Goal: Task Accomplishment & Management: Use online tool/utility

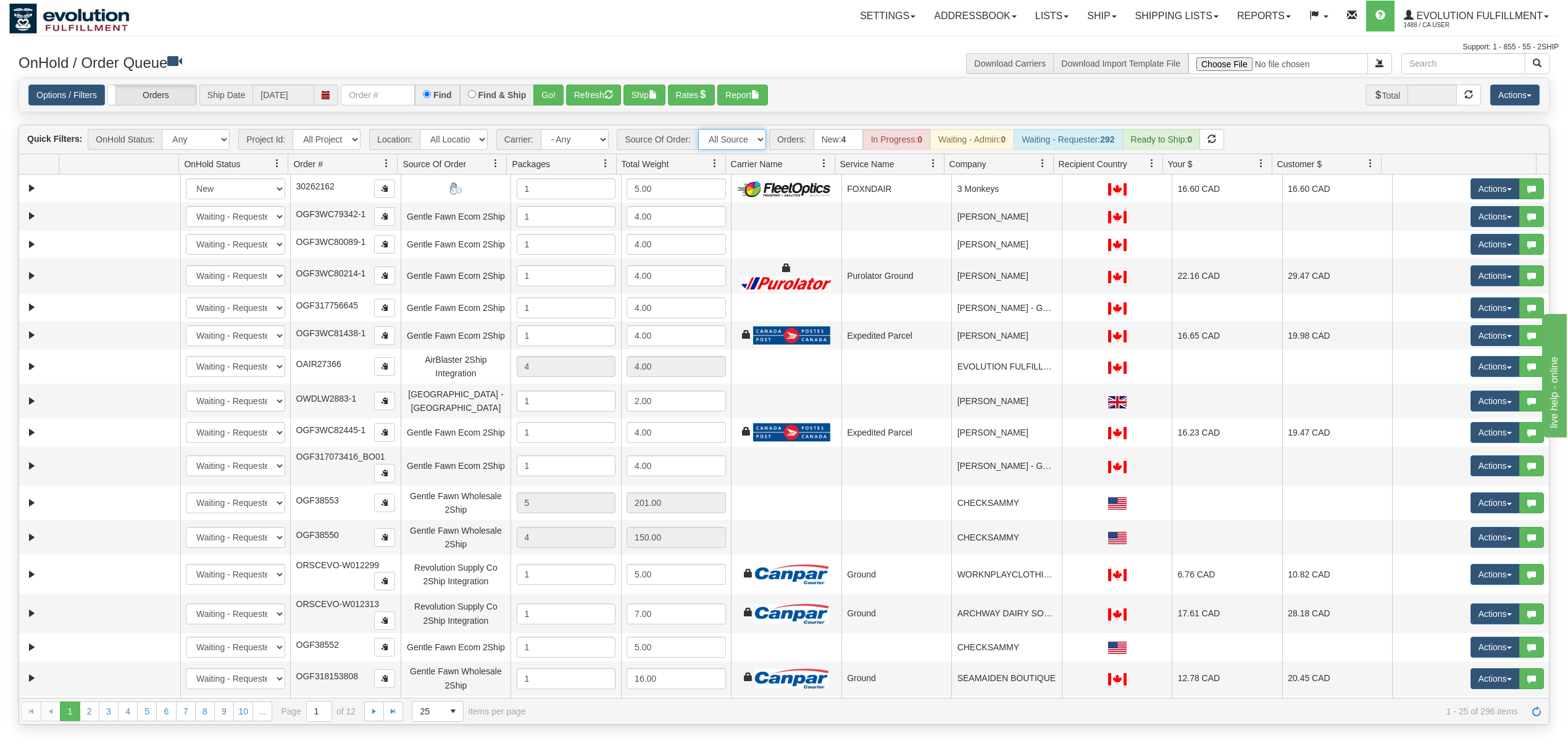
drag, startPoint x: 754, startPoint y: 144, endPoint x: 766, endPoint y: 151, distance: 13.9
click at [756, 144] on select "All Sources AirBlaster 2Ship Integration Ambler Apparel 2Ship Integration BC [M…" at bounding box center [732, 140] width 68 height 21
select select "Tofino Towels 2Ship"
click at [699, 130] on select "All Sources AirBlaster 2Ship Integration Ambler Apparel 2Ship Integration BC [M…" at bounding box center [732, 140] width 68 height 21
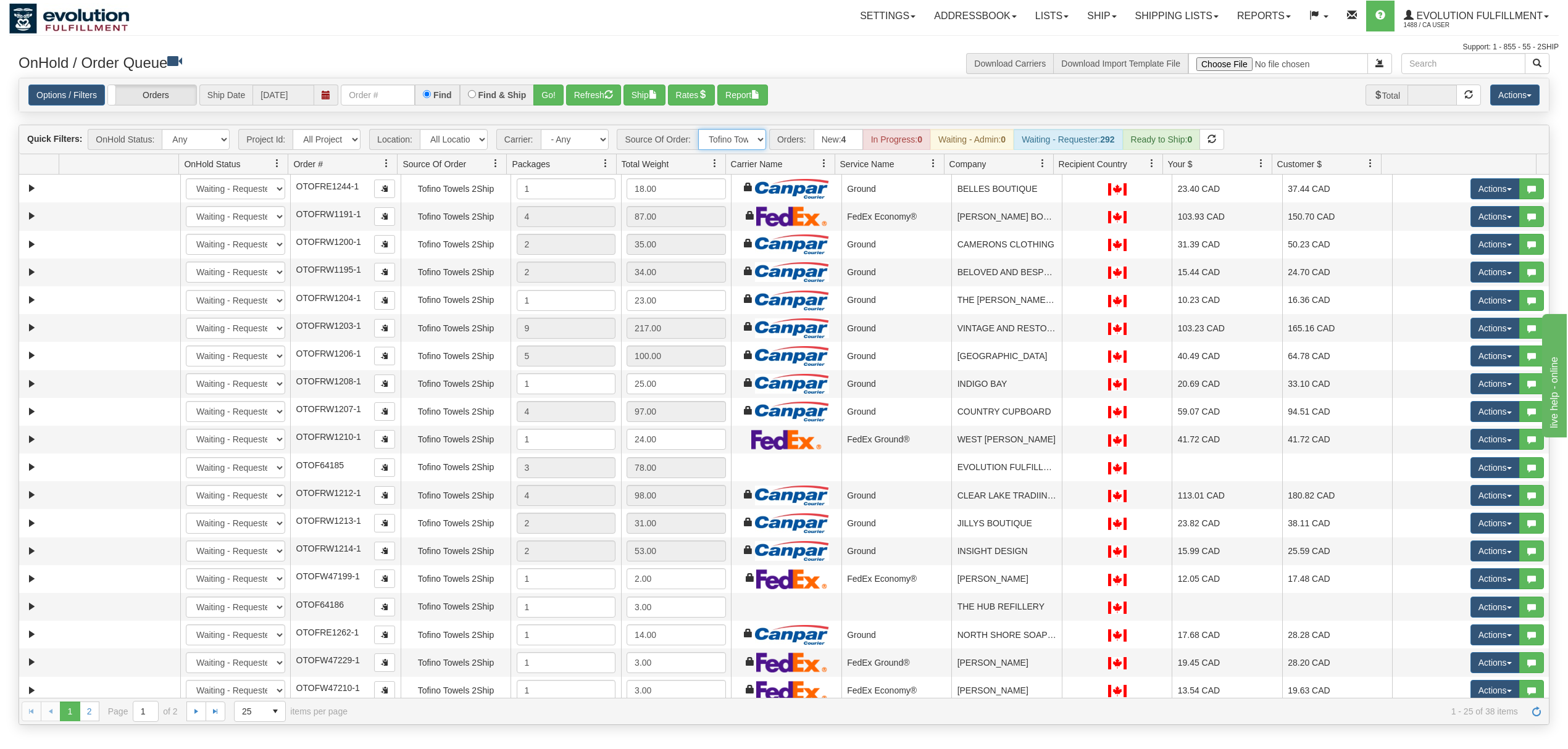
click at [1042, 163] on span at bounding box center [1043, 163] width 10 height 10
click at [1055, 198] on span "Sort Ascending" at bounding box center [1087, 194] width 65 height 13
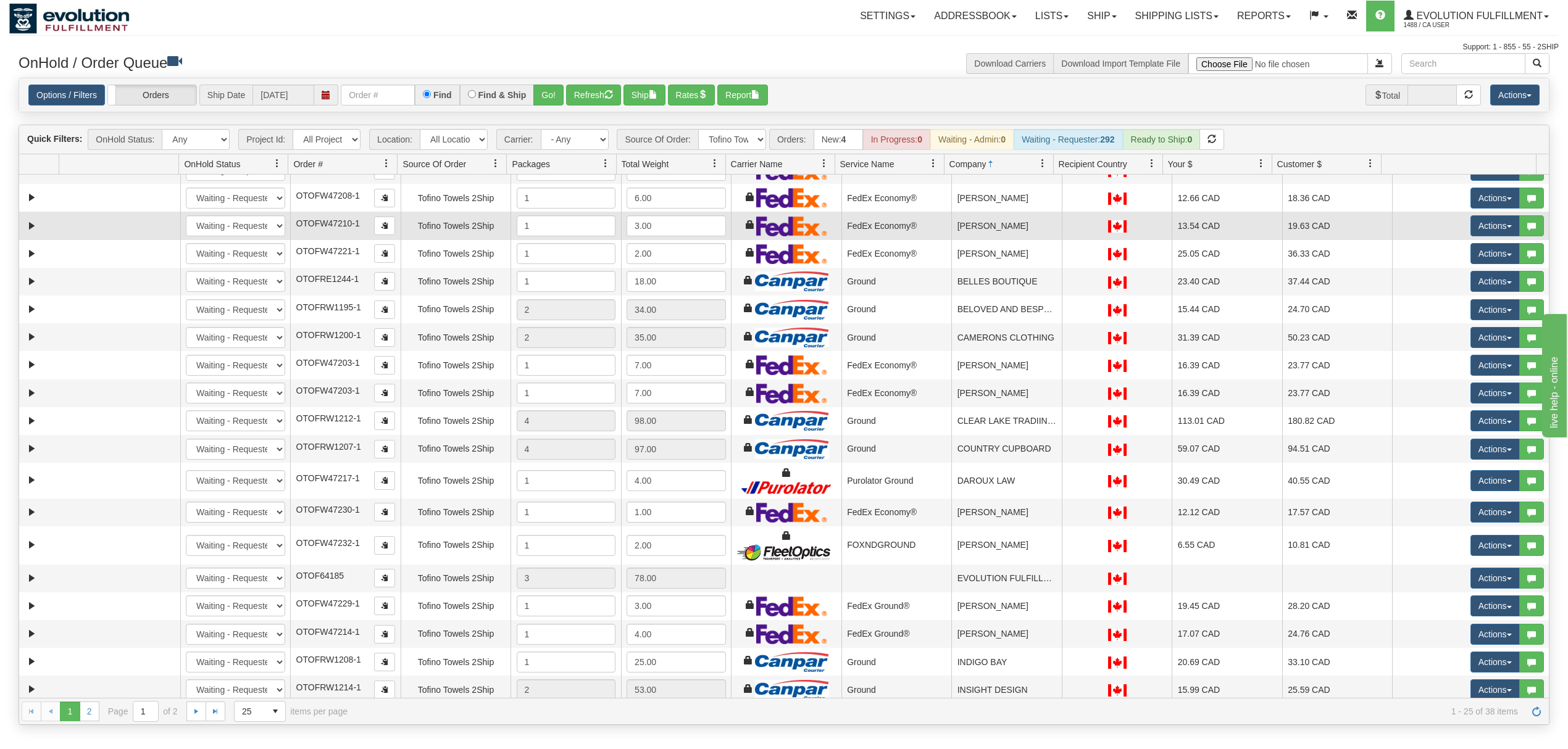
scroll to position [82, 0]
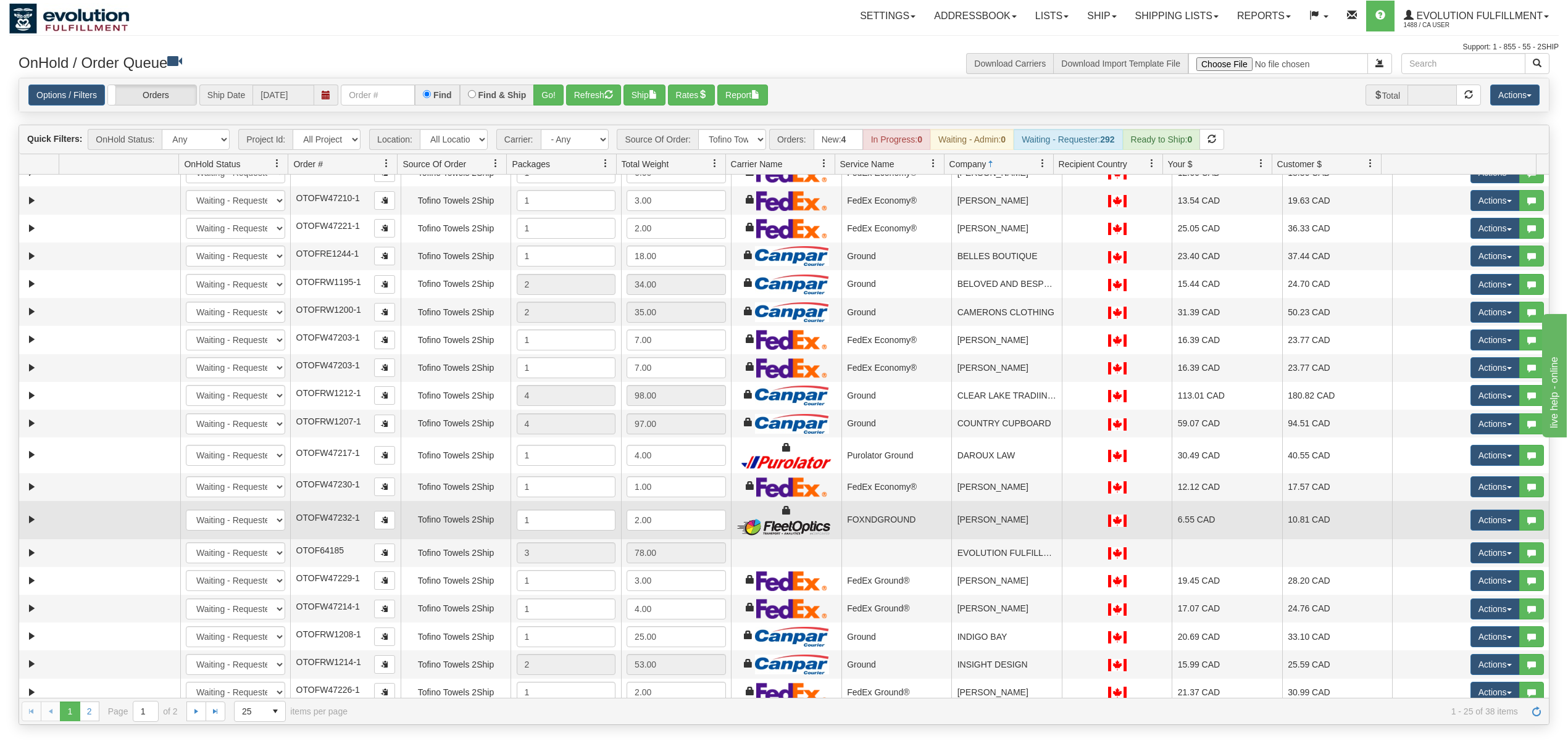
click at [1001, 527] on td "[PERSON_NAME]" at bounding box center [1006, 520] width 110 height 39
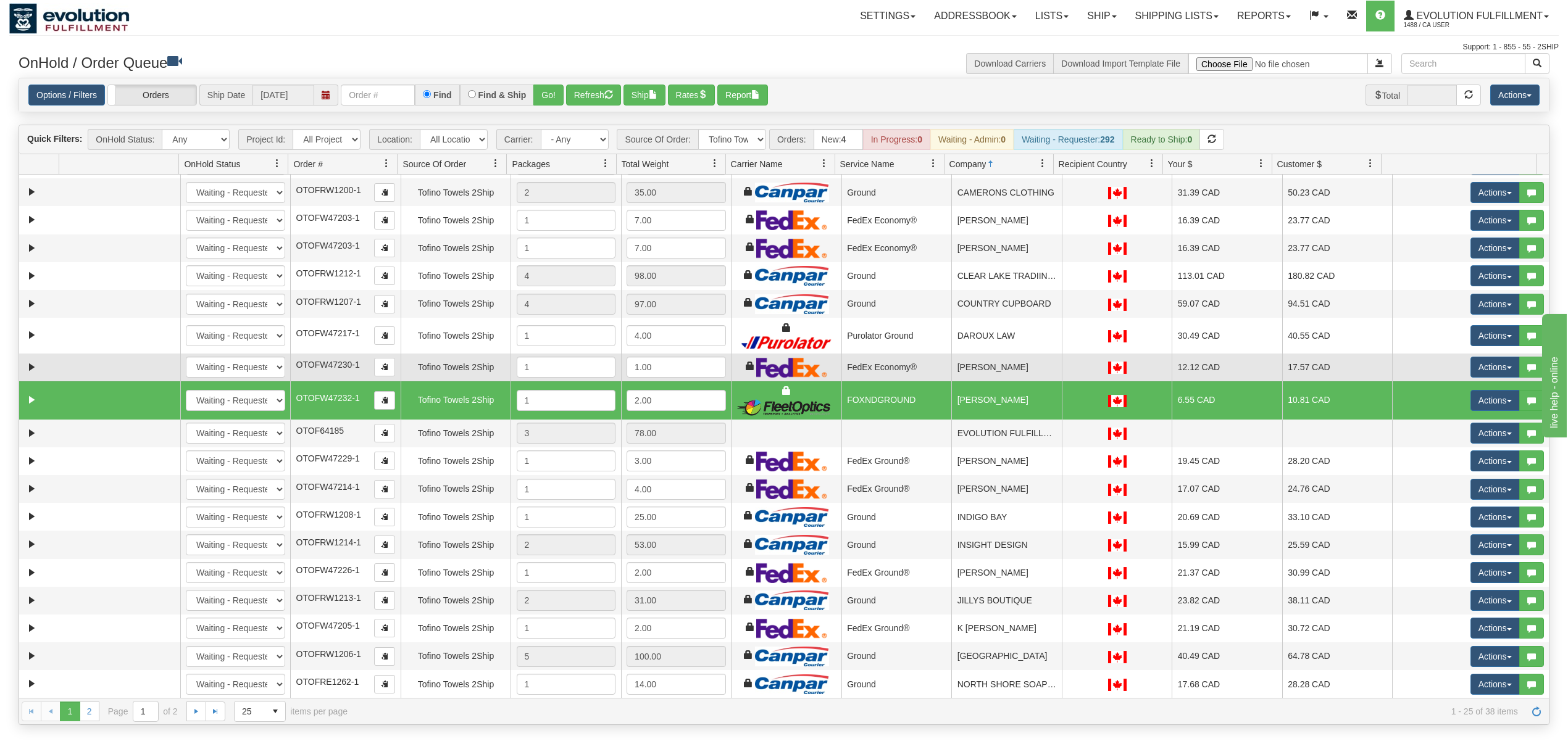
scroll to position [210, 0]
click at [1003, 487] on td "[PERSON_NAME]" at bounding box center [1006, 489] width 110 height 28
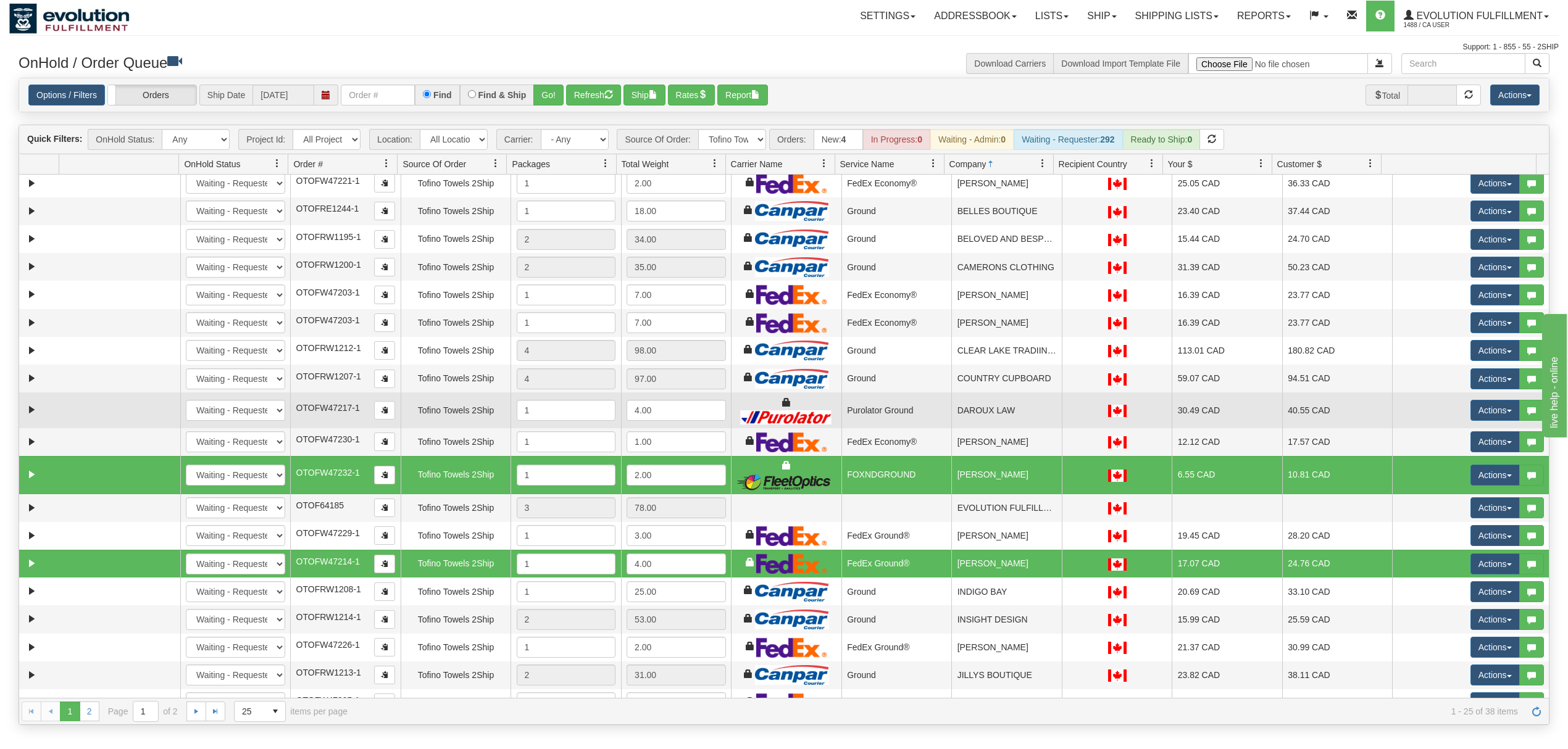
scroll to position [0, 0]
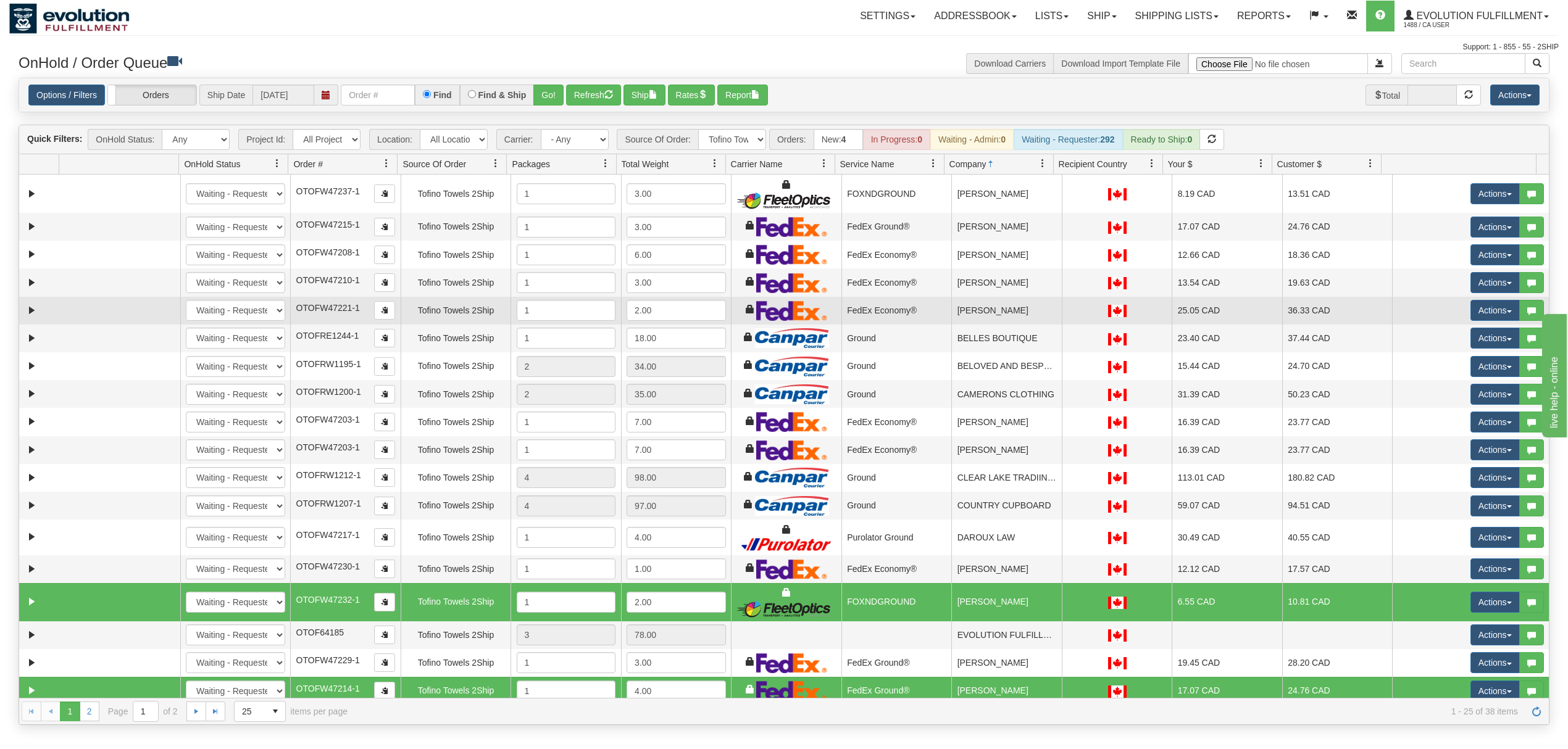
click at [1045, 311] on td "[PERSON_NAME]" at bounding box center [1006, 311] width 110 height 28
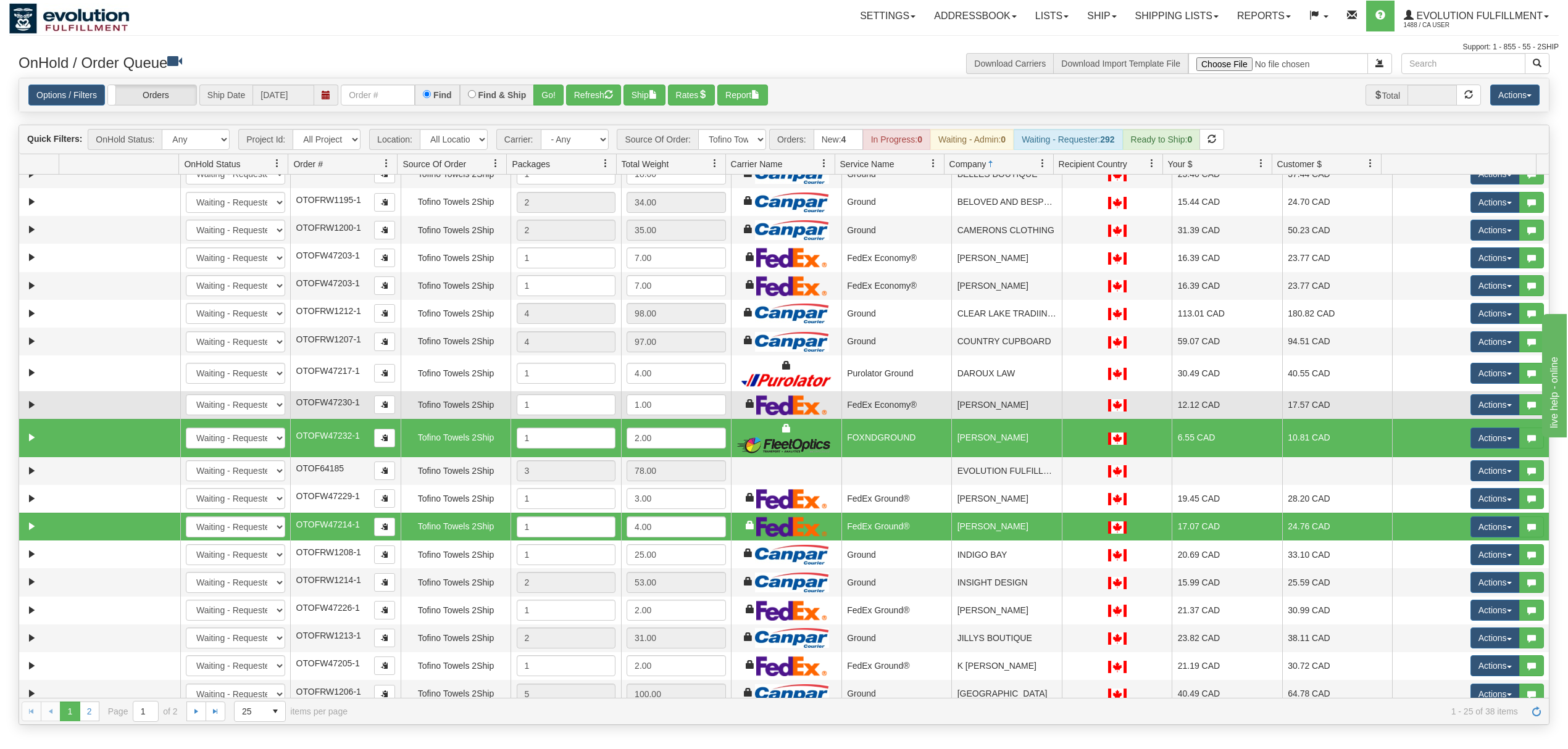
scroll to position [210, 0]
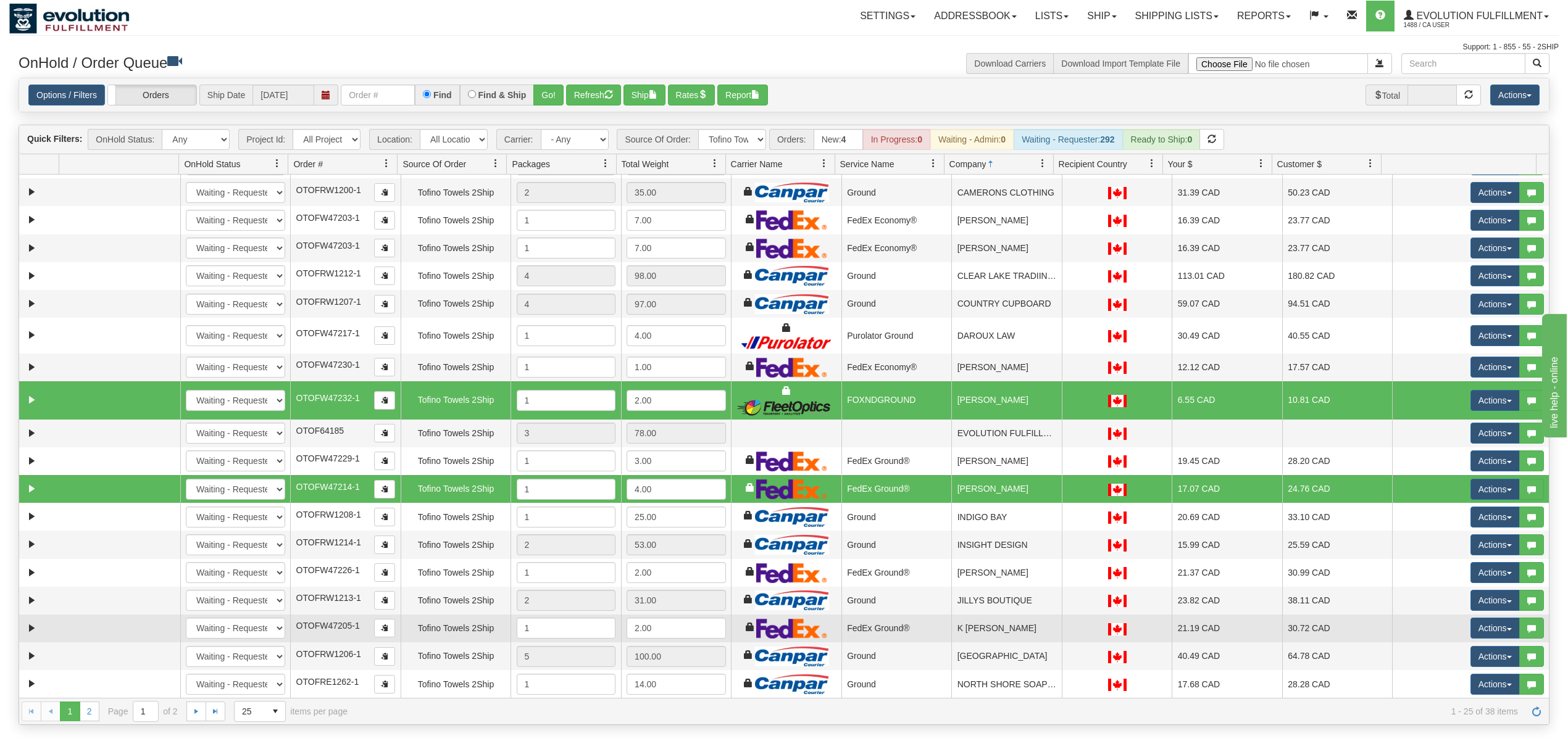
click at [1003, 629] on td "K [PERSON_NAME]" at bounding box center [1006, 628] width 110 height 28
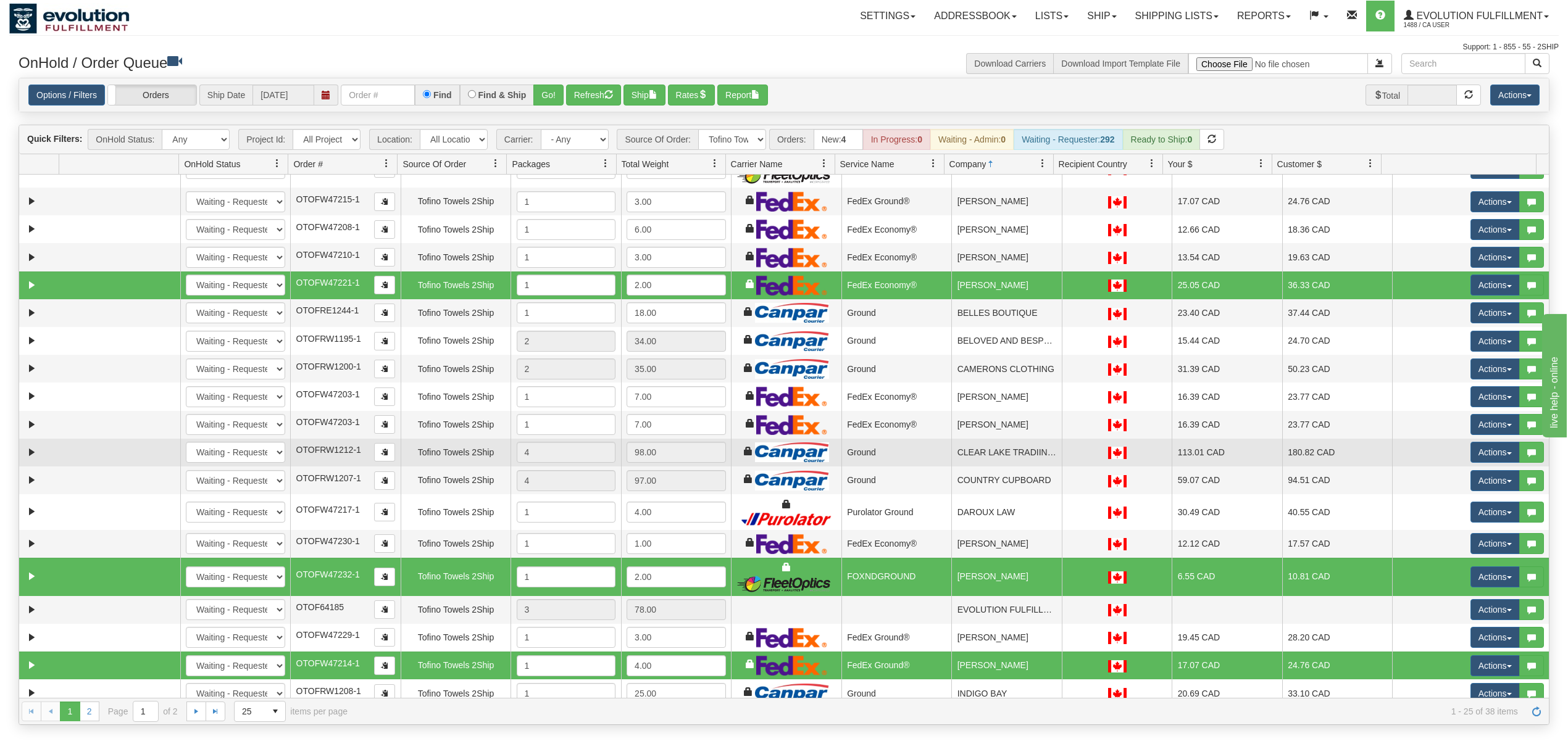
scroll to position [0, 0]
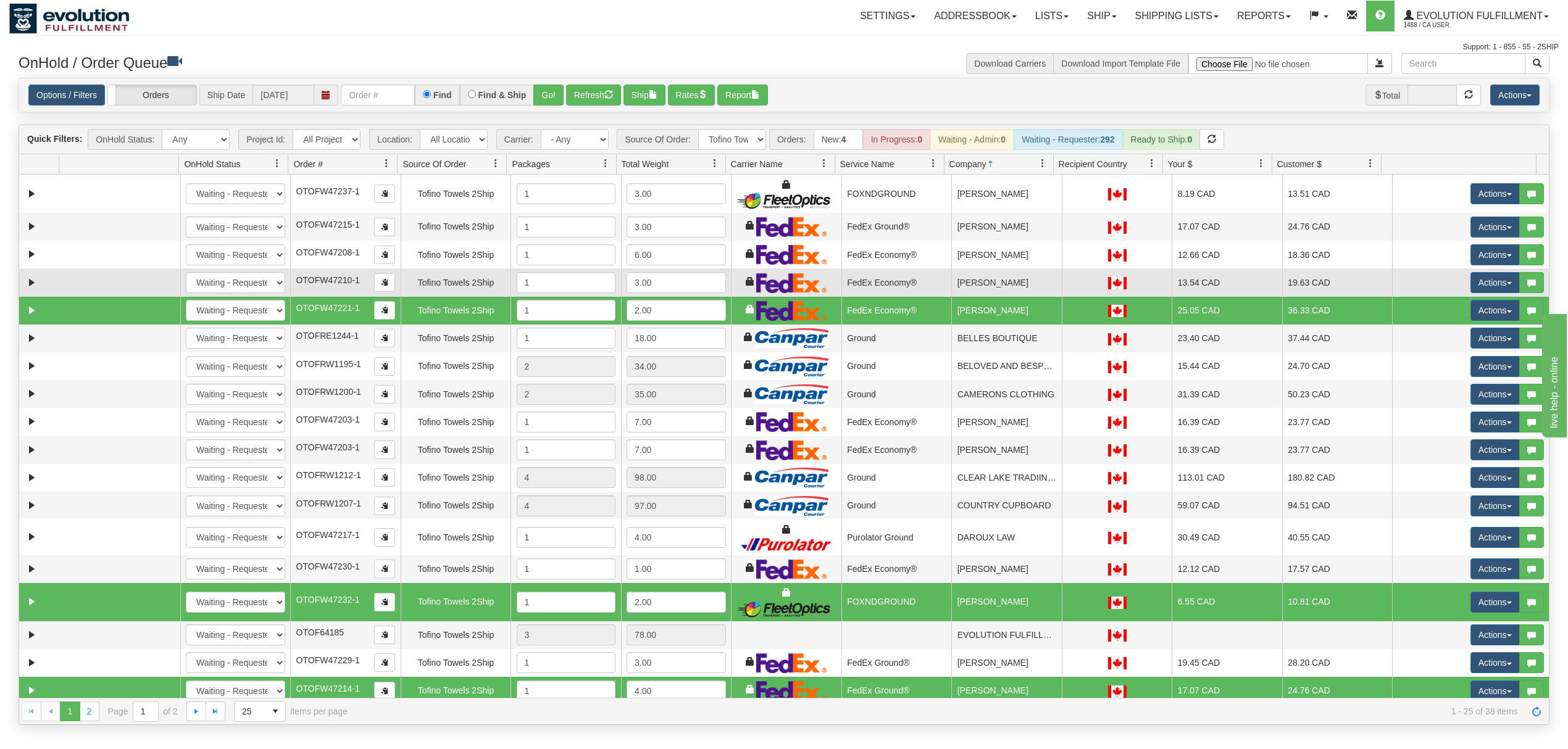
click at [995, 283] on td "[PERSON_NAME]" at bounding box center [1006, 283] width 110 height 28
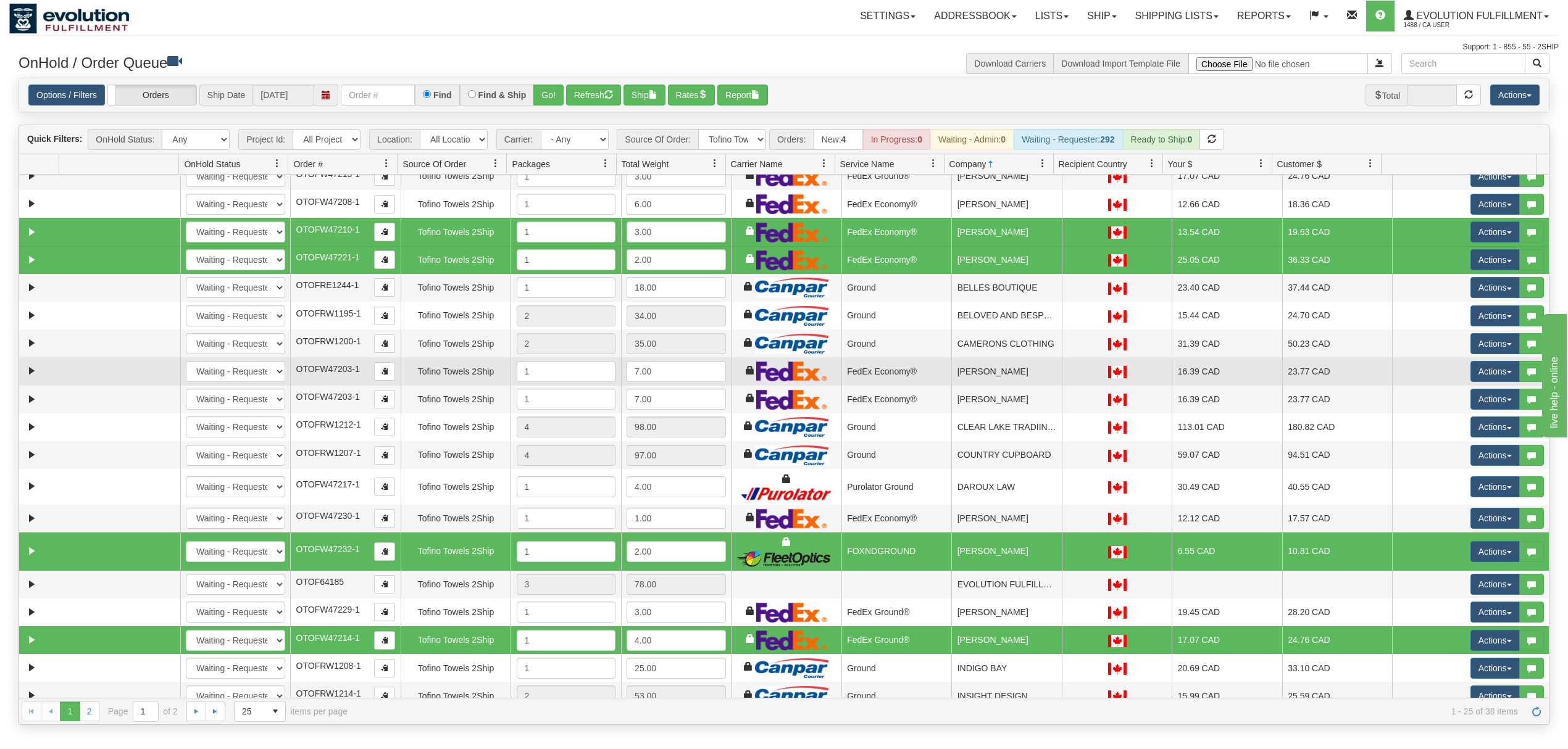
scroll to position [164, 0]
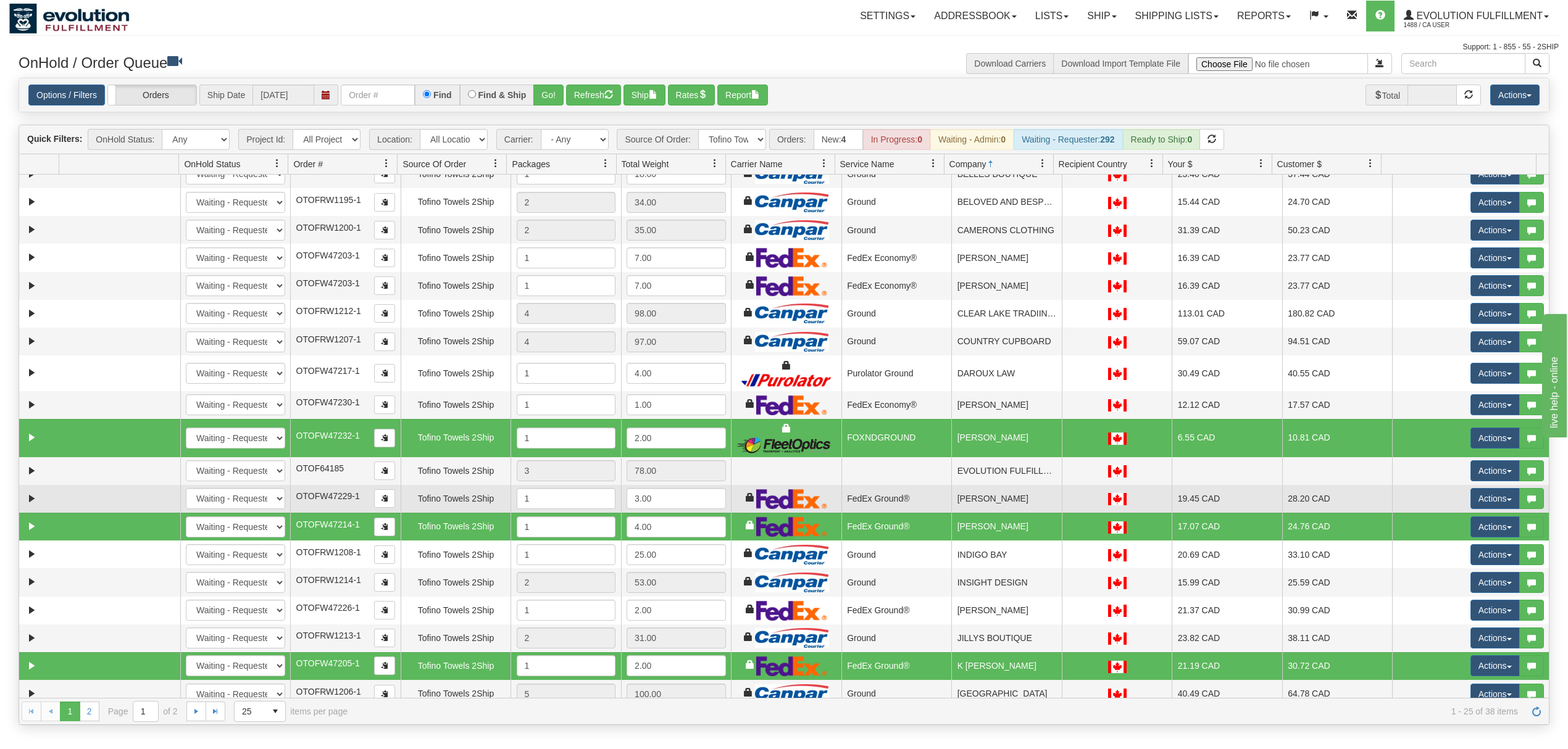
click at [1017, 504] on td "[PERSON_NAME]" at bounding box center [1006, 499] width 110 height 28
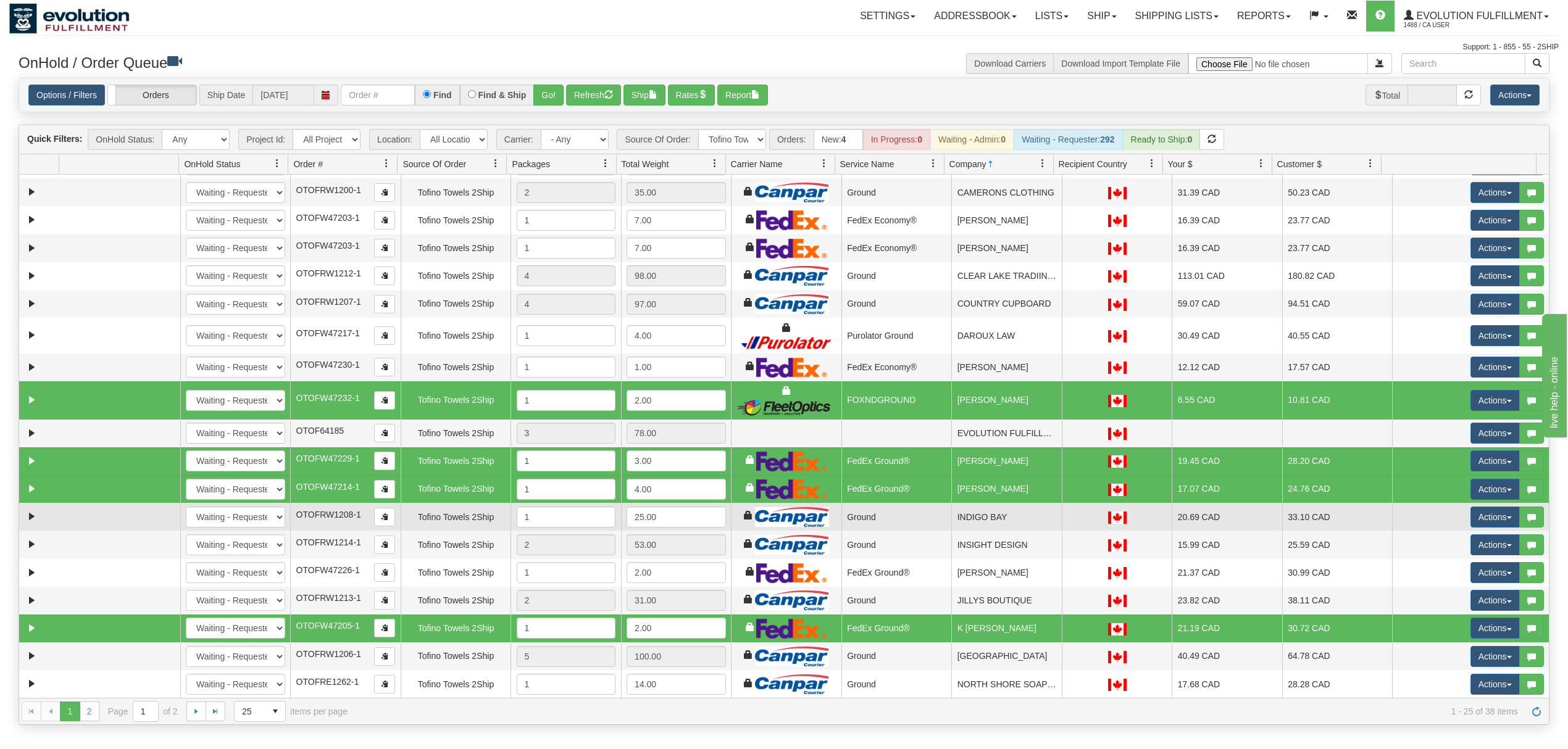
scroll to position [0, 0]
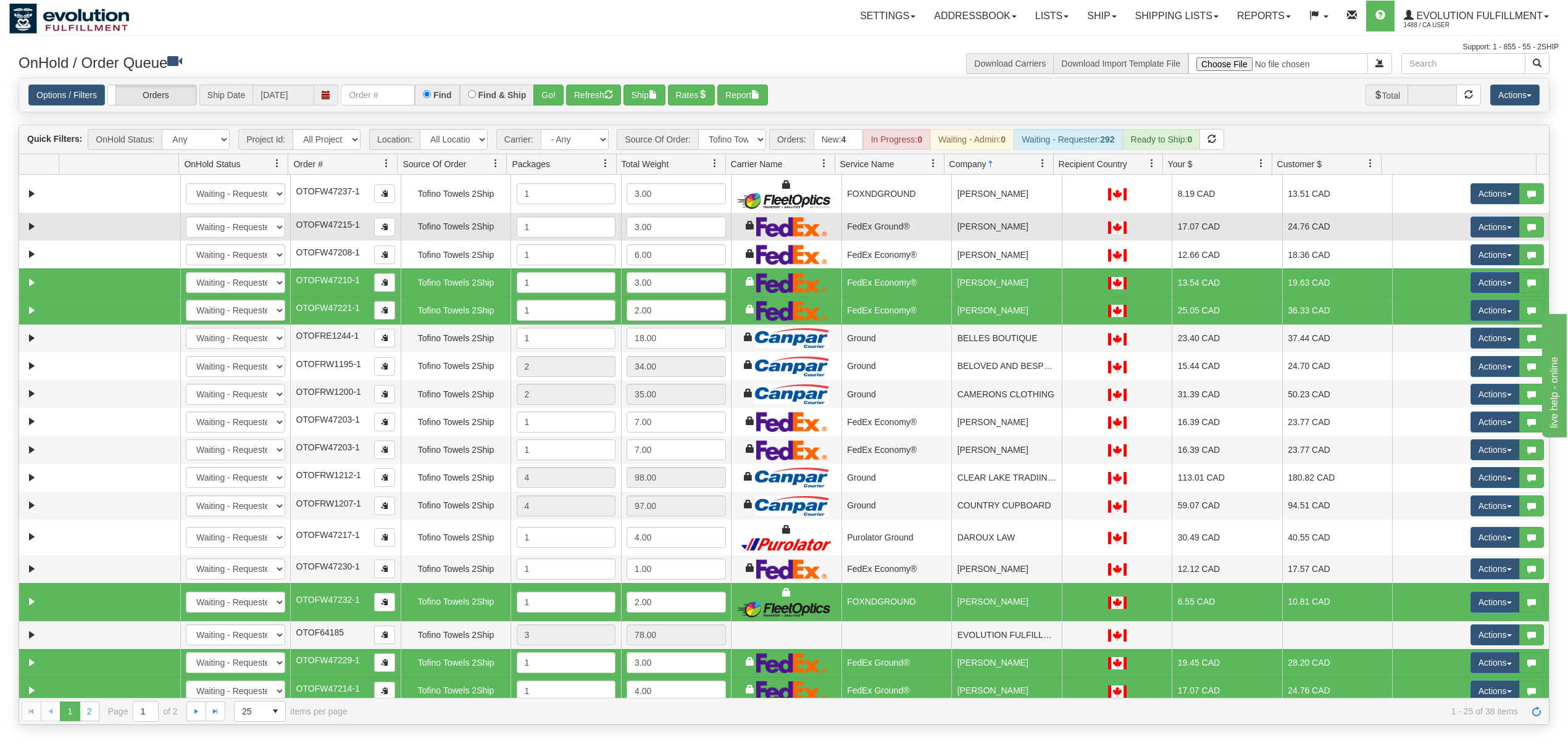
click at [1023, 237] on td "[PERSON_NAME]" at bounding box center [1006, 227] width 110 height 28
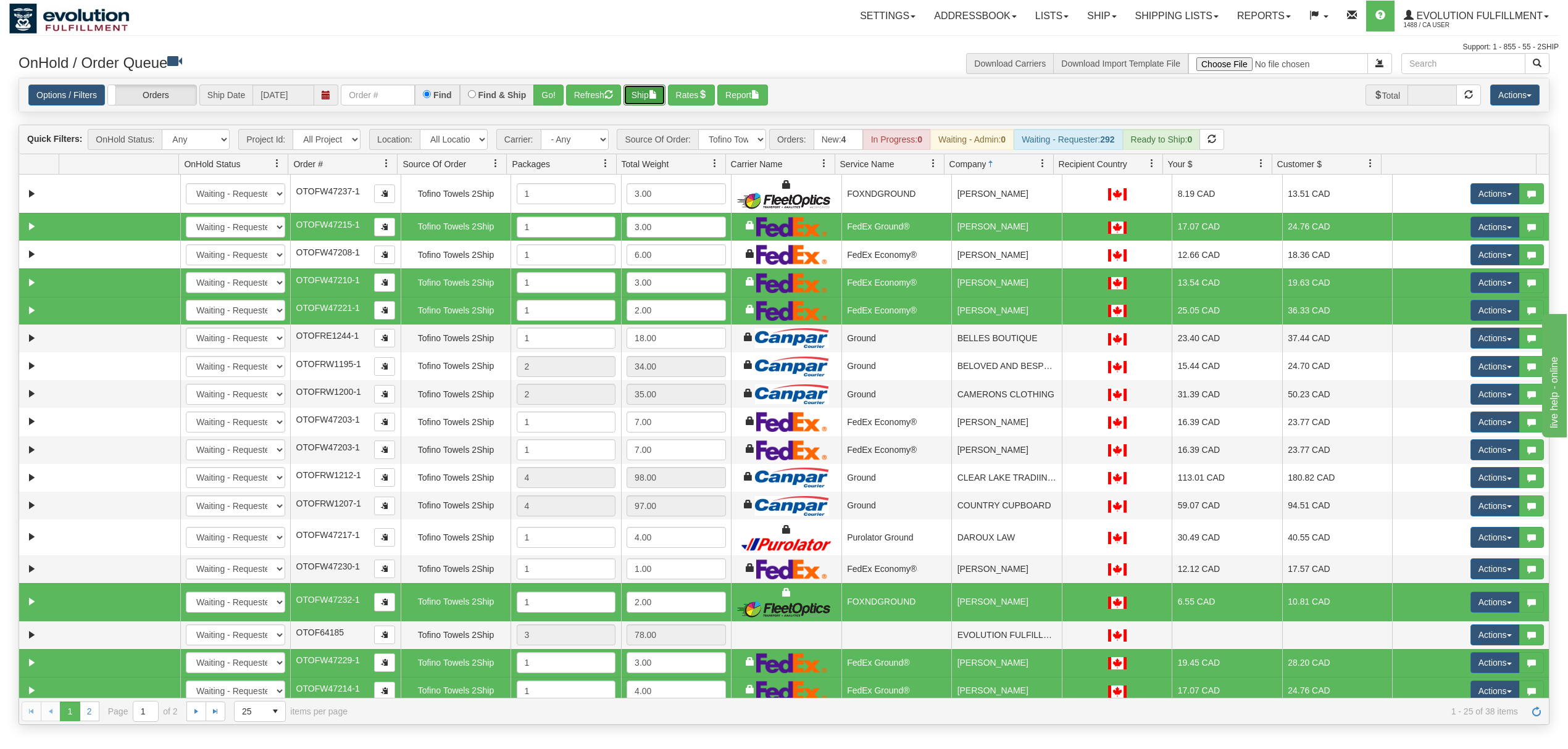
click at [645, 91] on button "Ship" at bounding box center [645, 95] width 42 height 21
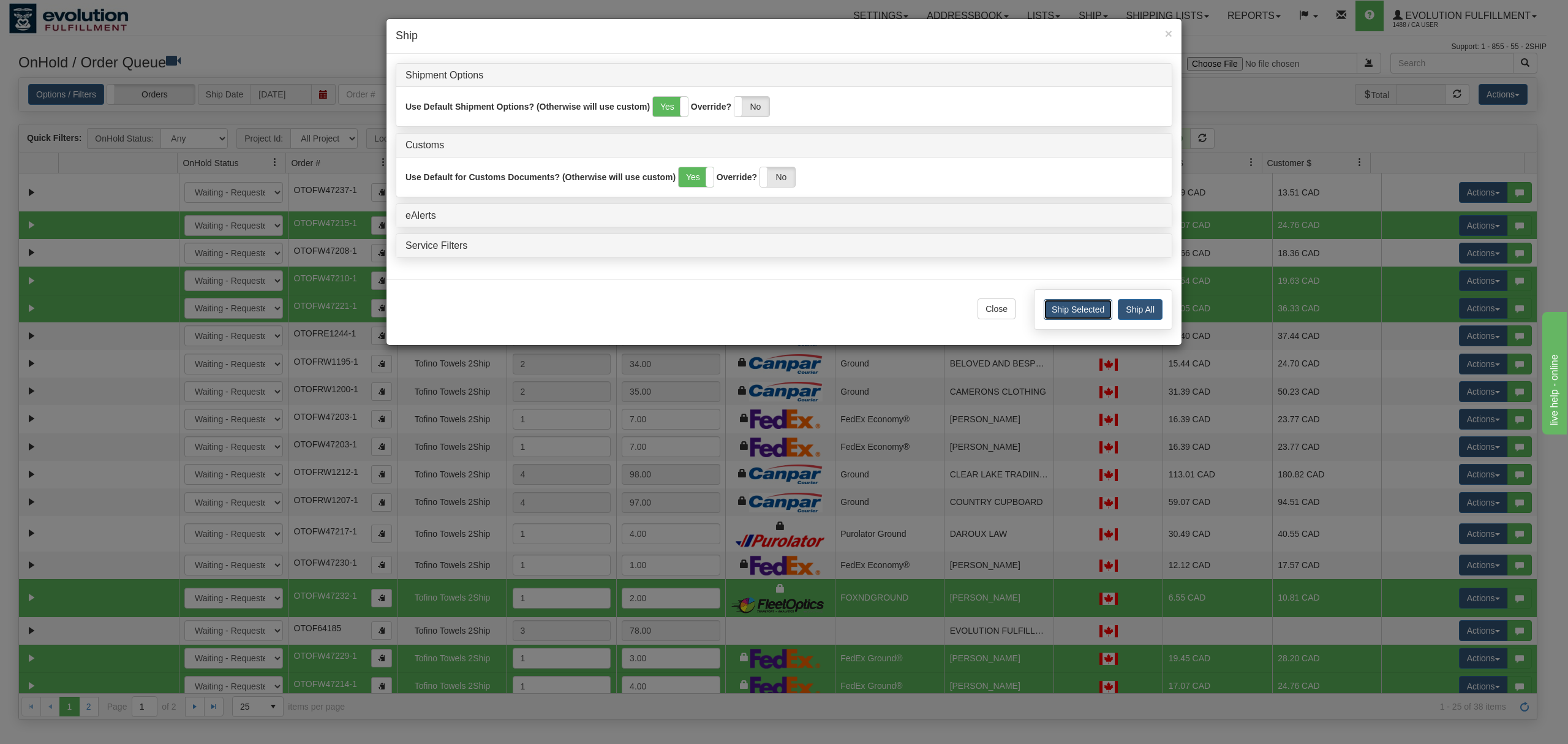
click at [1081, 304] on button "Ship Selected" at bounding box center [1078, 309] width 69 height 21
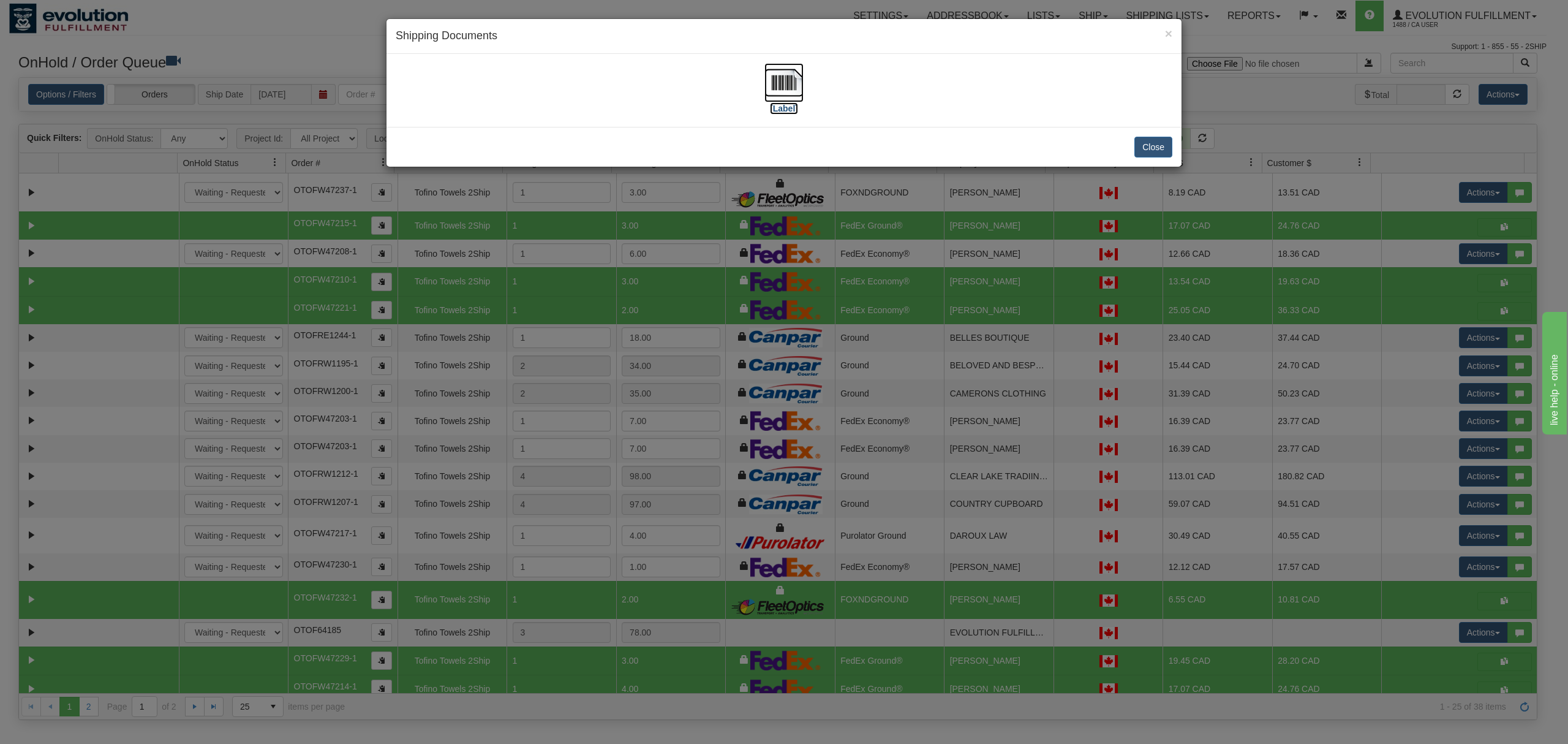
click at [772, 84] on img at bounding box center [784, 83] width 39 height 39
click at [1148, 147] on button "Close" at bounding box center [1153, 147] width 38 height 21
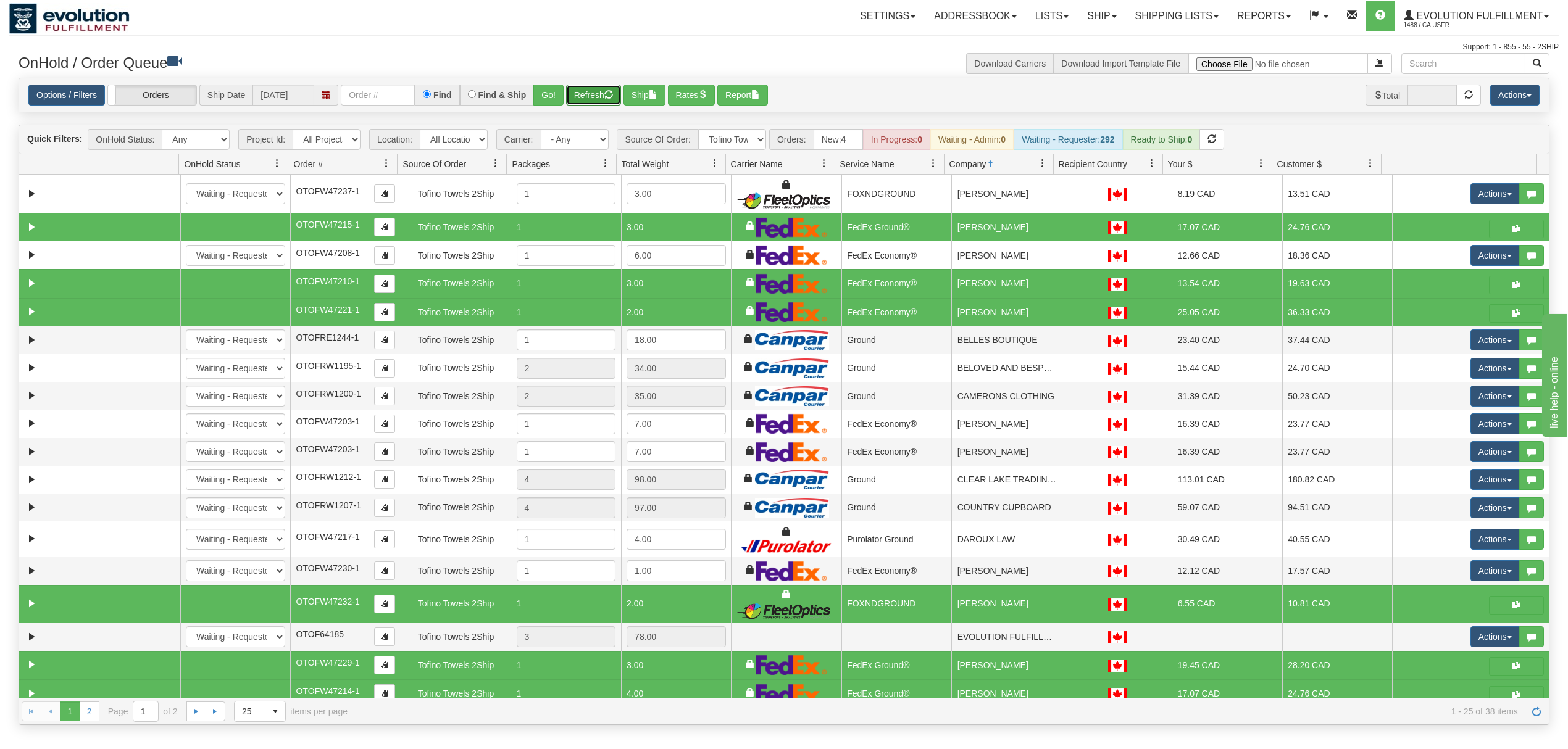
click at [594, 90] on button "Refresh" at bounding box center [594, 95] width 55 height 21
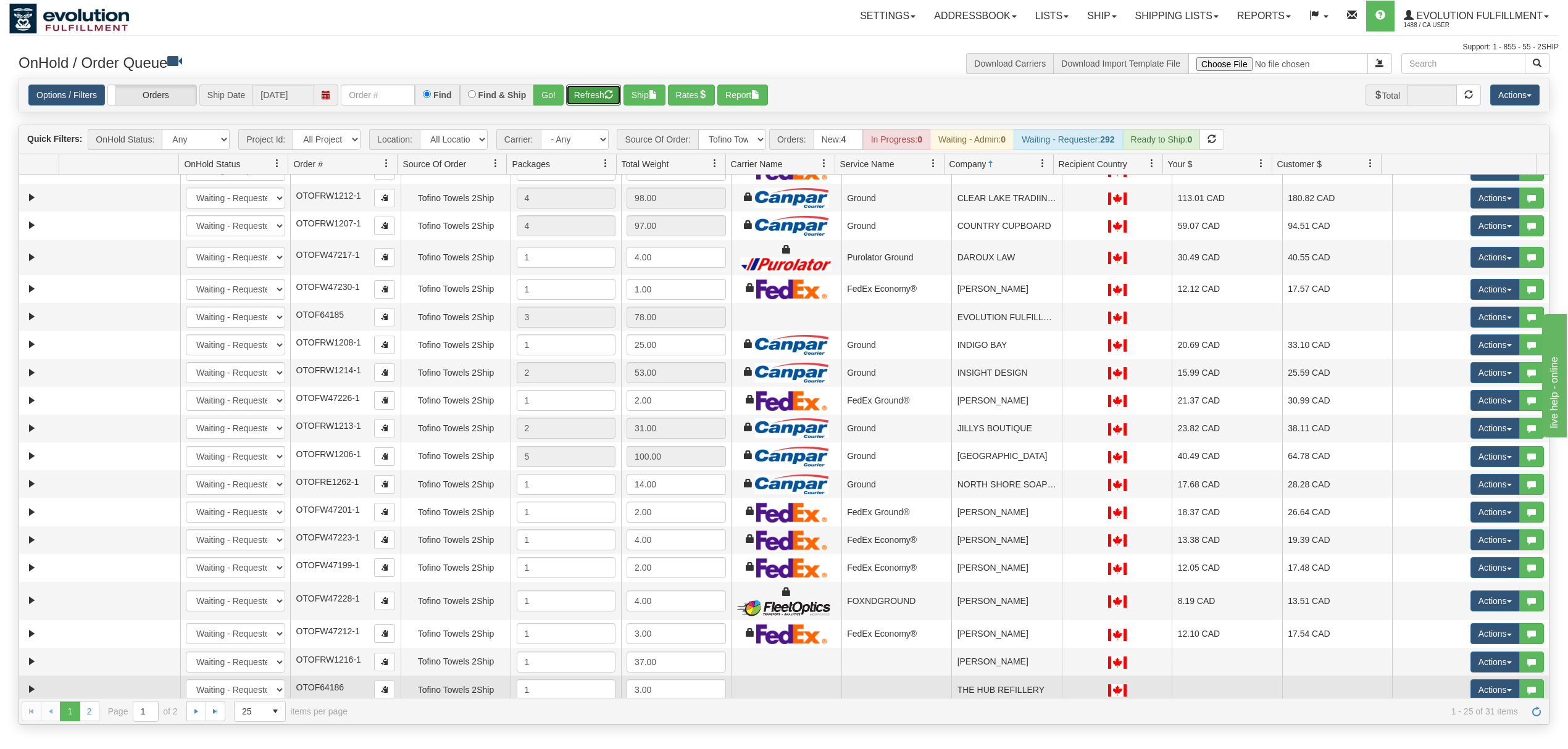
scroll to position [210, 0]
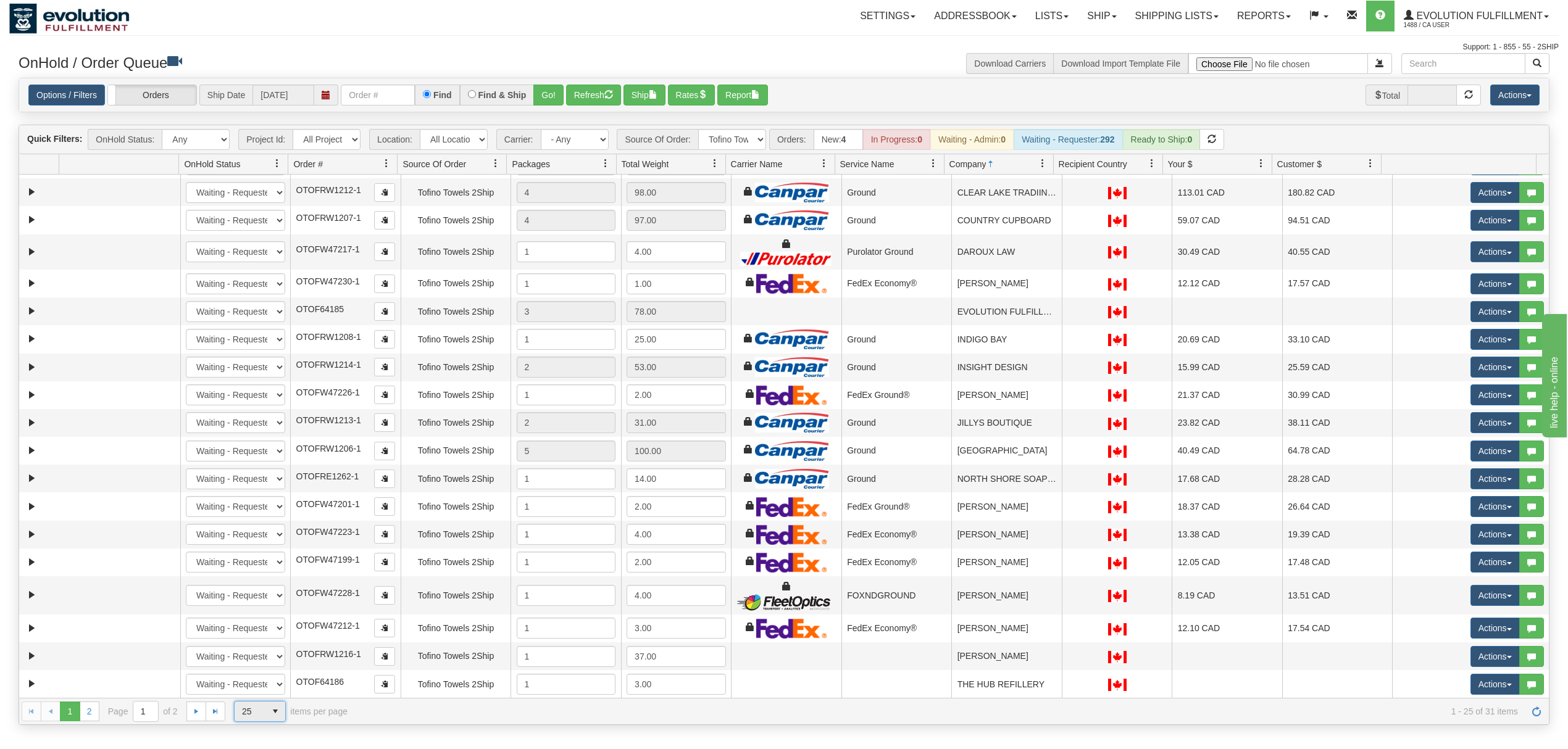
click at [269, 718] on span "select" at bounding box center [275, 711] width 20 height 20
click at [269, 692] on li "100" at bounding box center [260, 694] width 51 height 18
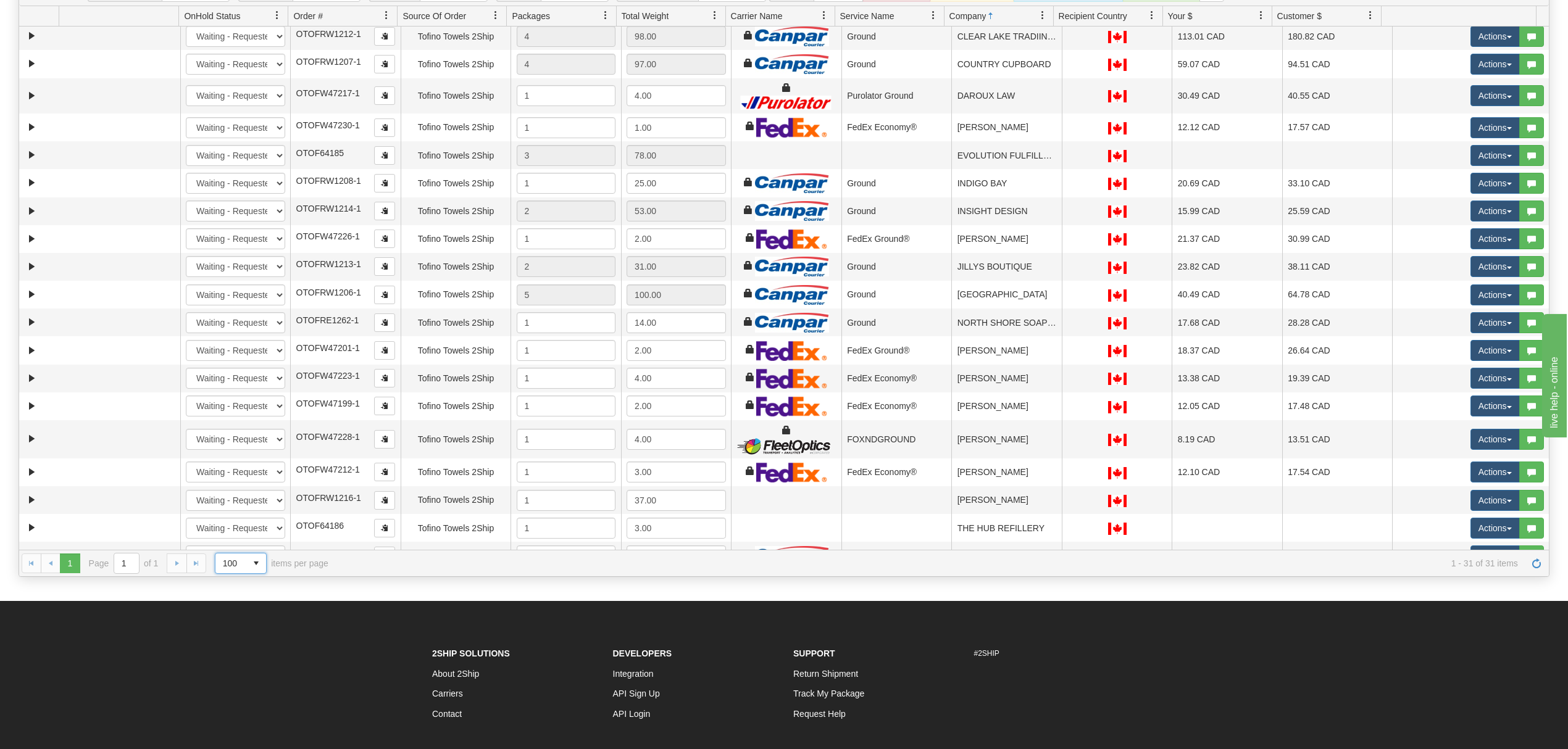
scroll to position [141, 0]
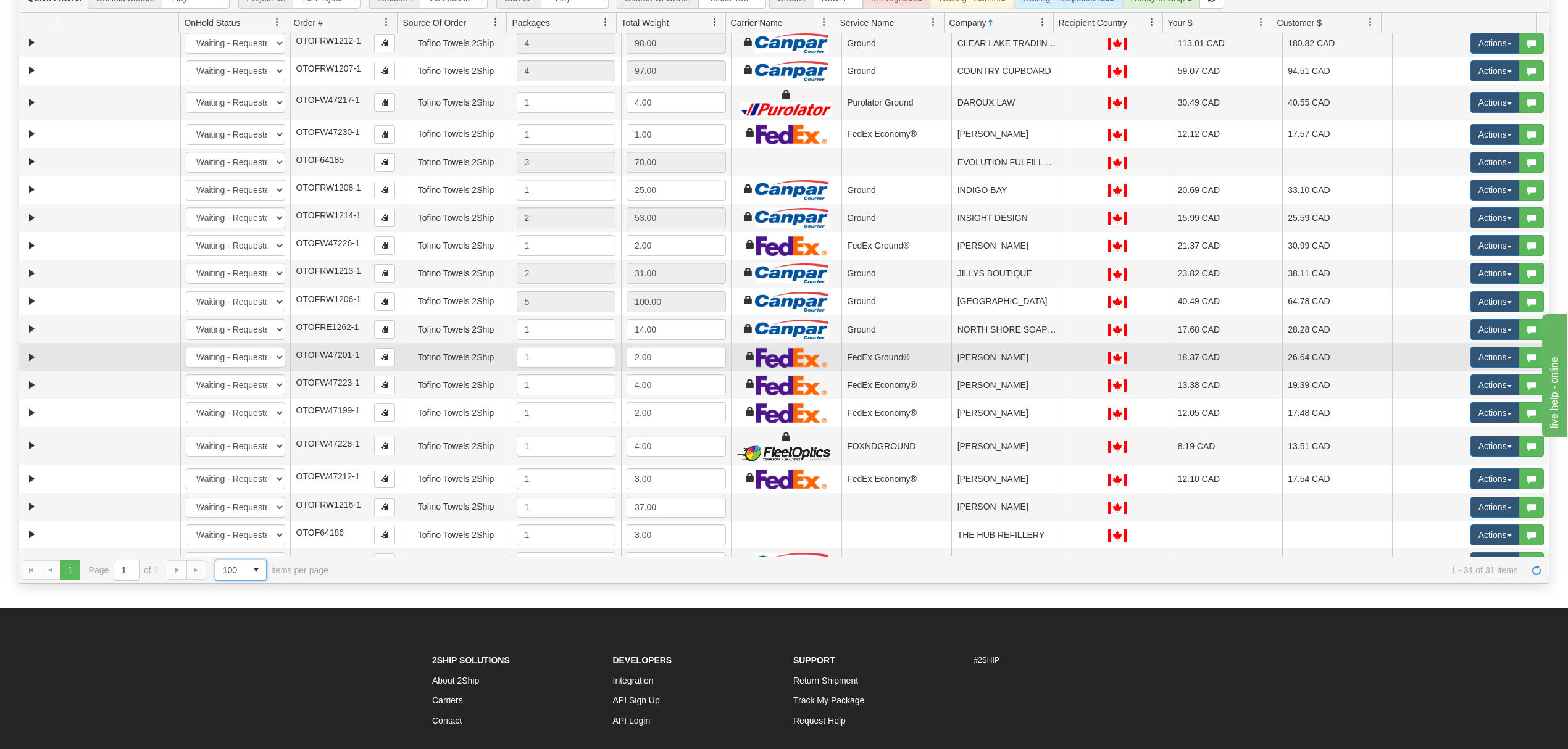
click at [1015, 358] on td "[PERSON_NAME]" at bounding box center [1006, 357] width 110 height 28
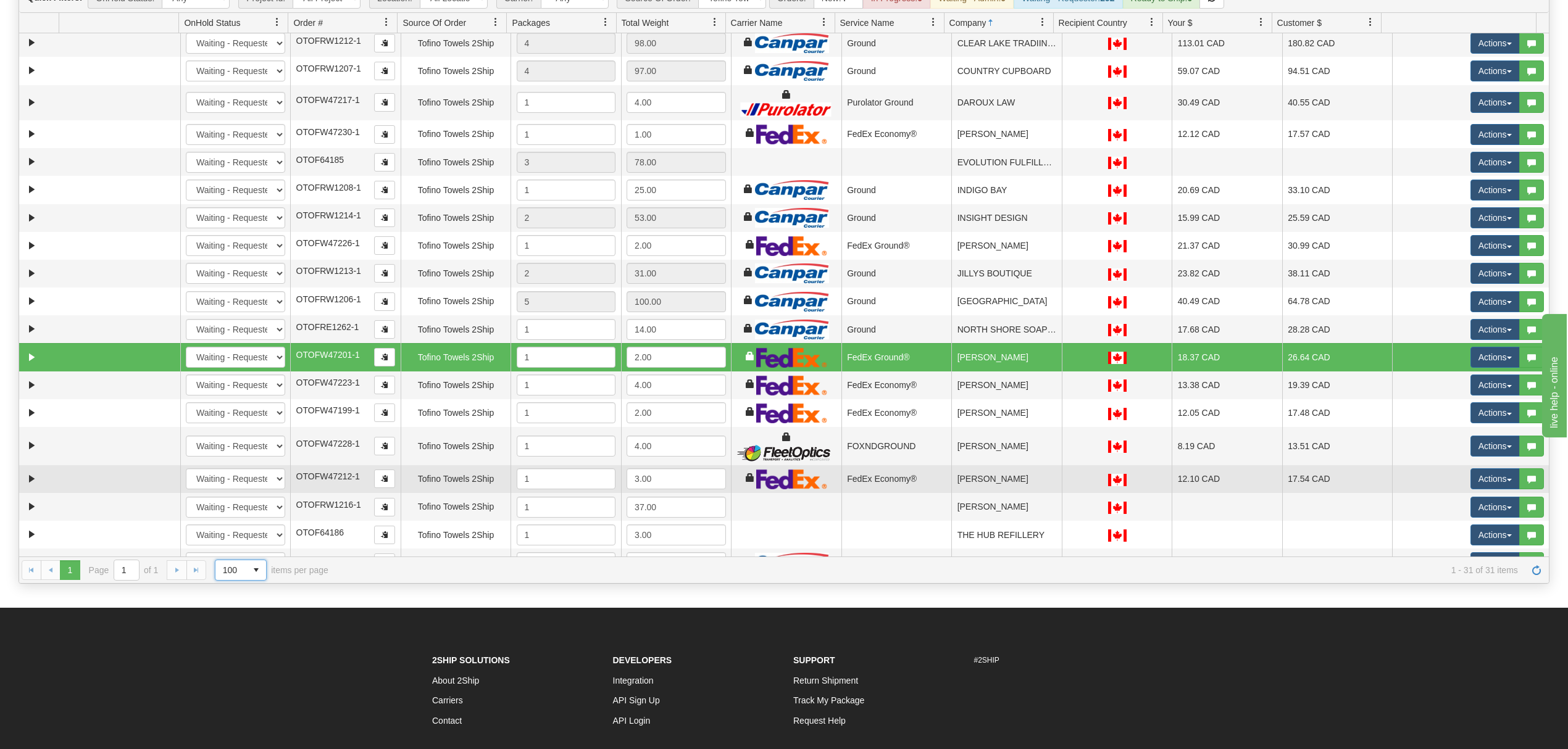
click at [1005, 485] on td "[PERSON_NAME]" at bounding box center [1006, 479] width 110 height 28
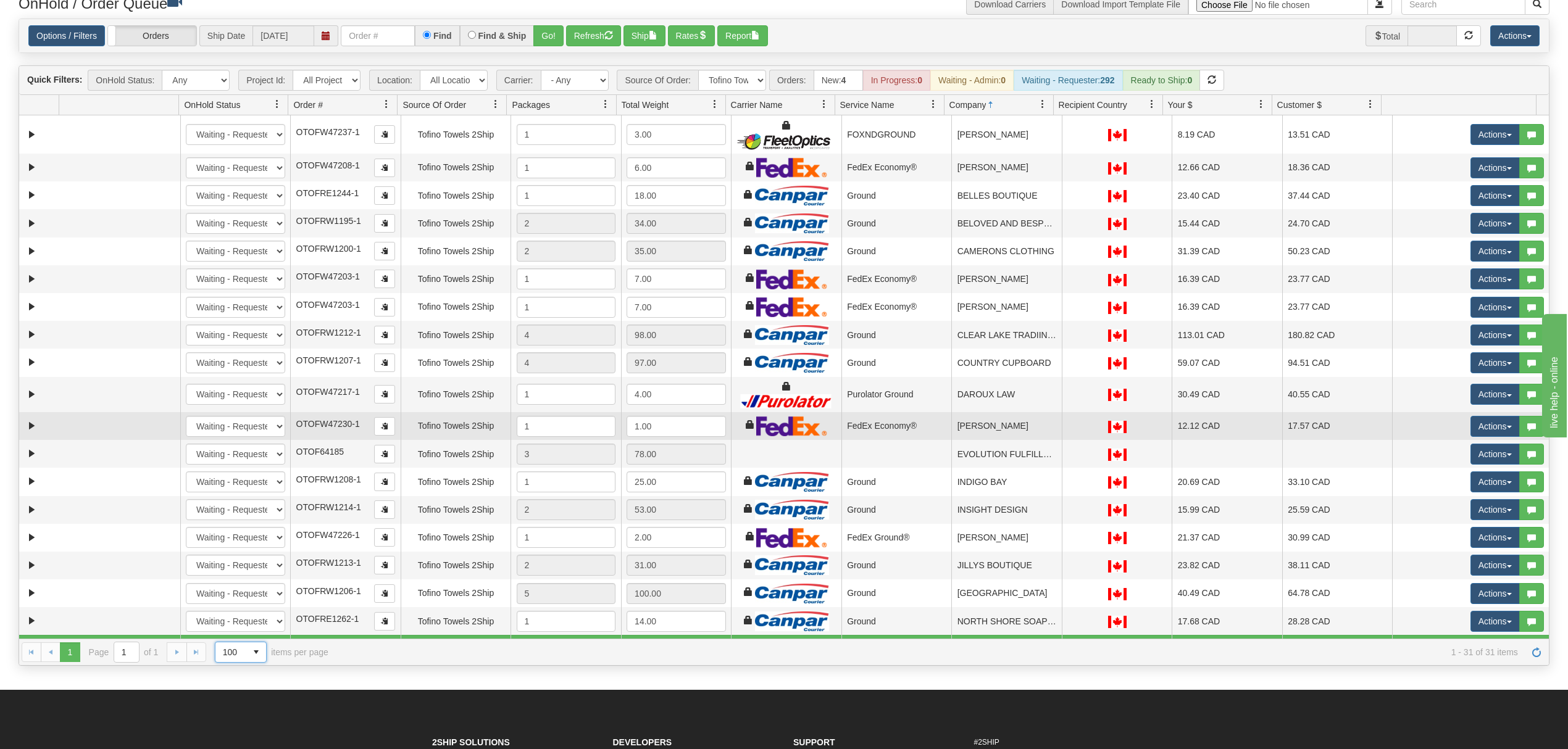
scroll to position [0, 0]
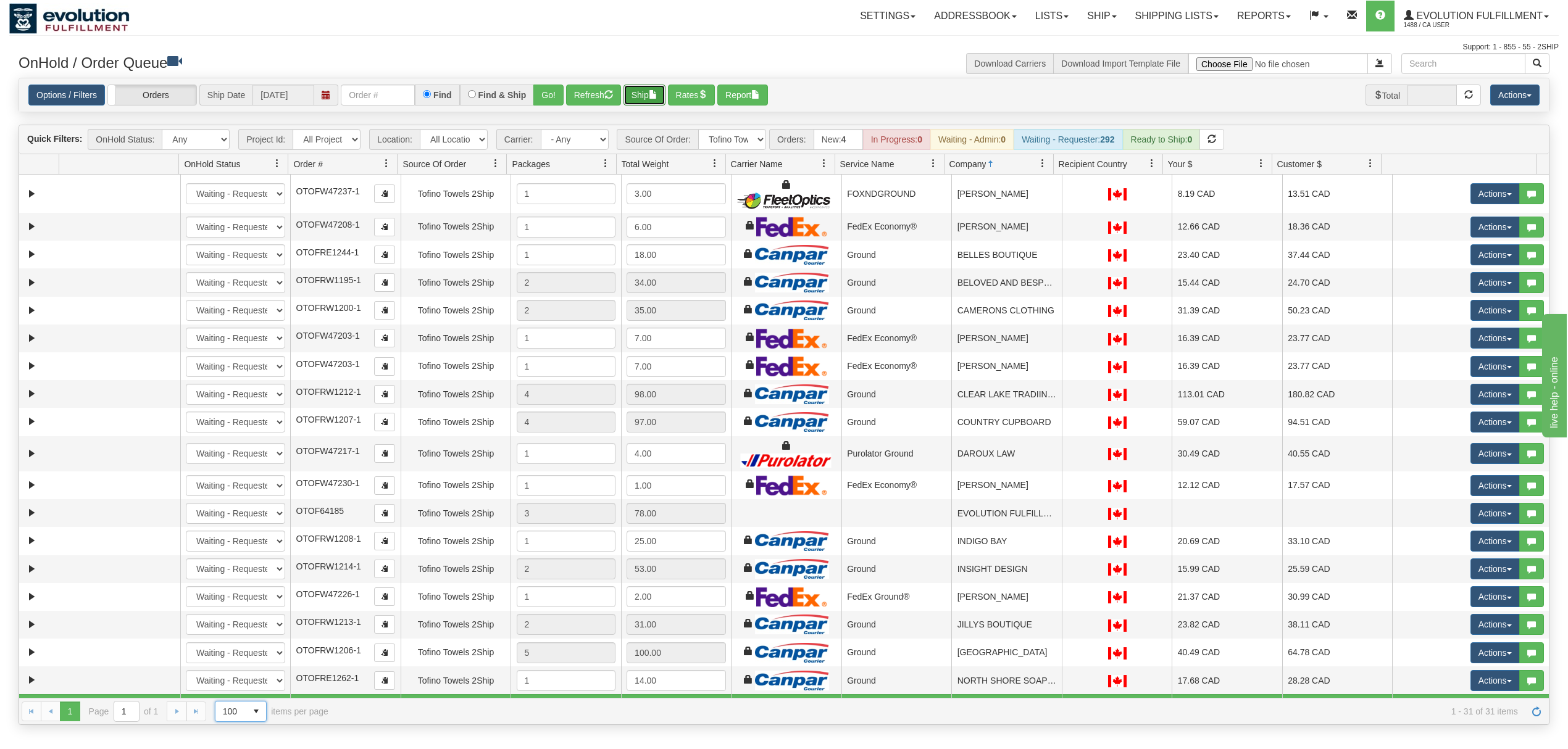
click at [650, 97] on button "Ship" at bounding box center [645, 95] width 42 height 21
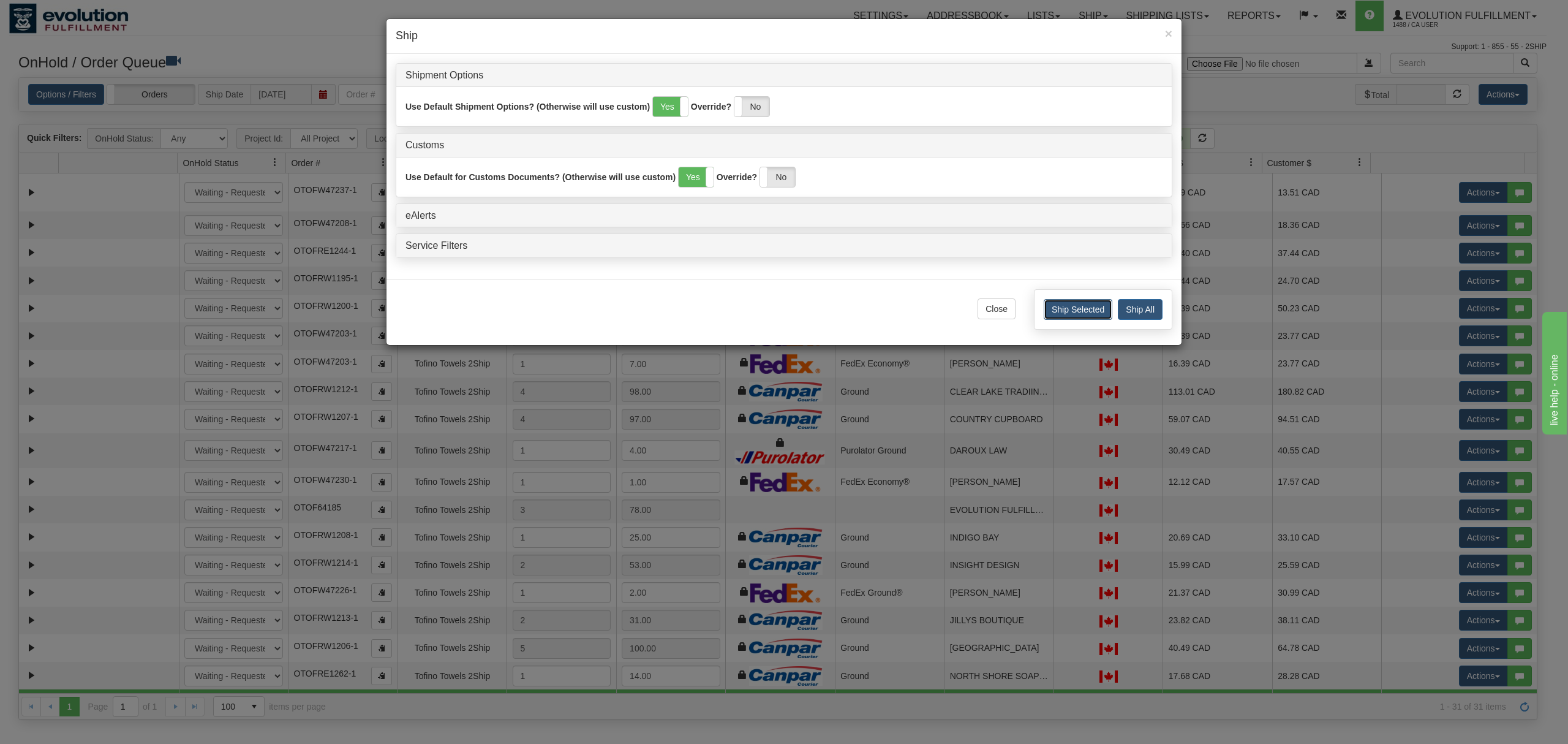
click at [1088, 309] on button "Ship Selected" at bounding box center [1078, 309] width 69 height 21
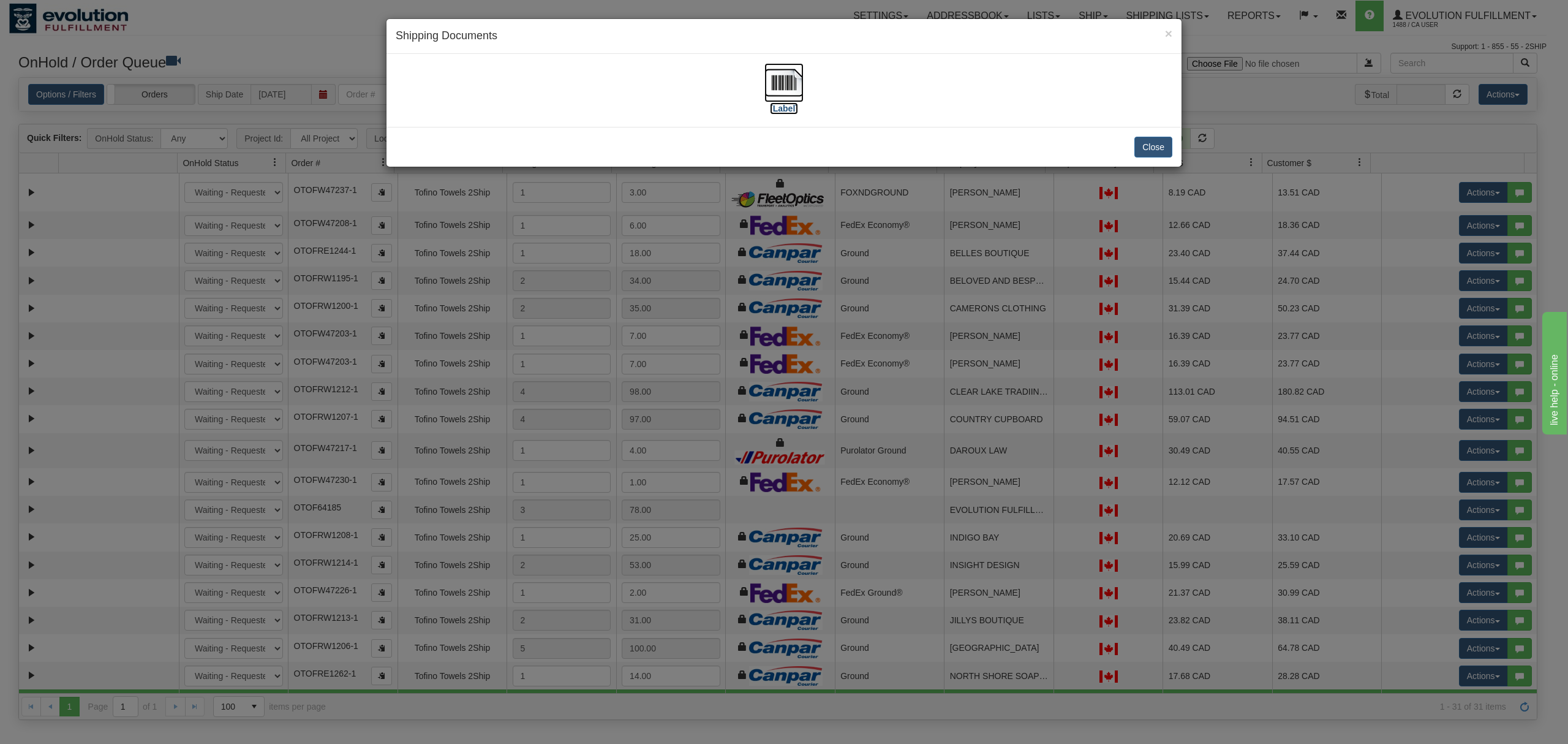
click at [778, 91] on img at bounding box center [784, 83] width 39 height 39
click at [1150, 139] on button "Close" at bounding box center [1153, 147] width 38 height 21
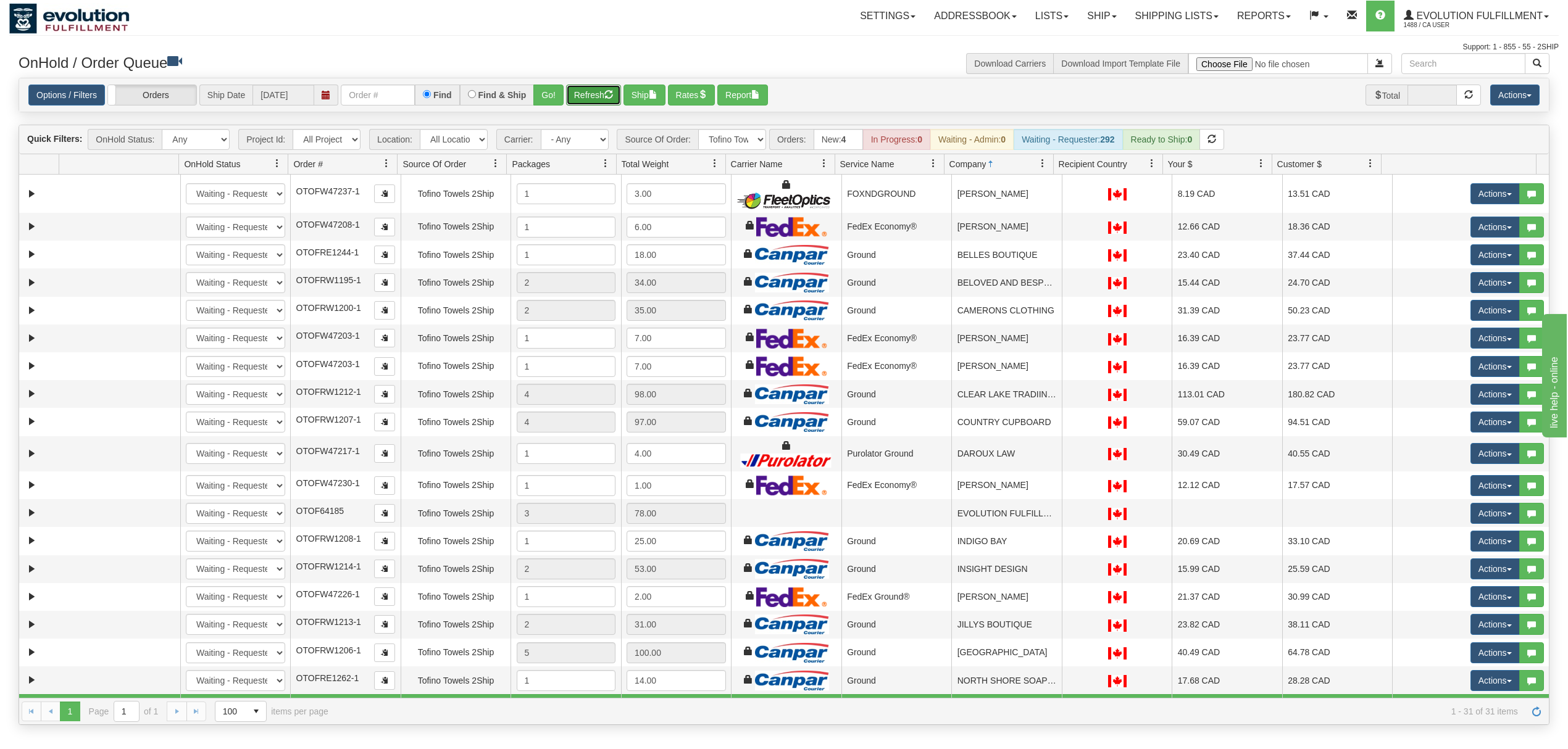
click at [596, 97] on button "Refresh" at bounding box center [594, 95] width 55 height 21
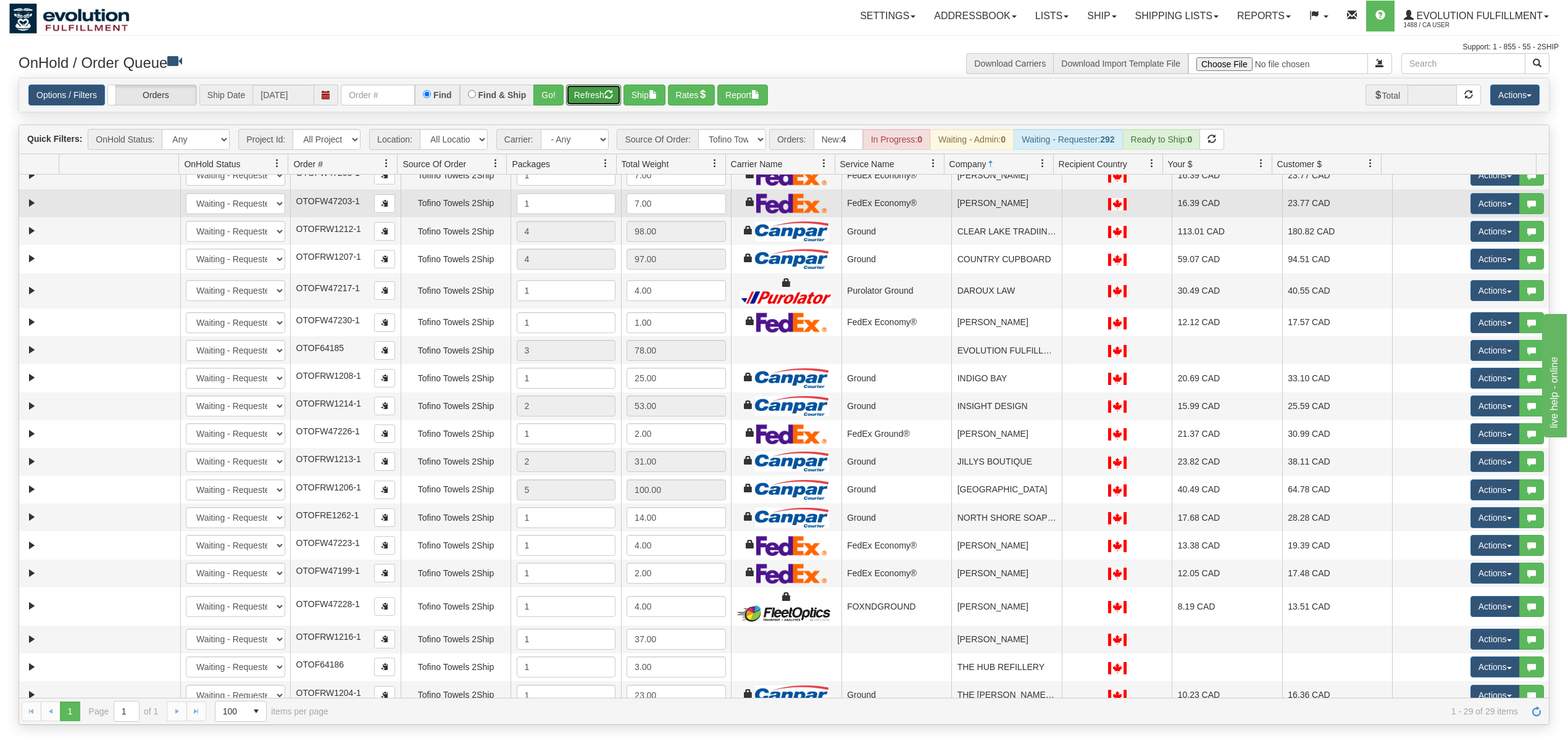
scroll to position [164, 0]
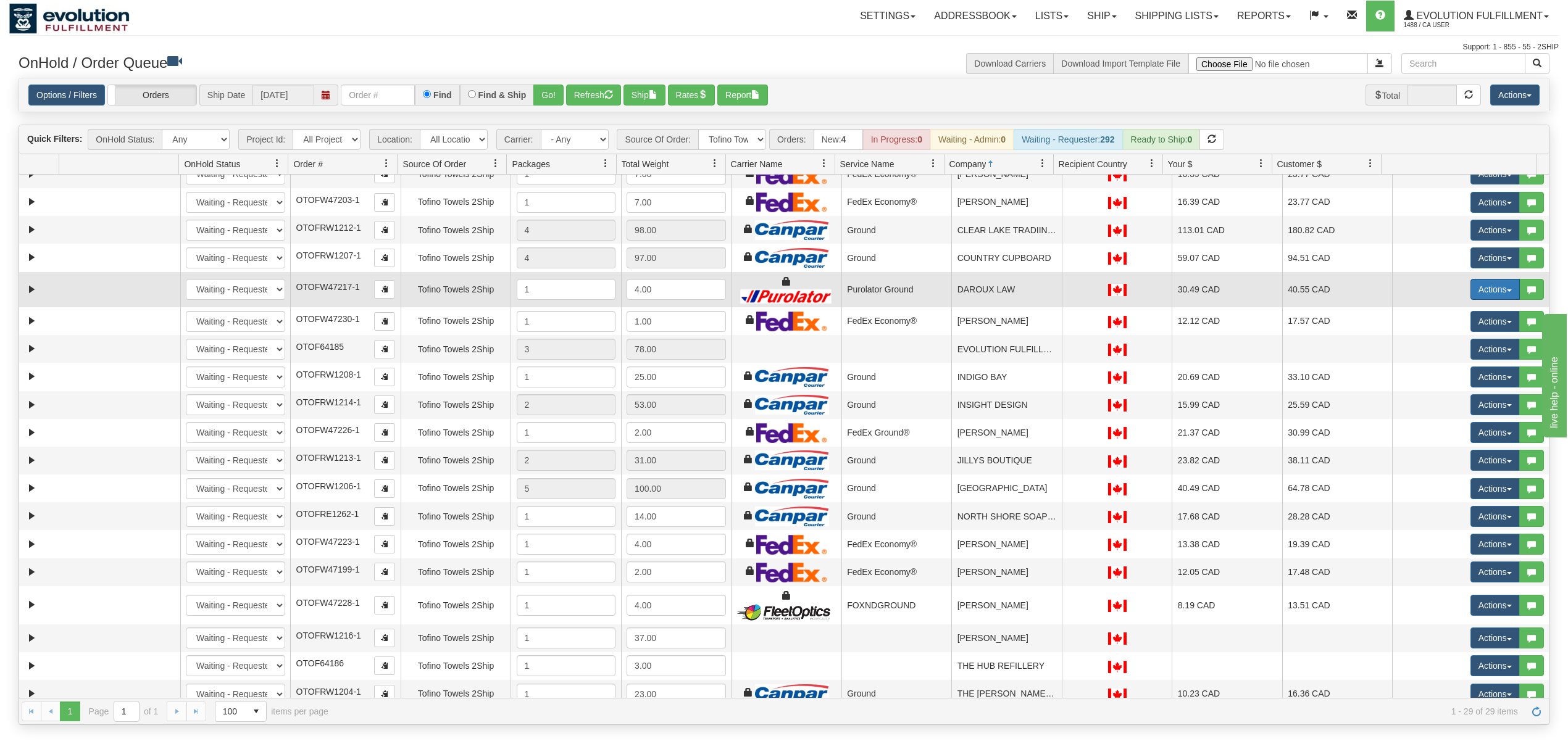
click at [1475, 295] on button "Actions" at bounding box center [1495, 290] width 49 height 21
click at [1445, 349] on span "Rate All Services" at bounding box center [1470, 345] width 74 height 10
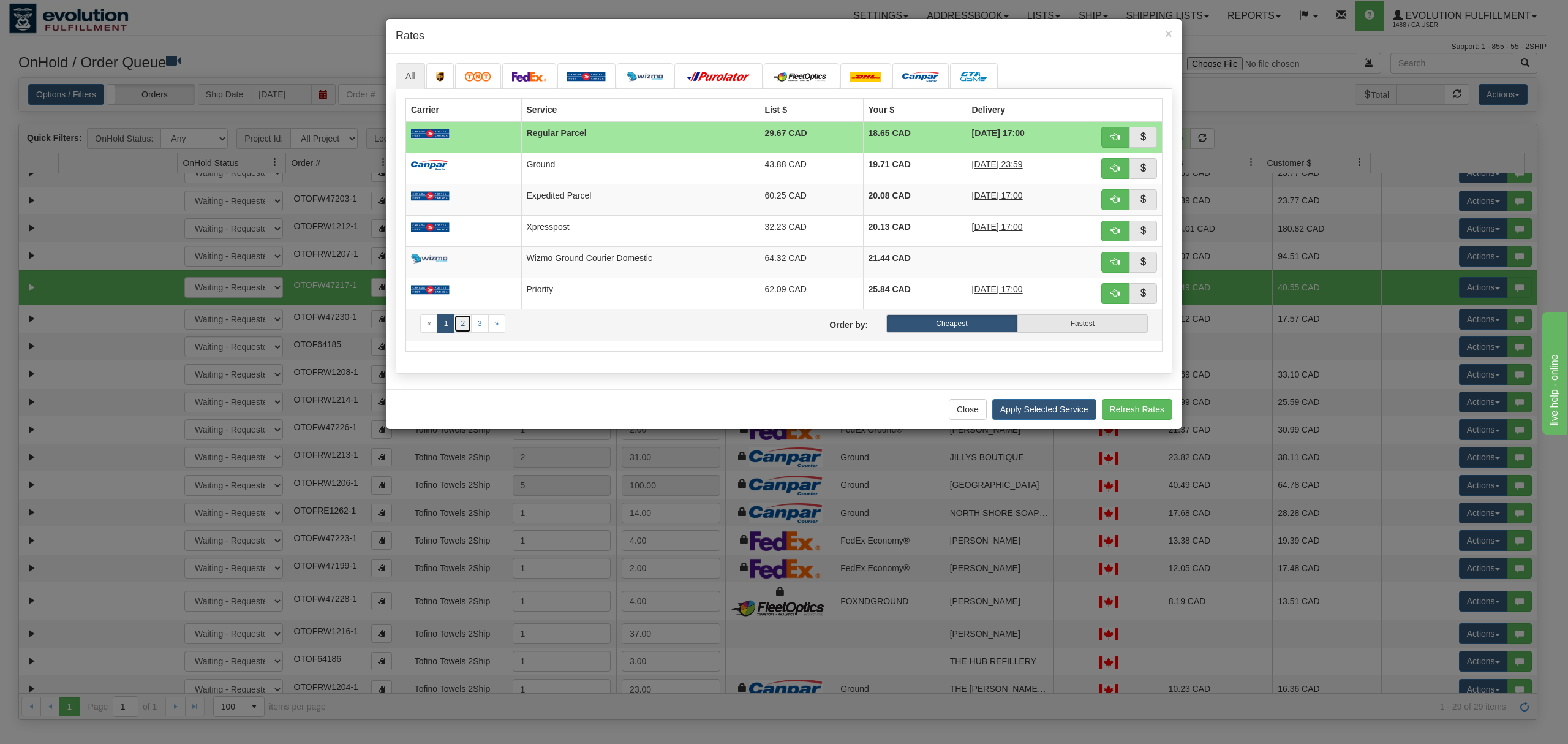
click at [469, 329] on link "2" at bounding box center [463, 323] width 18 height 18
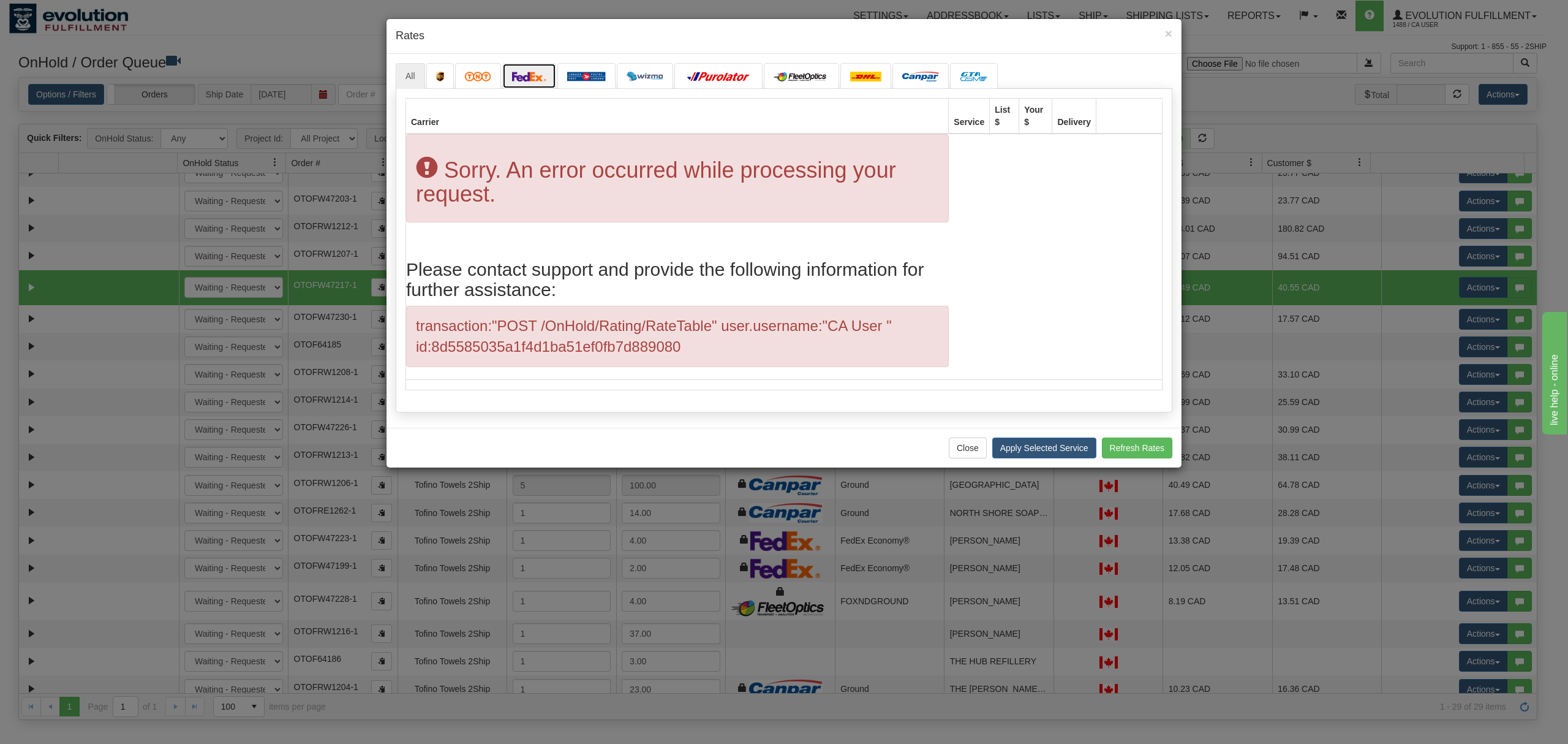
click at [517, 84] on link at bounding box center [528, 76] width 54 height 26
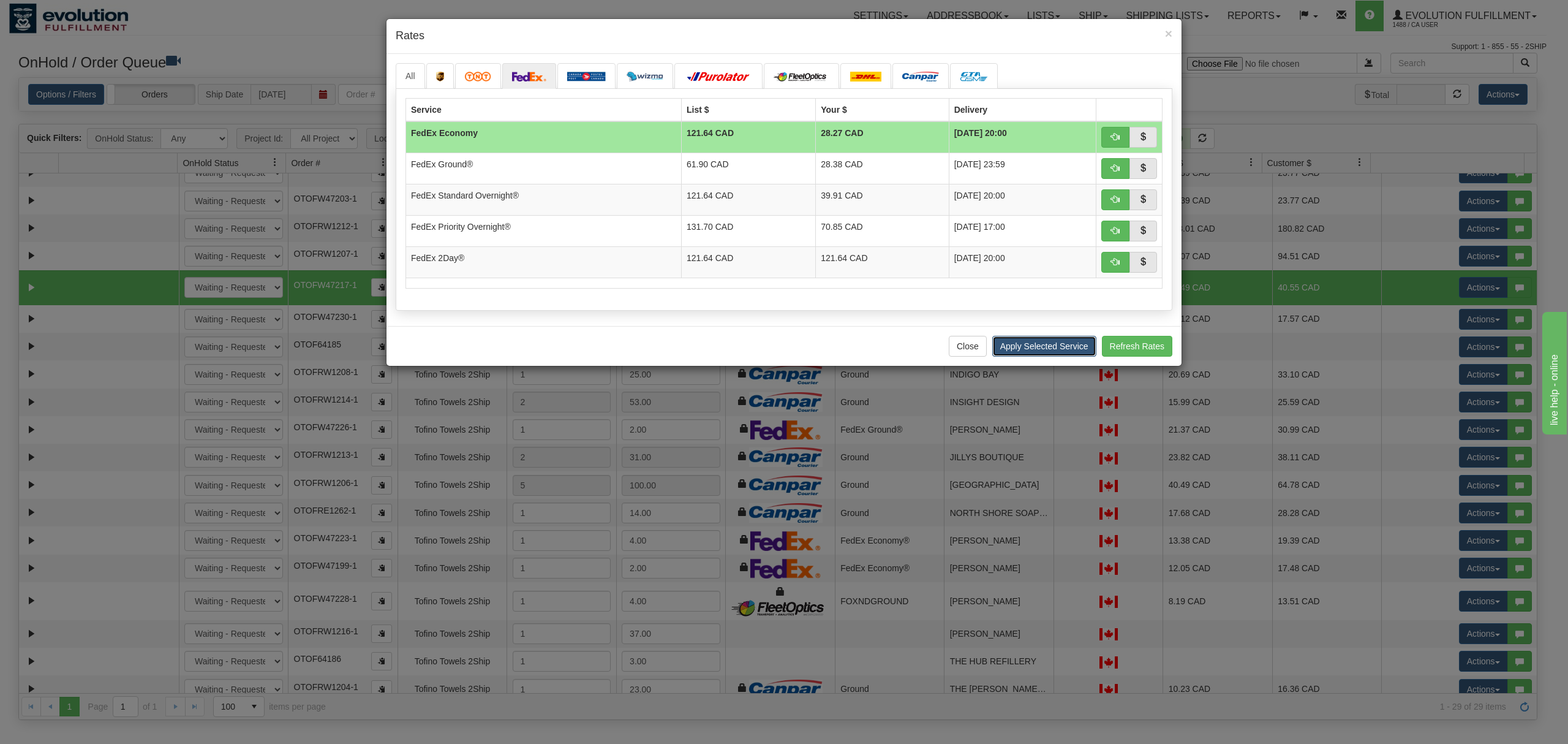
click at [1029, 344] on button "Apply Selected Service" at bounding box center [1044, 346] width 104 height 21
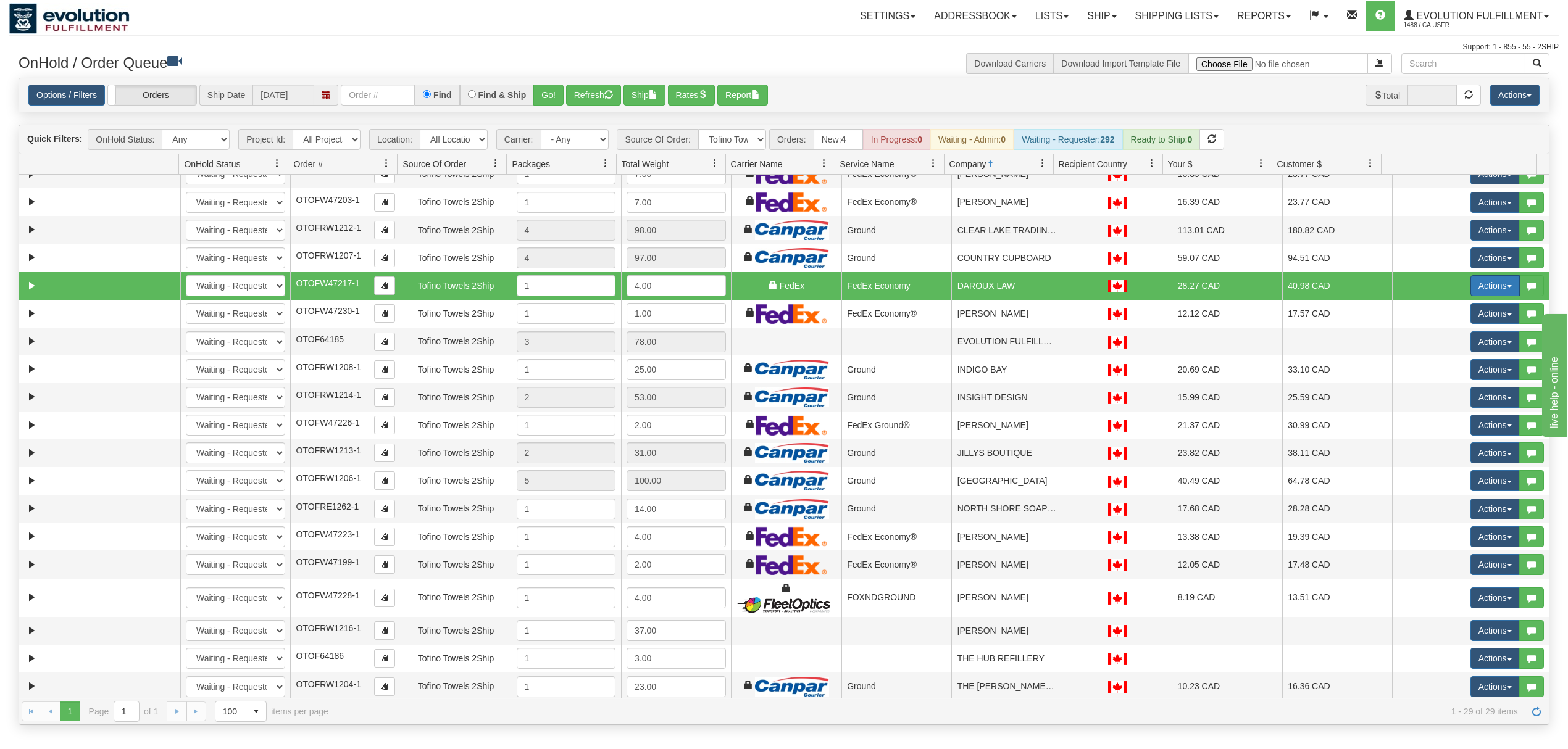
click at [1489, 292] on button "Actions" at bounding box center [1495, 285] width 49 height 21
click at [1433, 362] on span "Ship" at bounding box center [1445, 357] width 26 height 10
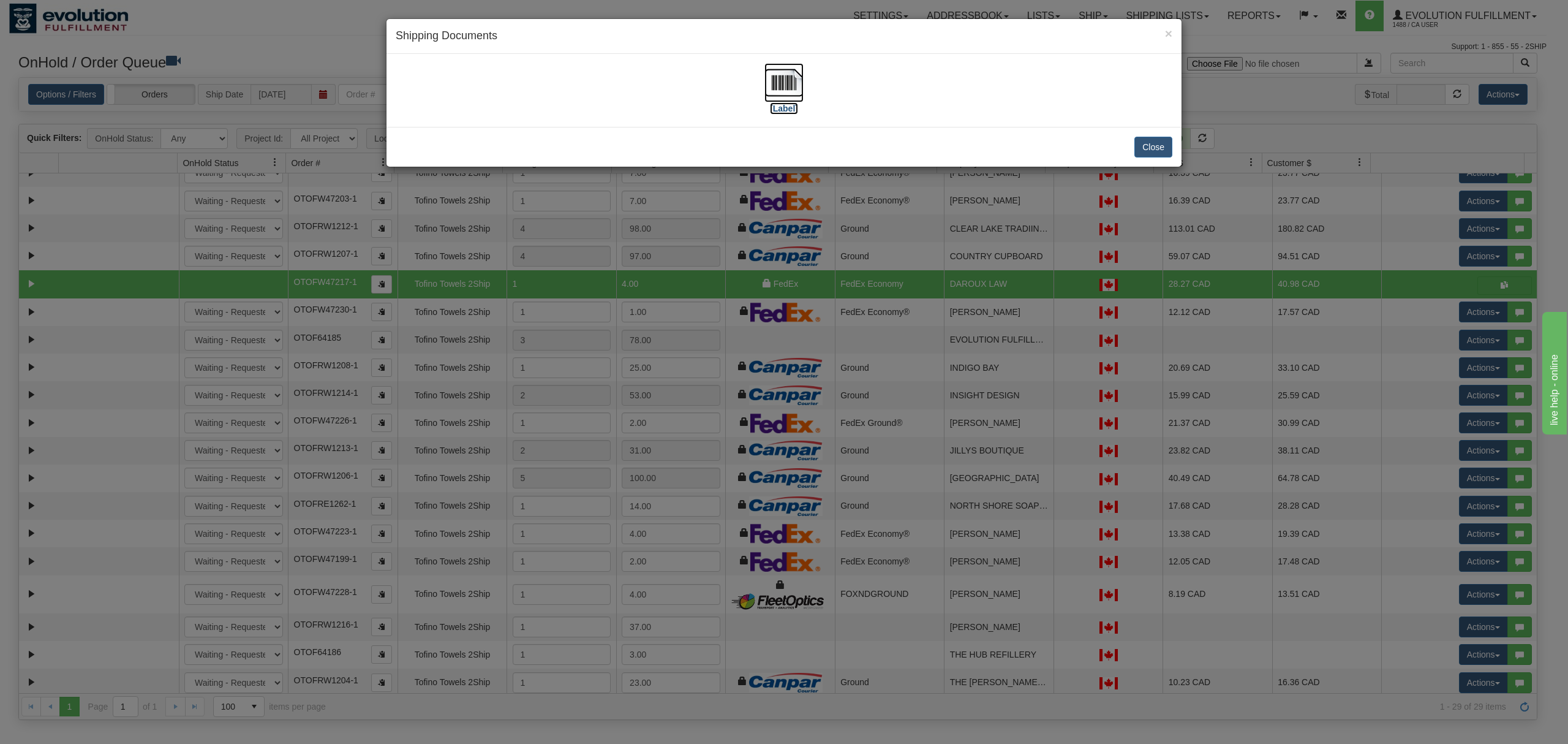
click at [797, 86] on img at bounding box center [784, 83] width 39 height 39
click at [1150, 155] on button "Close" at bounding box center [1153, 147] width 38 height 21
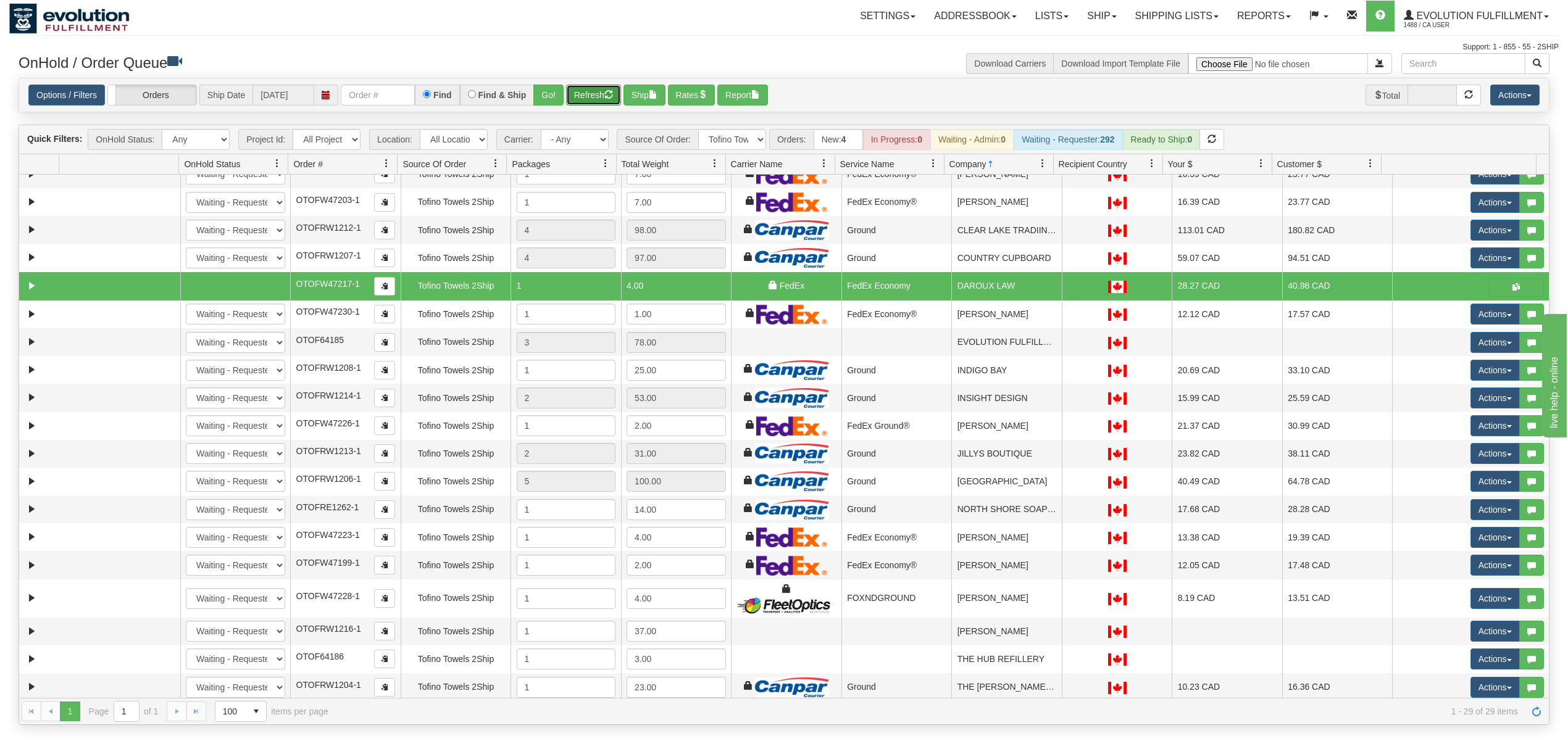
click at [601, 97] on button "Refresh" at bounding box center [594, 95] width 55 height 21
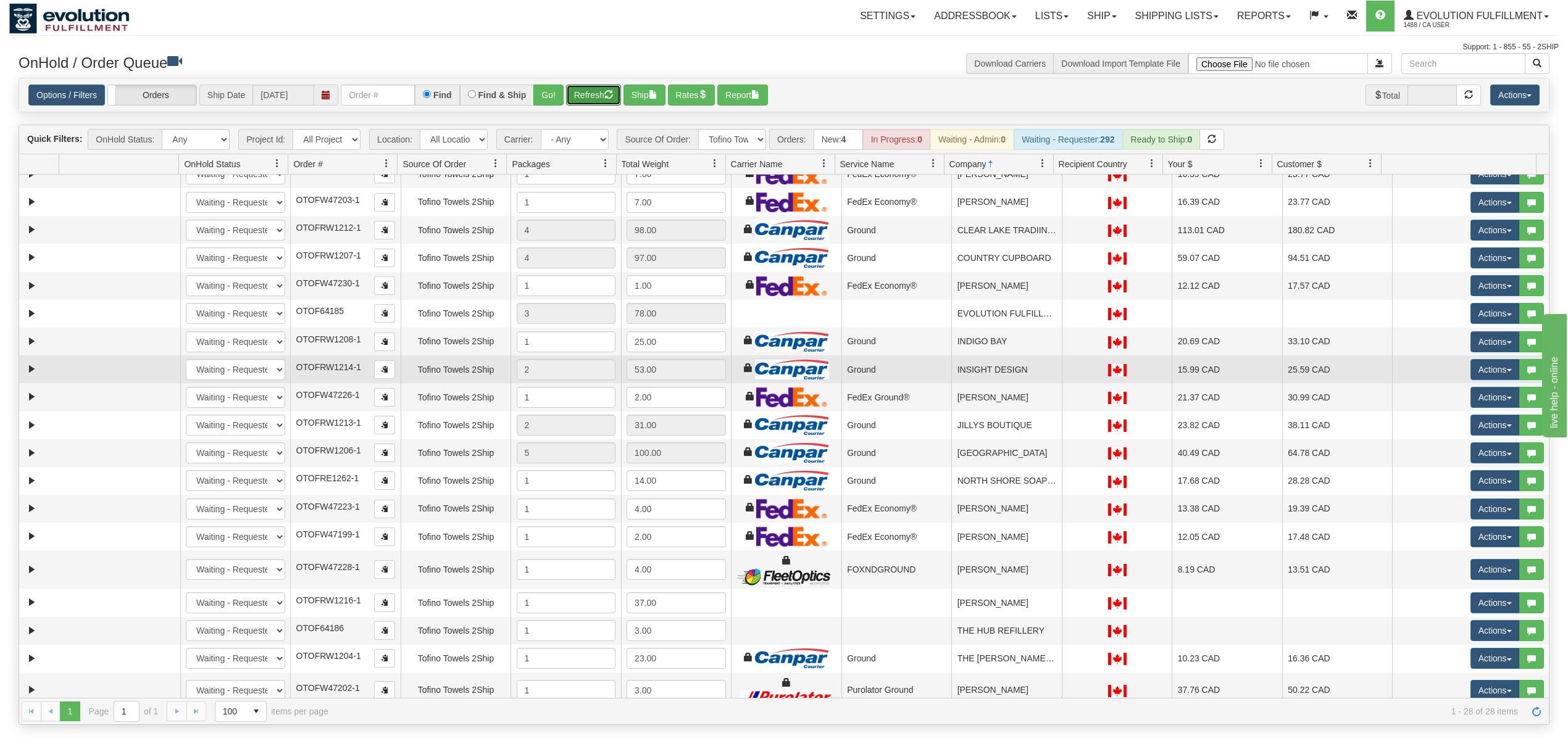
scroll to position [0, 0]
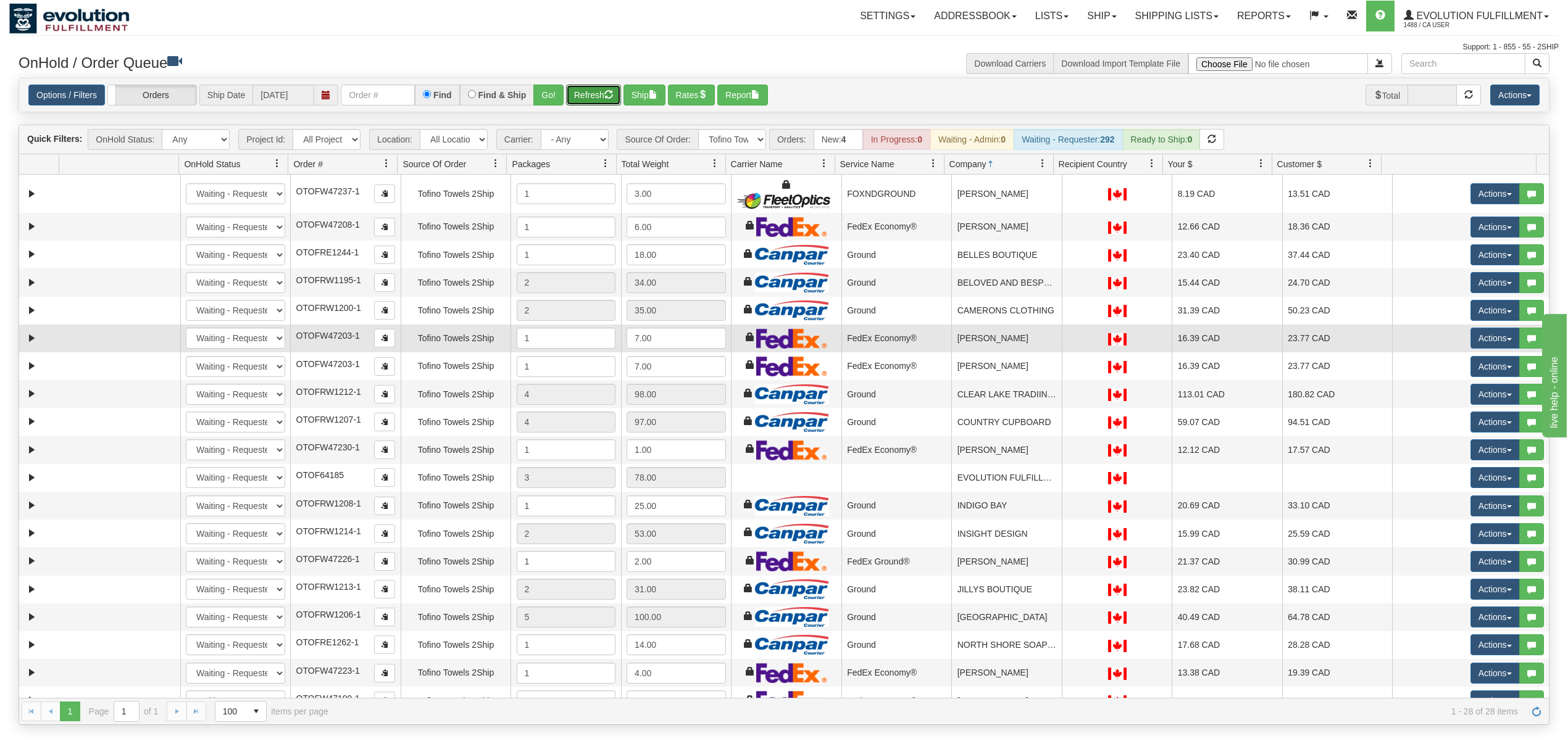
click at [1012, 339] on td "[PERSON_NAME]" at bounding box center [1006, 339] width 110 height 28
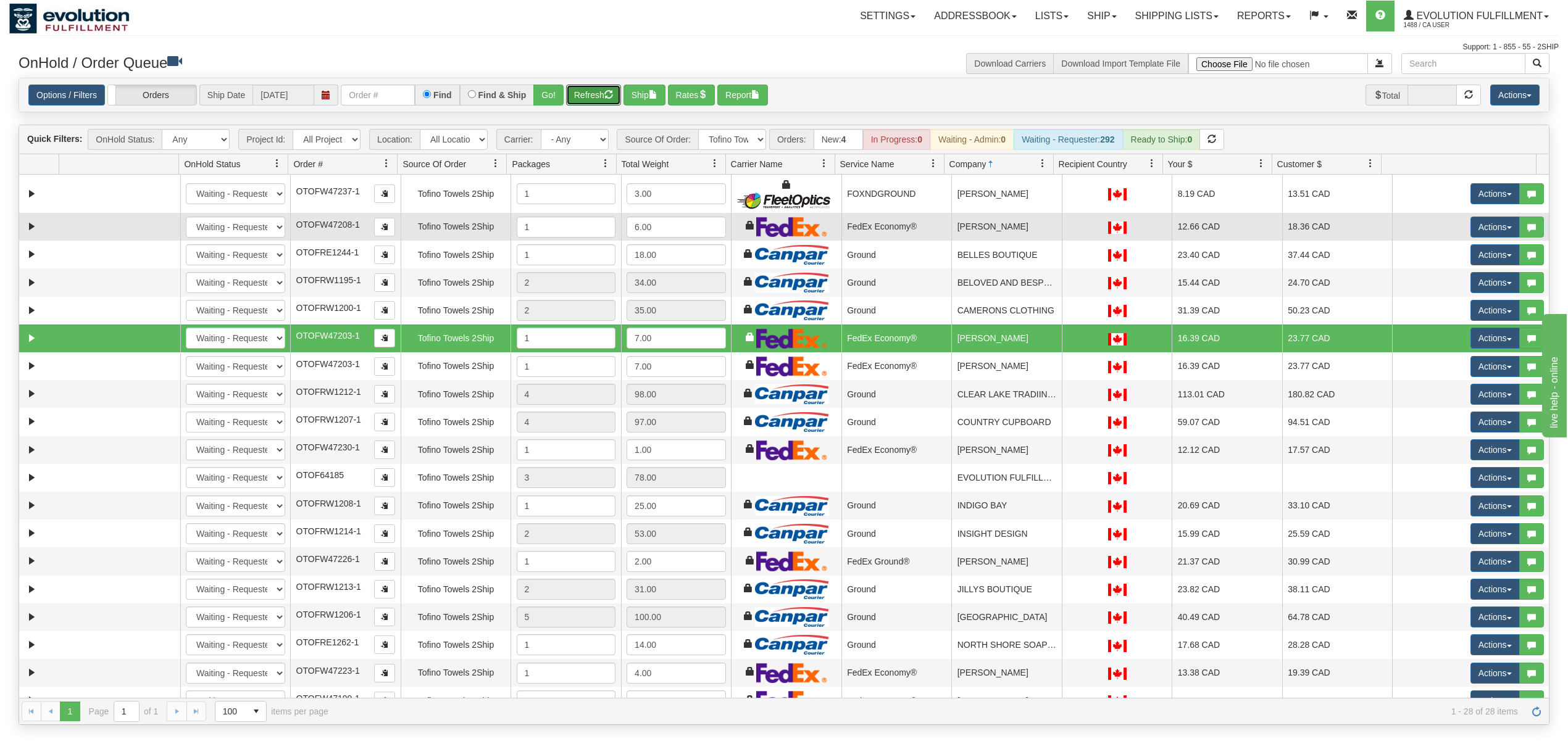
click at [989, 229] on td "[PERSON_NAME]" at bounding box center [1006, 227] width 110 height 28
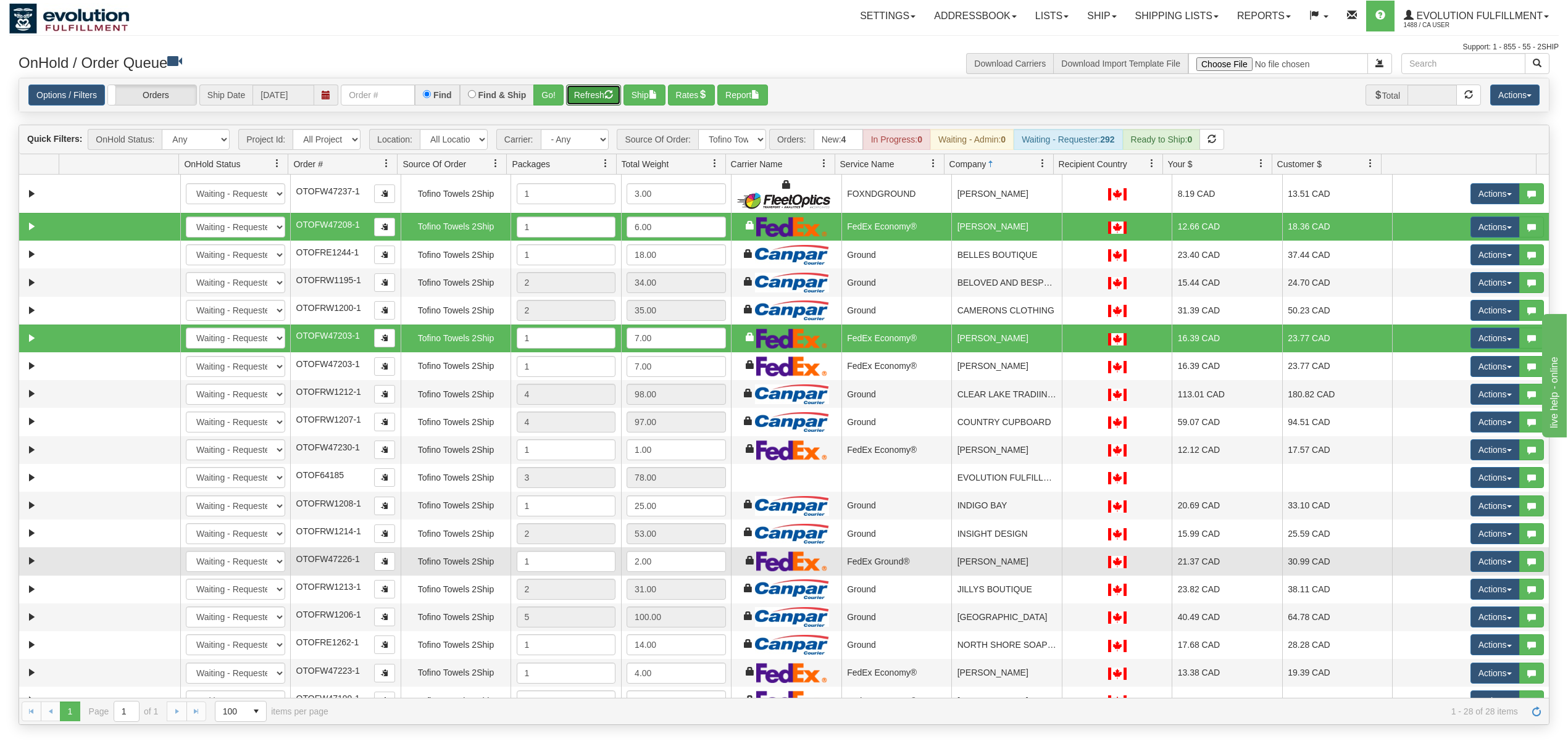
click at [1001, 566] on td "[PERSON_NAME]" at bounding box center [1006, 561] width 110 height 28
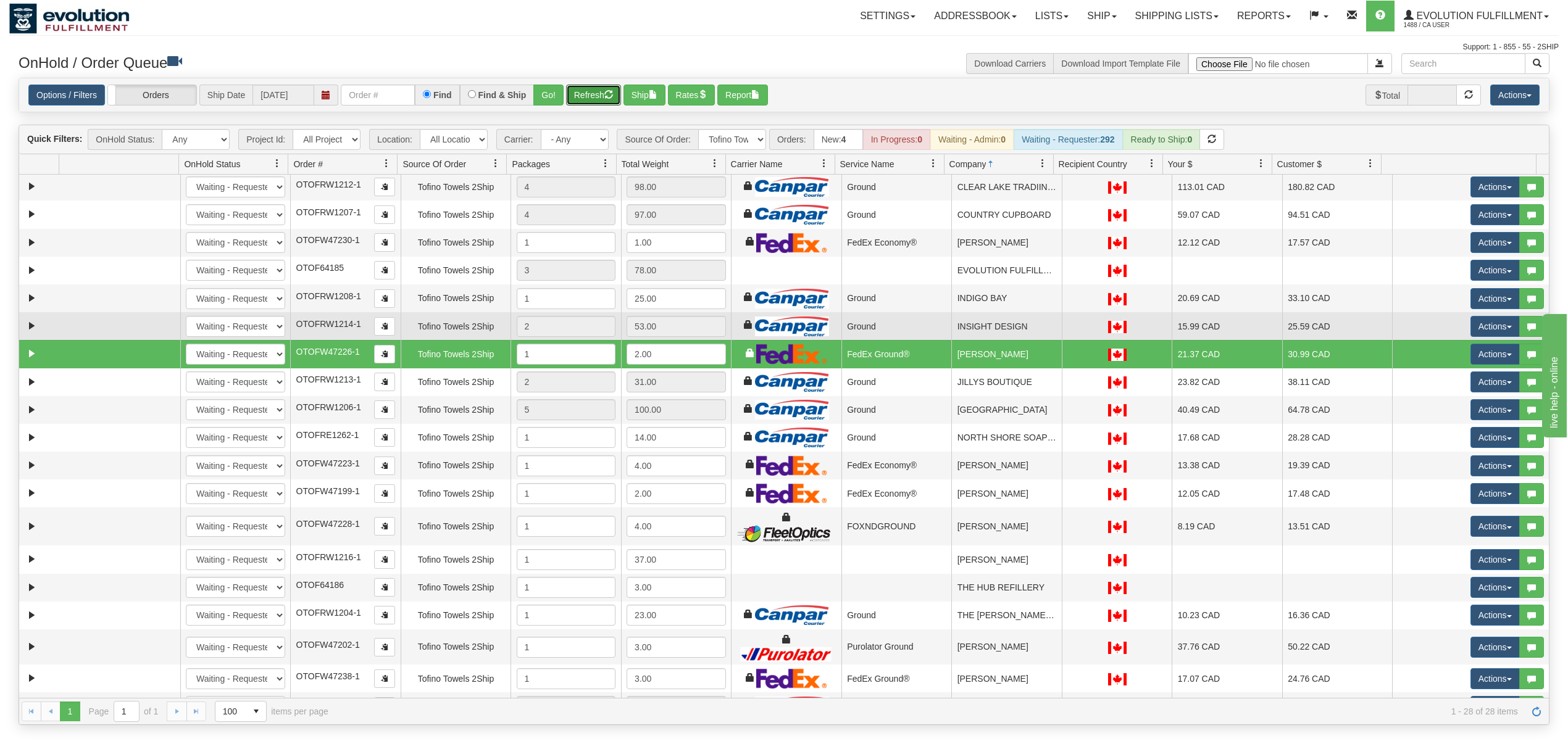
scroll to position [247, 0]
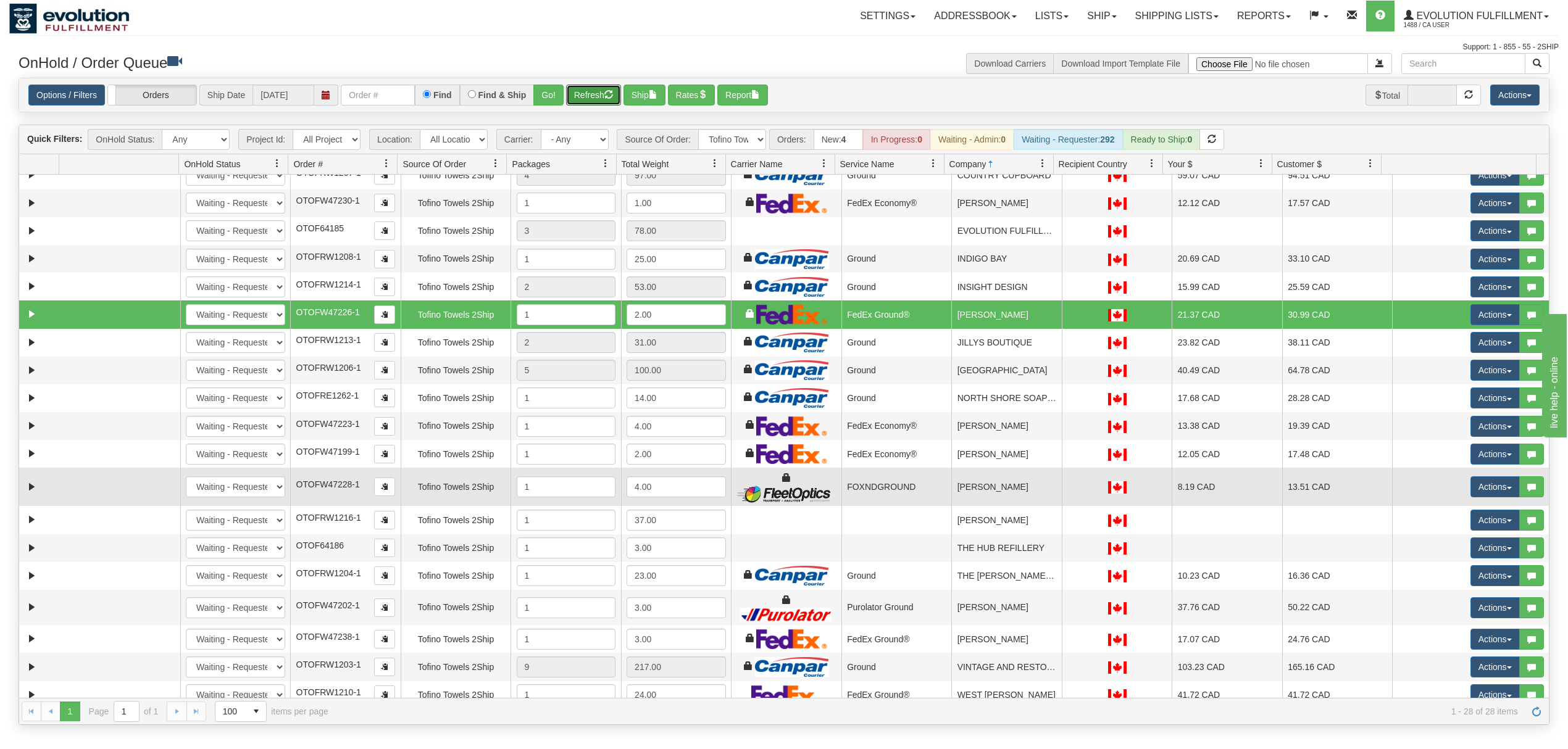
click at [1017, 501] on td "[PERSON_NAME]" at bounding box center [1006, 487] width 110 height 39
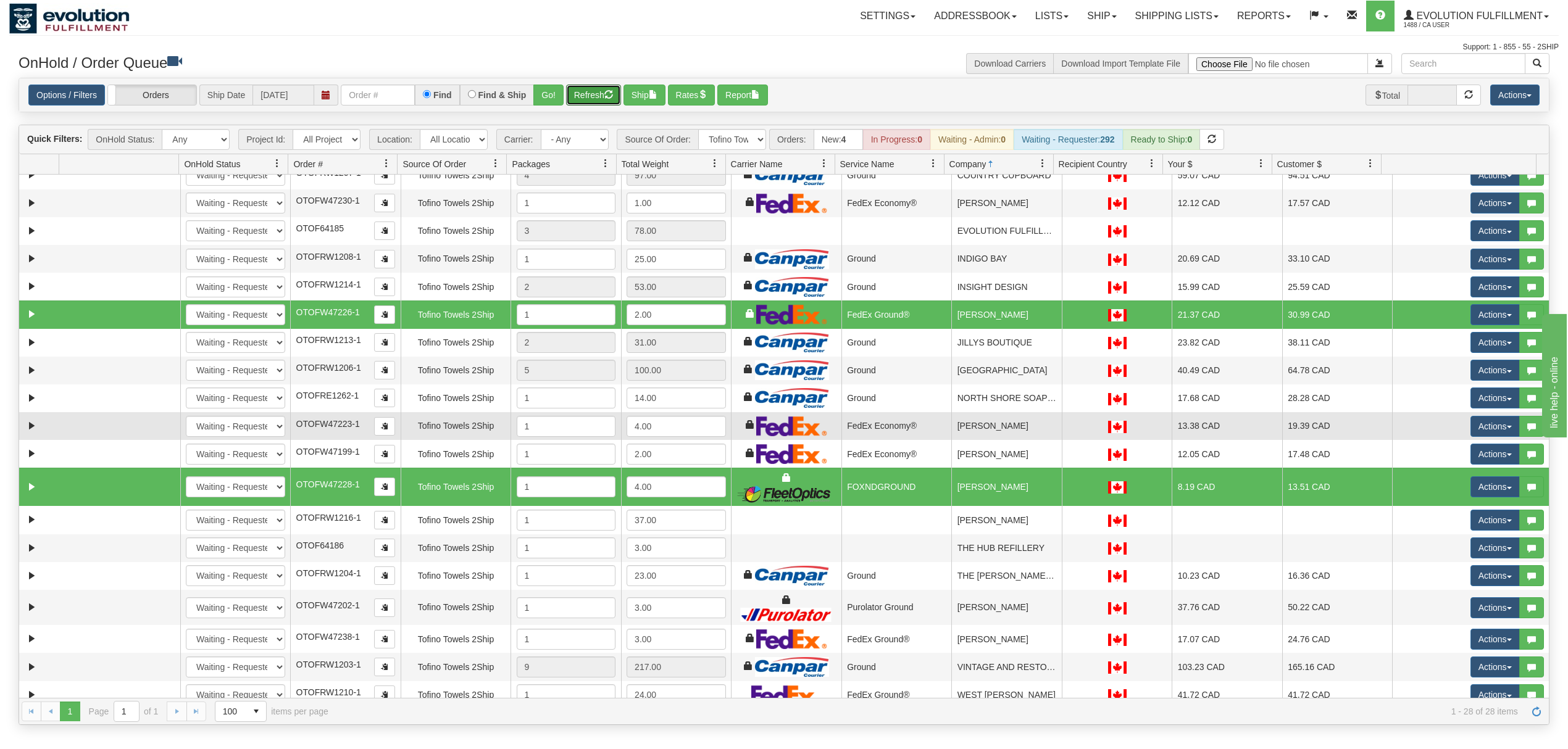
click at [1003, 425] on td "[PERSON_NAME]" at bounding box center [1006, 426] width 110 height 28
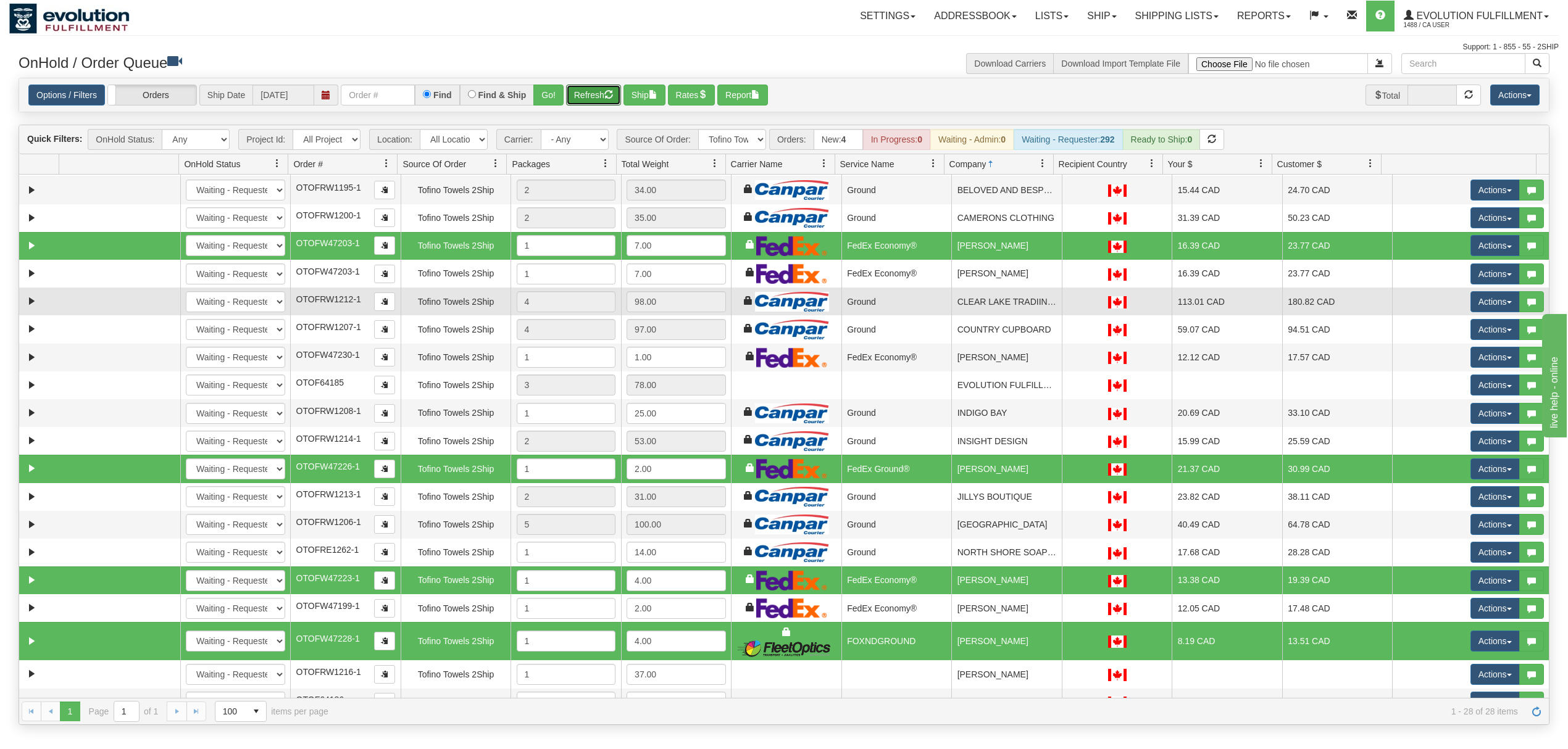
scroll to position [0, 0]
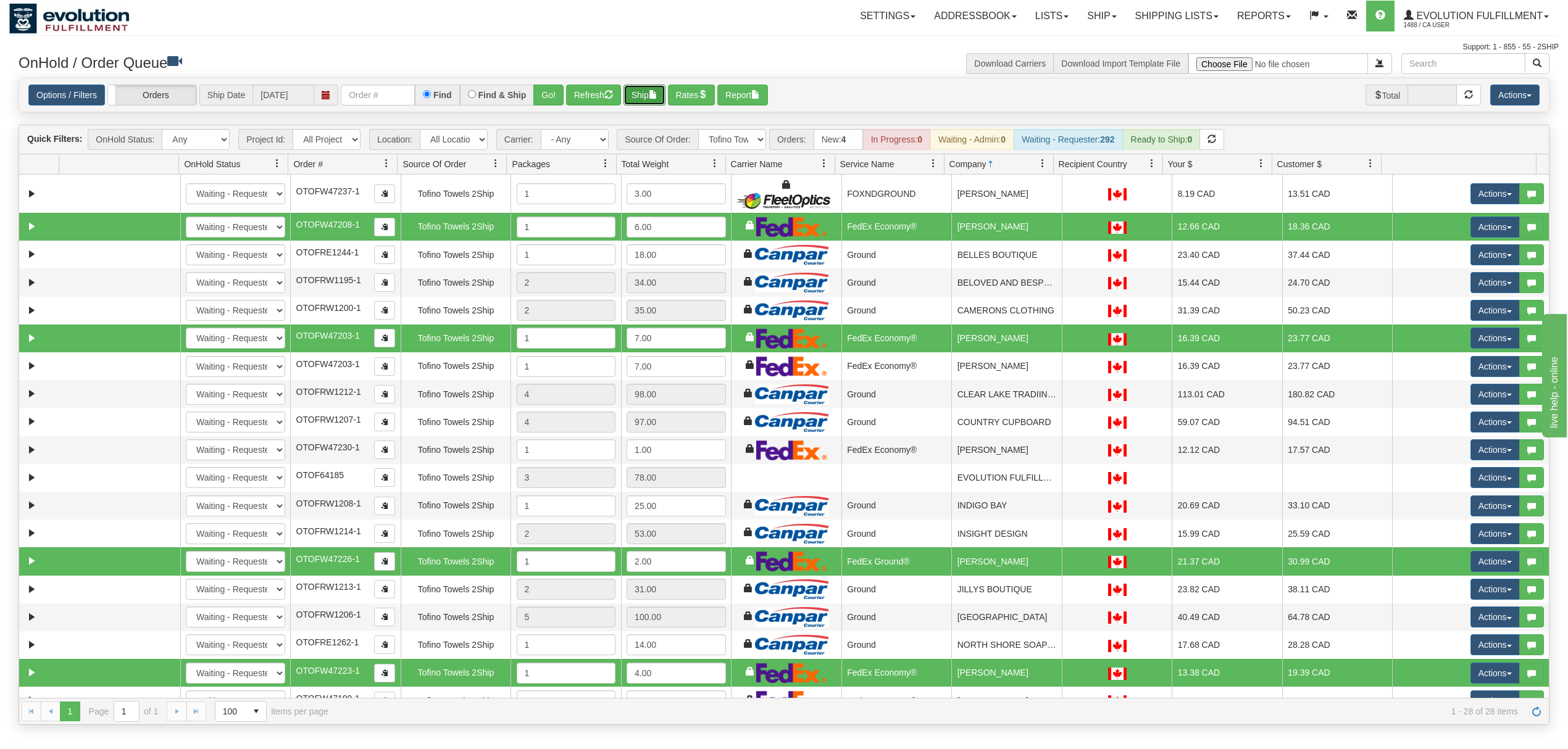
click at [657, 88] on button "Ship" at bounding box center [645, 95] width 42 height 21
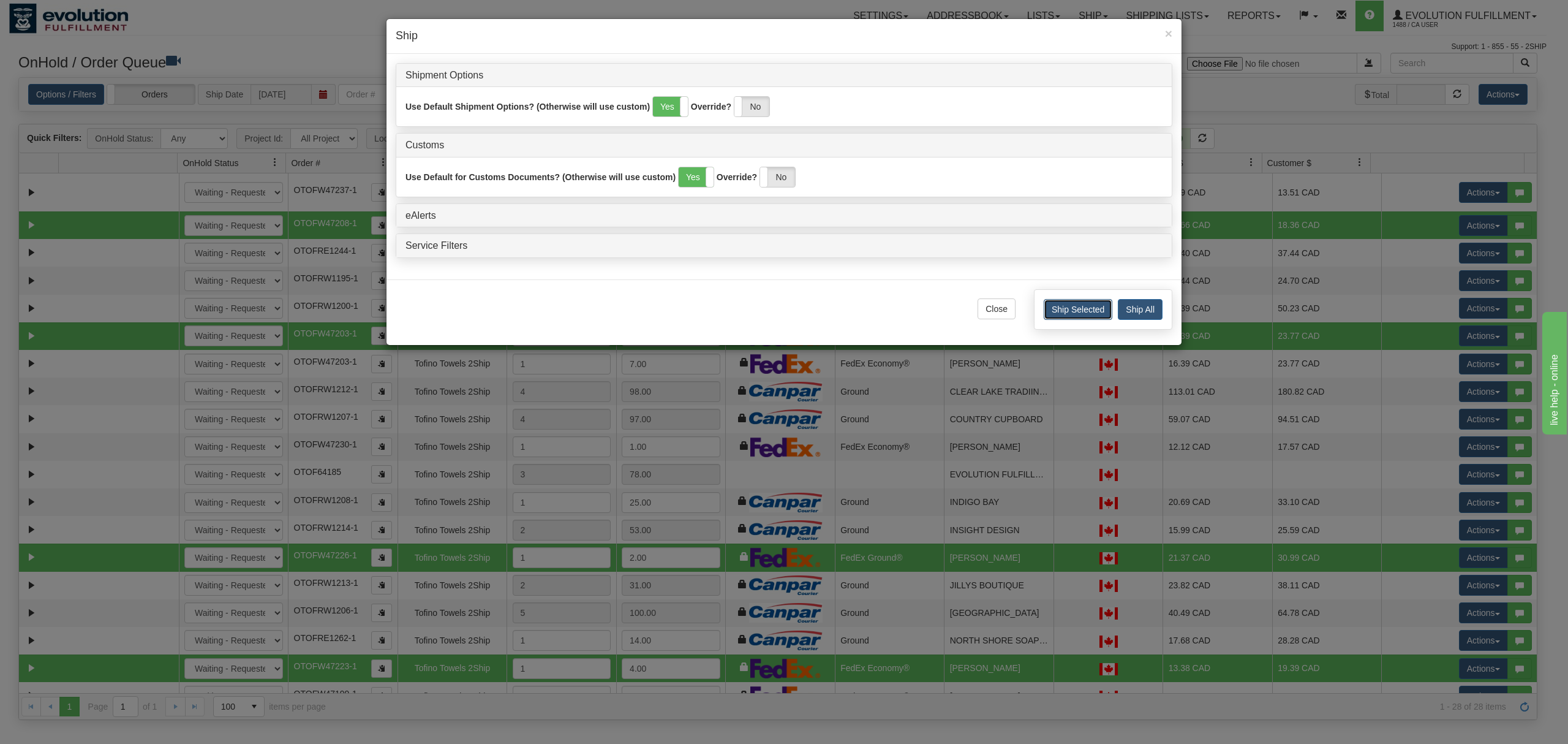
click at [1058, 309] on button "Ship Selected" at bounding box center [1078, 309] width 69 height 21
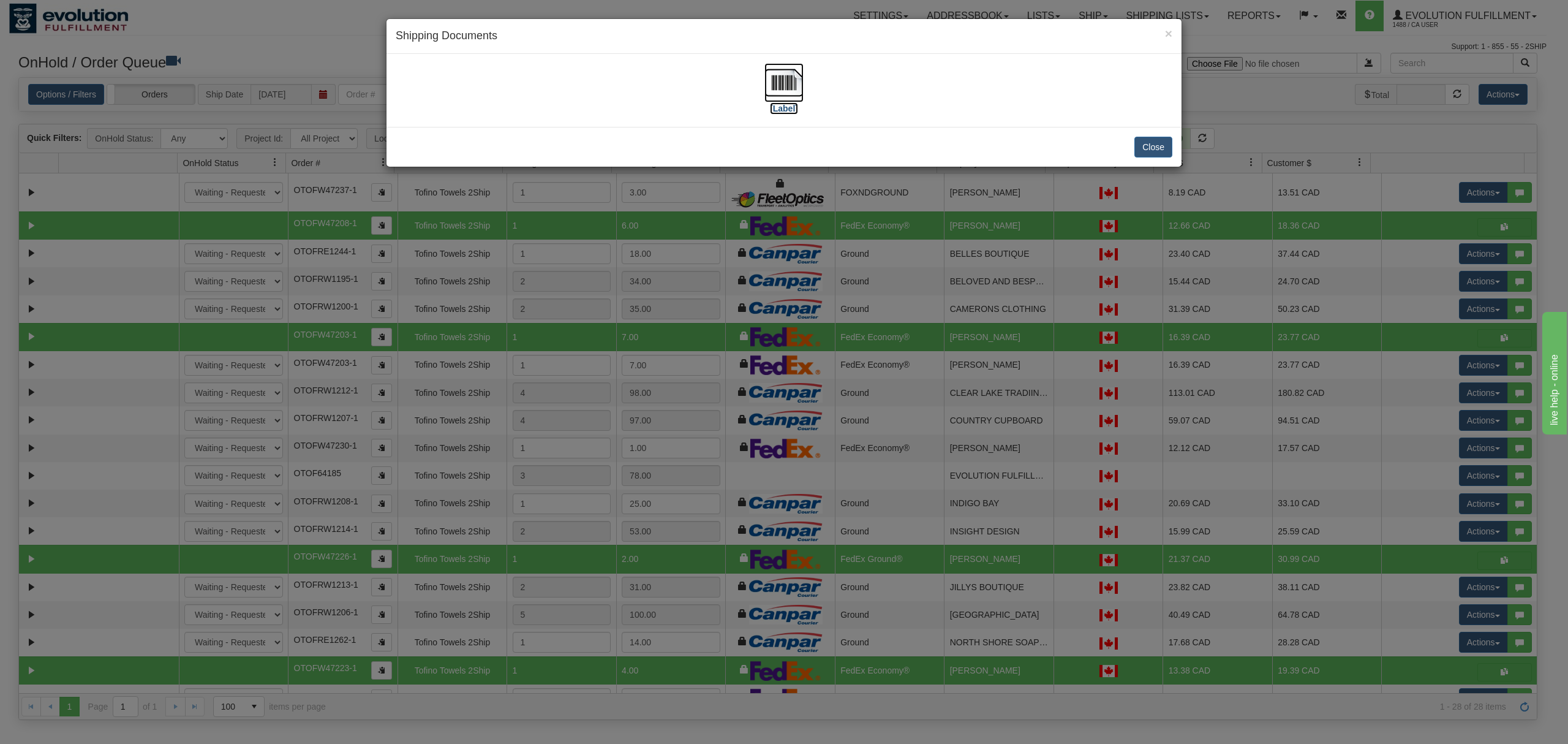
click at [787, 86] on img at bounding box center [784, 83] width 39 height 39
click at [1161, 150] on button "Close" at bounding box center [1153, 147] width 38 height 21
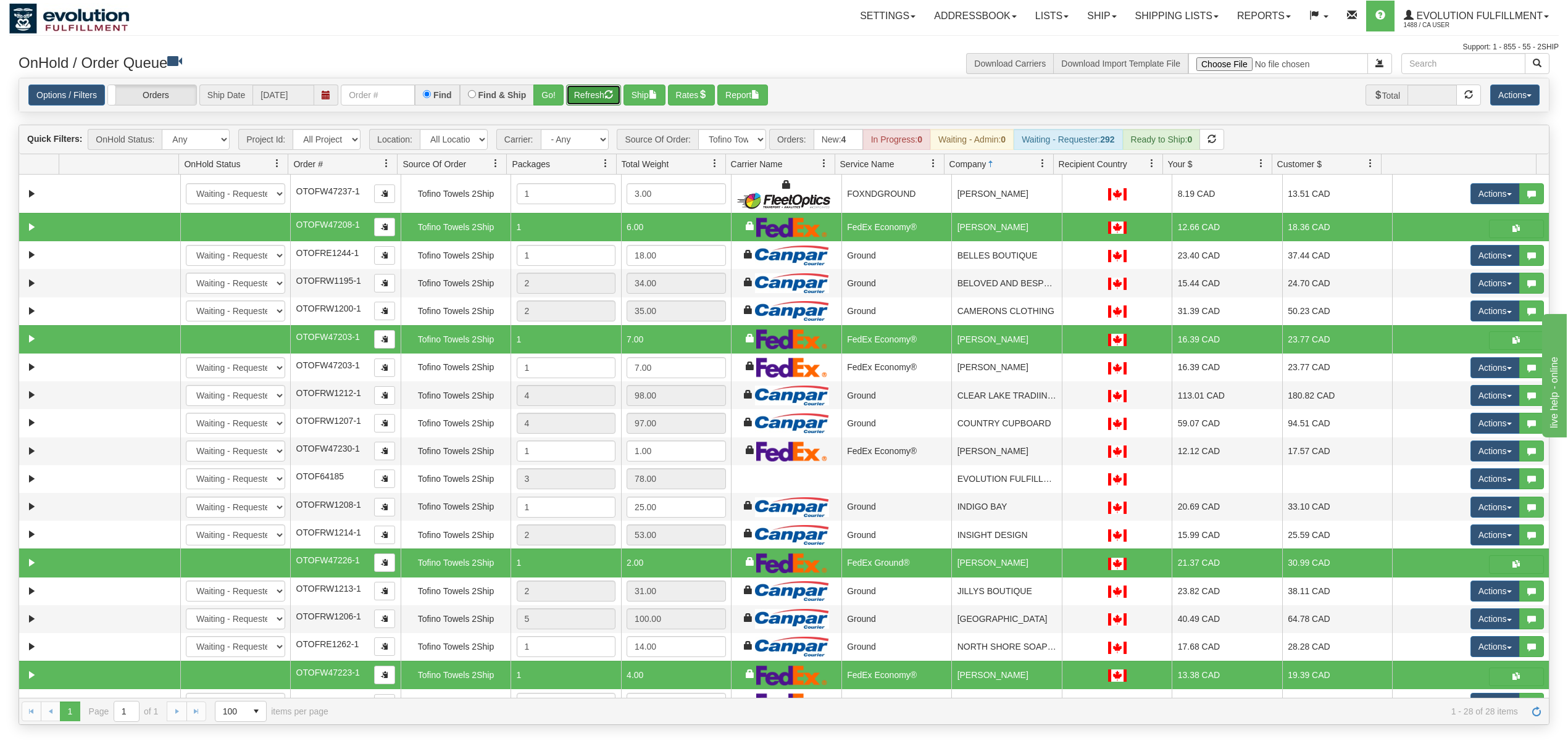
click at [578, 100] on button "Refresh" at bounding box center [594, 95] width 55 height 21
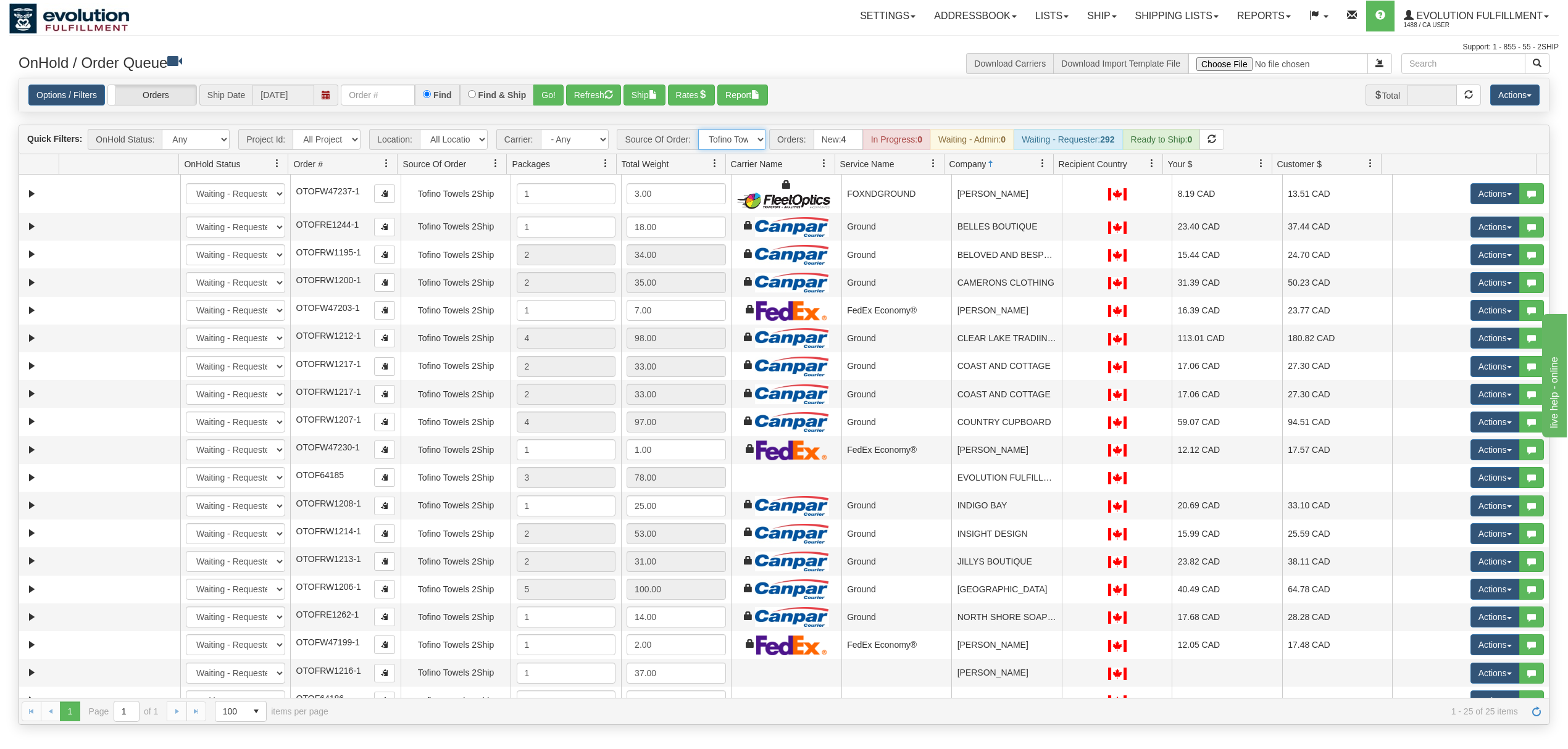
click at [757, 134] on select "All Sources AirBlaster 2Ship Integration Ambler Apparel 2Ship Integration BC [M…" at bounding box center [732, 140] width 68 height 21
select select "EMU Australia 2Ship Integration"
click at [699, 130] on select "All Sources AirBlaster 2Ship Integration Ambler Apparel 2Ship Integration BC [M…" at bounding box center [732, 140] width 68 height 21
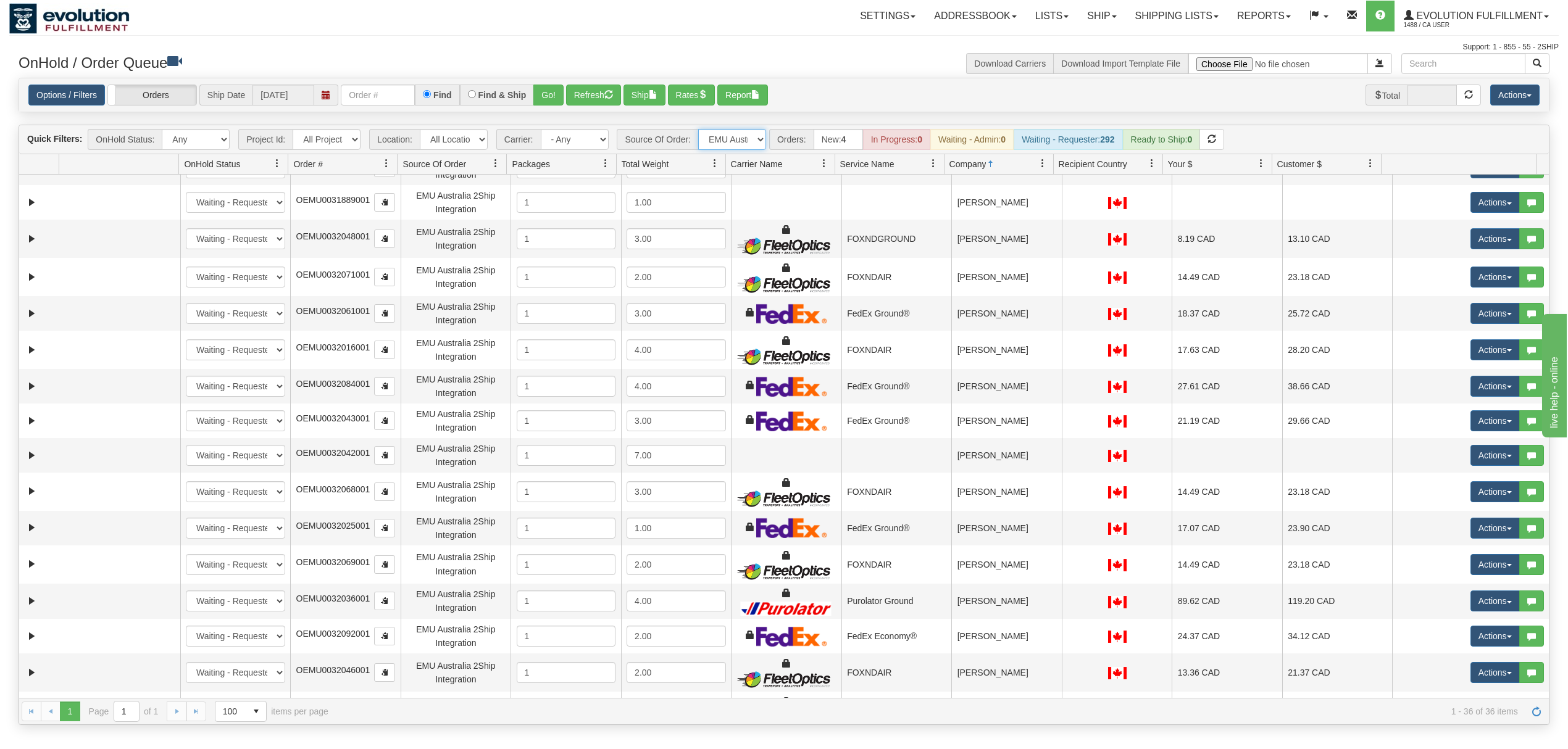
scroll to position [494, 0]
click at [730, 140] on select "All Sources AirBlaster 2Ship Integration Ambler Apparel 2Ship Integration BC [M…" at bounding box center [732, 140] width 68 height 21
select select "grid toolbar"
click at [699, 130] on select "All Sources AirBlaster 2Ship Integration Ambler Apparel 2Ship Integration BC [M…" at bounding box center [732, 140] width 68 height 21
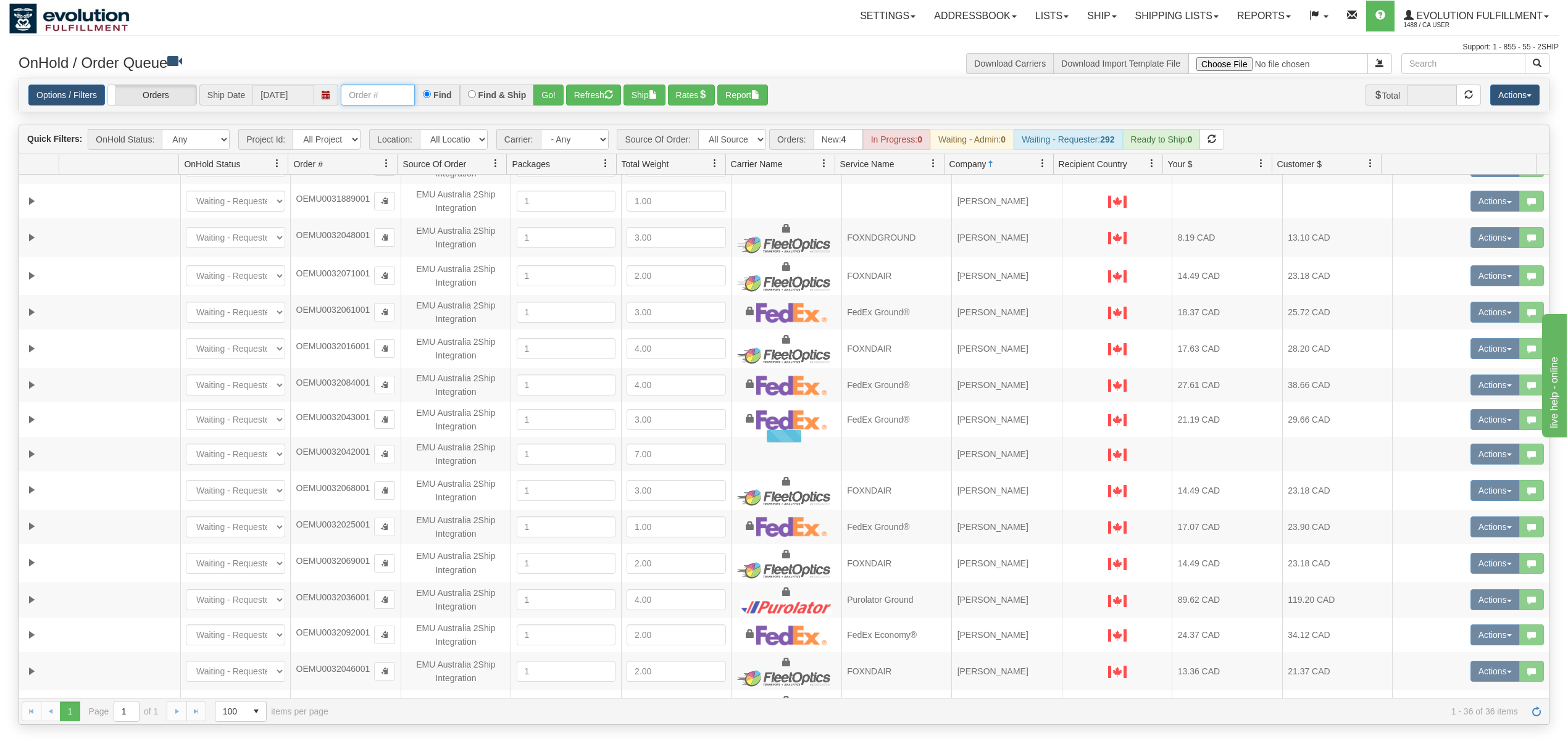
click at [406, 94] on input "text" at bounding box center [378, 95] width 74 height 21
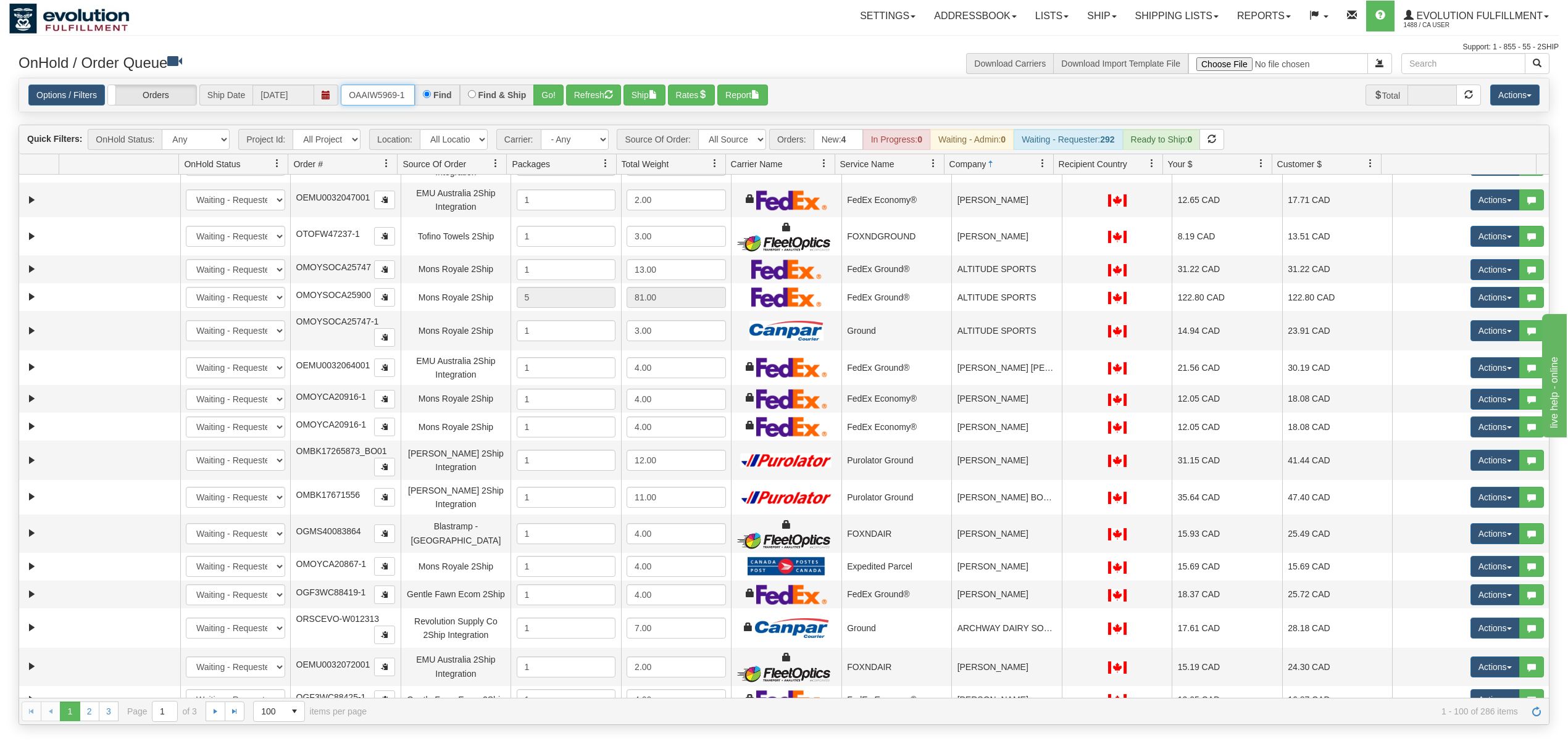
type input "OAAIW5969-1"
click at [540, 97] on button "Go!" at bounding box center [548, 95] width 30 height 21
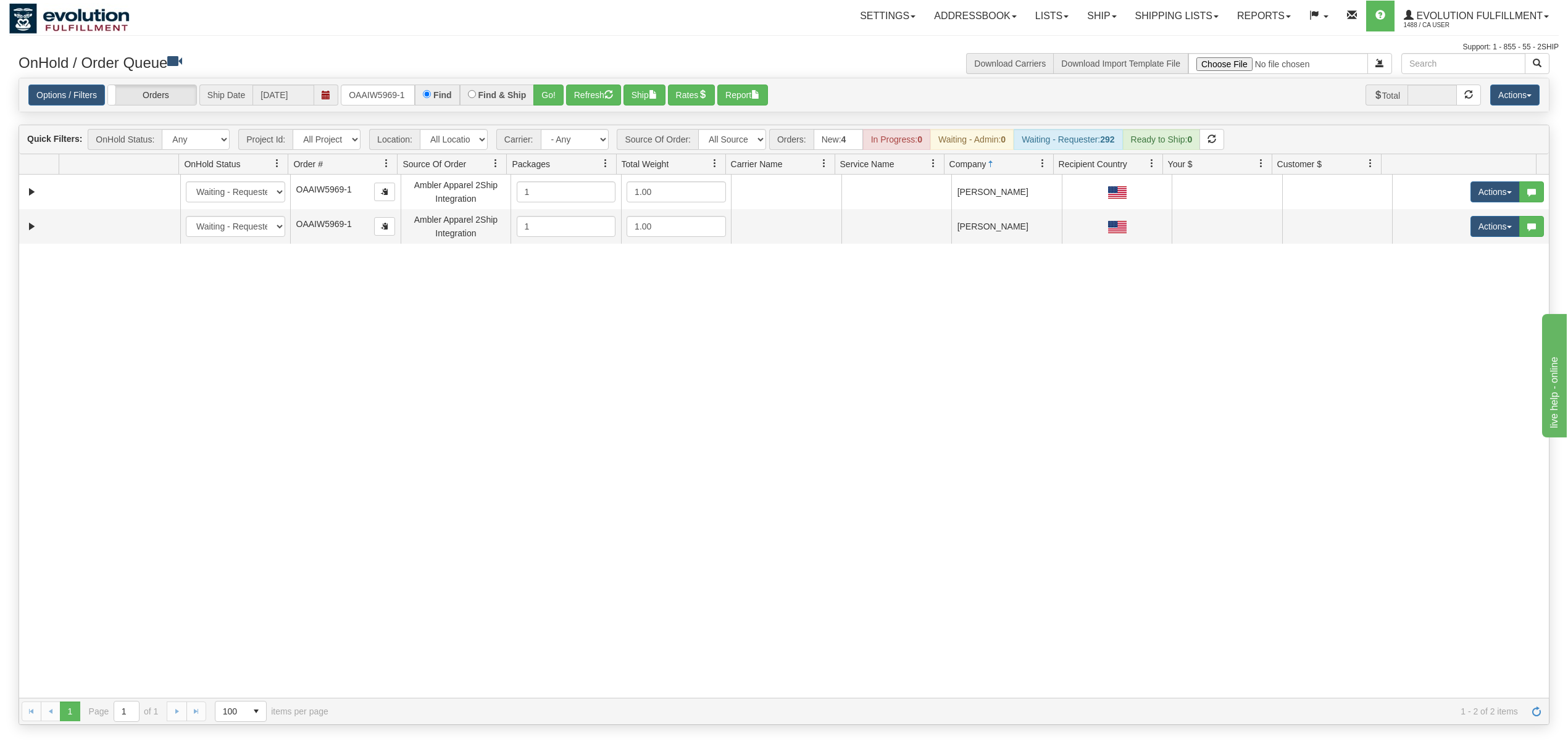
scroll to position [0, 0]
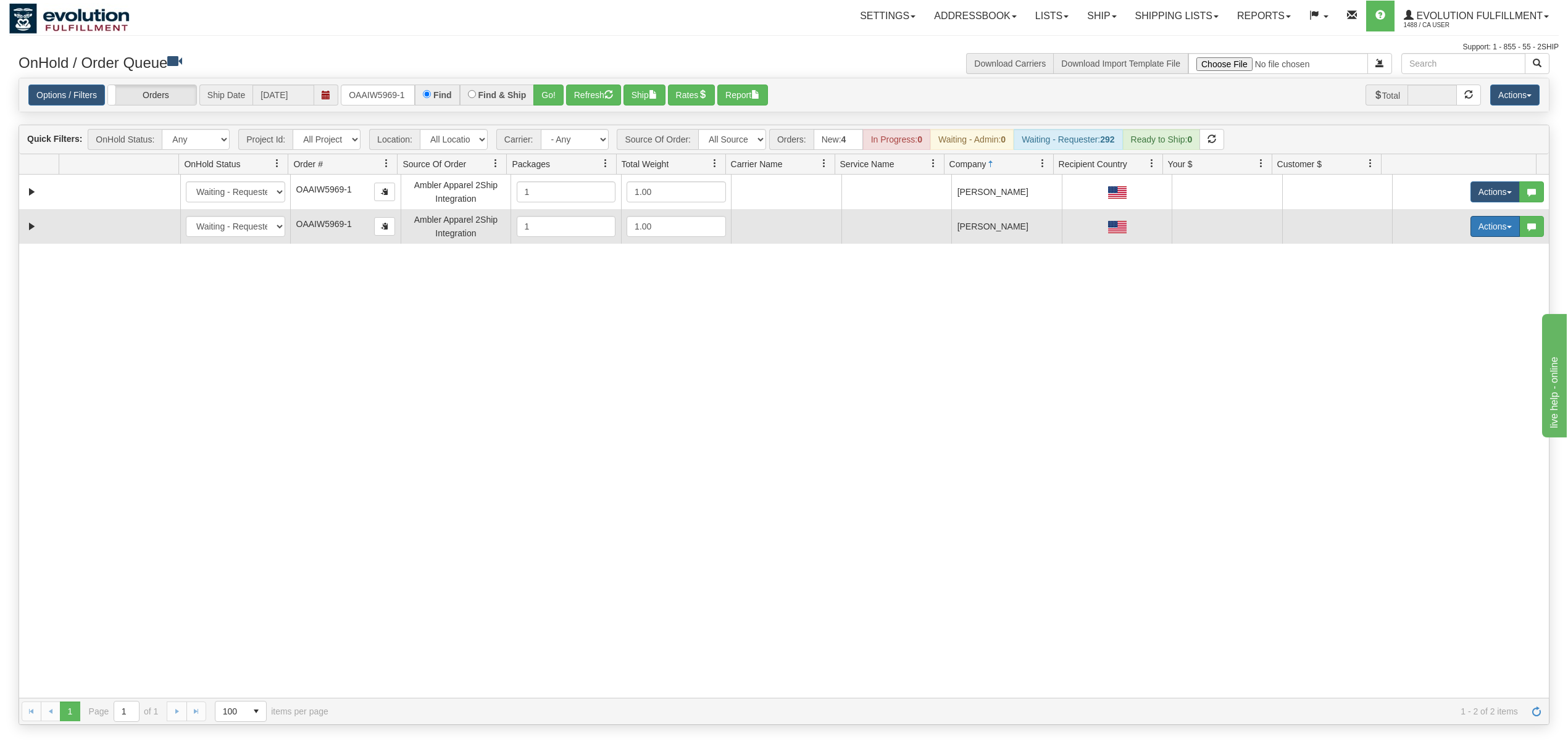
click at [1487, 236] on button "Actions" at bounding box center [1495, 227] width 49 height 21
click at [1423, 321] on link "Delete" at bounding box center [1470, 313] width 99 height 16
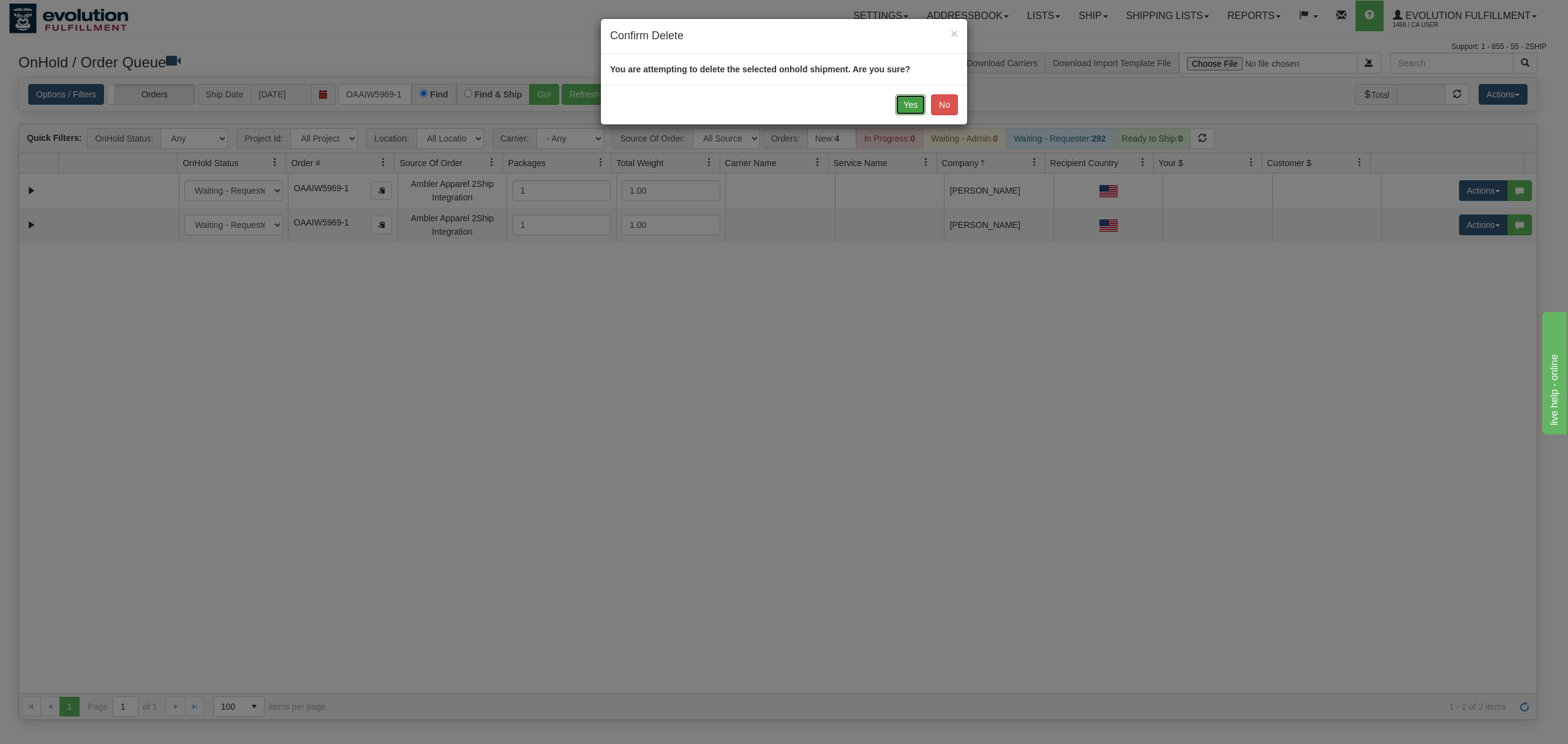
click at [917, 105] on button "Yes" at bounding box center [910, 104] width 30 height 21
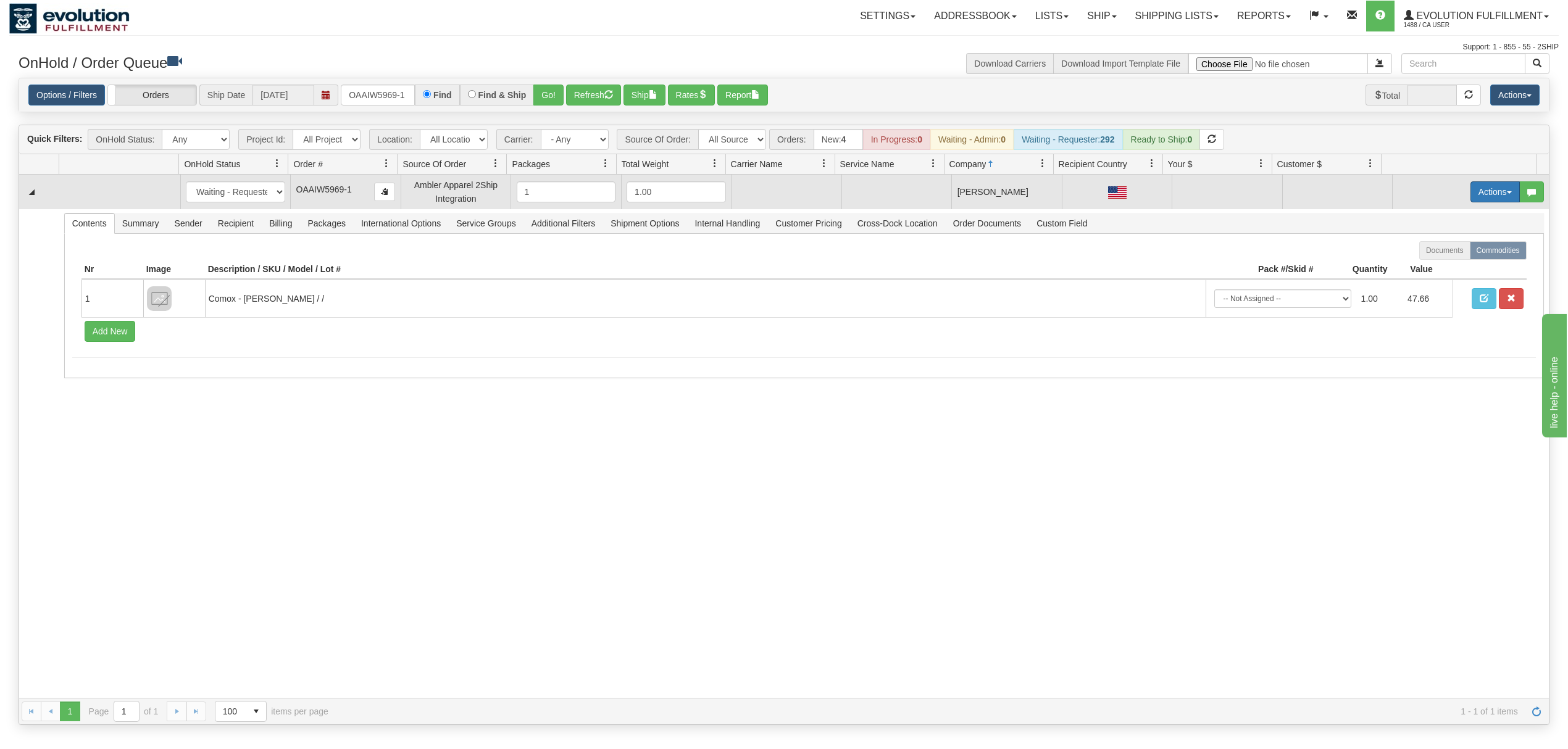
click at [1482, 190] on button "Actions" at bounding box center [1495, 192] width 49 height 21
click at [1438, 249] on span "Rate All Services" at bounding box center [1470, 248] width 74 height 10
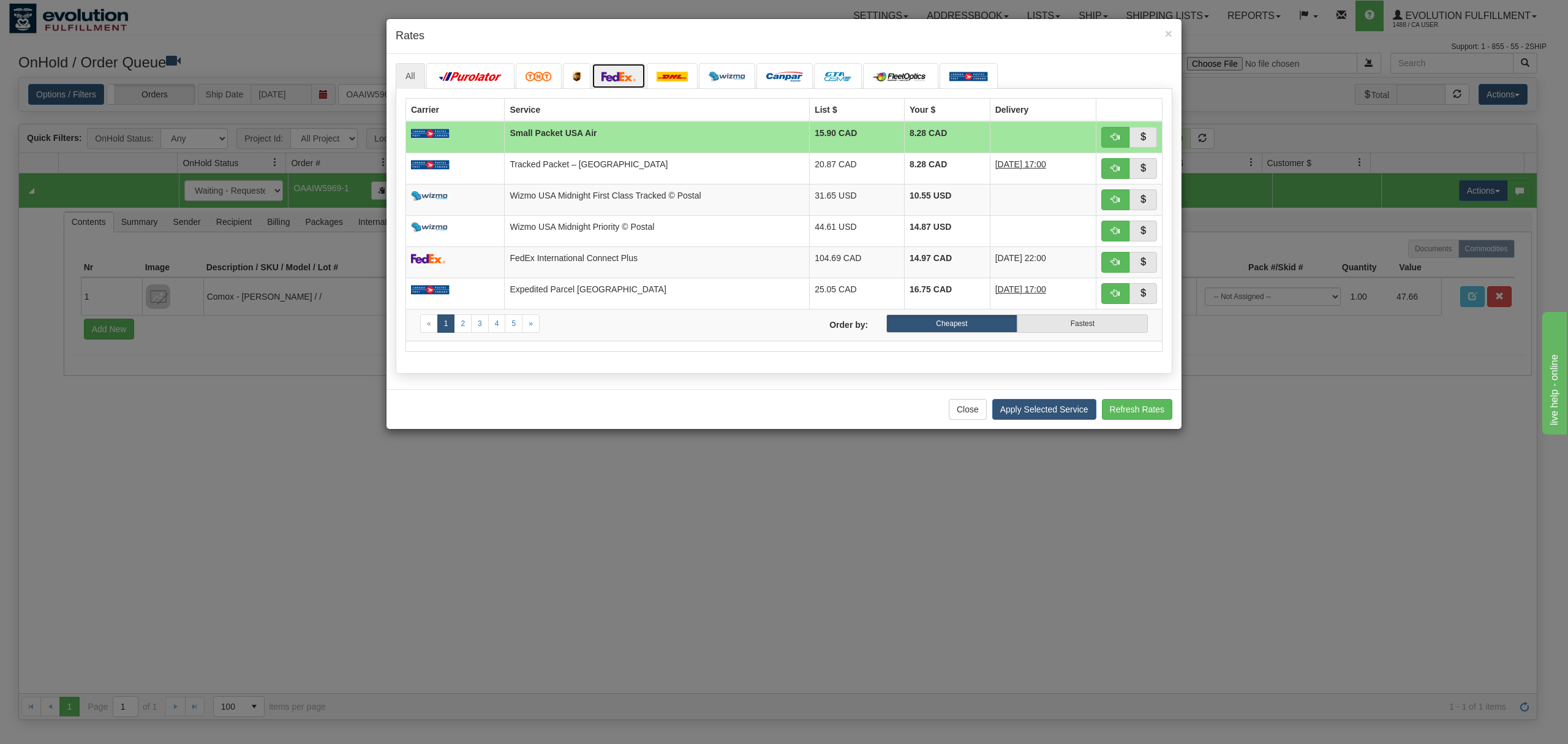
click at [611, 82] on img at bounding box center [618, 77] width 34 height 10
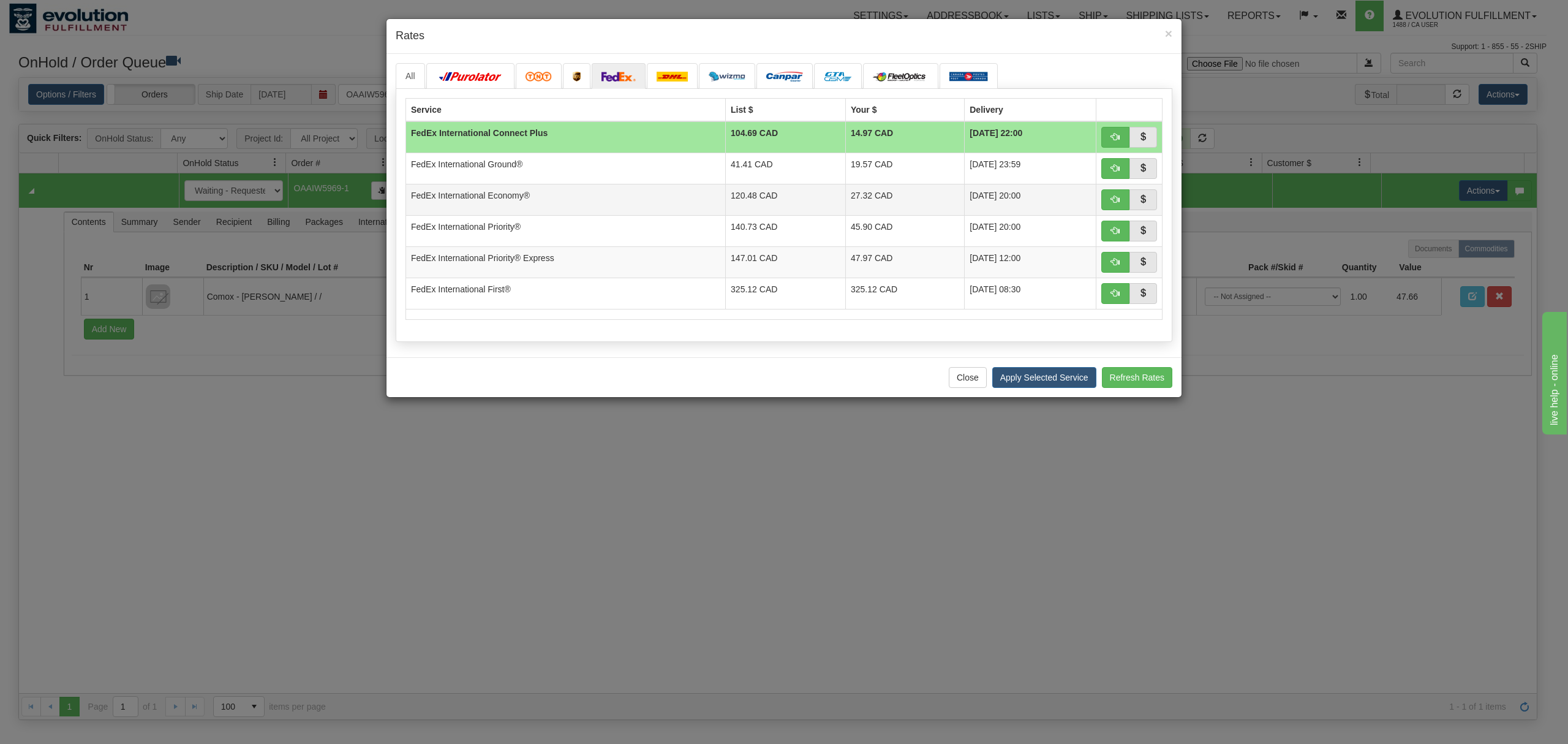
drag, startPoint x: 622, startPoint y: 196, endPoint x: 640, endPoint y: 201, distance: 18.7
click at [622, 196] on td "FedEx International Economy®" at bounding box center [565, 199] width 320 height 31
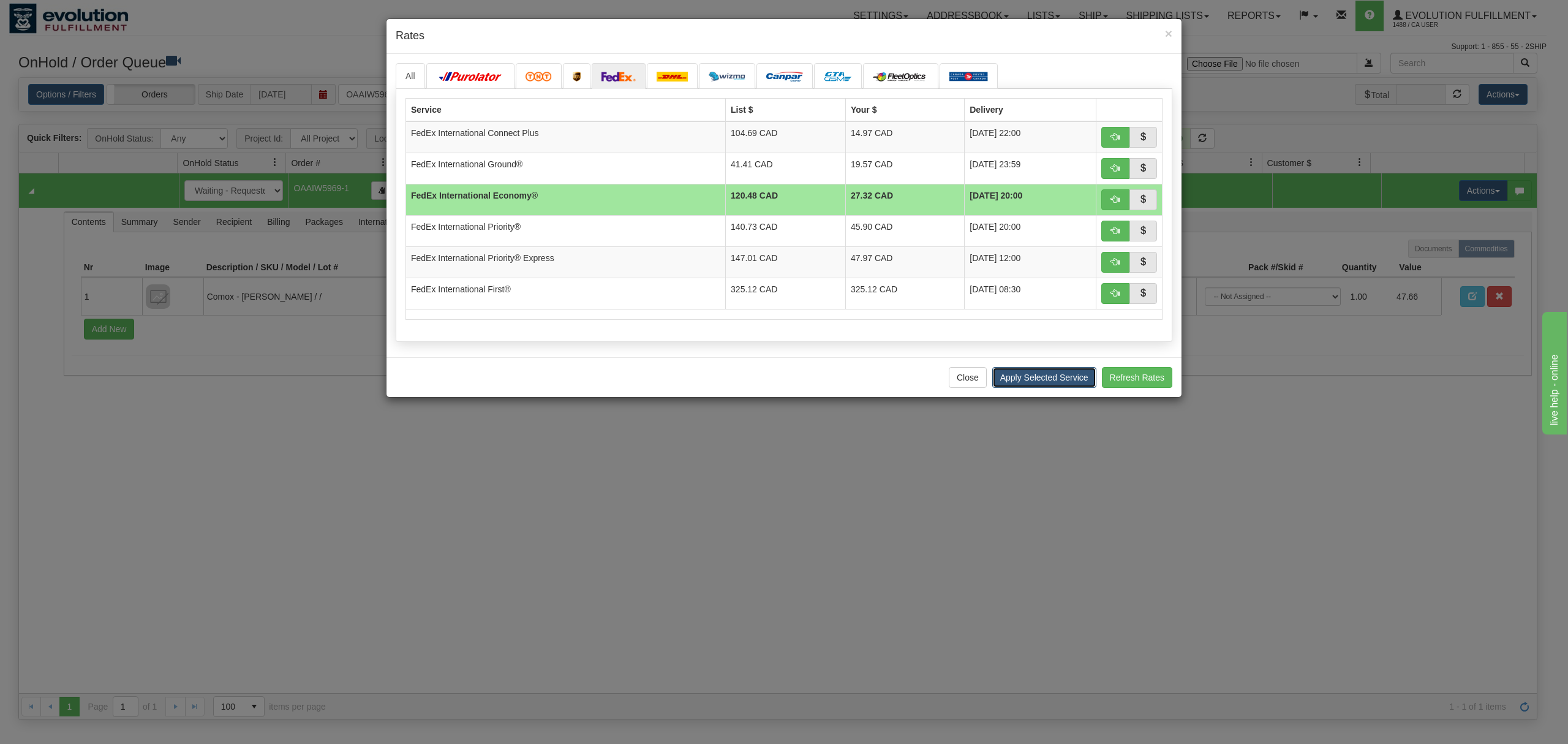
click at [1030, 387] on button "Apply Selected Service" at bounding box center [1044, 378] width 104 height 21
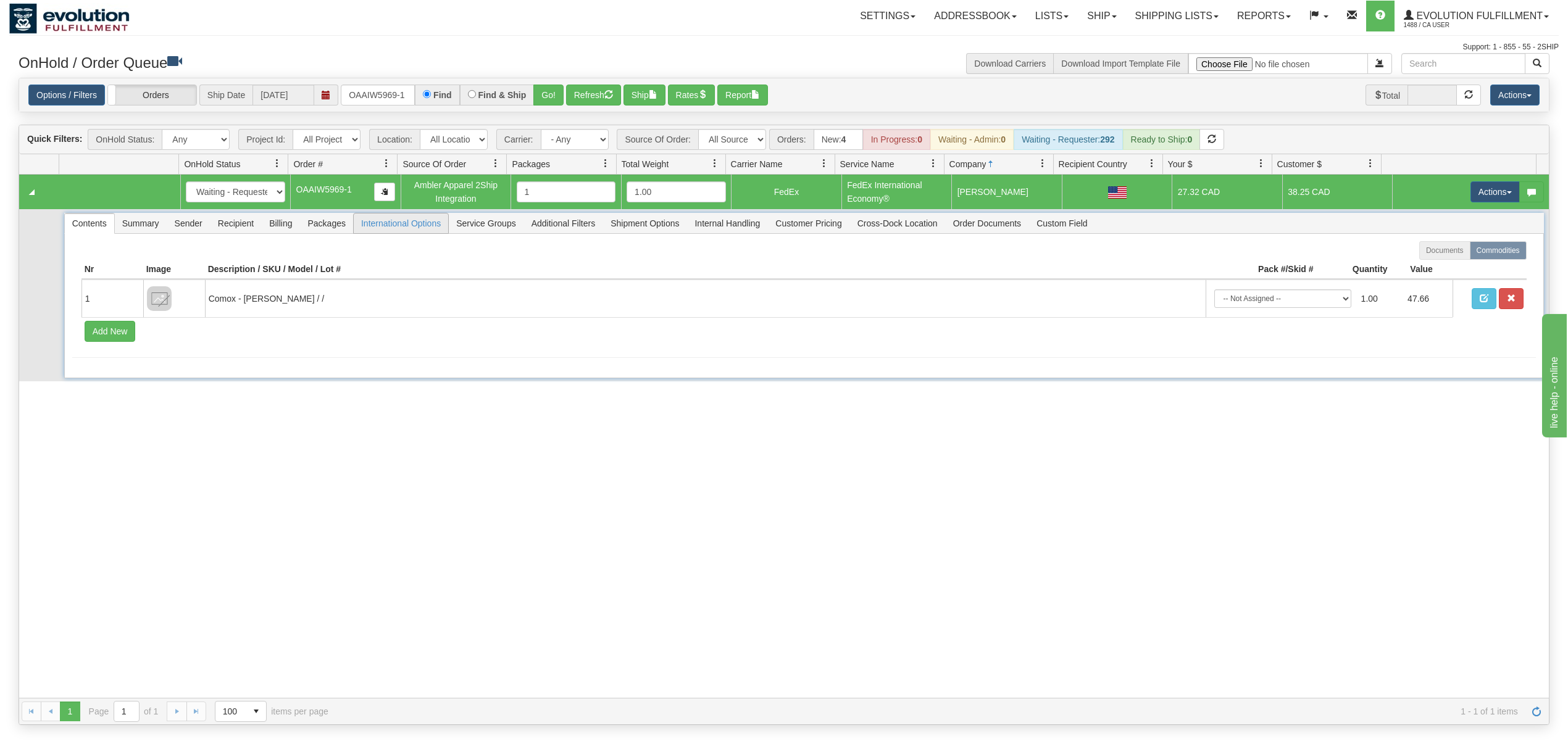
click at [384, 223] on span "International Options" at bounding box center [401, 223] width 95 height 20
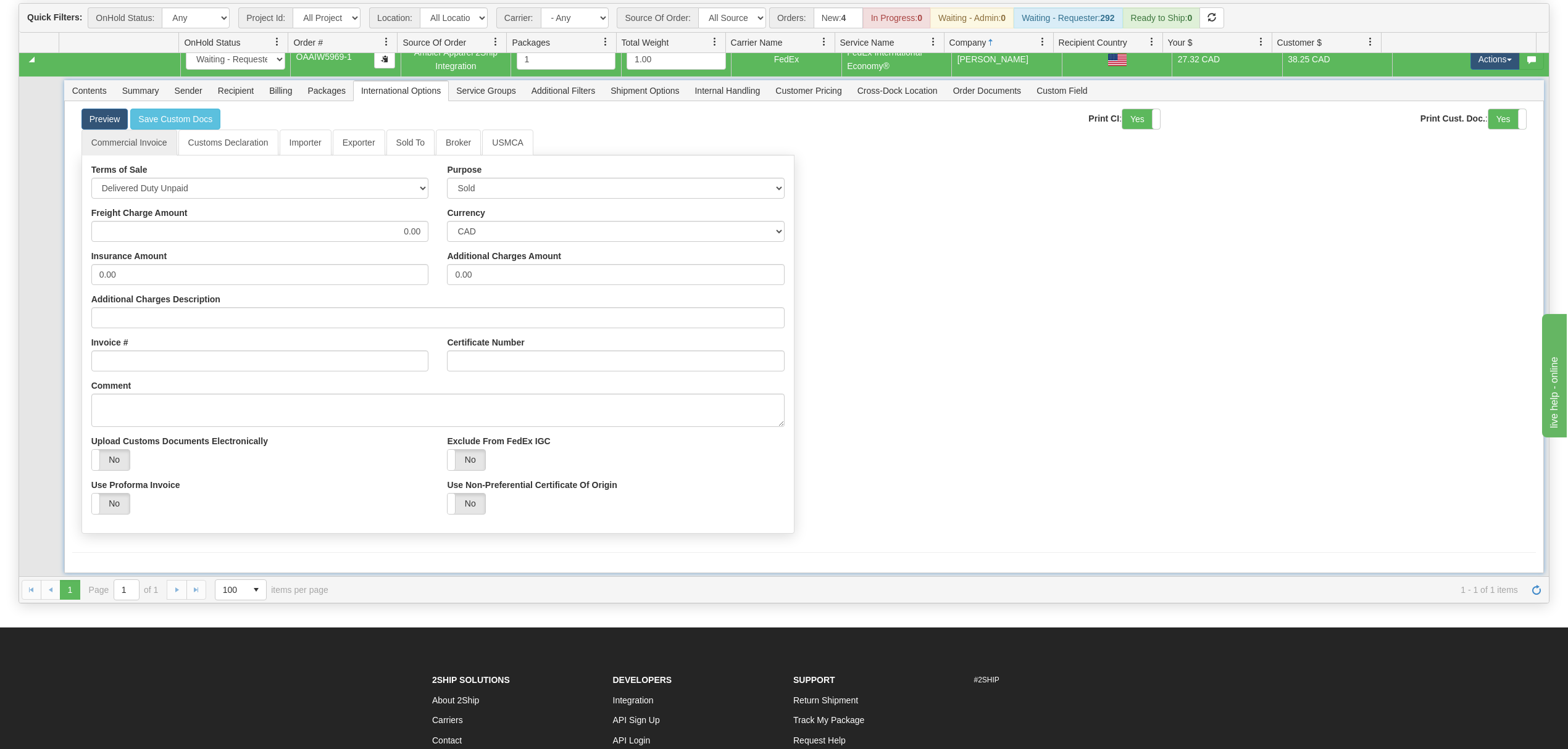
scroll to position [164, 0]
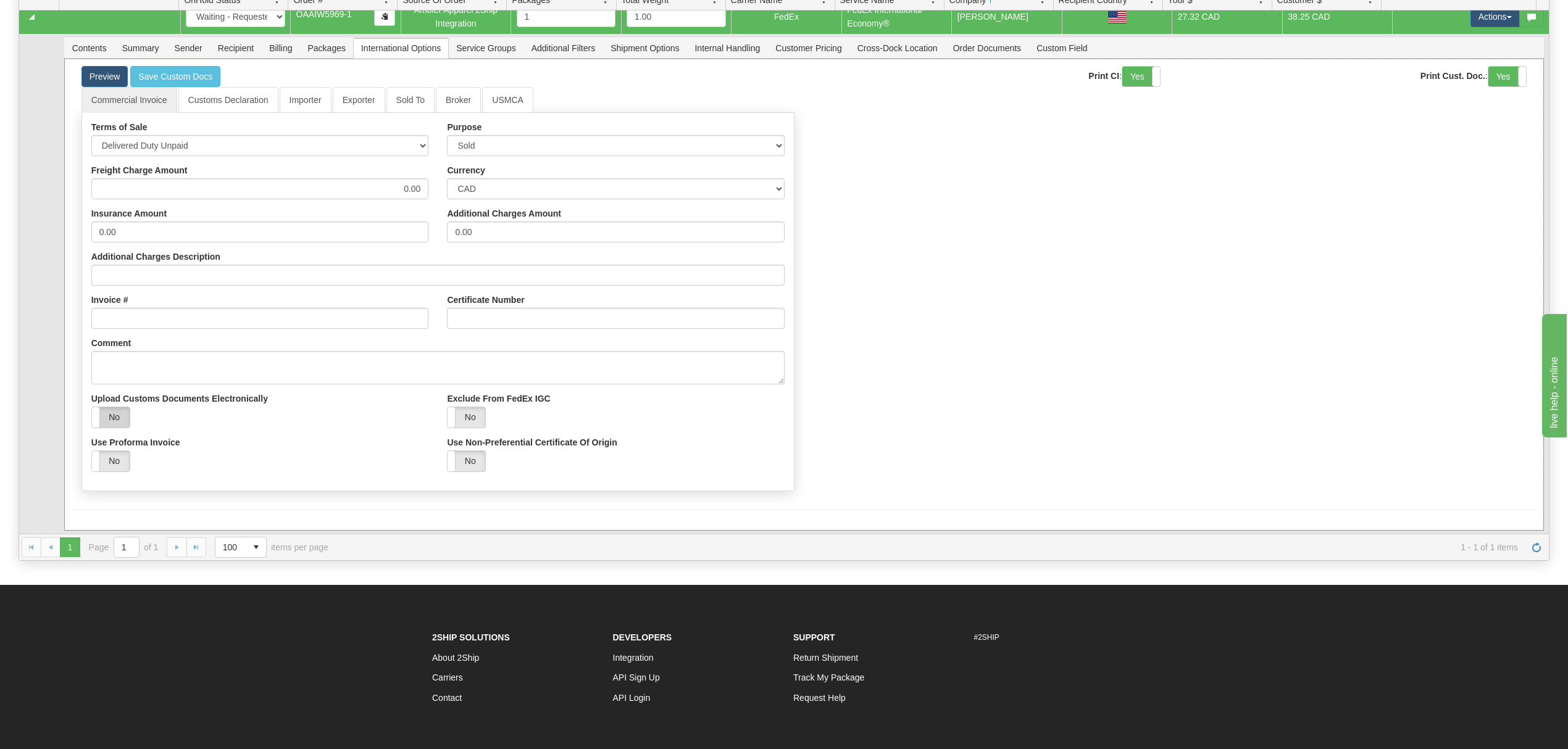
click at [109, 424] on label "No" at bounding box center [111, 417] width 38 height 20
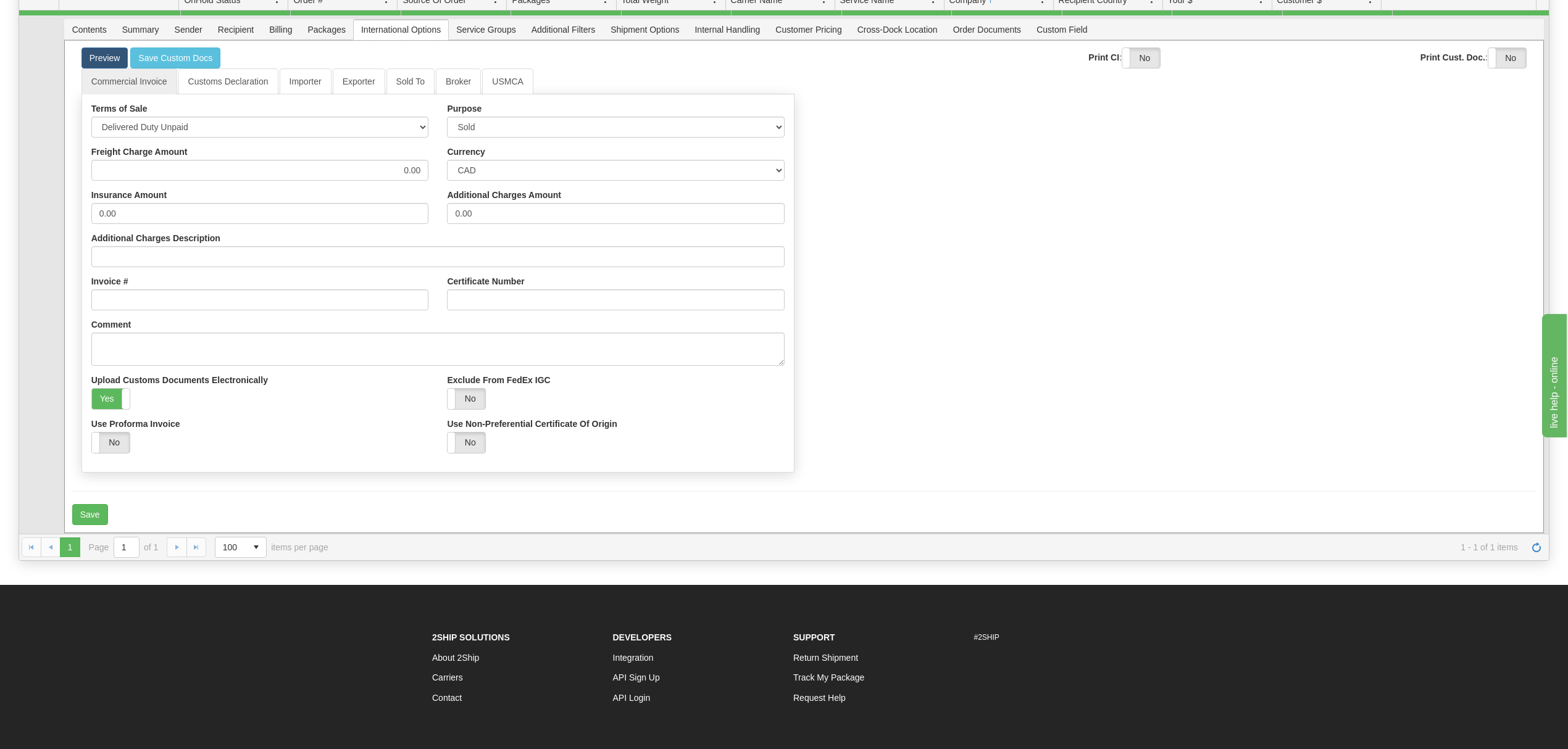
scroll to position [34, 0]
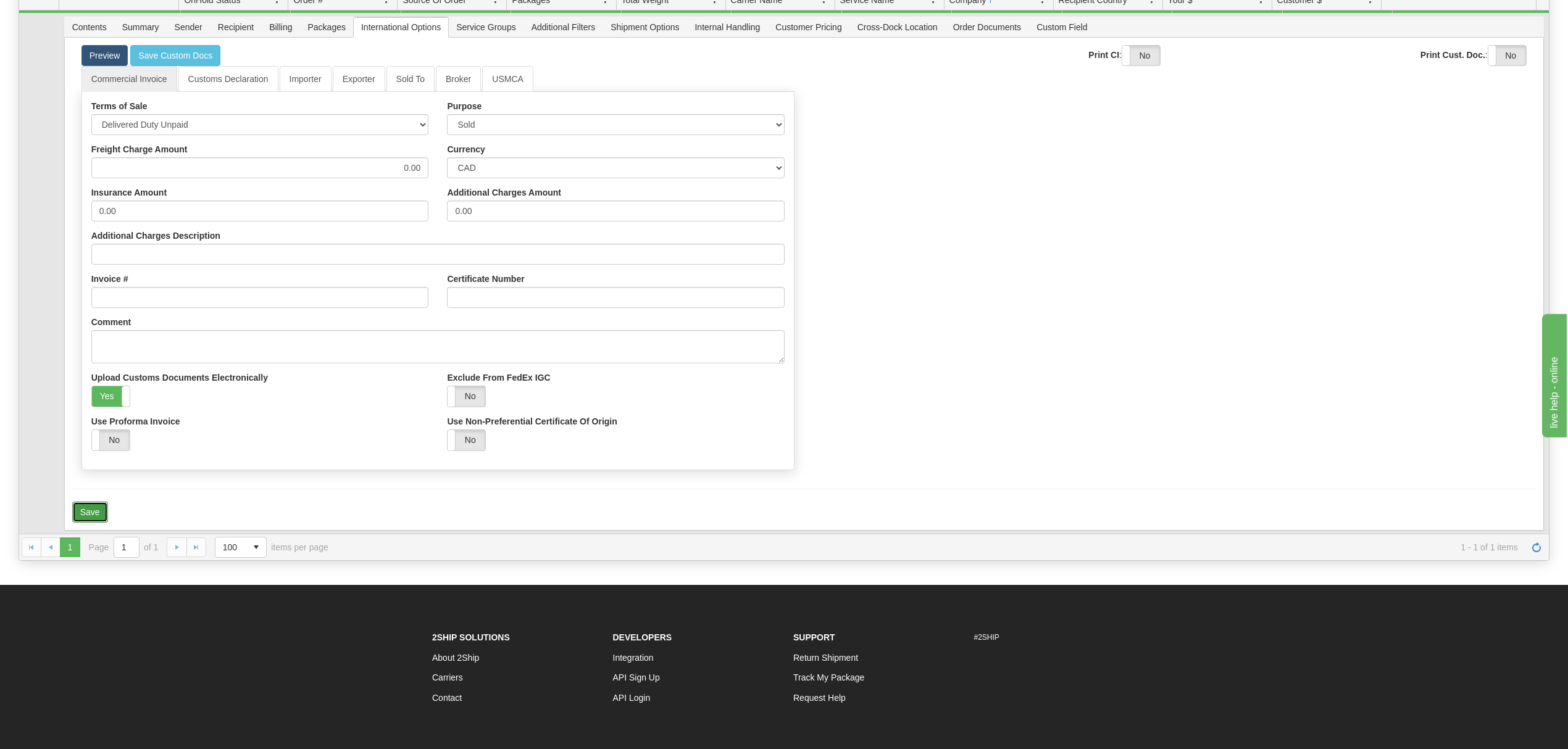
click at [87, 507] on button "Save" at bounding box center [90, 512] width 36 height 21
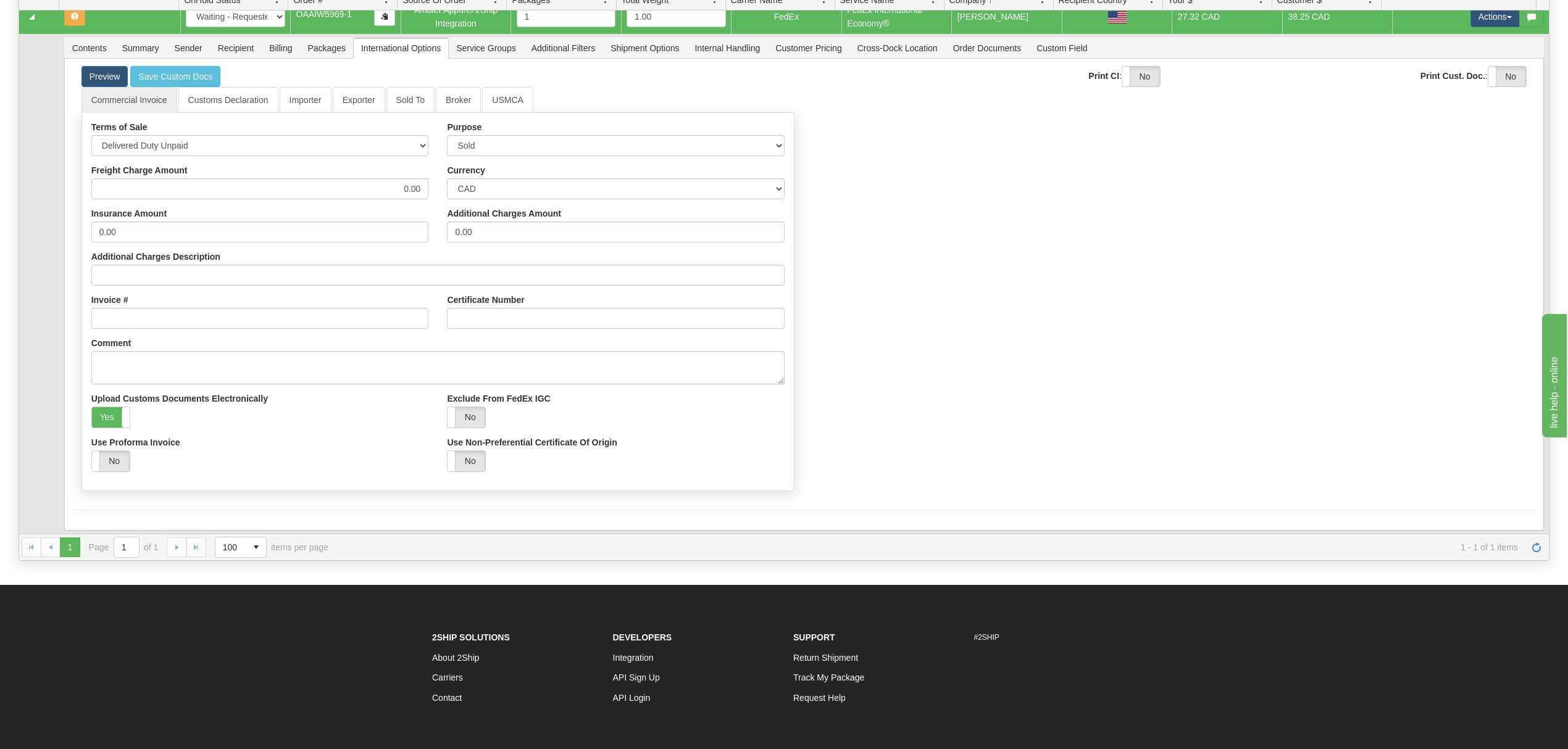
scroll to position [0, 0]
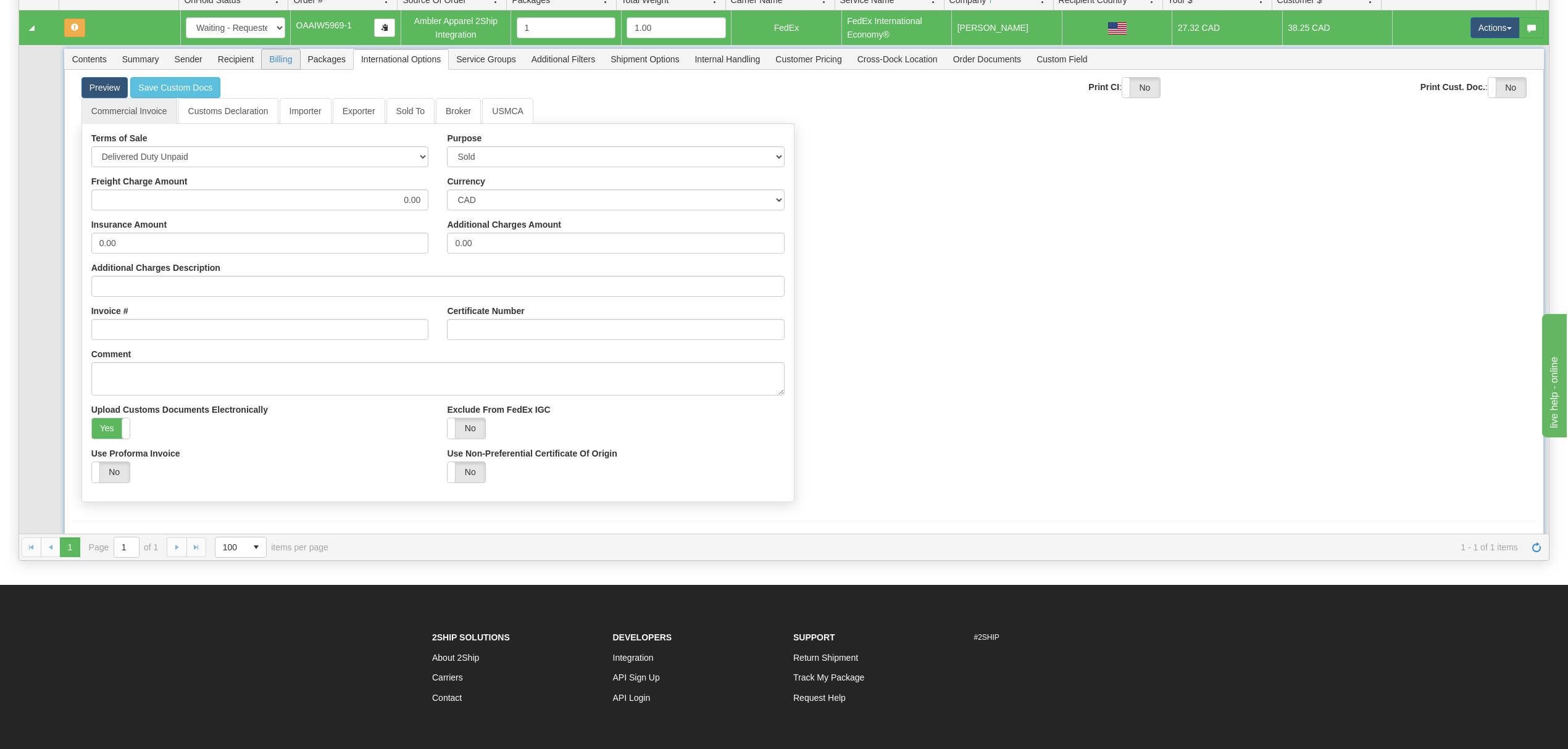
click at [294, 60] on span "Billing" at bounding box center [281, 59] width 38 height 20
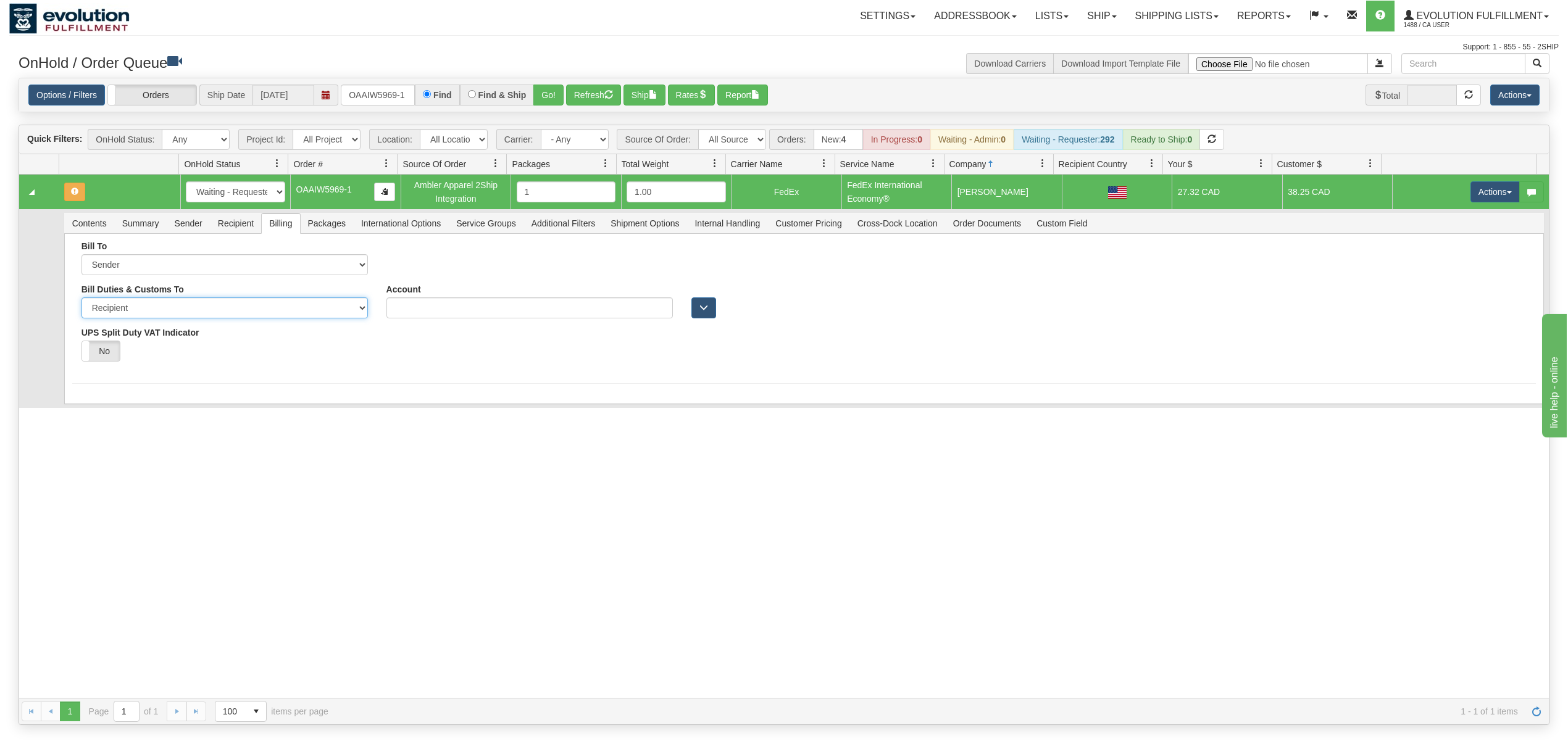
click at [234, 317] on select "Sender Recipient Third Party" at bounding box center [225, 308] width 286 height 21
select select "1"
click at [81, 300] on select "Sender Recipient Third Party" at bounding box center [225, 308] width 286 height 21
click at [98, 368] on button "Save" at bounding box center [90, 363] width 36 height 21
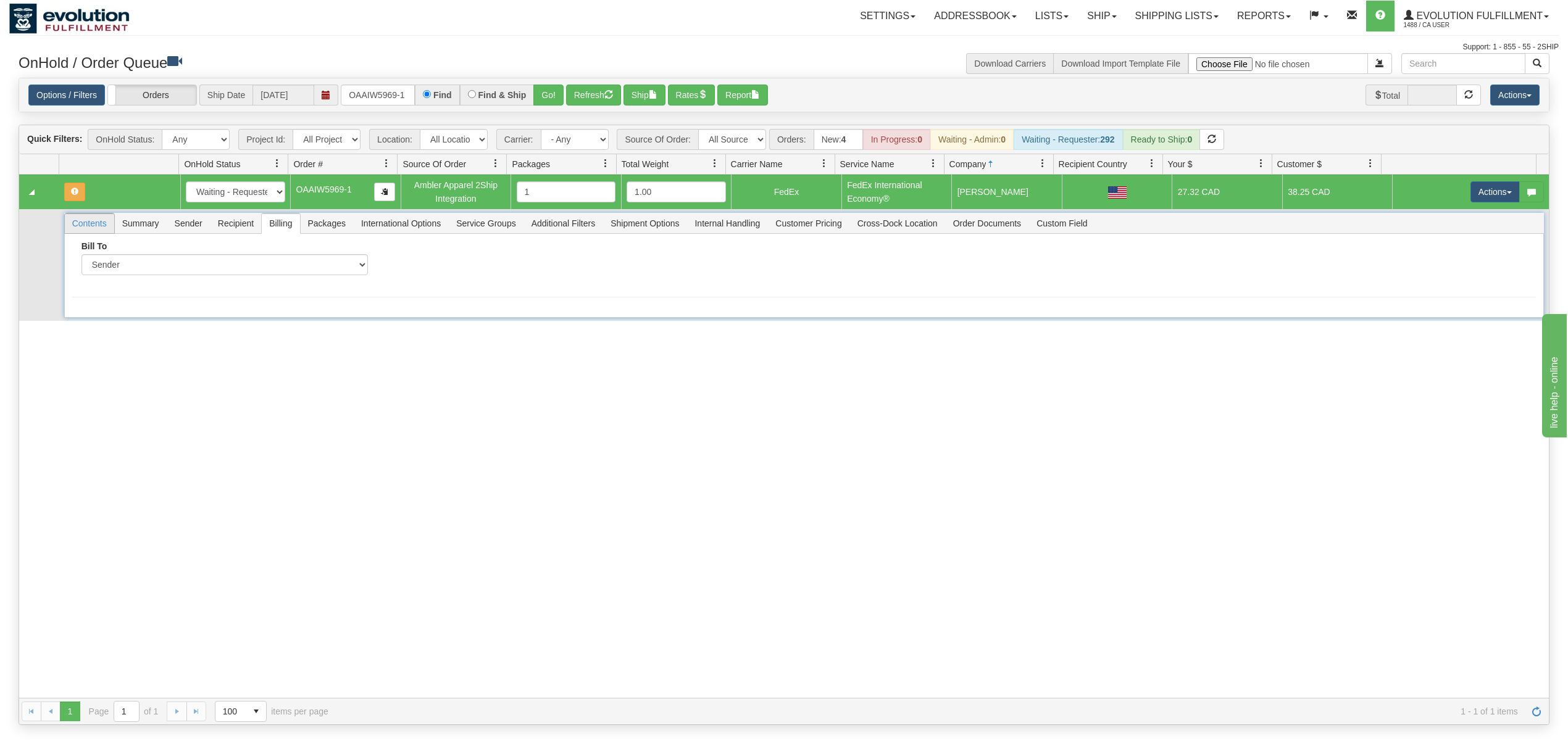
click at [92, 228] on span "Contents" at bounding box center [89, 223] width 49 height 20
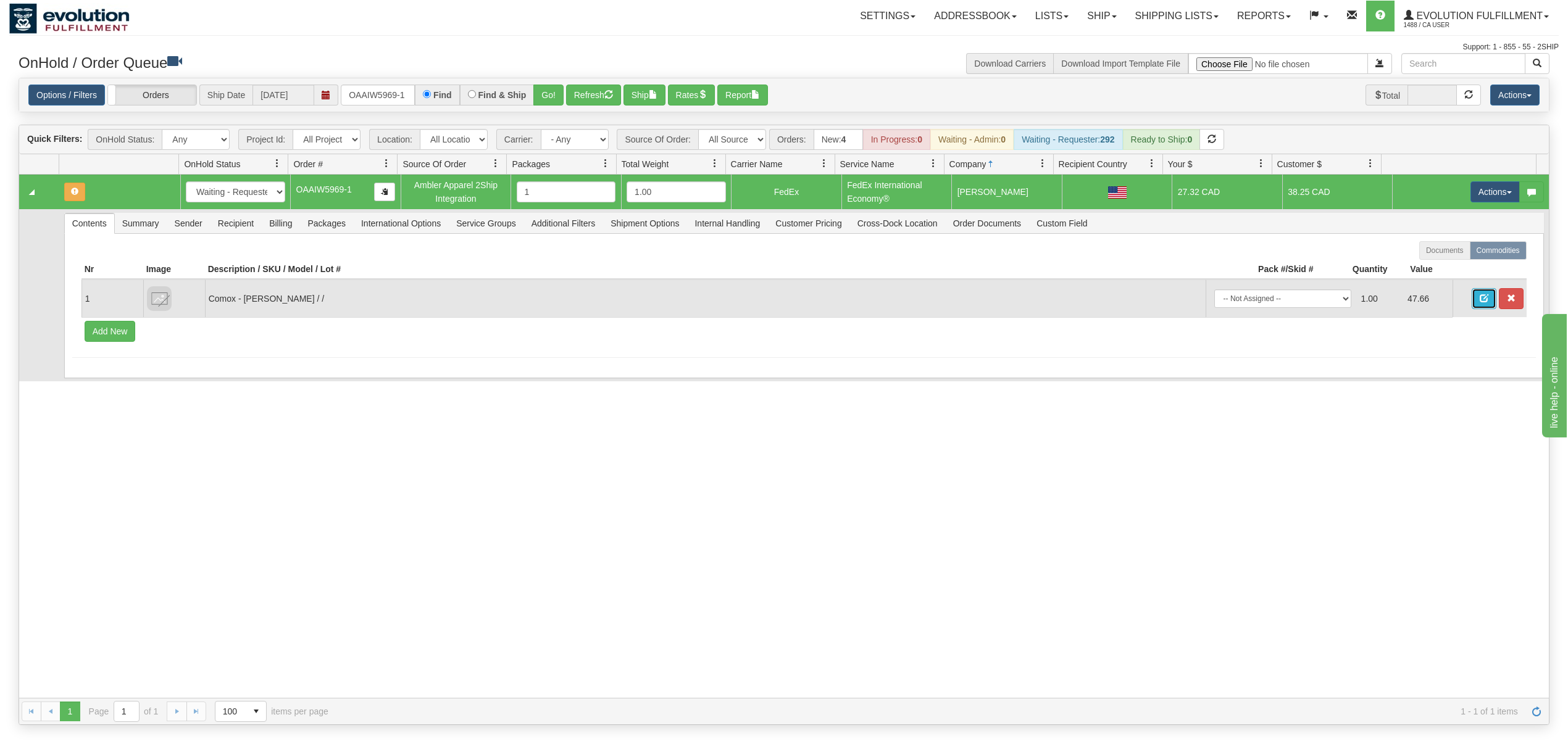
click at [1472, 306] on button "button" at bounding box center [1484, 299] width 25 height 21
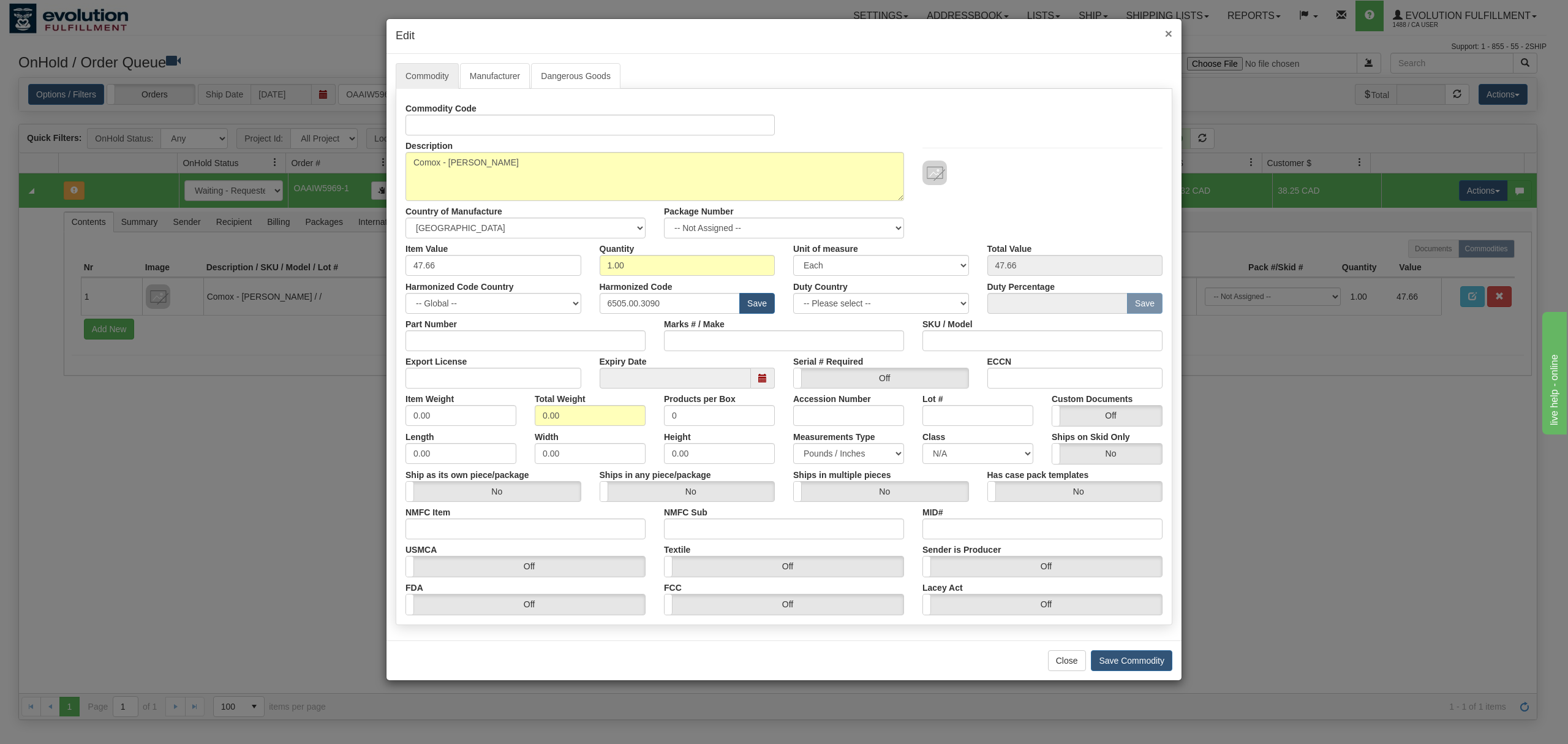
click at [1170, 33] on span "×" at bounding box center [1168, 33] width 8 height 14
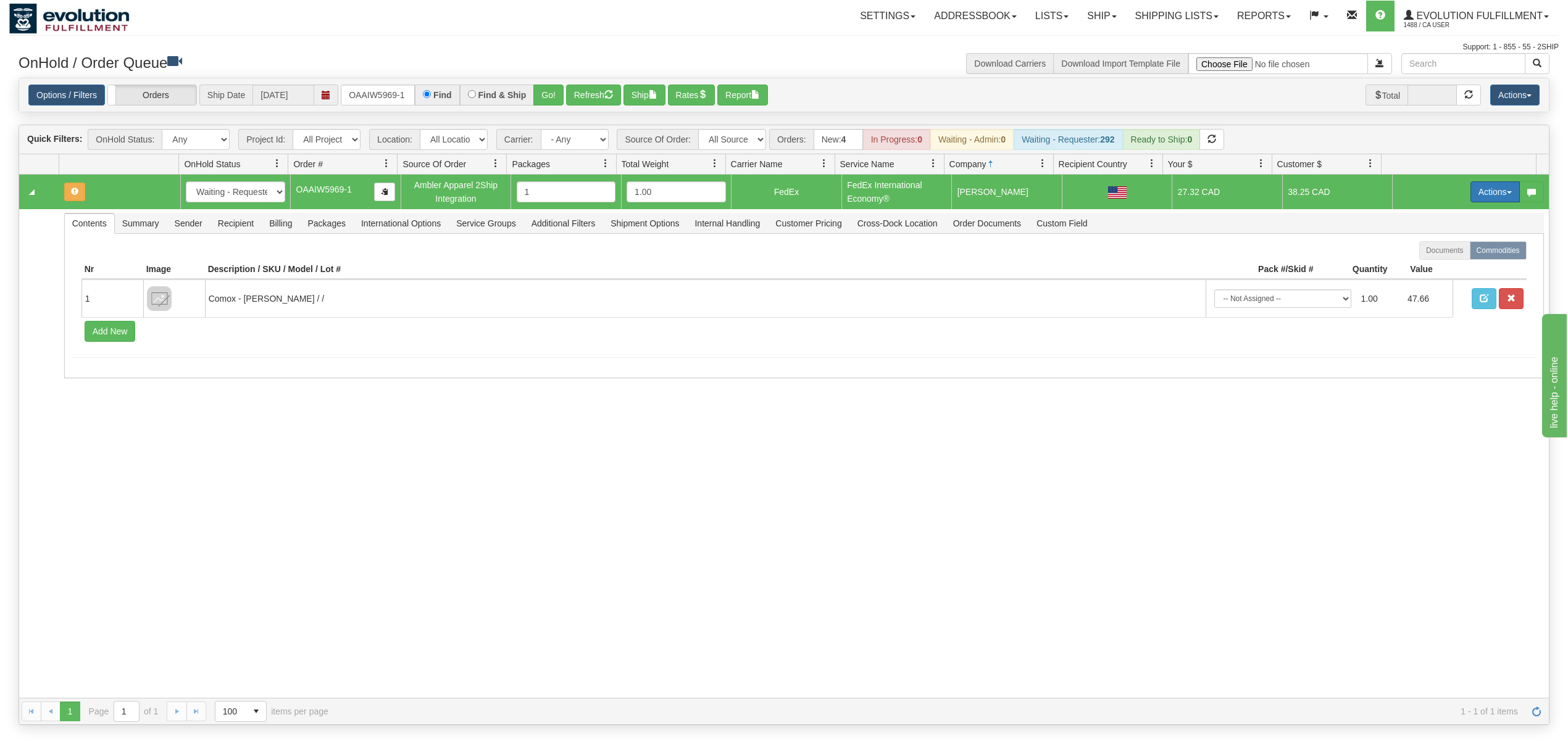
click at [1473, 190] on button "Actions" at bounding box center [1495, 192] width 49 height 21
click at [1440, 260] on span "Ship" at bounding box center [1445, 264] width 26 height 10
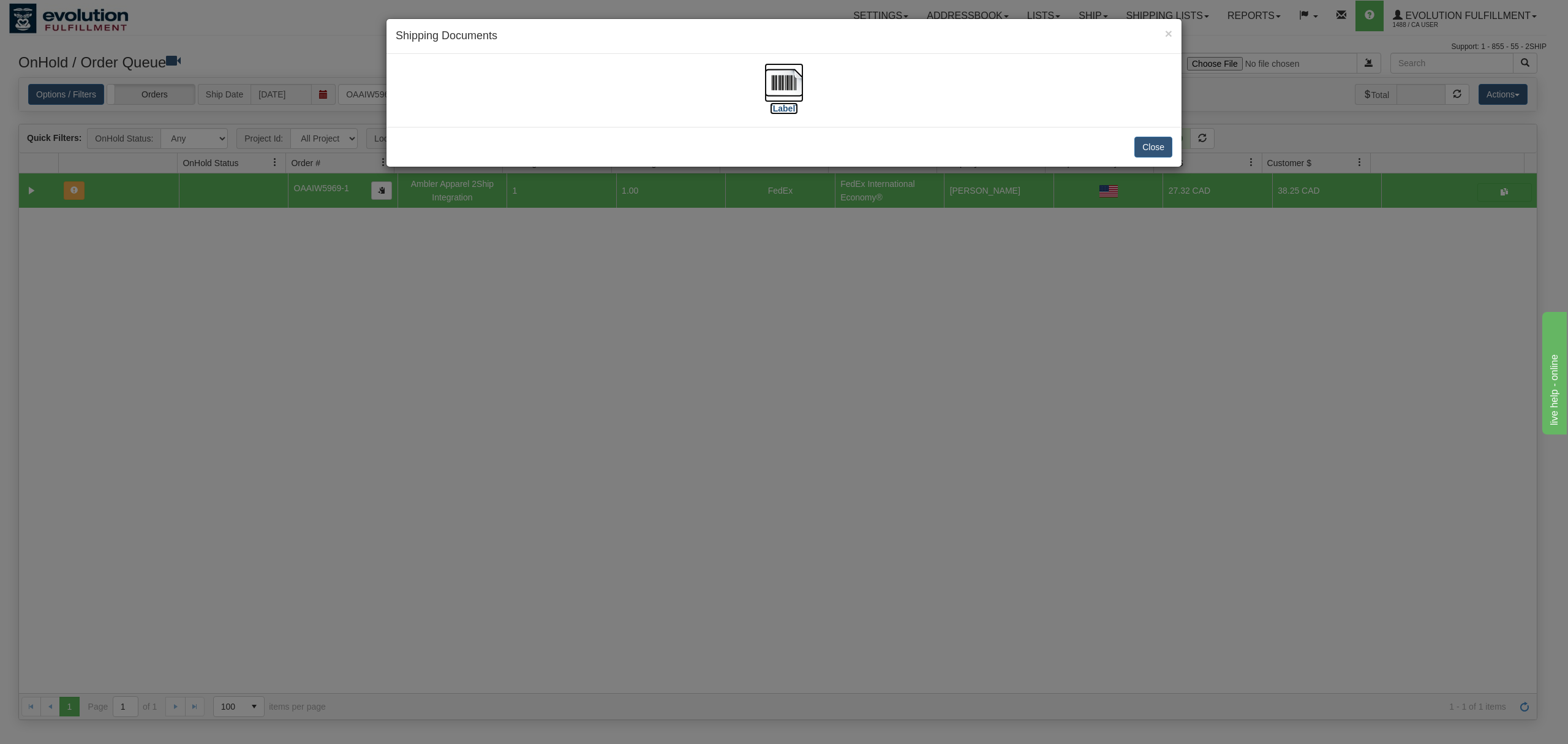
click at [780, 84] on img at bounding box center [784, 83] width 39 height 39
click at [1170, 141] on button "Close" at bounding box center [1153, 147] width 38 height 21
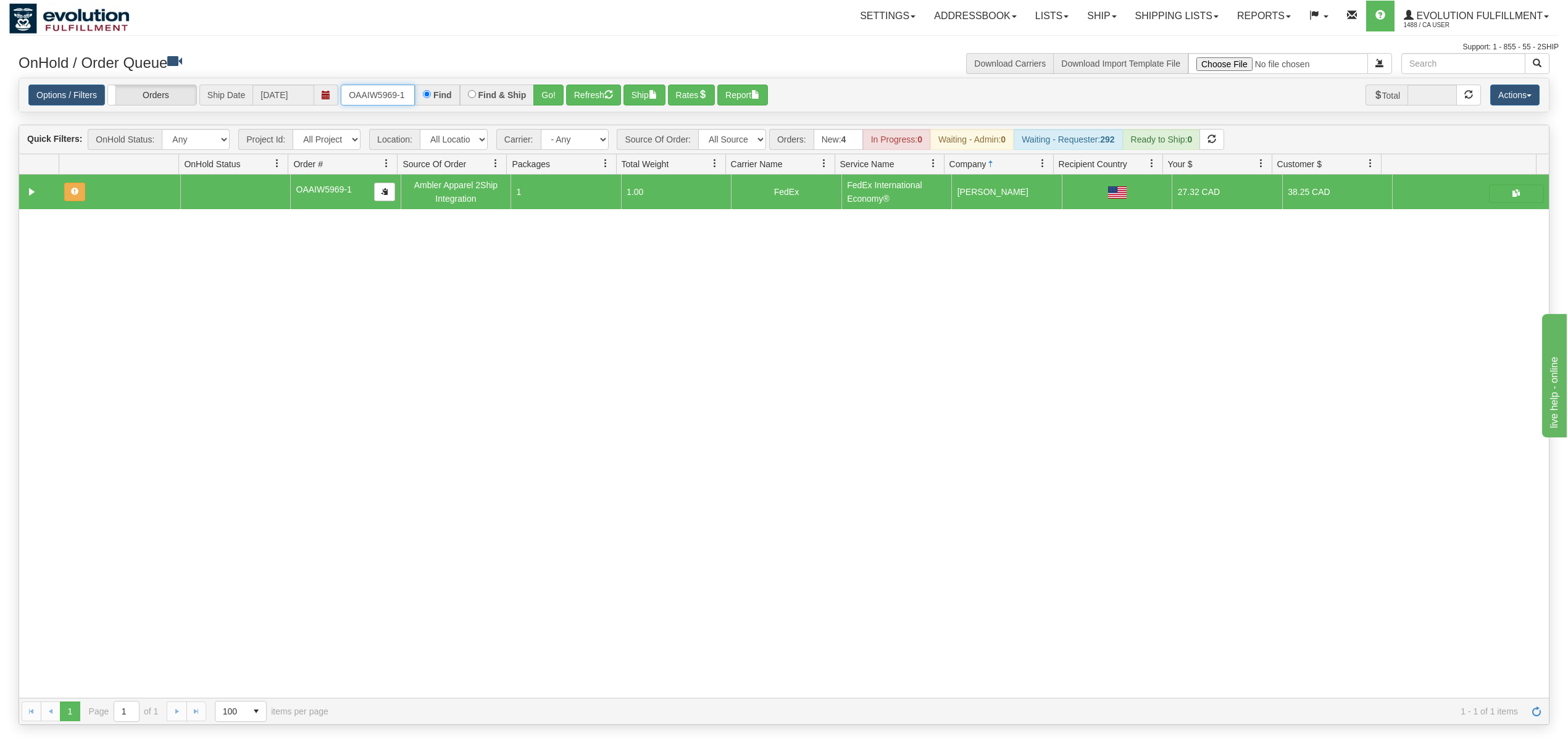
click at [382, 94] on input "OAAIW5969-1" at bounding box center [378, 95] width 74 height 21
click at [381, 94] on input "OAAIW5969-1" at bounding box center [378, 95] width 74 height 21
click at [540, 97] on button "Go!" at bounding box center [548, 95] width 30 height 21
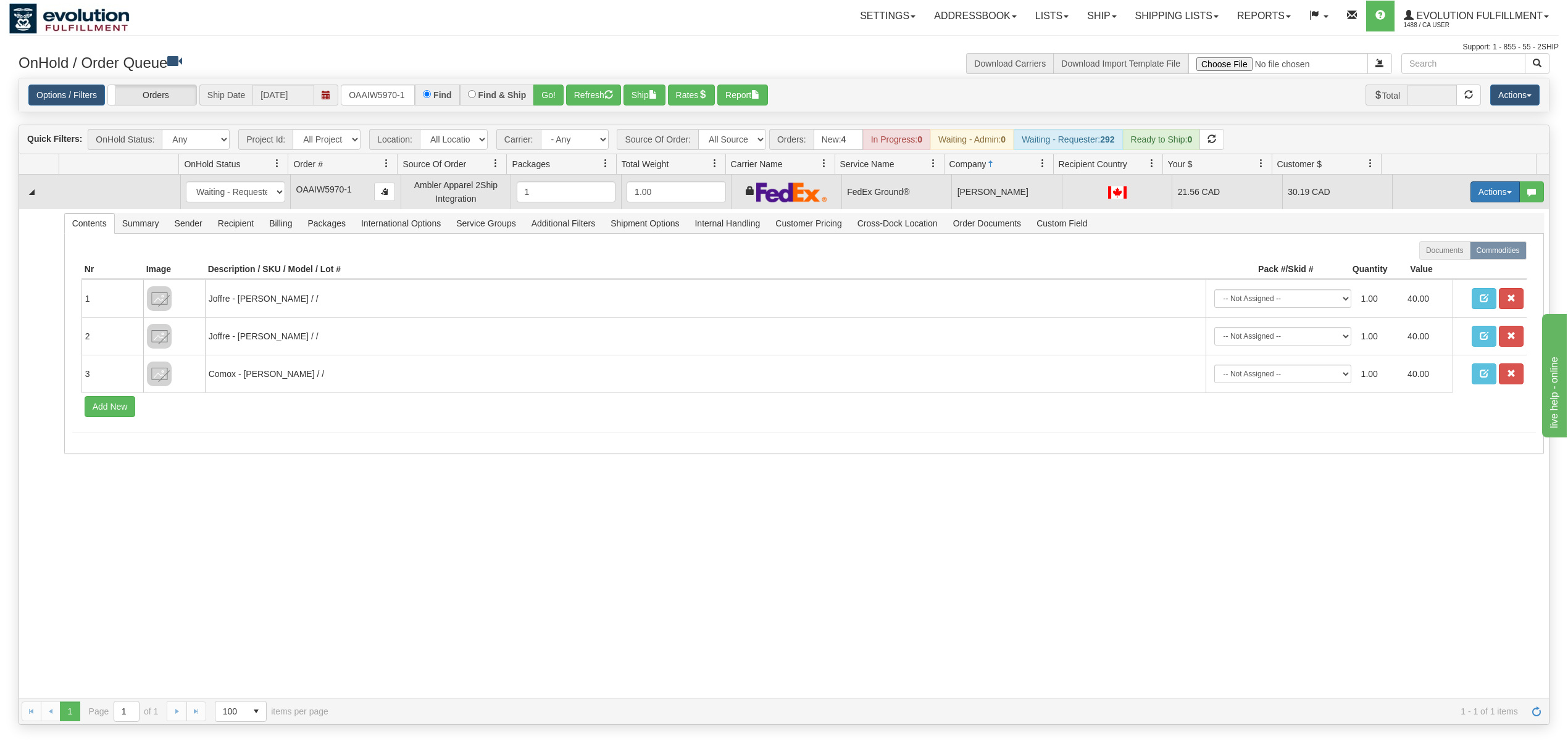
click at [1477, 196] on button "Actions" at bounding box center [1495, 192] width 49 height 21
click at [1440, 264] on span "Ship" at bounding box center [1445, 264] width 26 height 10
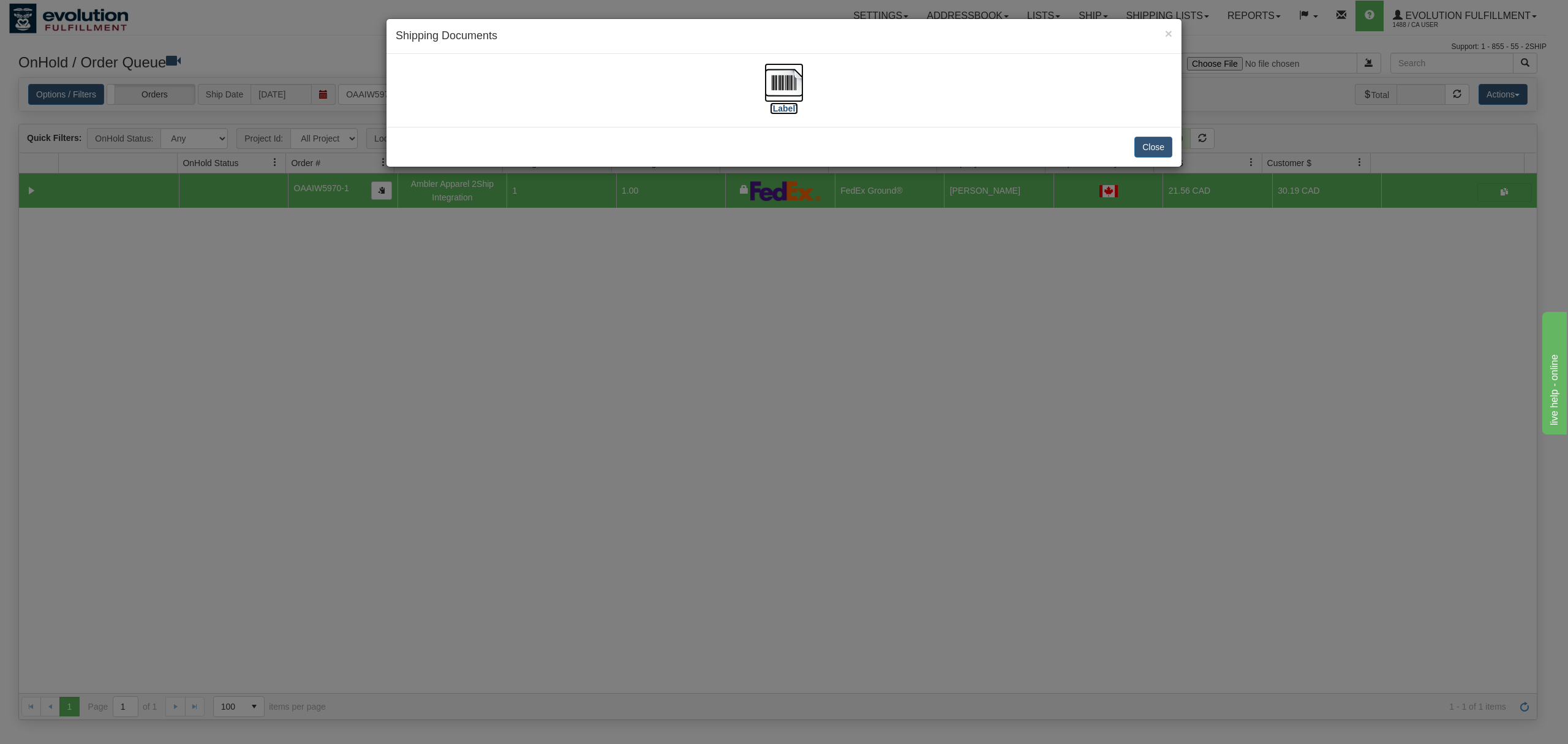
click at [789, 84] on img at bounding box center [784, 83] width 39 height 39
click at [1159, 142] on button "Close" at bounding box center [1153, 147] width 38 height 21
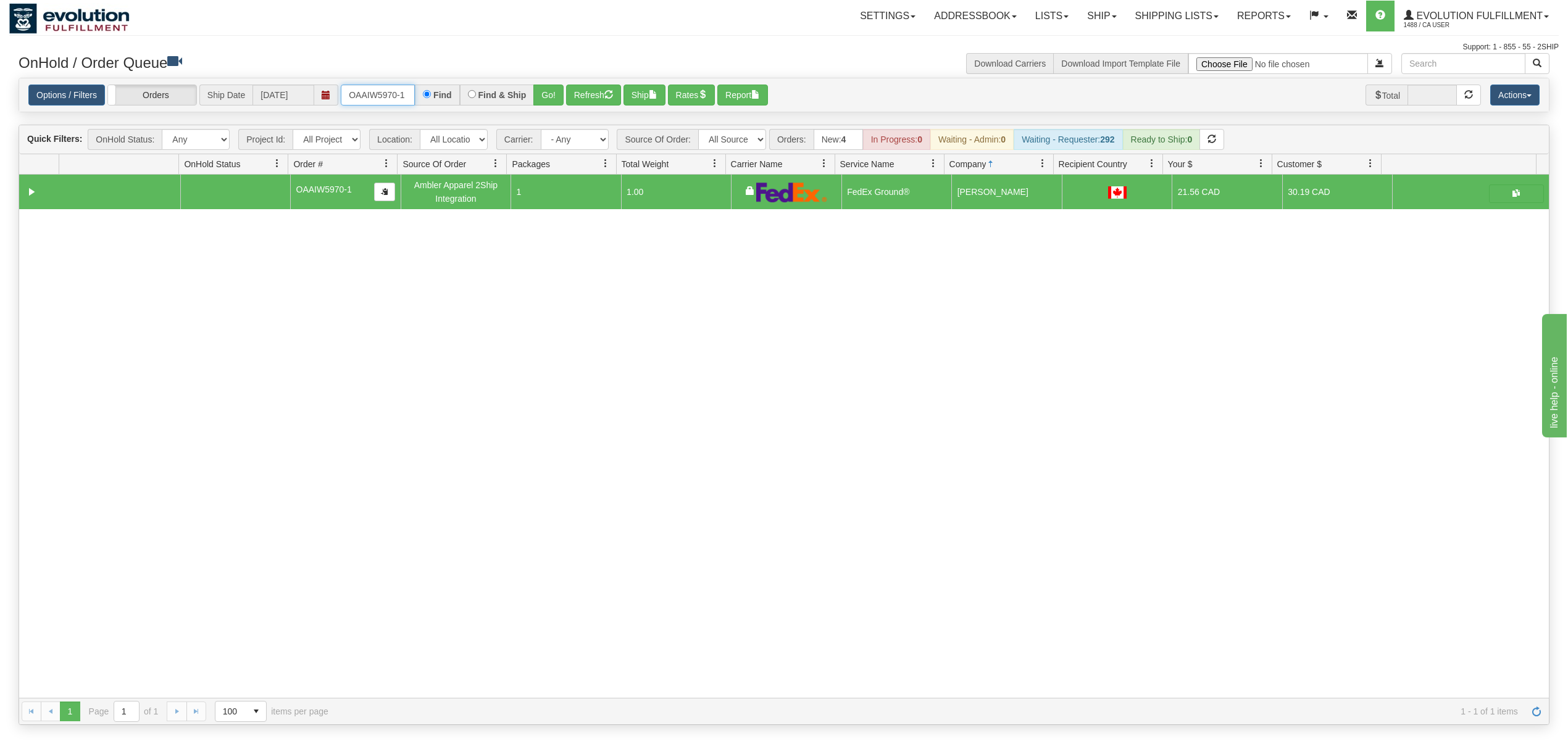
click at [384, 94] on input "OAAIW5970-1" at bounding box center [378, 95] width 74 height 21
click at [356, 91] on input "OBKNWEB4385-1" at bounding box center [378, 95] width 74 height 21
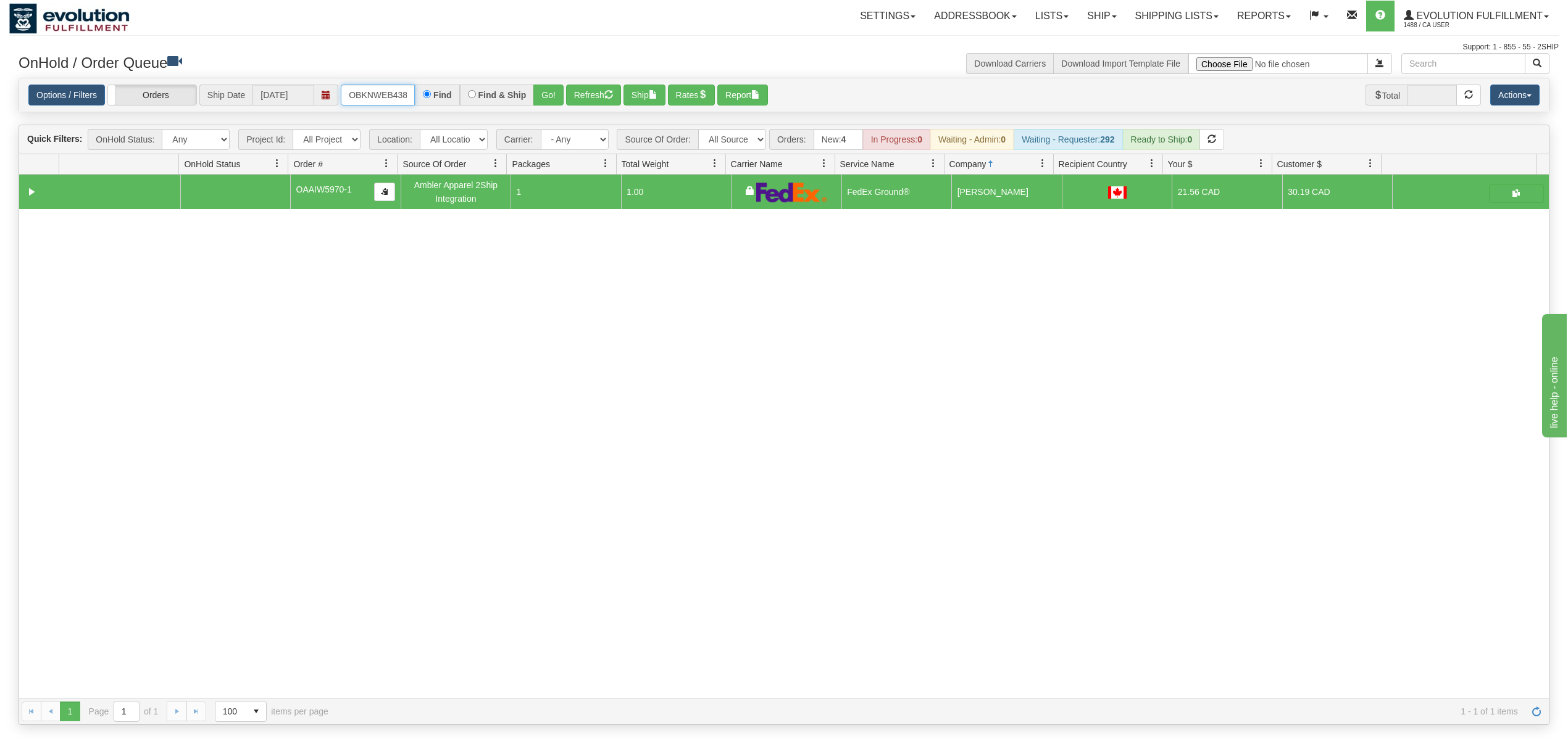
click at [356, 91] on input "OBKNWEB4385-1" at bounding box center [378, 95] width 74 height 21
type input "OAAI5943"
click at [563, 97] on button "Go!" at bounding box center [548, 95] width 30 height 21
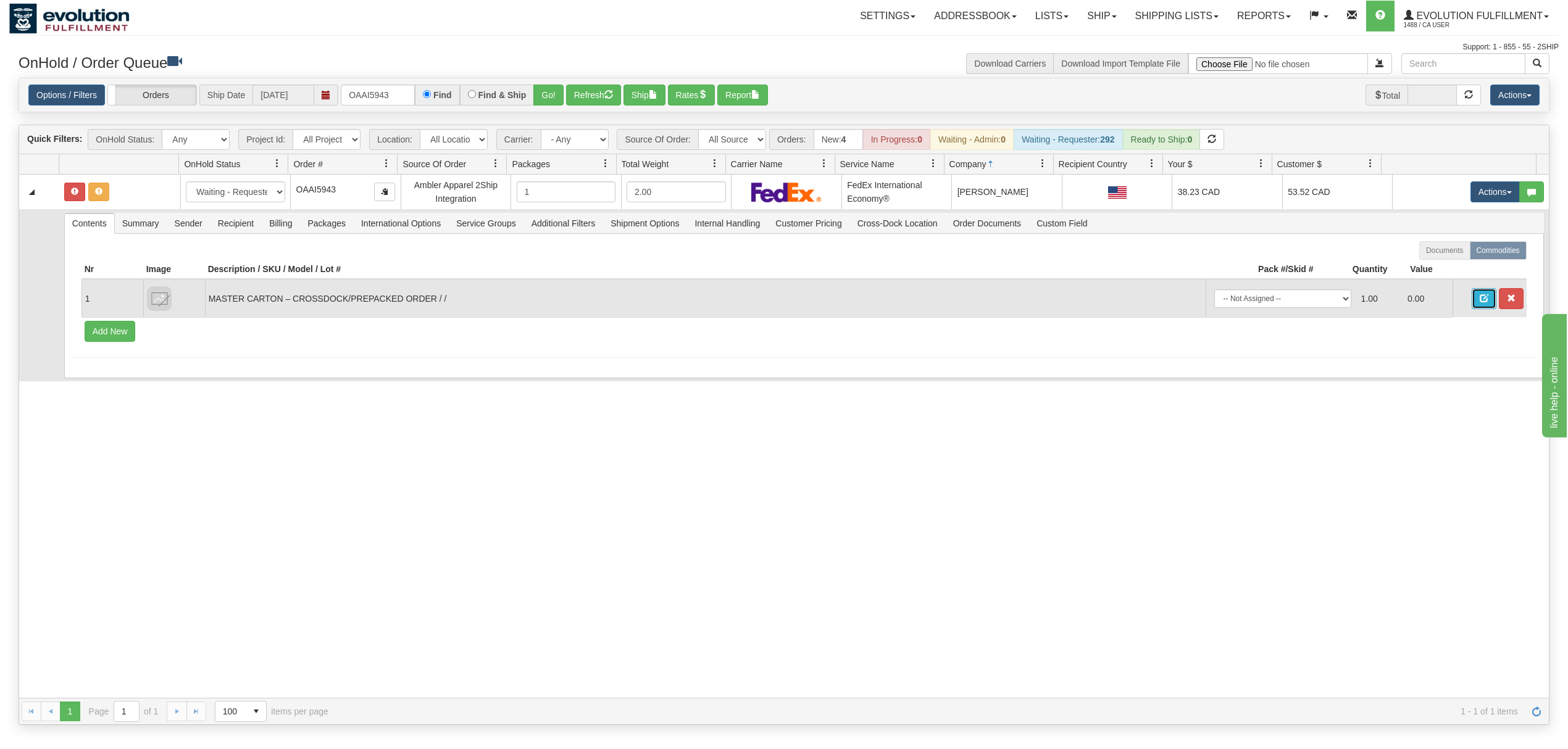
click at [1472, 309] on button "button" at bounding box center [1484, 299] width 25 height 21
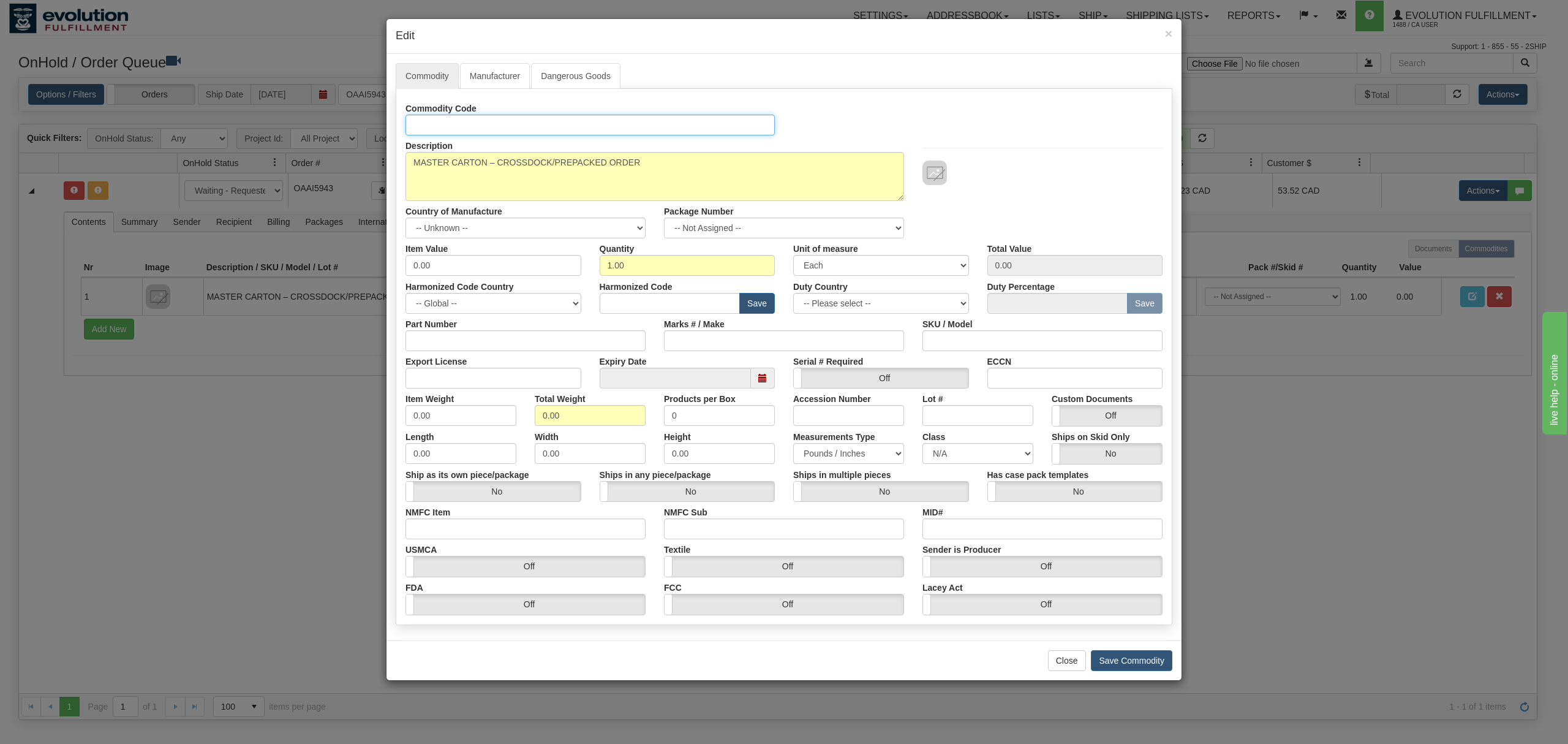
click at [481, 125] on input "Manufacturer Code" at bounding box center [590, 125] width 370 height 21
paste input "167-B/TEA-O/P1"
type input "167-B/TEA-O/P1"
drag, startPoint x: 681, startPoint y: 157, endPoint x: 194, endPoint y: 157, distance: 487.0
click at [194, 157] on div "× Edit Commodity Manufacturer Dangerous Goods Commodity Code 167-B/TEA-O/P1 Des…" at bounding box center [784, 372] width 1568 height 744
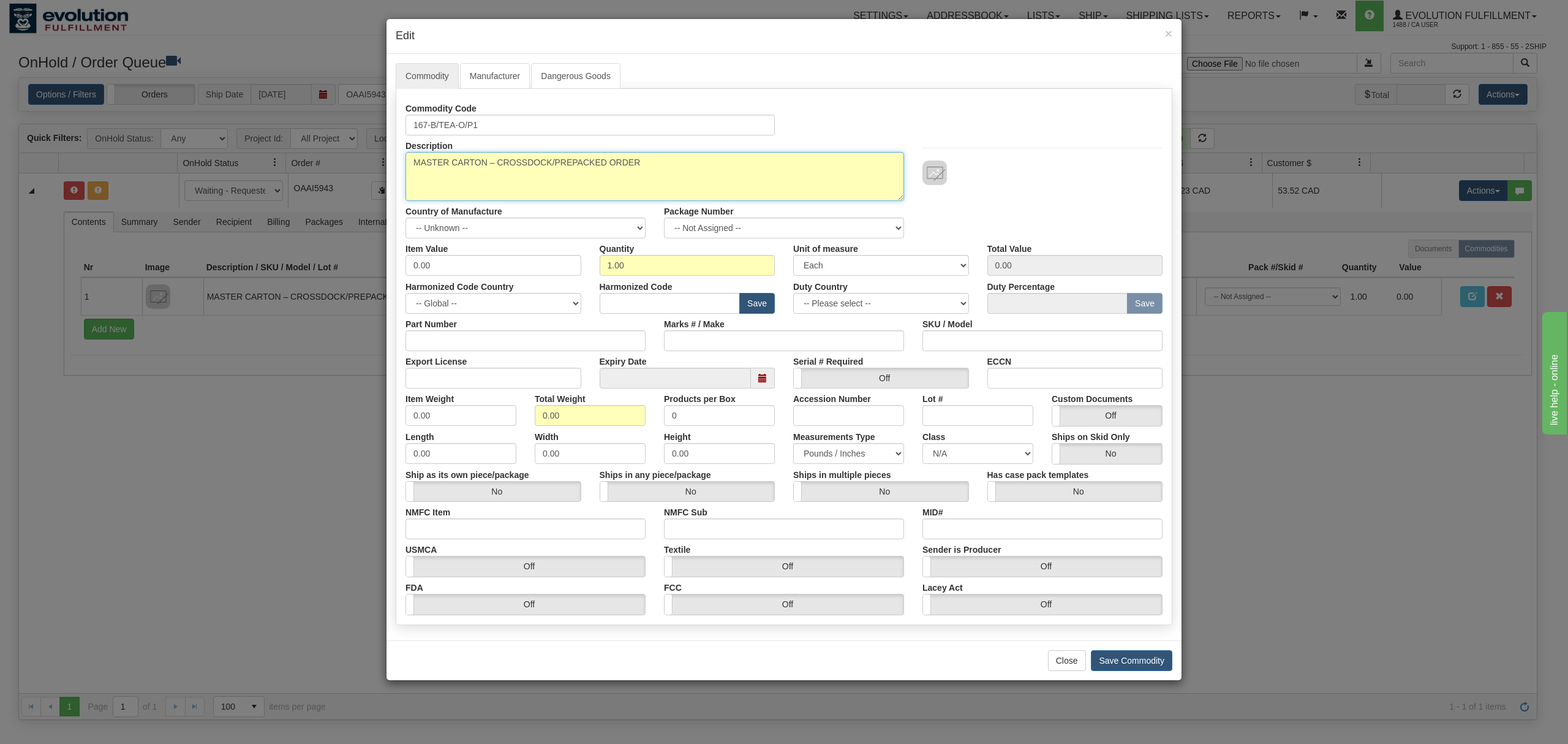
paste textarea "167Actimals-Toddler-Teal"
type textarea "167Actimals-Toddler-Teal"
click at [527, 233] on select "-- Unknown -- [GEOGRAPHIC_DATA] [GEOGRAPHIC_DATA] [GEOGRAPHIC_DATA] [GEOGRAPHIC…" at bounding box center [525, 228] width 240 height 21
select select "CA"
click at [405, 218] on select "-- Unknown -- [GEOGRAPHIC_DATA] [GEOGRAPHIC_DATA] [GEOGRAPHIC_DATA] [GEOGRAPHIC…" at bounding box center [525, 228] width 240 height 21
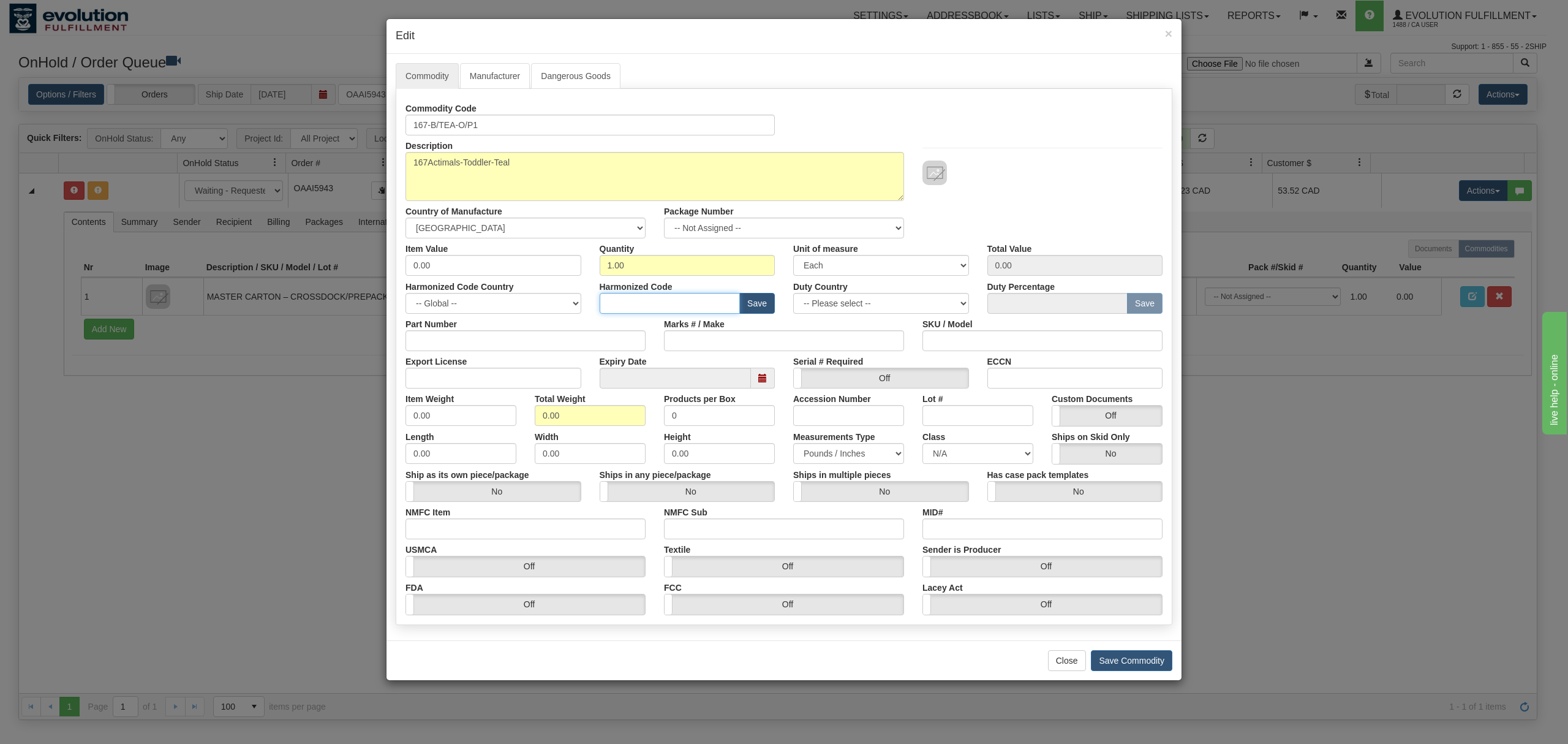
click at [661, 299] on input "text" at bounding box center [670, 304] width 141 height 21
paste input "6504.00"
type input "6504.00"
drag, startPoint x: 449, startPoint y: 265, endPoint x: 351, endPoint y: 268, distance: 98.0
click at [359, 270] on div "× Edit Commodity Manufacturer Dangerous Goods Commodity Code 167-B/TEA-O/P1 Des…" at bounding box center [784, 372] width 1568 height 744
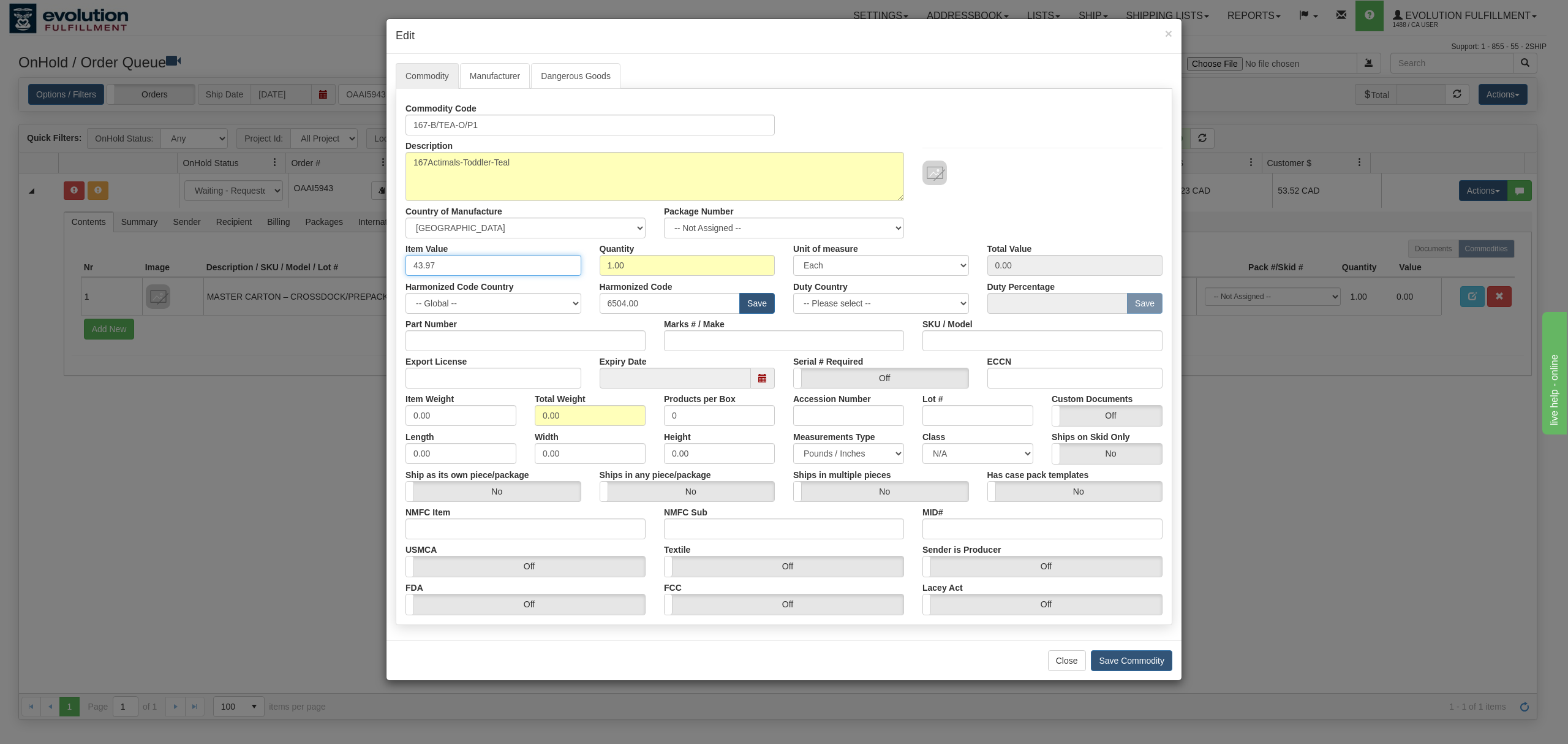
type input "43.97"
click at [1055, 201] on div "Description MASTER CARTON – CROSSDOCK/PREPACKED ORDER Country of Manufacture --…" at bounding box center [784, 187] width 776 height 103
click at [1138, 660] on button "Save Commodity" at bounding box center [1131, 661] width 81 height 21
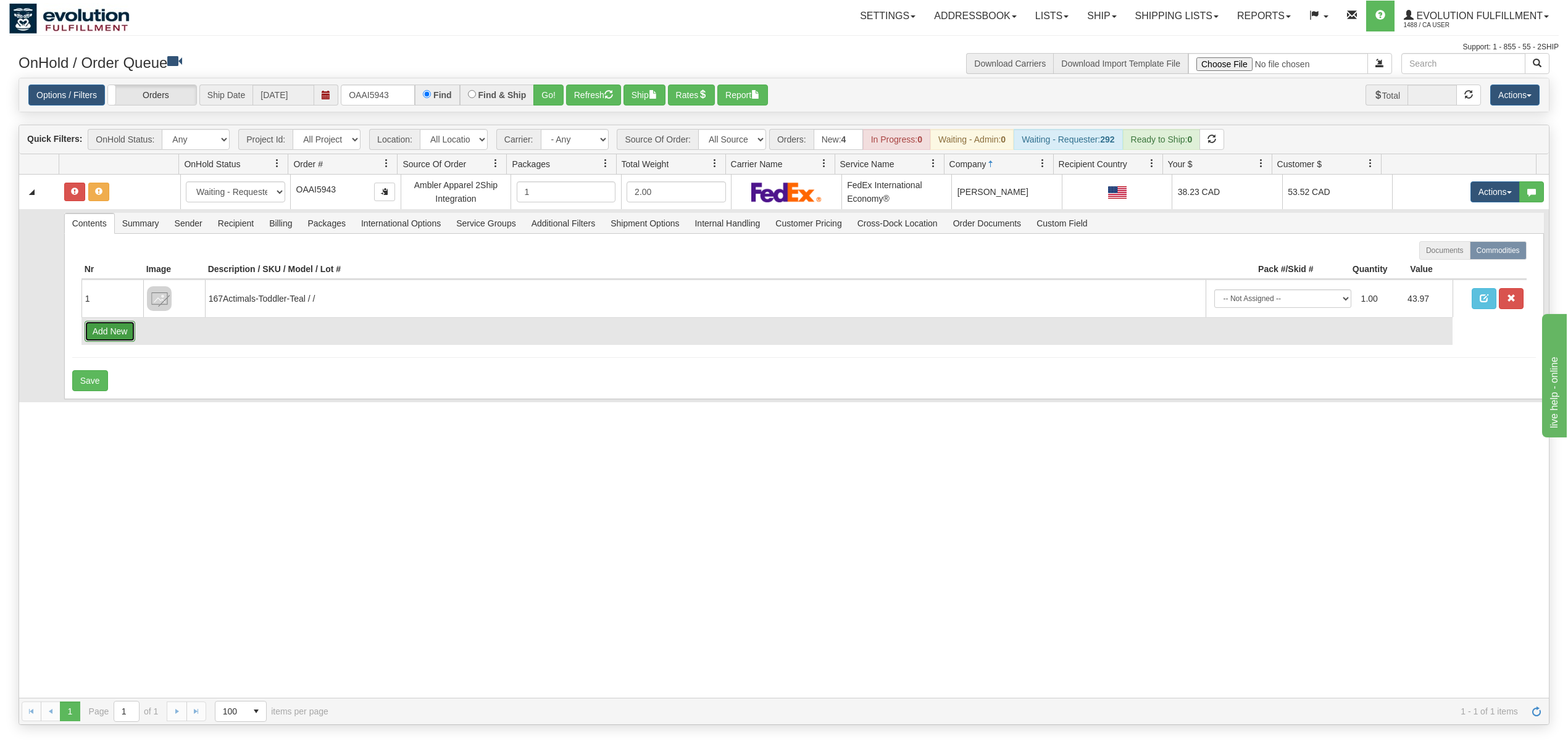
click at [120, 338] on button "Add New" at bounding box center [110, 332] width 51 height 21
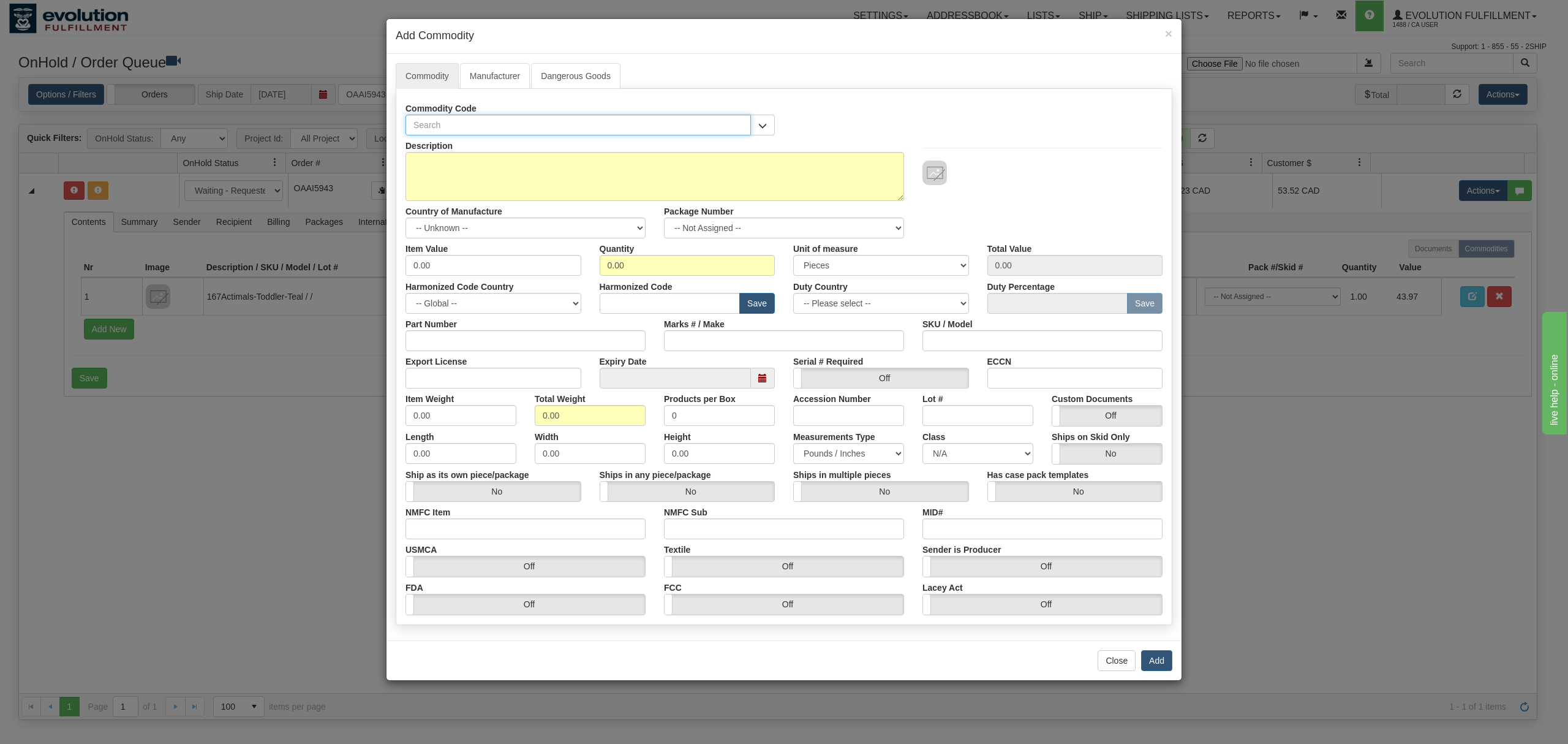
click at [418, 121] on input "text" at bounding box center [578, 125] width 345 height 21
paste input "510-C/BEA-O/P1"
type input "510-C/BEA-O/P1"
click at [457, 192] on textarea "Description" at bounding box center [654, 176] width 499 height 49
paste textarea "510 [PERSON_NAME] - Bear Camo"
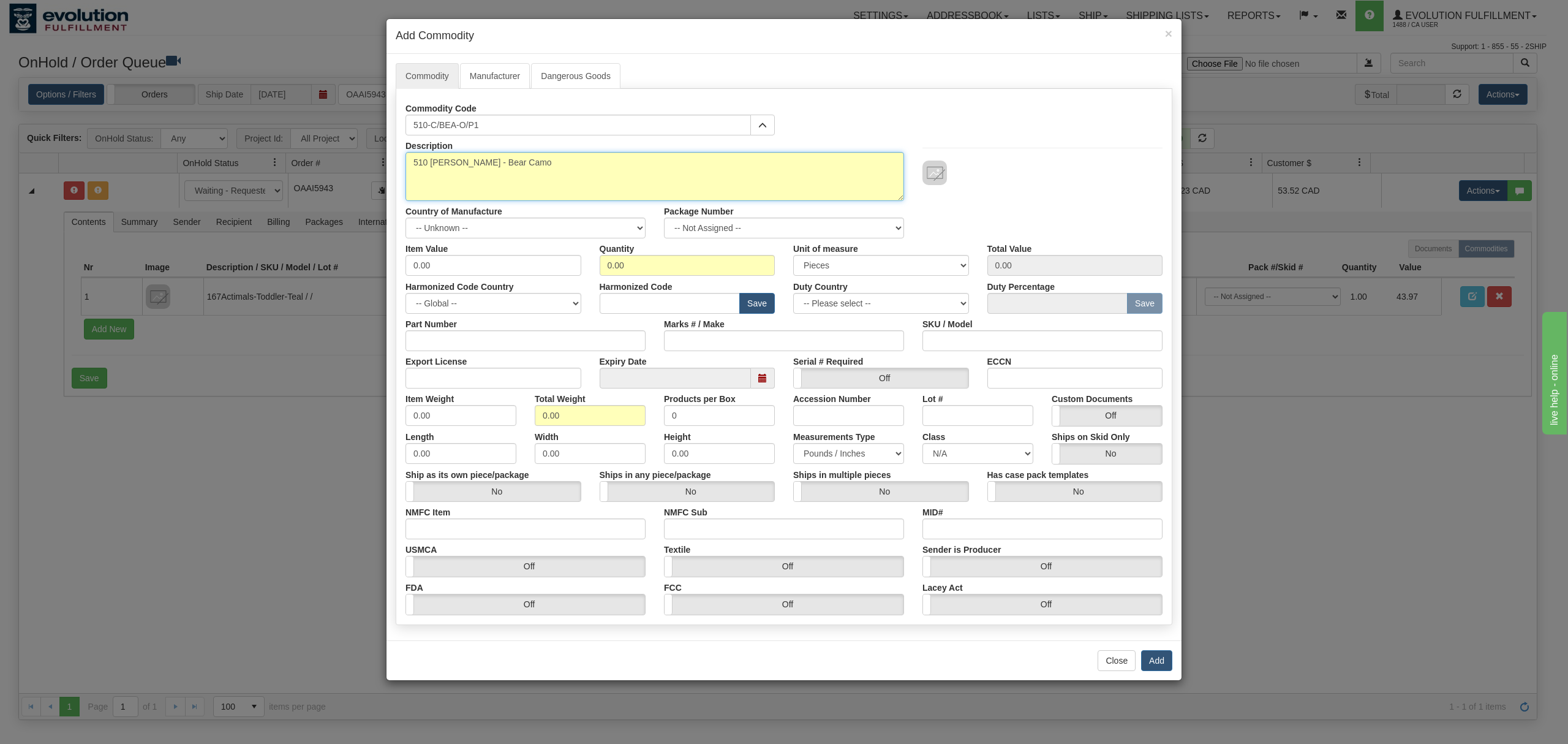
type textarea "510 [PERSON_NAME] - Bear Camo"
click at [431, 222] on select "-- Unknown -- [GEOGRAPHIC_DATA] [GEOGRAPHIC_DATA] [GEOGRAPHIC_DATA] [GEOGRAPHIC…" at bounding box center [525, 228] width 240 height 21
select select "NP"
click at [405, 219] on select "-- Unknown -- [GEOGRAPHIC_DATA] [GEOGRAPHIC_DATA] [GEOGRAPHIC_DATA] [GEOGRAPHIC…" at bounding box center [525, 228] width 240 height 21
drag, startPoint x: 696, startPoint y: 293, endPoint x: 689, endPoint y: 304, distance: 13.0
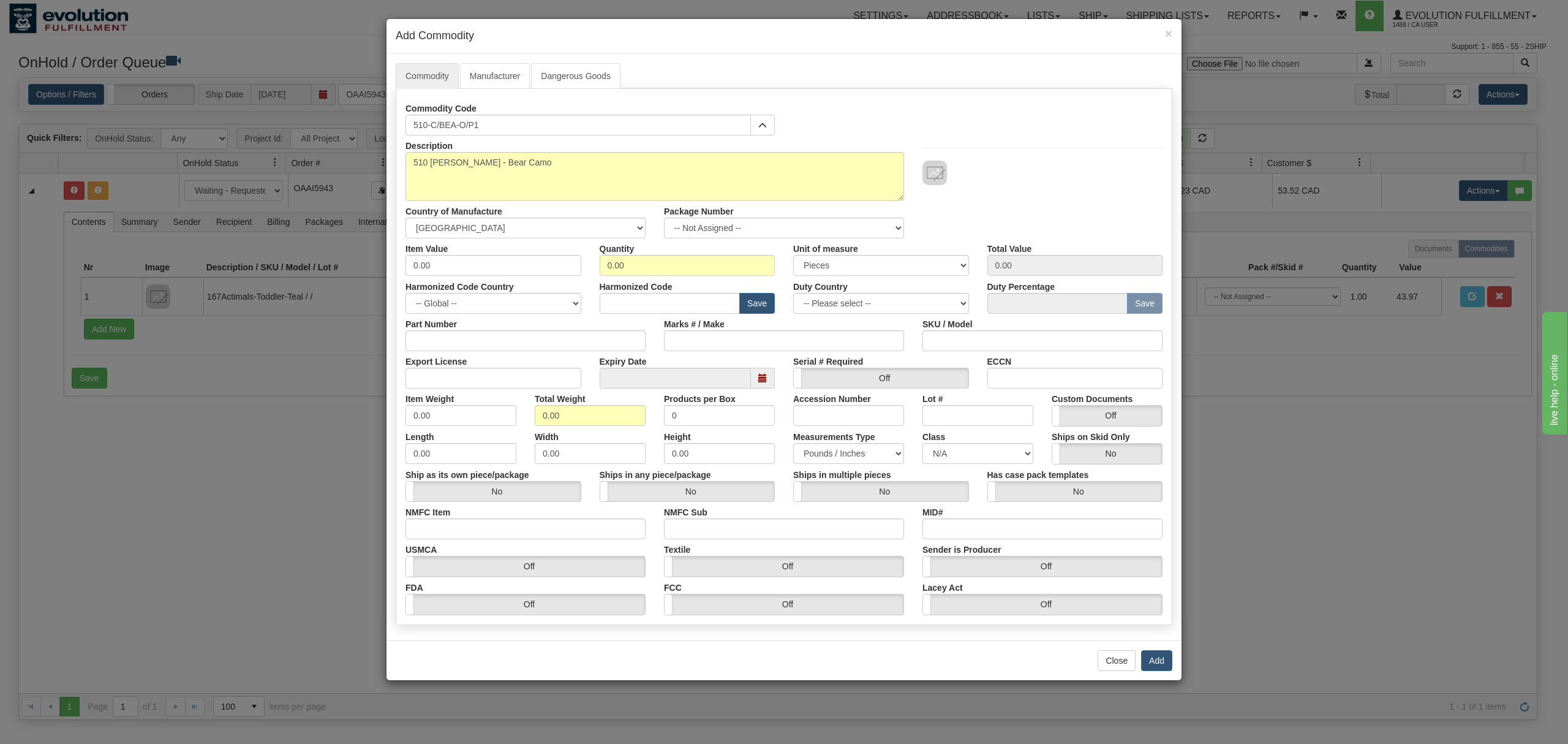
click at [691, 302] on div "Harmonized Code Save" at bounding box center [687, 295] width 194 height 38
click at [687, 304] on input "text" at bounding box center [670, 304] width 141 height 21
paste input "6504.00."
type input "6504.00"
click at [393, 278] on div "Commodity Manufacturer Dangerous Goods Commodity Code 510-C/BEA-O/P1 001 - Mock…" at bounding box center [784, 347] width 795 height 587
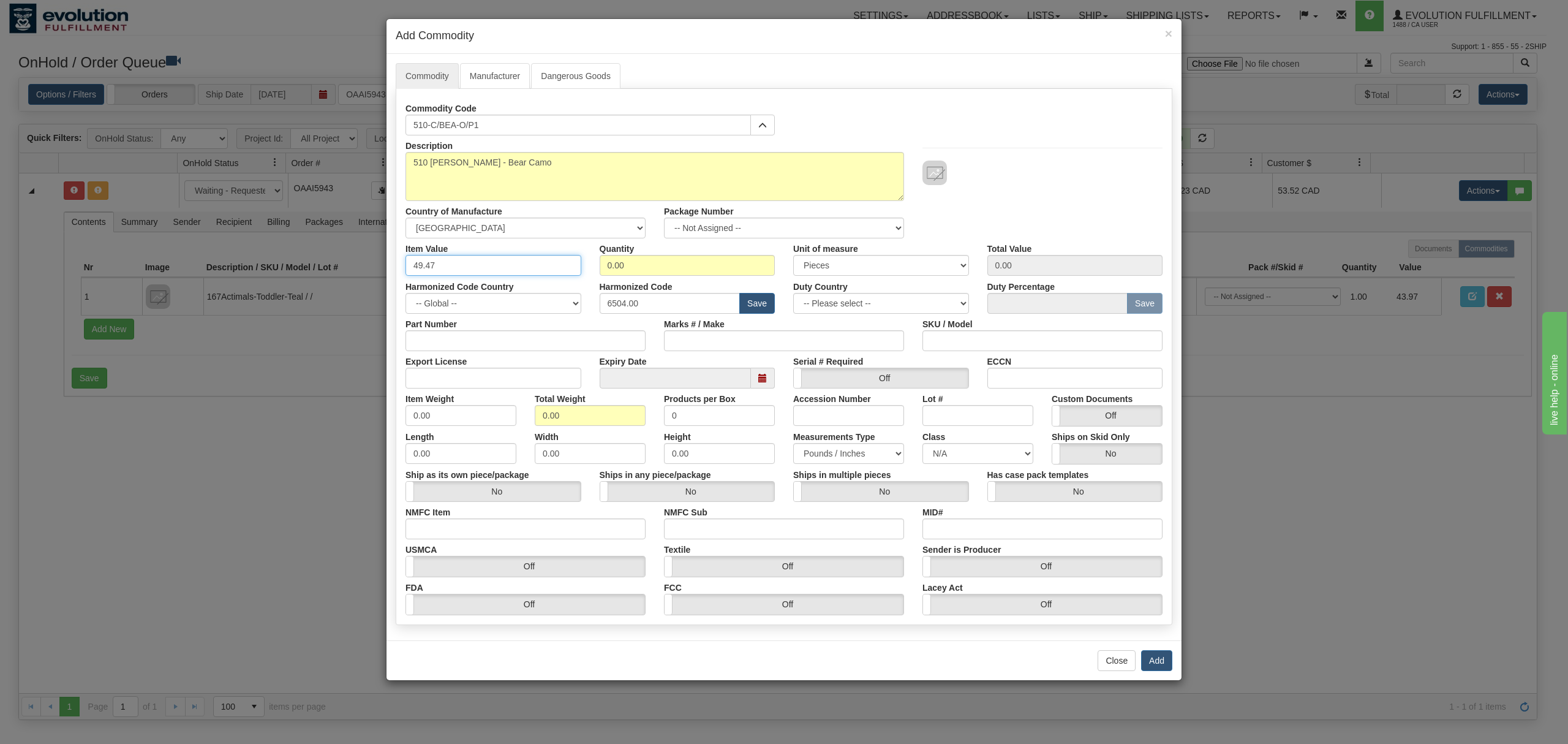
type input "49.47"
drag, startPoint x: 679, startPoint y: 271, endPoint x: 553, endPoint y: 274, distance: 126.0
click at [553, 274] on div "Item Value 49.47 Quantity 0.00 Unit of measure 3 Thousand Square Inches Adjustm…" at bounding box center [784, 257] width 776 height 38
type input "1"
type input "49.47"
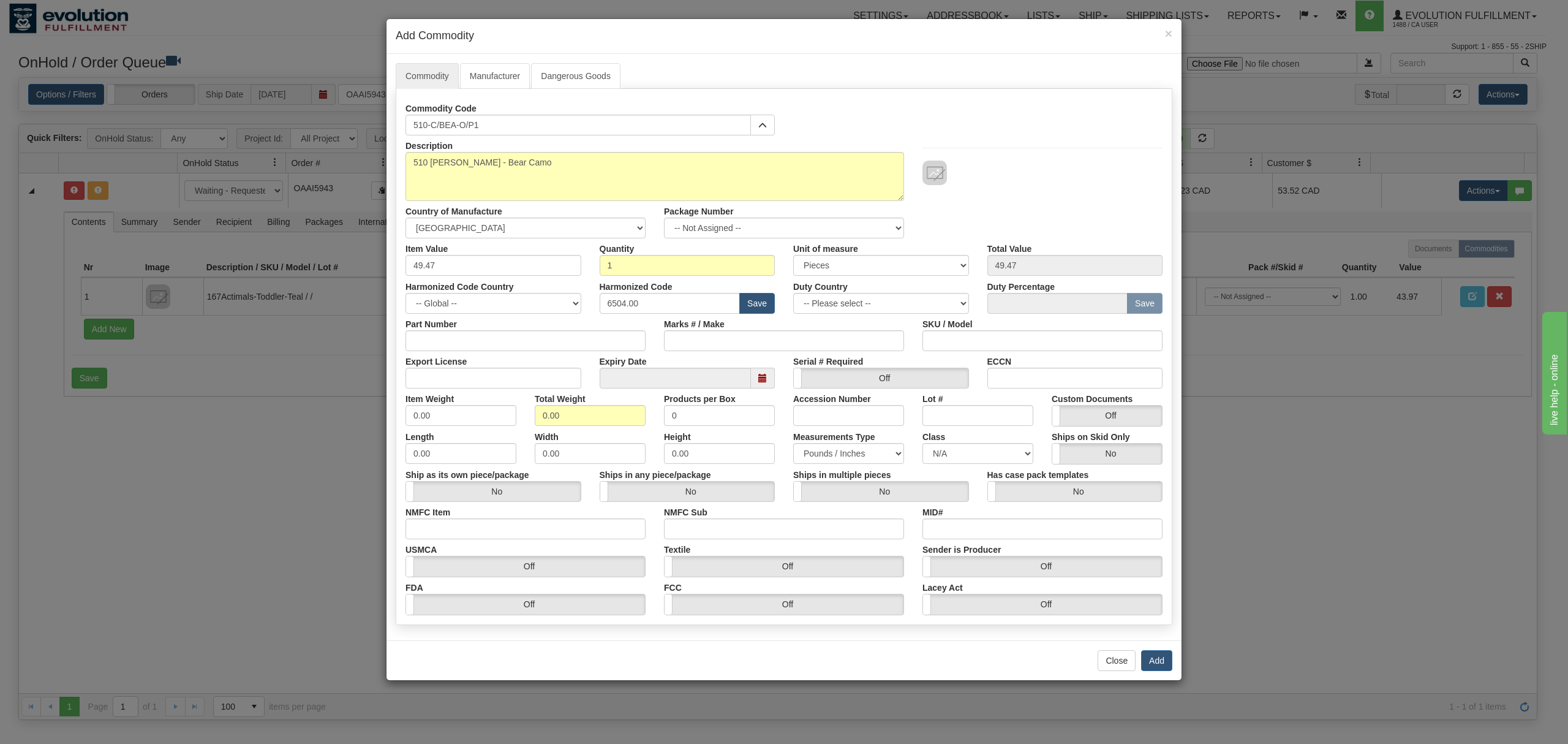
click at [1113, 180] on div at bounding box center [1042, 173] width 240 height 24
click at [1161, 667] on button "Add" at bounding box center [1157, 661] width 31 height 21
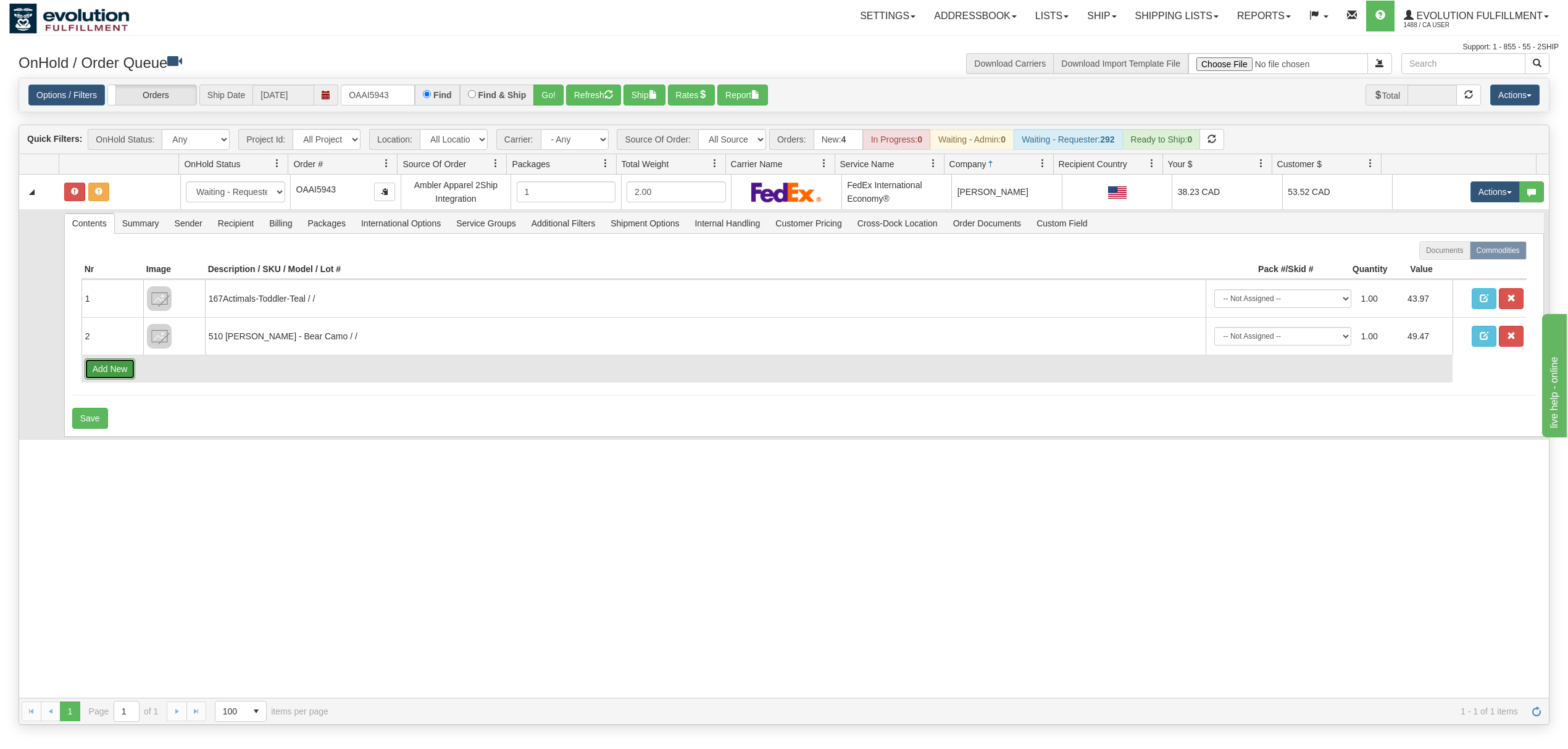
click at [112, 374] on button "Add New" at bounding box center [110, 369] width 51 height 21
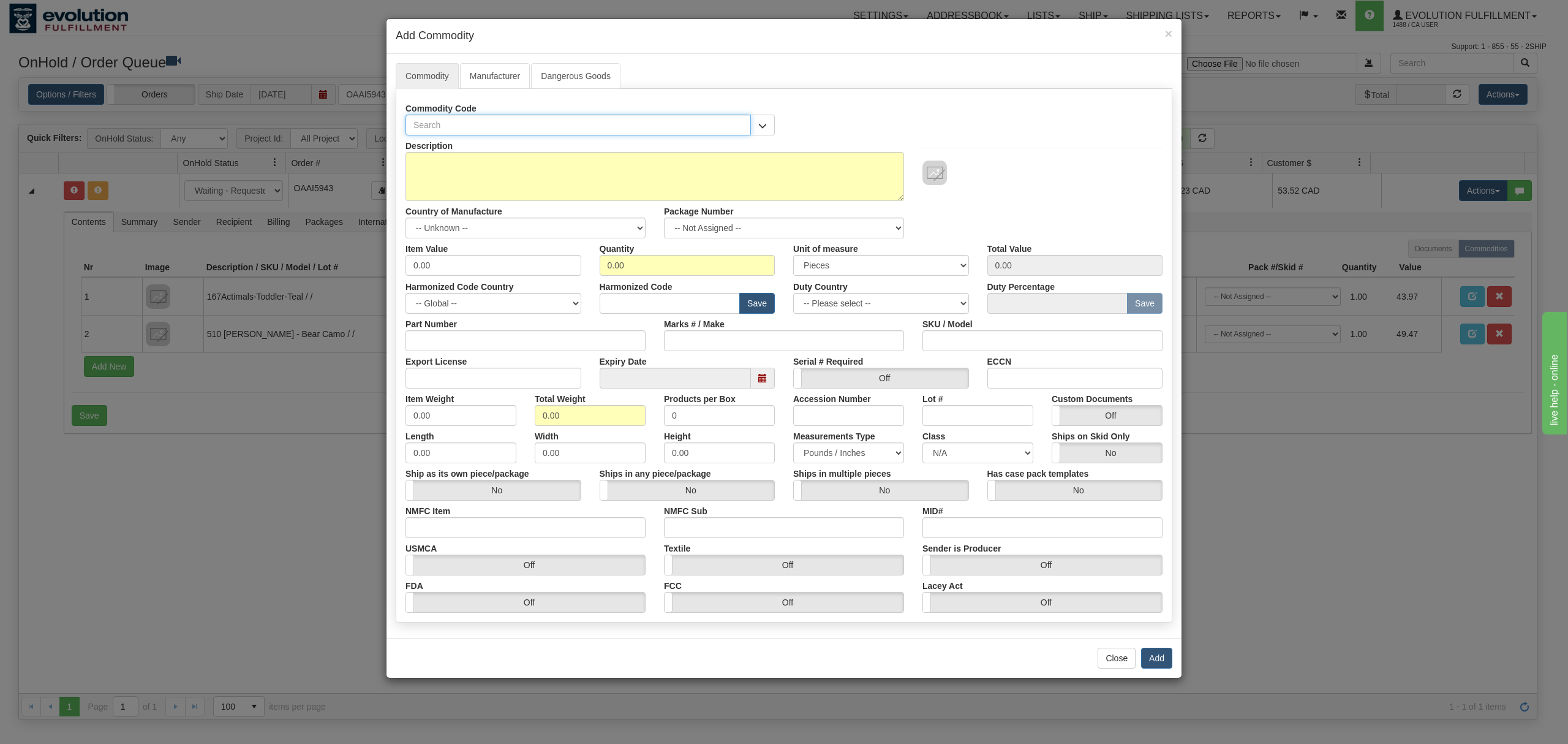
click at [460, 125] on input "text" at bounding box center [578, 125] width 345 height 21
paste input "609-B/BLK-M/P1"
type input "609-B/BLK-M/P1"
click at [511, 163] on textarea "Description" at bounding box center [654, 176] width 499 height 49
paste textarea "609 Keep On Rolling - M"
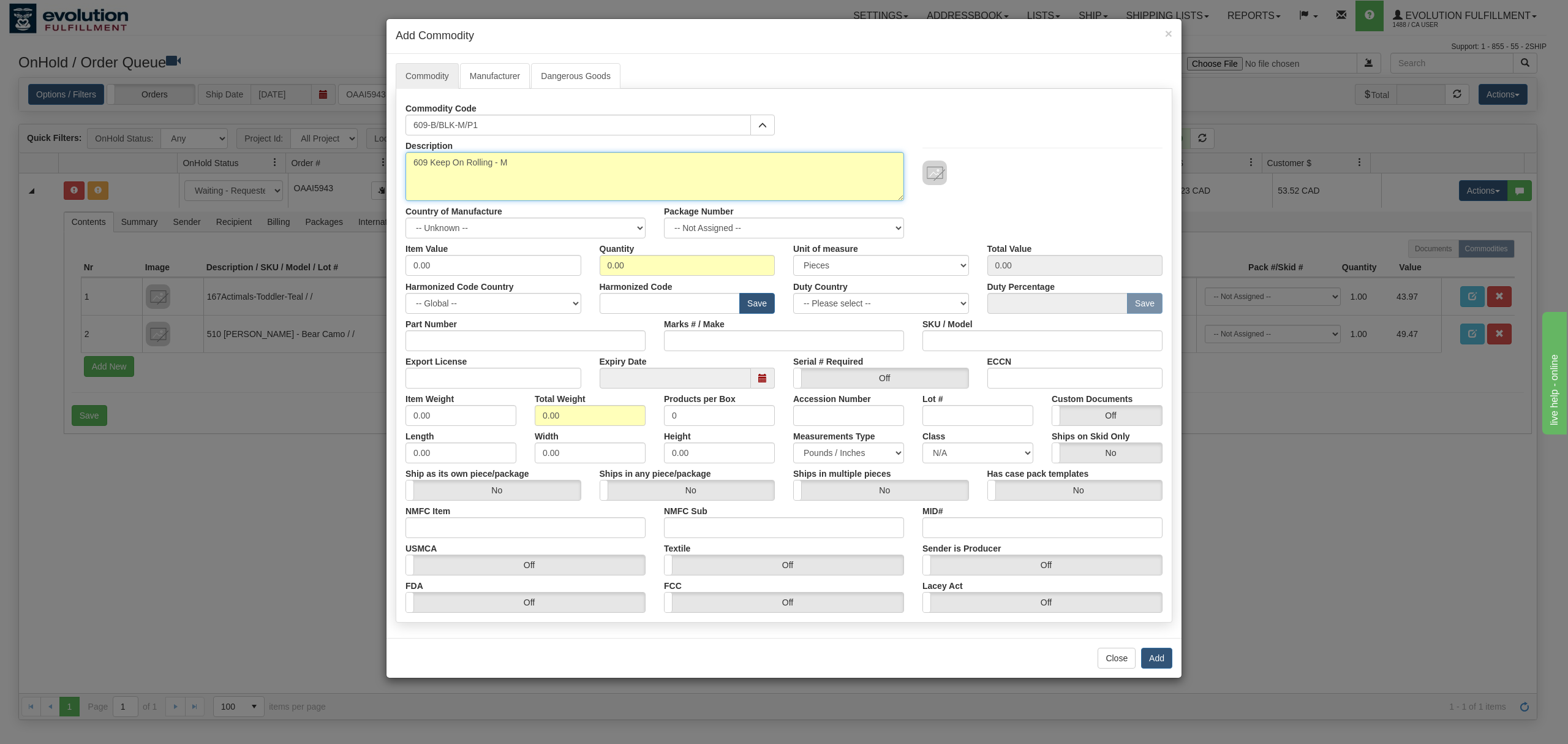
type textarea "609 Keep On Rolling - M"
click at [517, 231] on select "-- Unknown -- [GEOGRAPHIC_DATA] [GEOGRAPHIC_DATA] [GEOGRAPHIC_DATA] [GEOGRAPHIC…" at bounding box center [525, 228] width 240 height 21
select select "CA"
click at [405, 219] on select "-- Unknown -- [GEOGRAPHIC_DATA] [GEOGRAPHIC_DATA] [GEOGRAPHIC_DATA] [GEOGRAPHIC…" at bounding box center [525, 228] width 240 height 21
click at [661, 294] on input "text" at bounding box center [670, 304] width 141 height 21
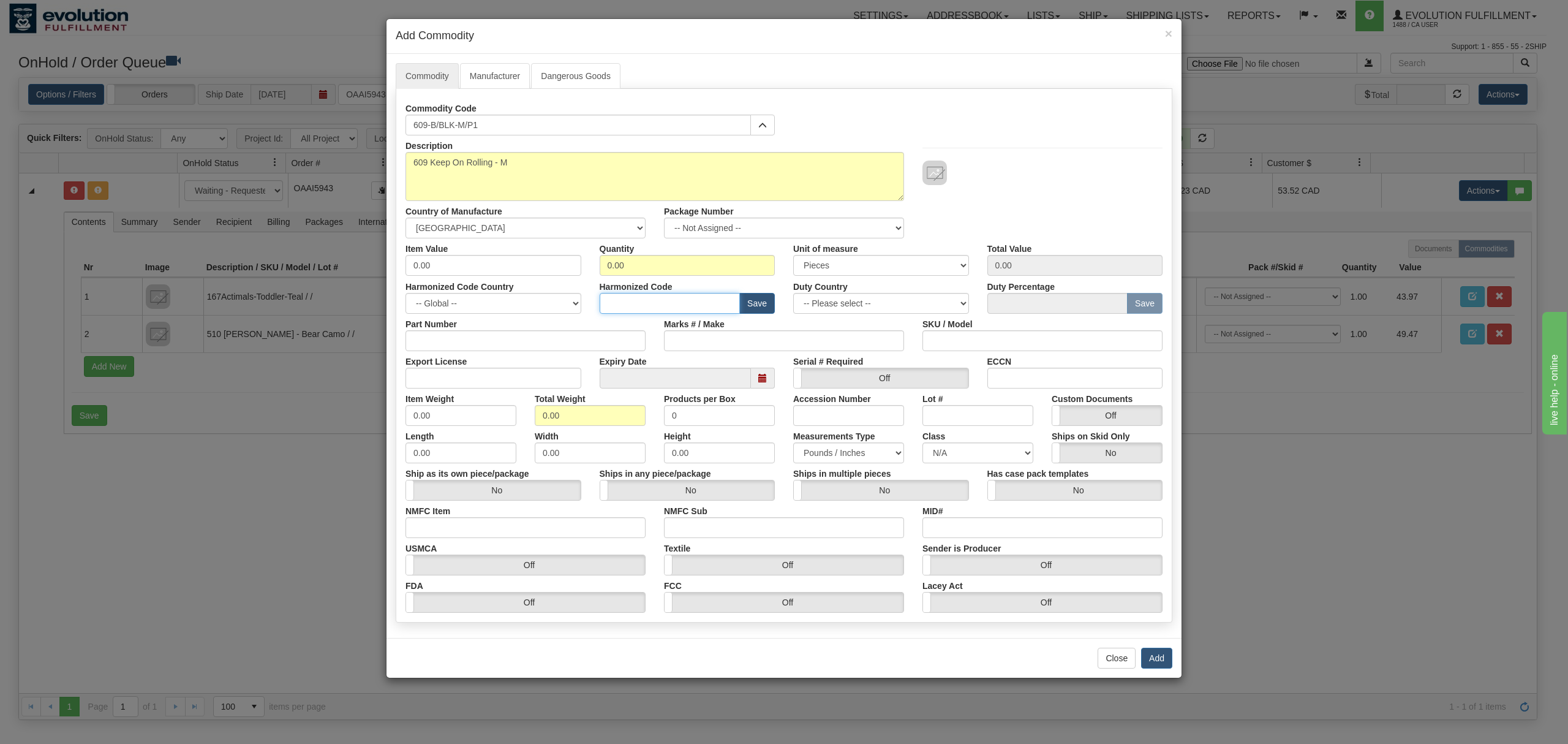
paste input "6109.90"
type input "6109.90"
drag, startPoint x: 494, startPoint y: 265, endPoint x: 336, endPoint y: 288, distance: 159.7
click at [336, 288] on div "× Add Commodity Commodity Manufacturer Dangerous Goods Commodity Code 609-B/BLK…" at bounding box center [784, 372] width 1568 height 744
type input "53.59"
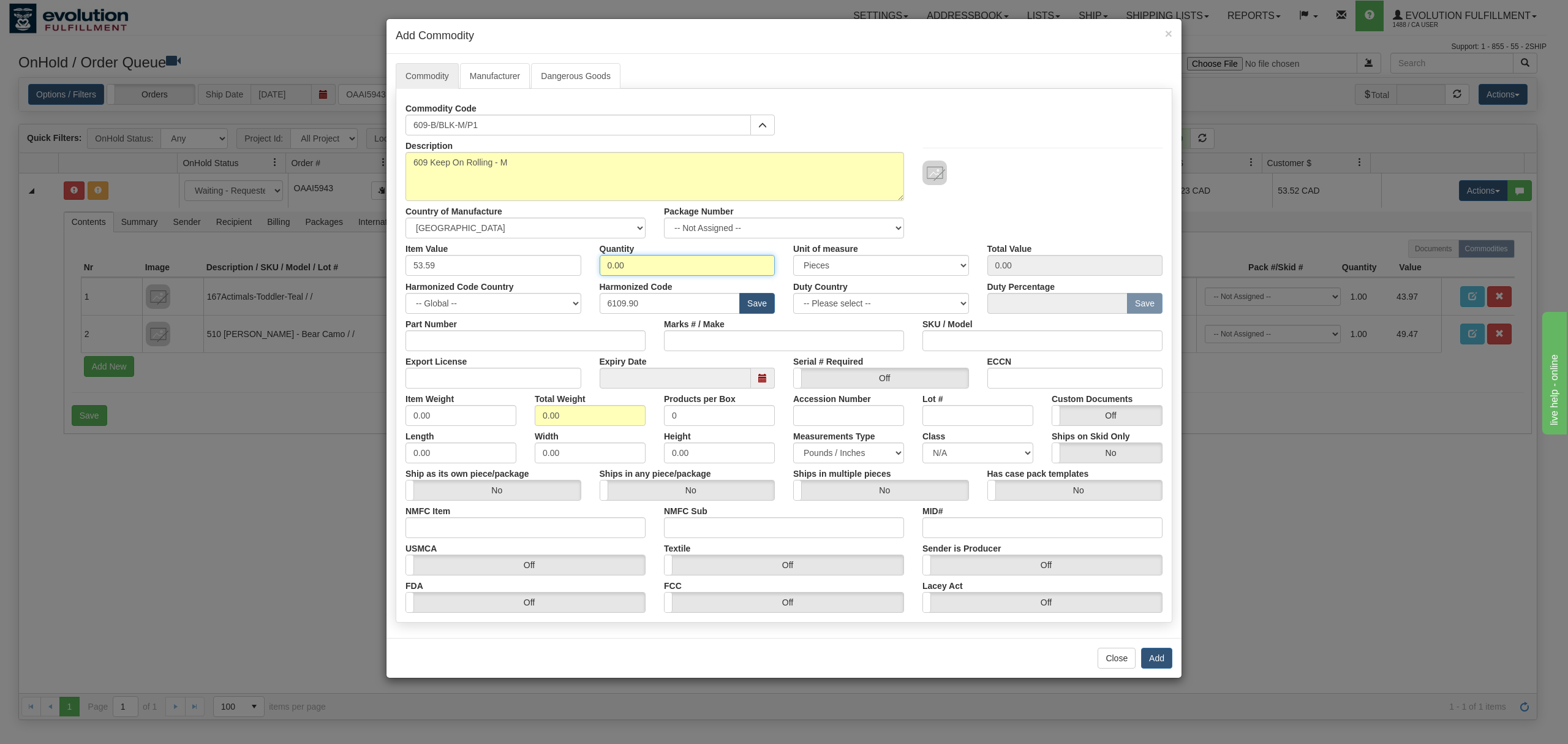
drag, startPoint x: 652, startPoint y: 266, endPoint x: 572, endPoint y: 282, distance: 81.6
click at [572, 282] on div "Description 609 Keep On Rolling - M Country of Manufacture -- Unknown -- [GEOGR…" at bounding box center [784, 373] width 758 height 477
type input "1"
type input "53.59"
click at [1008, 205] on div "Description 609 Keep On Rolling - M Country of Manufacture -- Unknown -- [GEOGR…" at bounding box center [784, 187] width 776 height 103
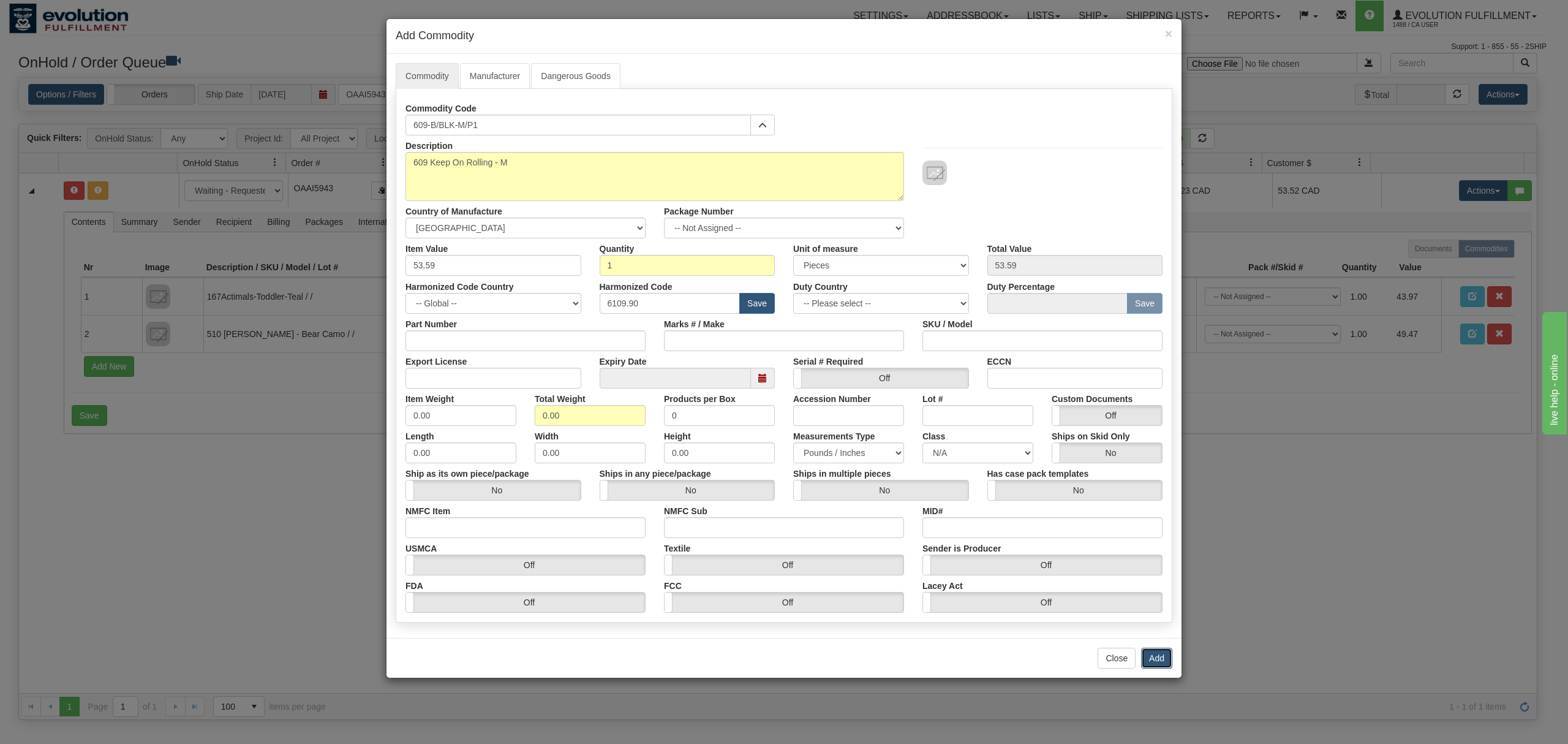
click at [1158, 660] on button "Add" at bounding box center [1157, 658] width 31 height 21
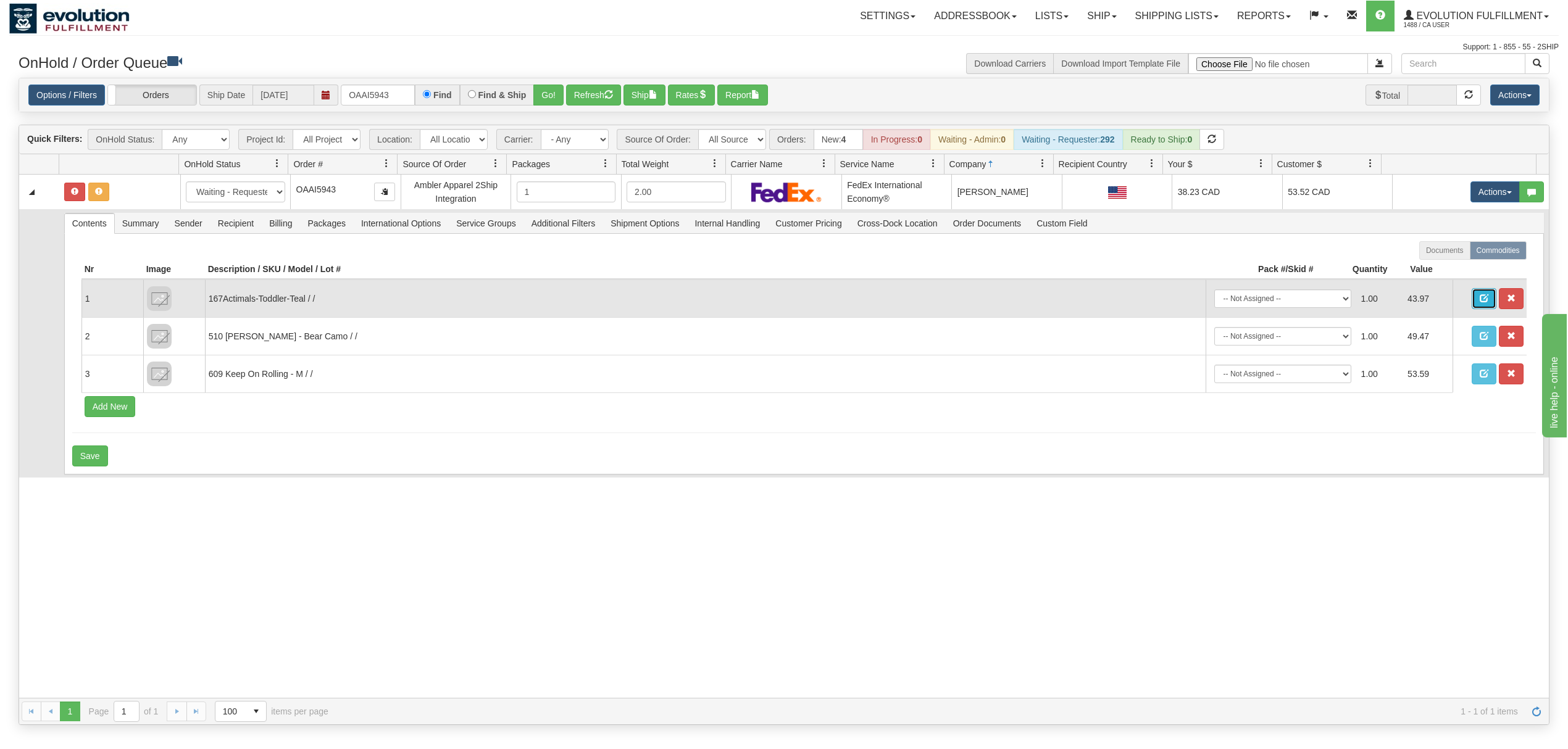
click at [1472, 295] on button "button" at bounding box center [1484, 299] width 25 height 21
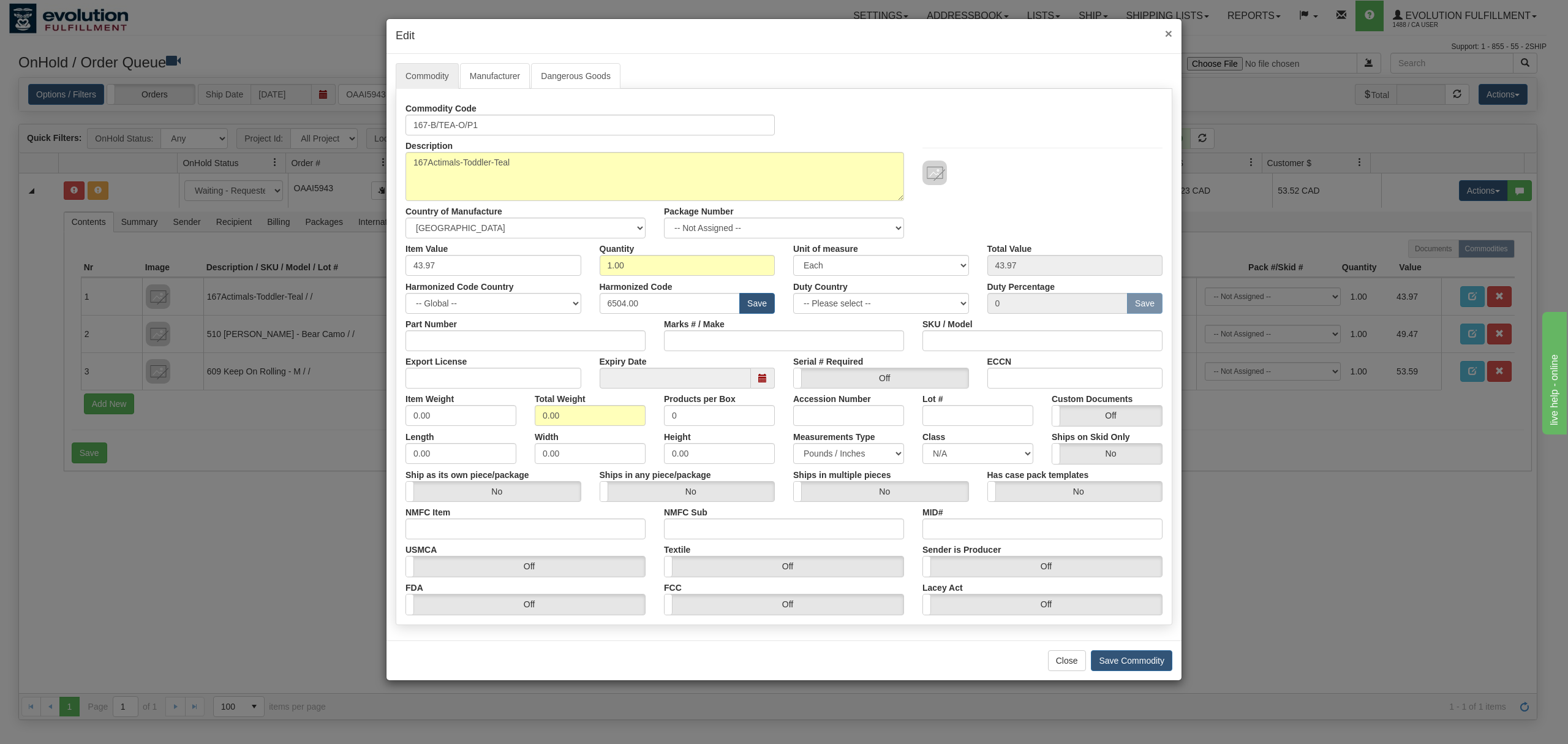
drag, startPoint x: 1170, startPoint y: 28, endPoint x: 1379, endPoint y: 219, distance: 283.1
click at [1171, 28] on span "×" at bounding box center [1168, 33] width 8 height 14
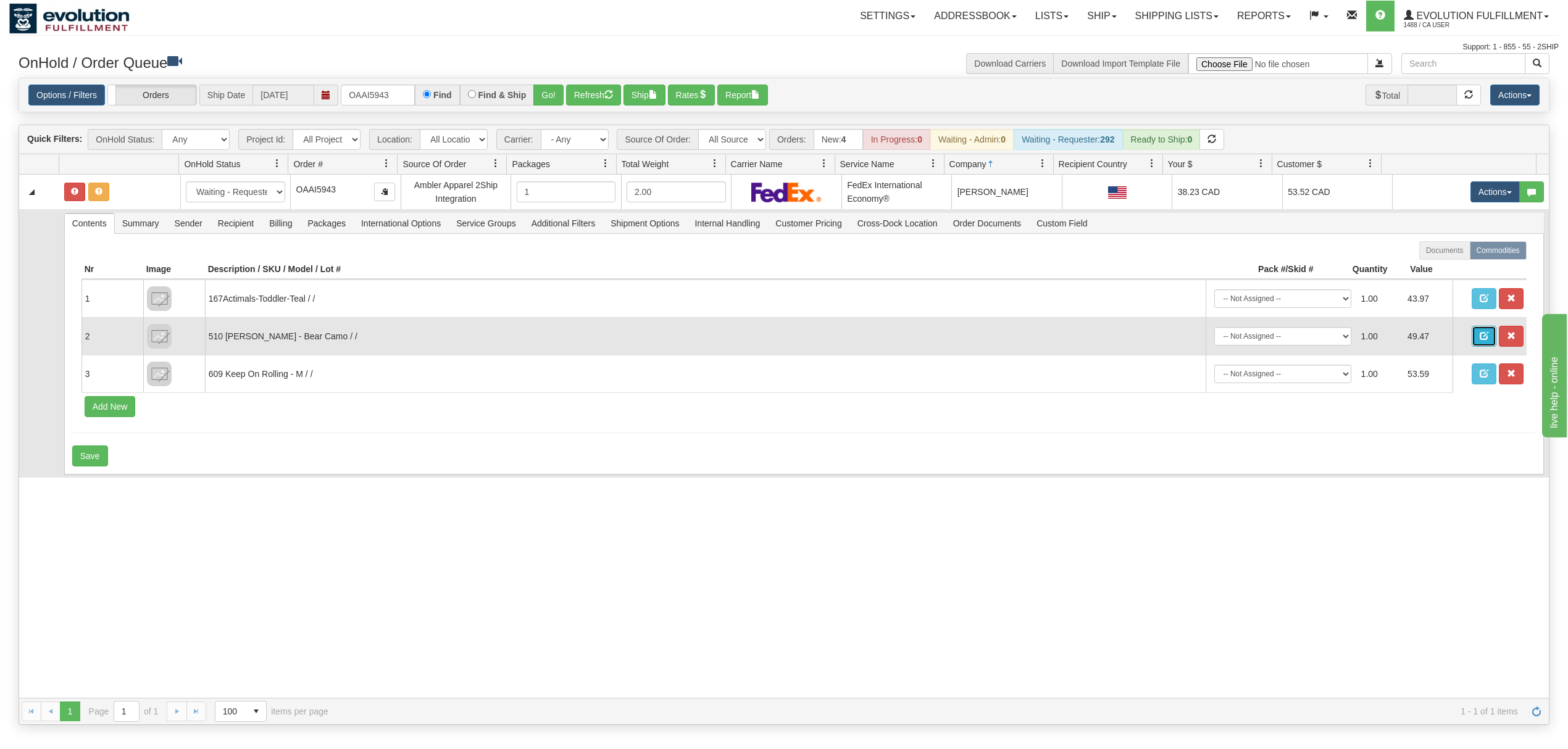
click at [1480, 336] on span "button" at bounding box center [1484, 335] width 8 height 8
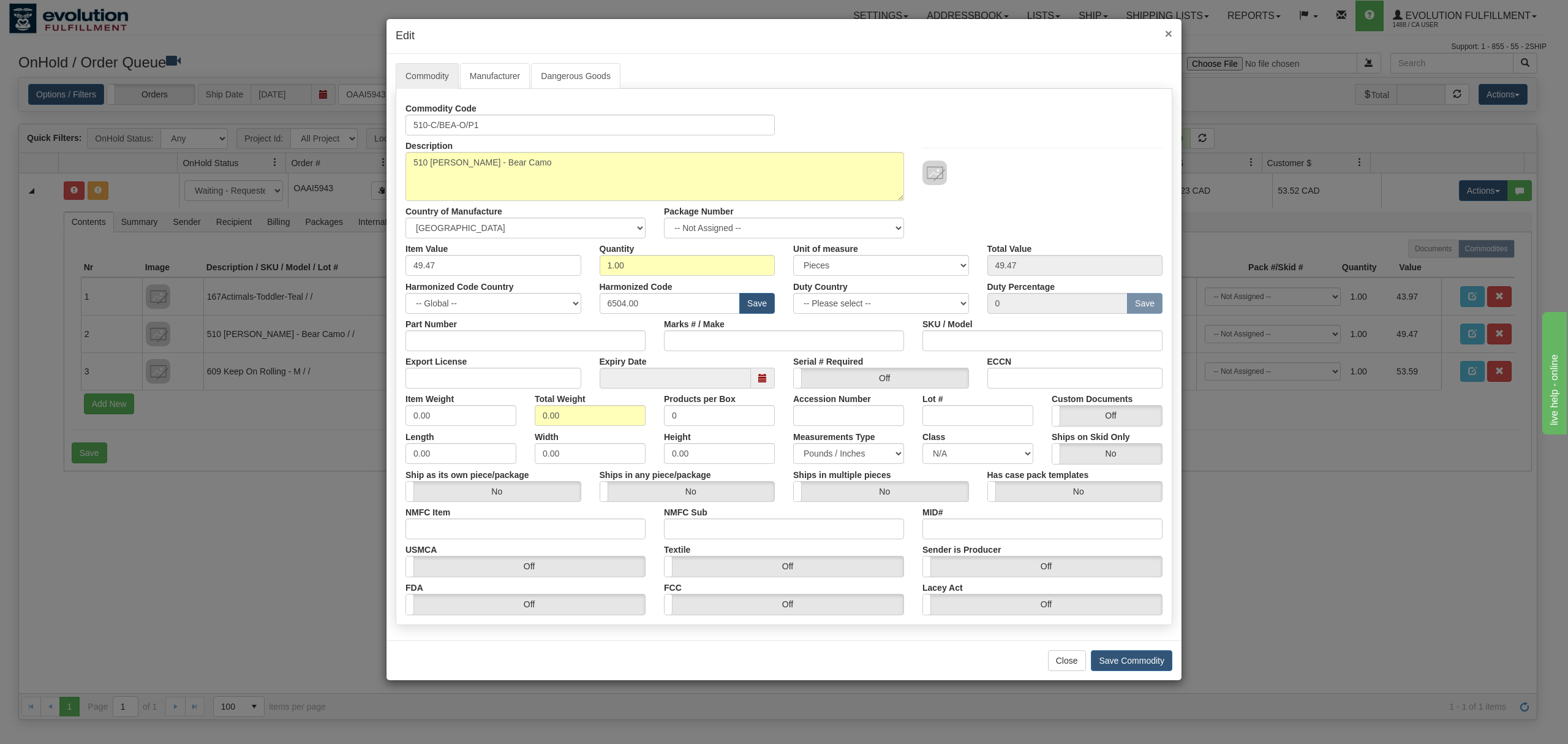
click at [1165, 29] on span "×" at bounding box center [1168, 33] width 8 height 14
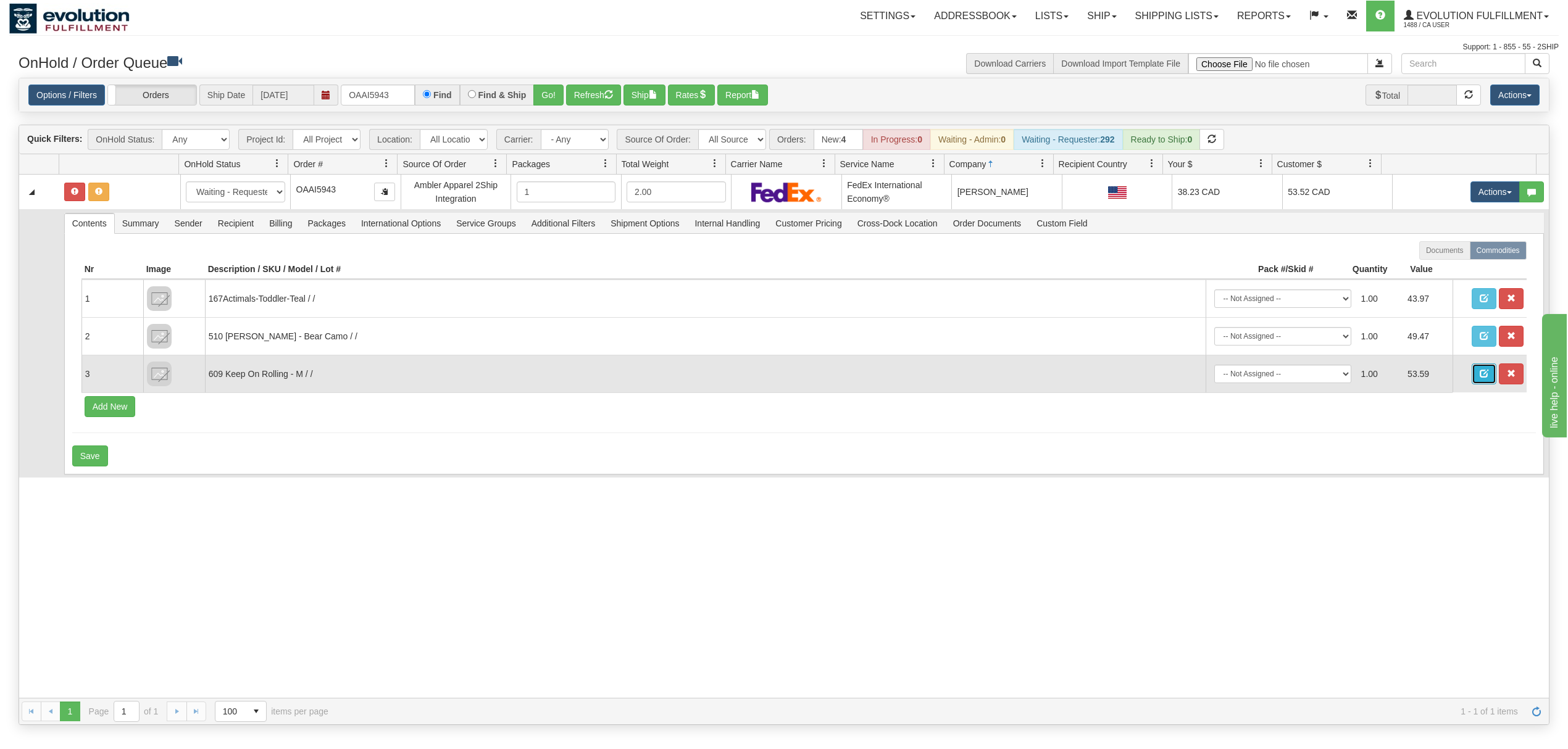
click at [1472, 382] on button "button" at bounding box center [1484, 374] width 25 height 21
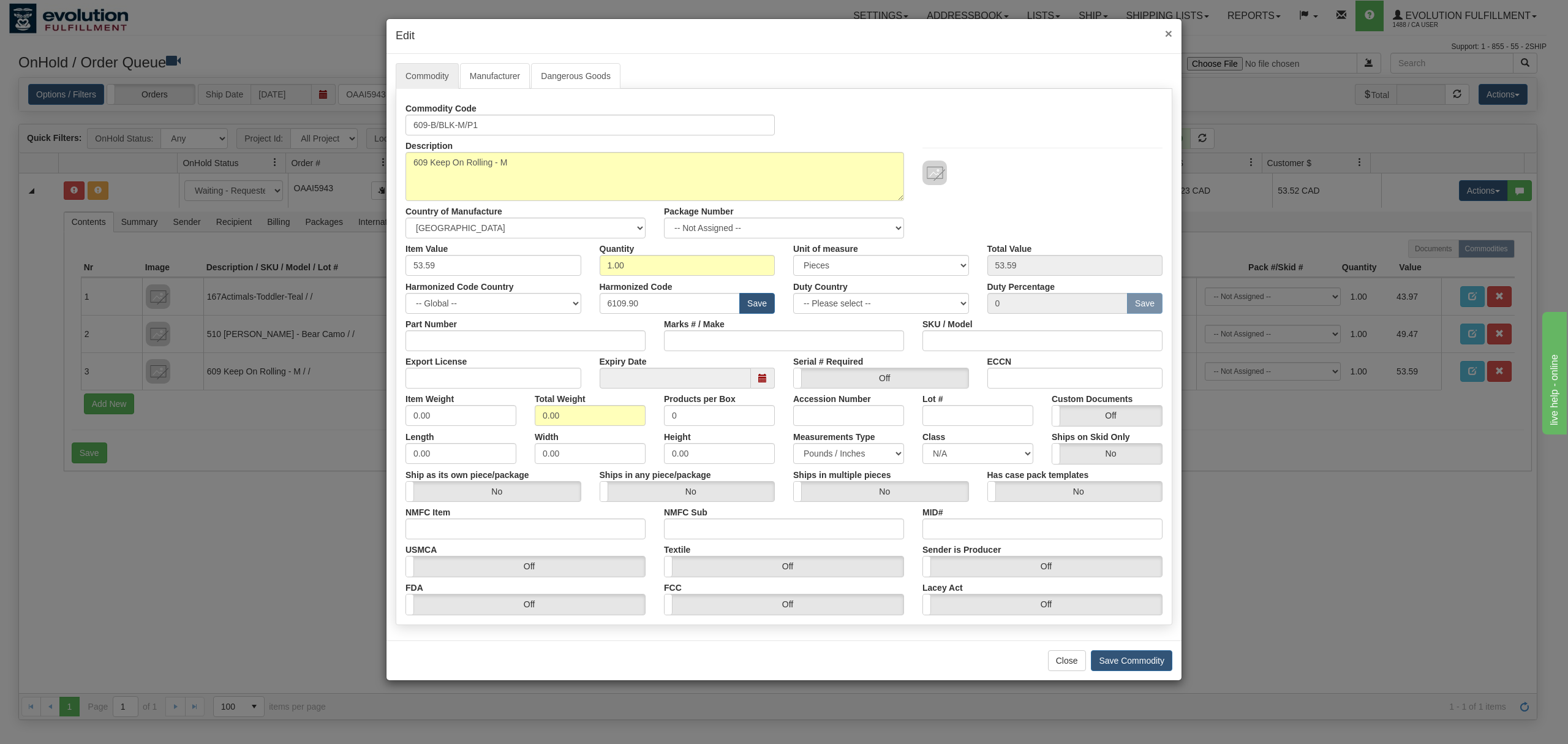
drag, startPoint x: 1167, startPoint y: 32, endPoint x: 1119, endPoint y: 79, distance: 67.2
click at [1169, 32] on span "×" at bounding box center [1168, 33] width 8 height 14
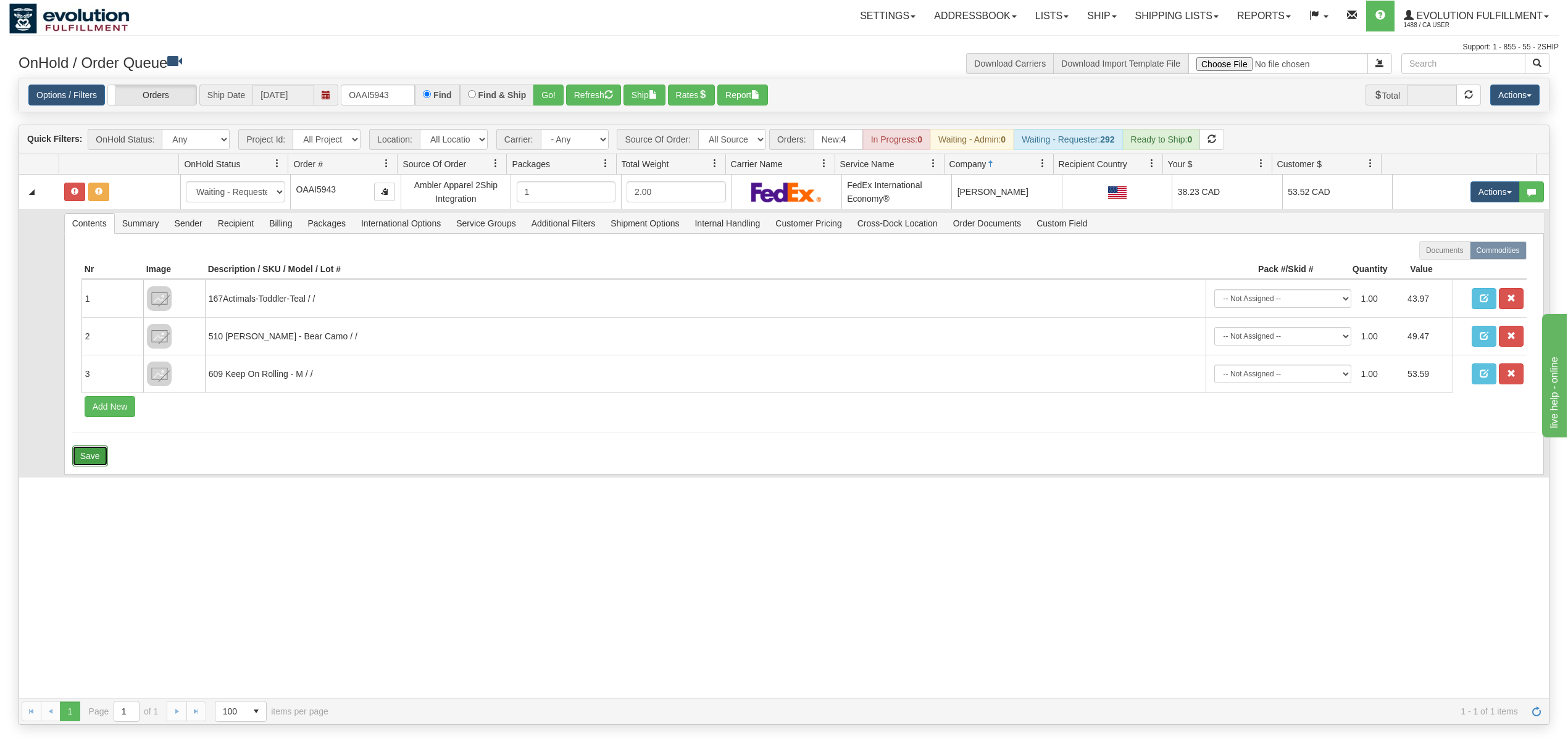
click at [93, 464] on button "Save" at bounding box center [90, 456] width 36 height 21
click at [191, 222] on span "Sender" at bounding box center [188, 223] width 43 height 20
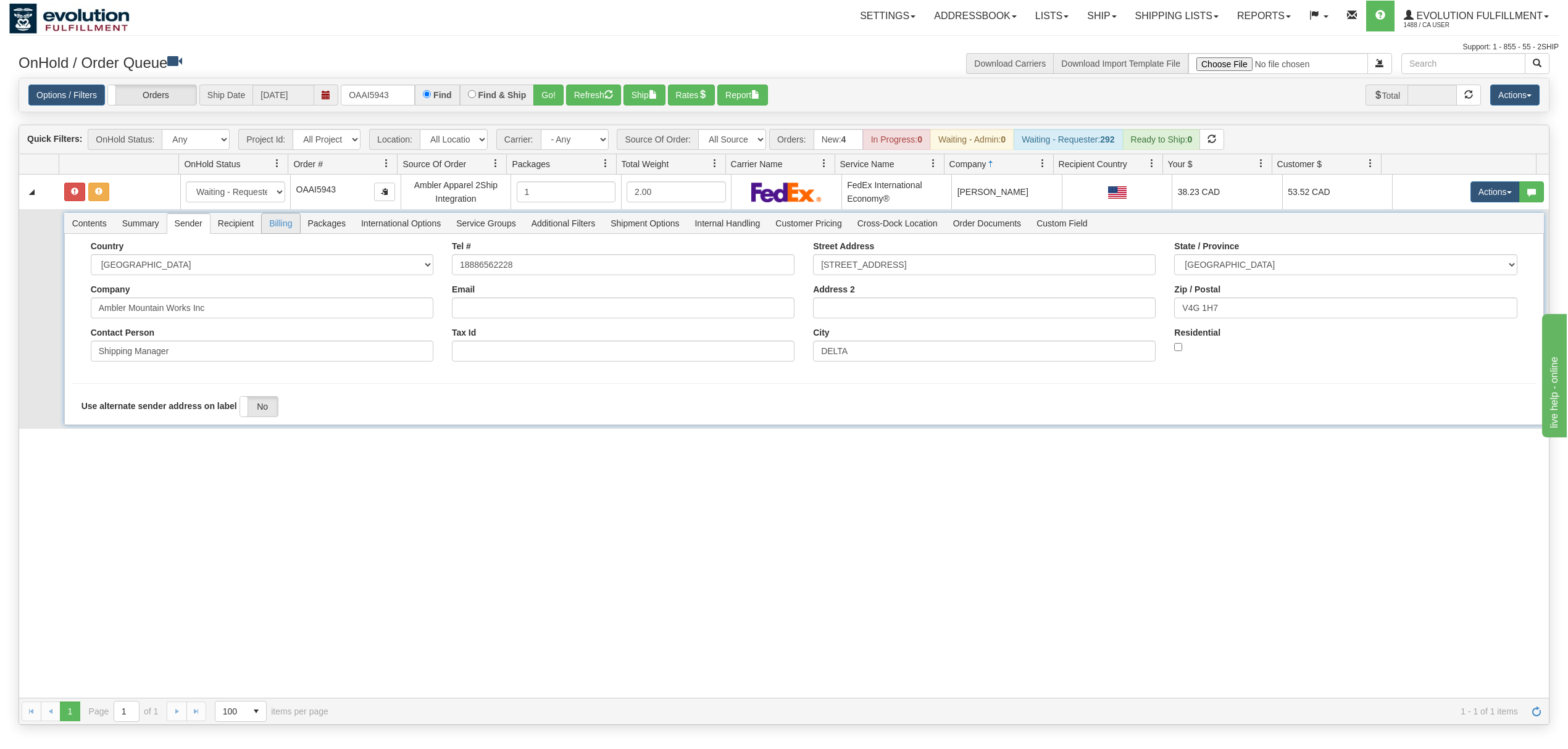
click at [277, 224] on span "Billing" at bounding box center [281, 223] width 38 height 20
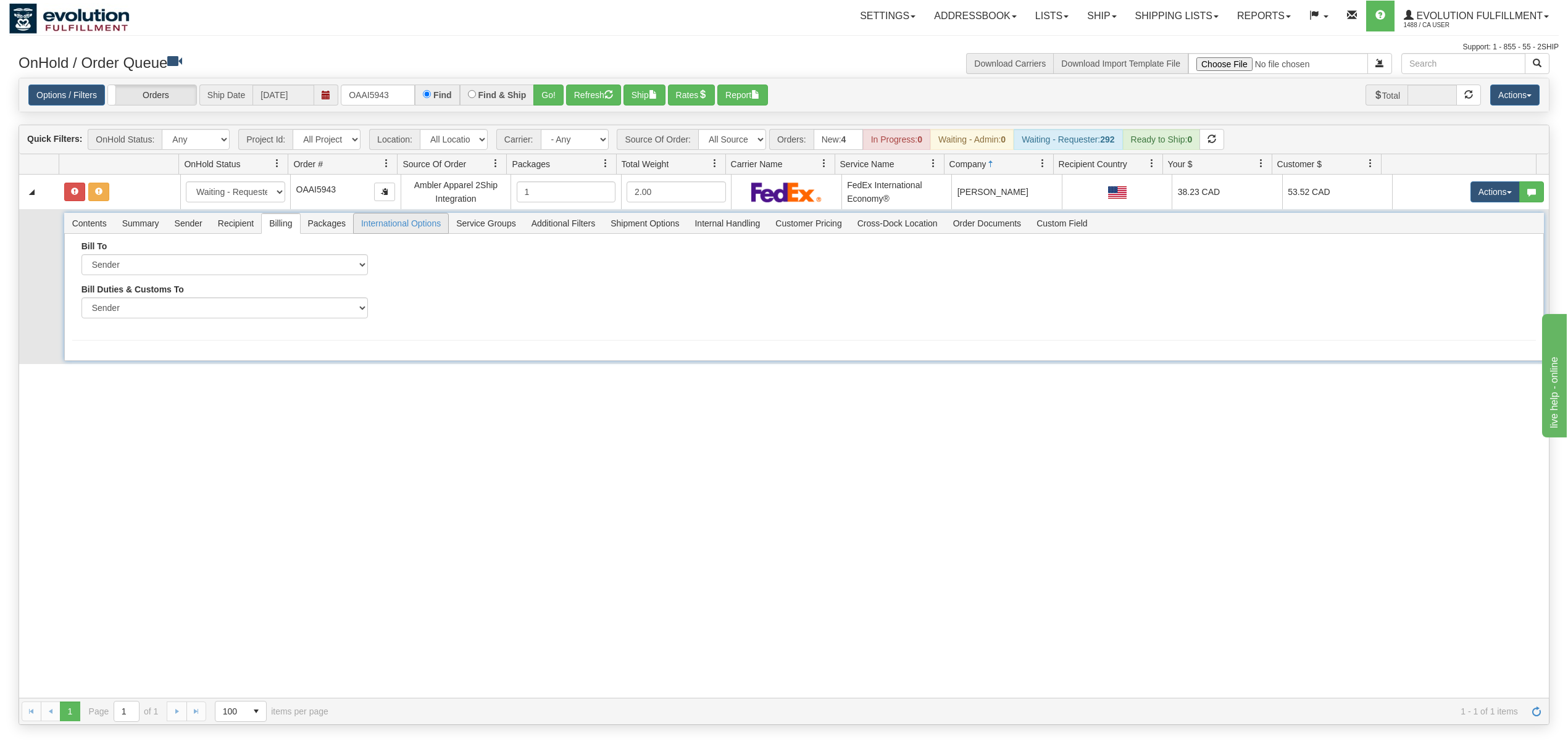
click at [432, 224] on span "International Options" at bounding box center [401, 223] width 95 height 20
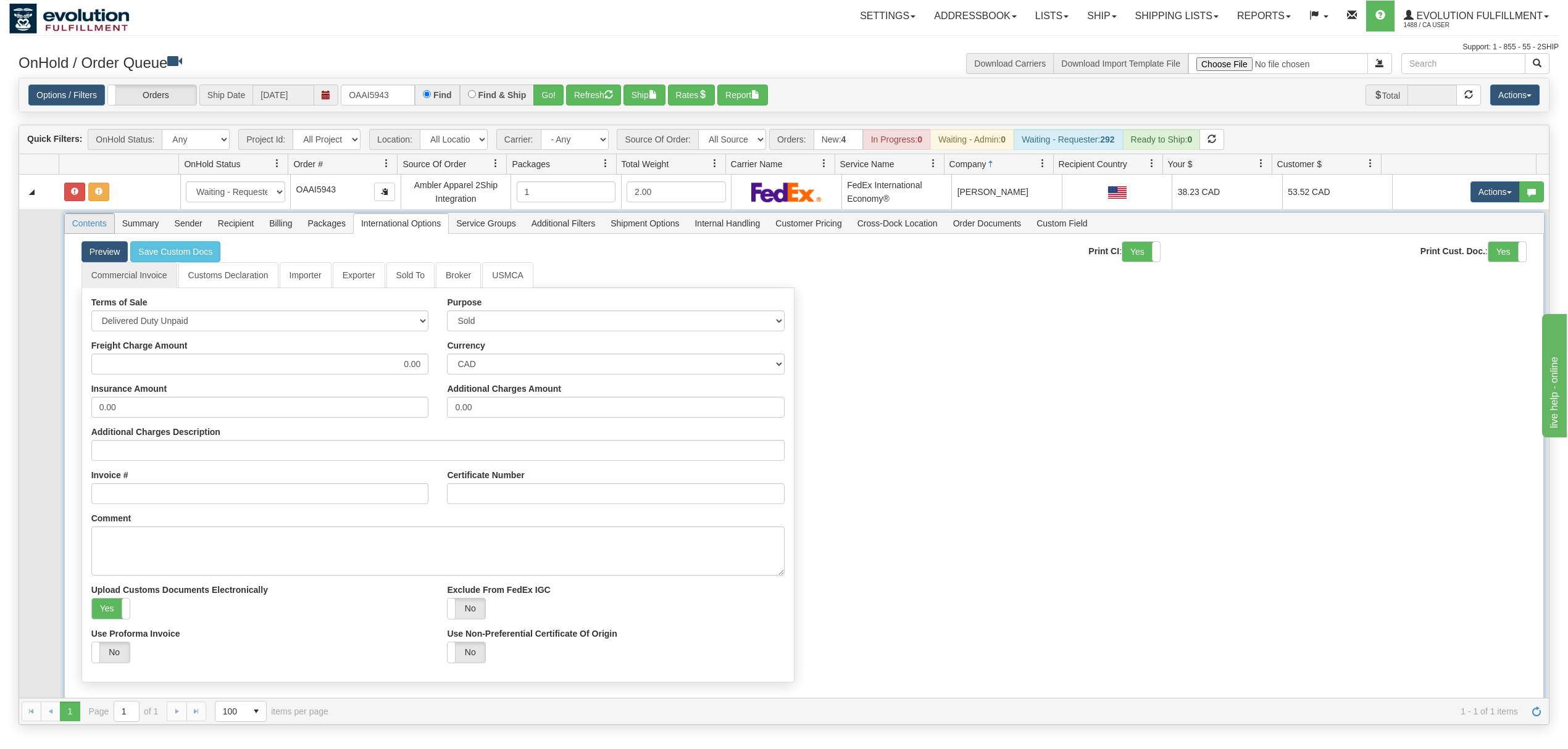
click at [101, 220] on span "Contents" at bounding box center [89, 223] width 49 height 20
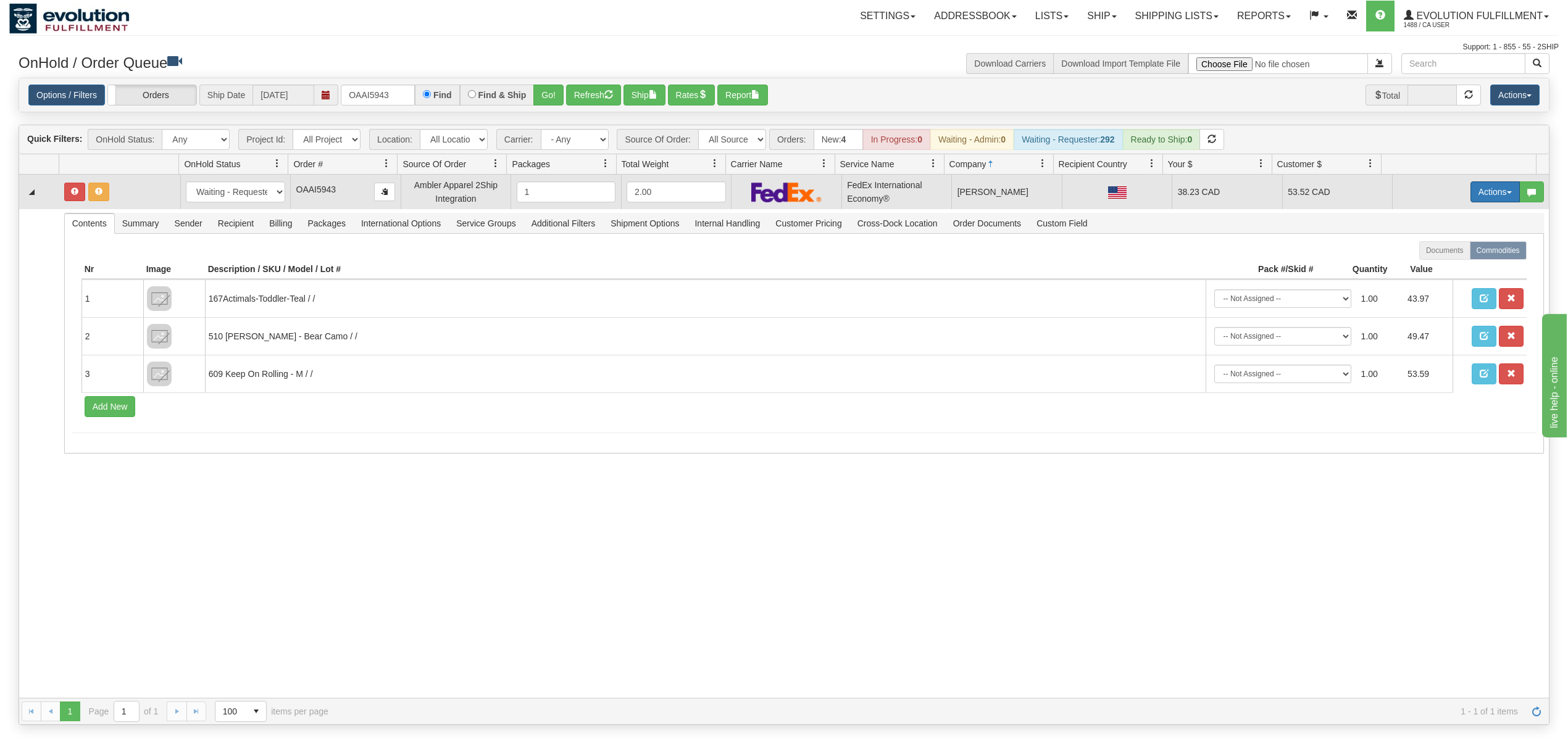
click at [1474, 193] on button "Actions" at bounding box center [1495, 192] width 49 height 21
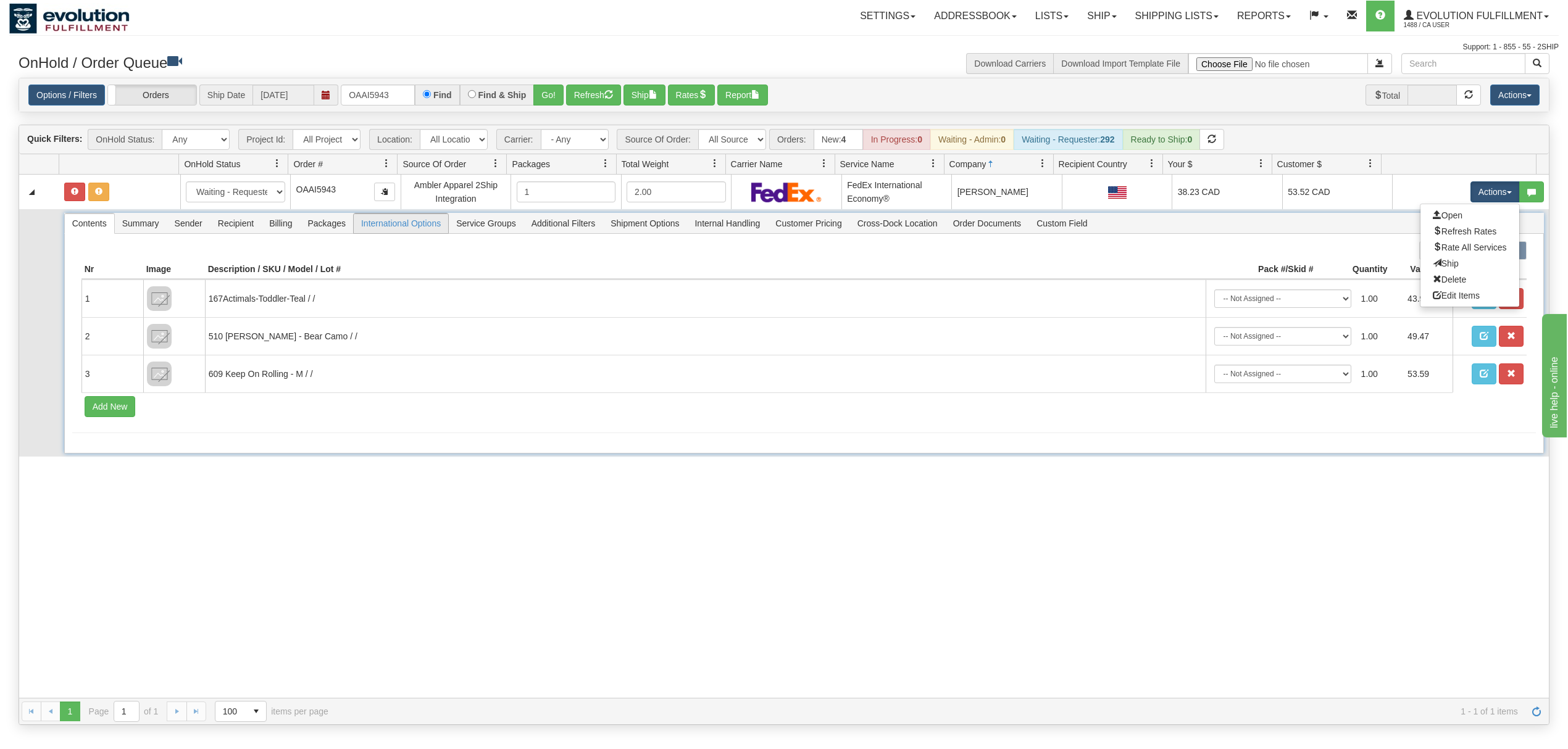
click at [401, 227] on span "International Options" at bounding box center [401, 223] width 95 height 20
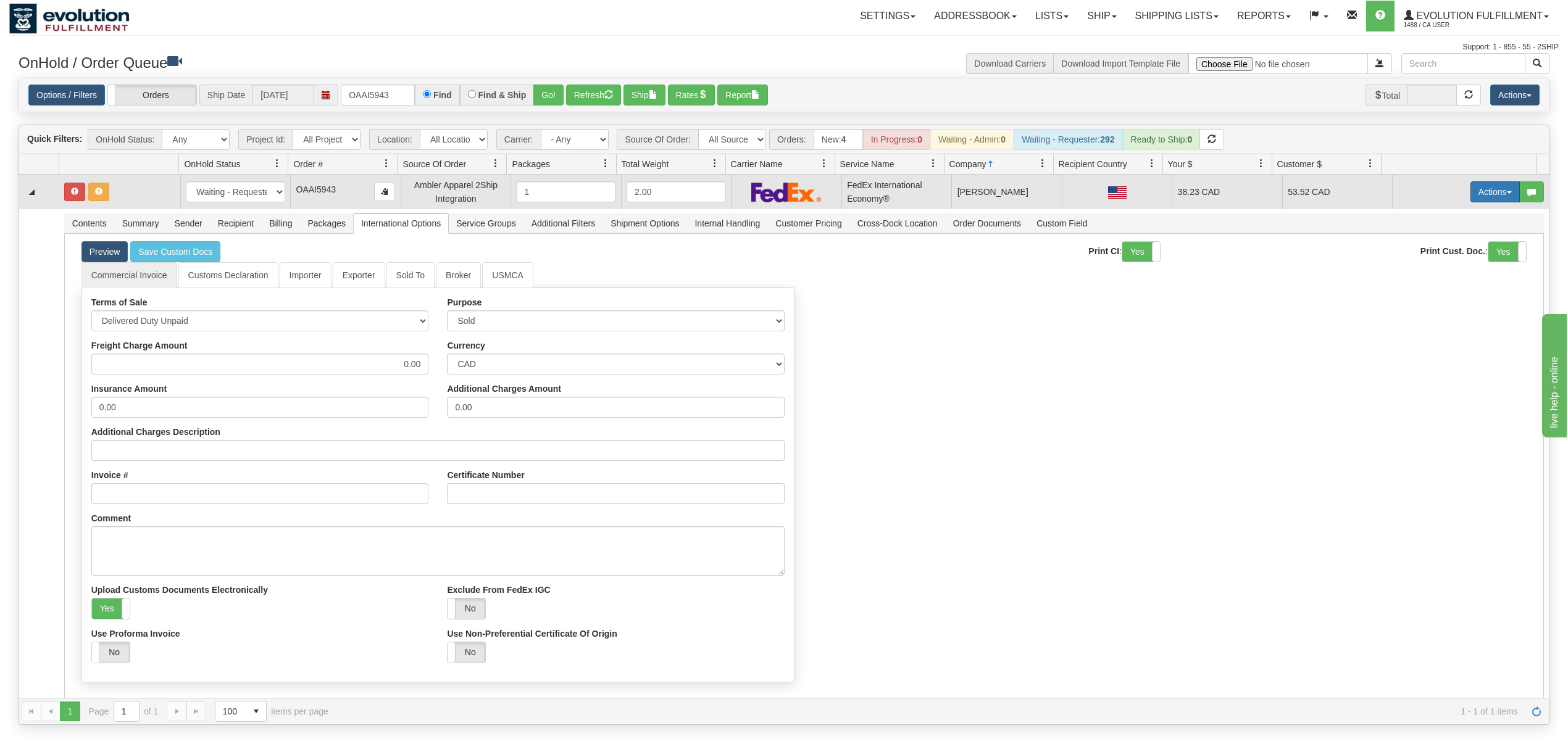
click at [1480, 198] on button "Actions" at bounding box center [1495, 192] width 49 height 21
click at [1446, 264] on link "Ship" at bounding box center [1470, 263] width 99 height 16
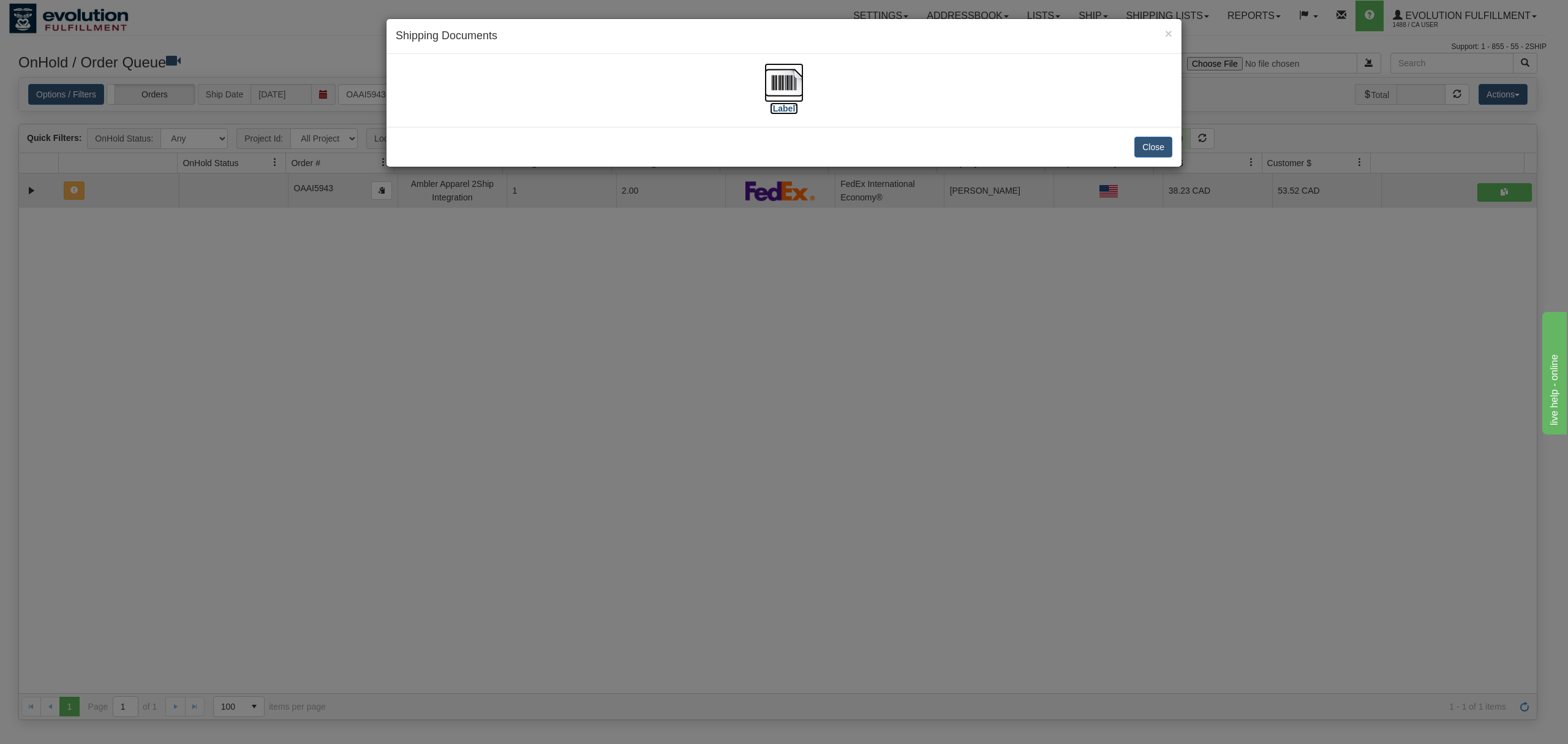
click at [797, 84] on img at bounding box center [784, 83] width 39 height 39
drag, startPoint x: 1150, startPoint y: 148, endPoint x: 1152, endPoint y: 134, distance: 14.1
click at [1150, 147] on button "Close" at bounding box center [1153, 147] width 38 height 21
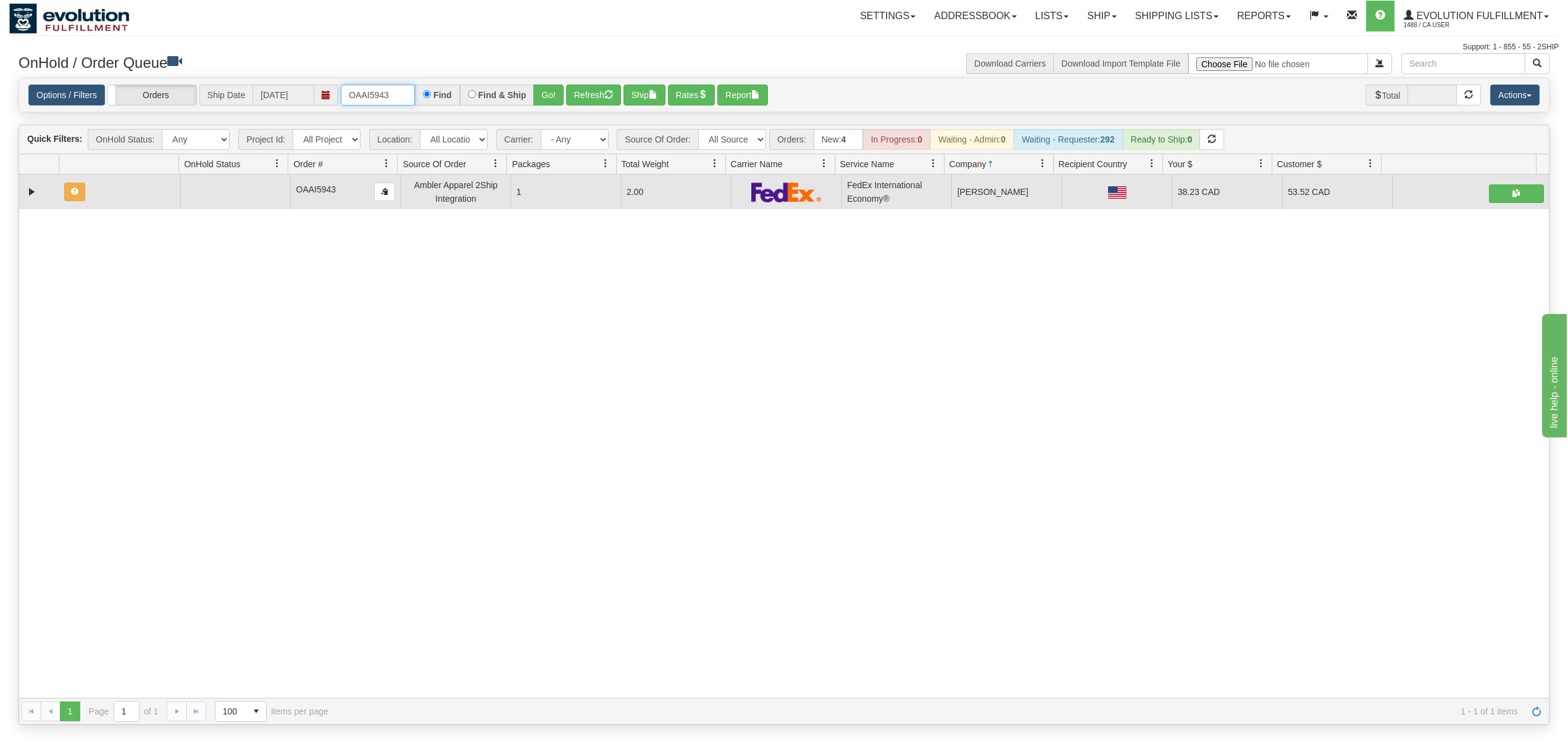
click at [394, 100] on input "OAAI5943" at bounding box center [378, 95] width 74 height 21
drag, startPoint x: 394, startPoint y: 101, endPoint x: 324, endPoint y: 107, distance: 70.3
click at [324, 107] on div "Options / Filters Group Shipments Orders Ship Date [DATE] OAAI5943 Find Find & …" at bounding box center [784, 95] width 1529 height 34
click at [746, 134] on select "All Sources AirBlaster 2Ship Integration Ambler Apparel 2Ship Integration BC [M…" at bounding box center [732, 140] width 68 height 21
select select "EMU Australia 2Ship Integration"
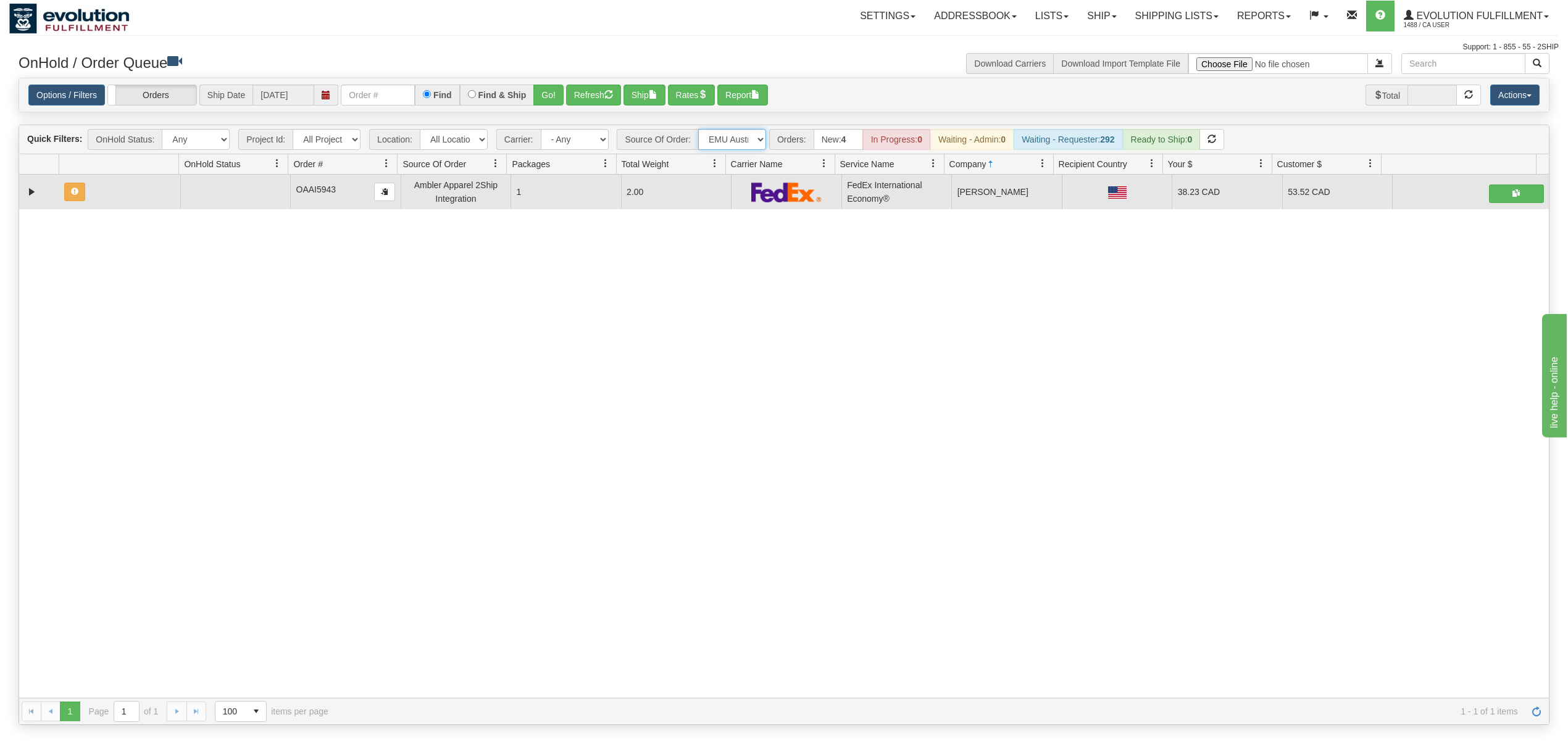
click at [699, 130] on select "All Sources AirBlaster 2Ship Integration Ambler Apparel 2Ship Integration BC [M…" at bounding box center [732, 140] width 68 height 21
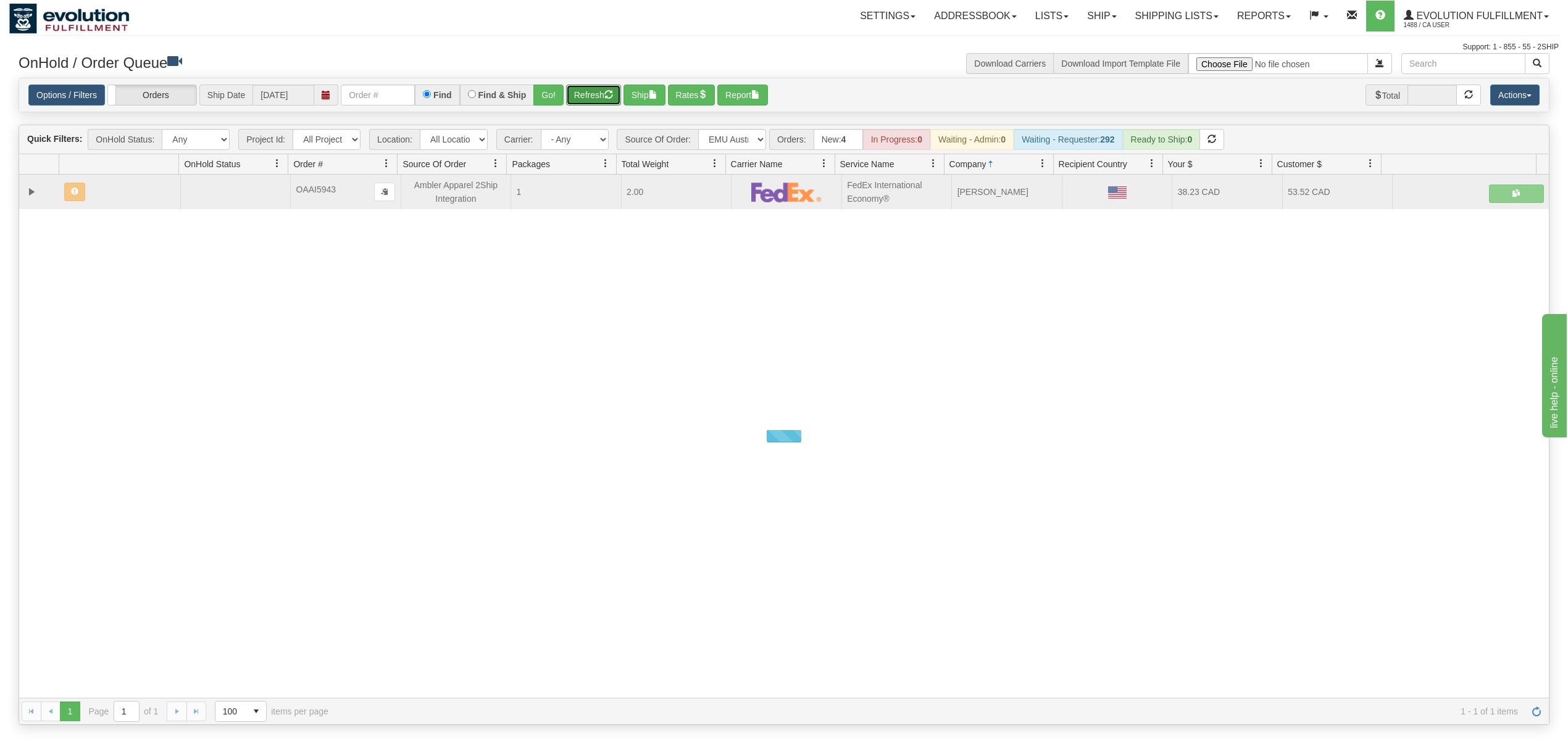
click at [573, 99] on button "Refresh" at bounding box center [594, 95] width 55 height 21
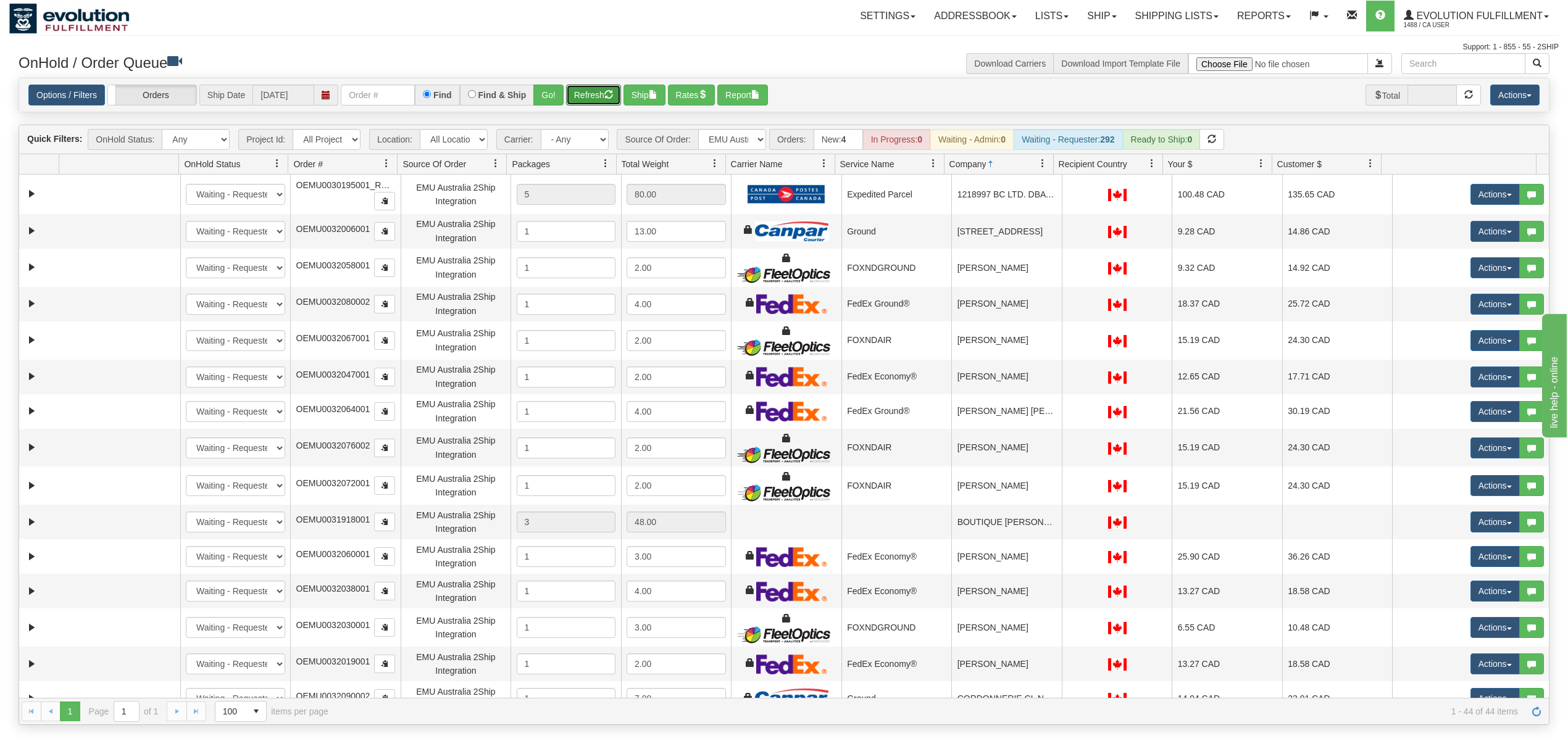
click at [1038, 166] on span at bounding box center [1043, 163] width 10 height 10
click at [1057, 198] on span "Sort Ascending" at bounding box center [1087, 194] width 65 height 13
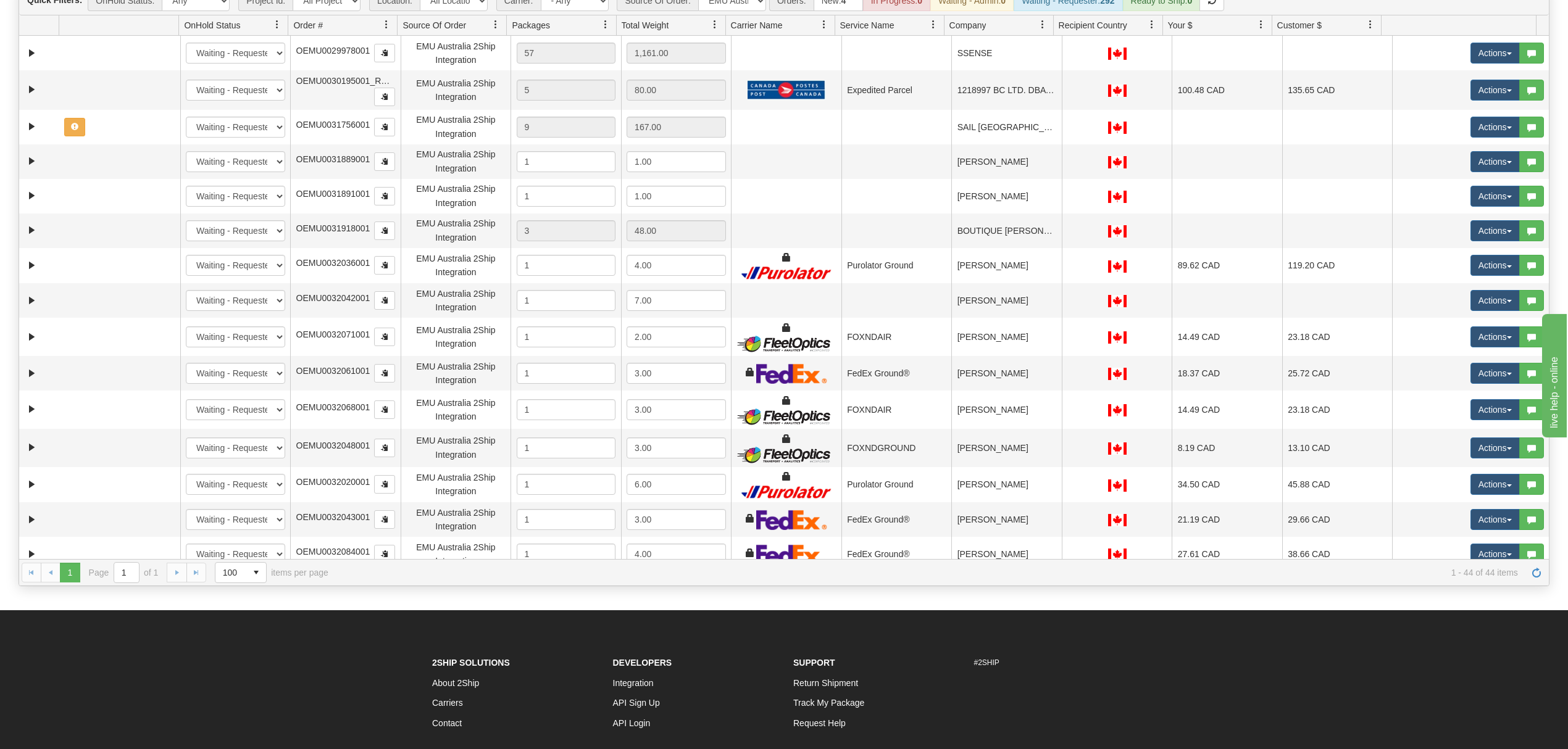
click at [1045, 25] on span at bounding box center [1043, 25] width 10 height 10
click at [1050, 47] on span "Sort Ascending" at bounding box center [1080, 55] width 98 height 34
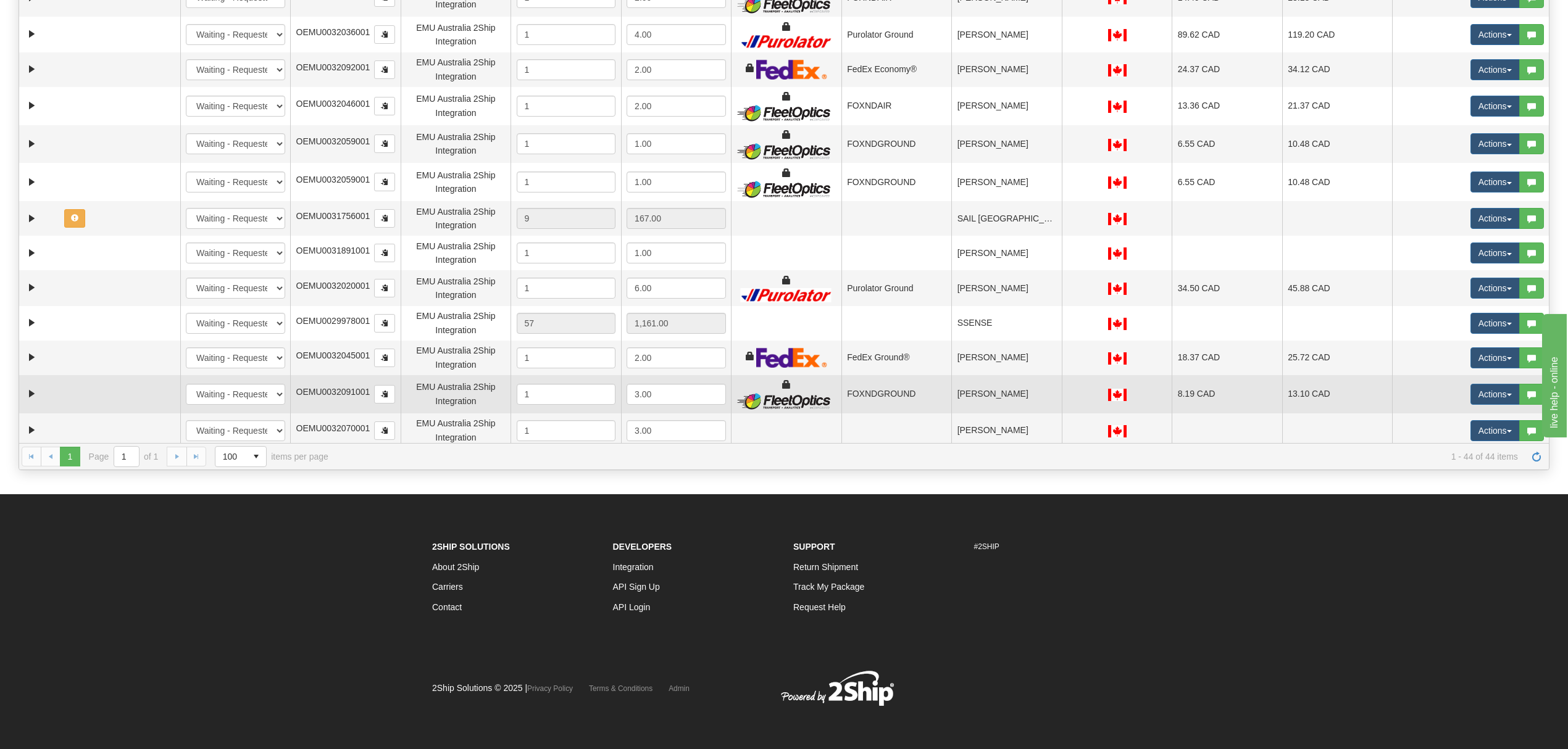
scroll to position [255, 0]
click at [1024, 395] on td "[PERSON_NAME]" at bounding box center [1006, 393] width 110 height 39
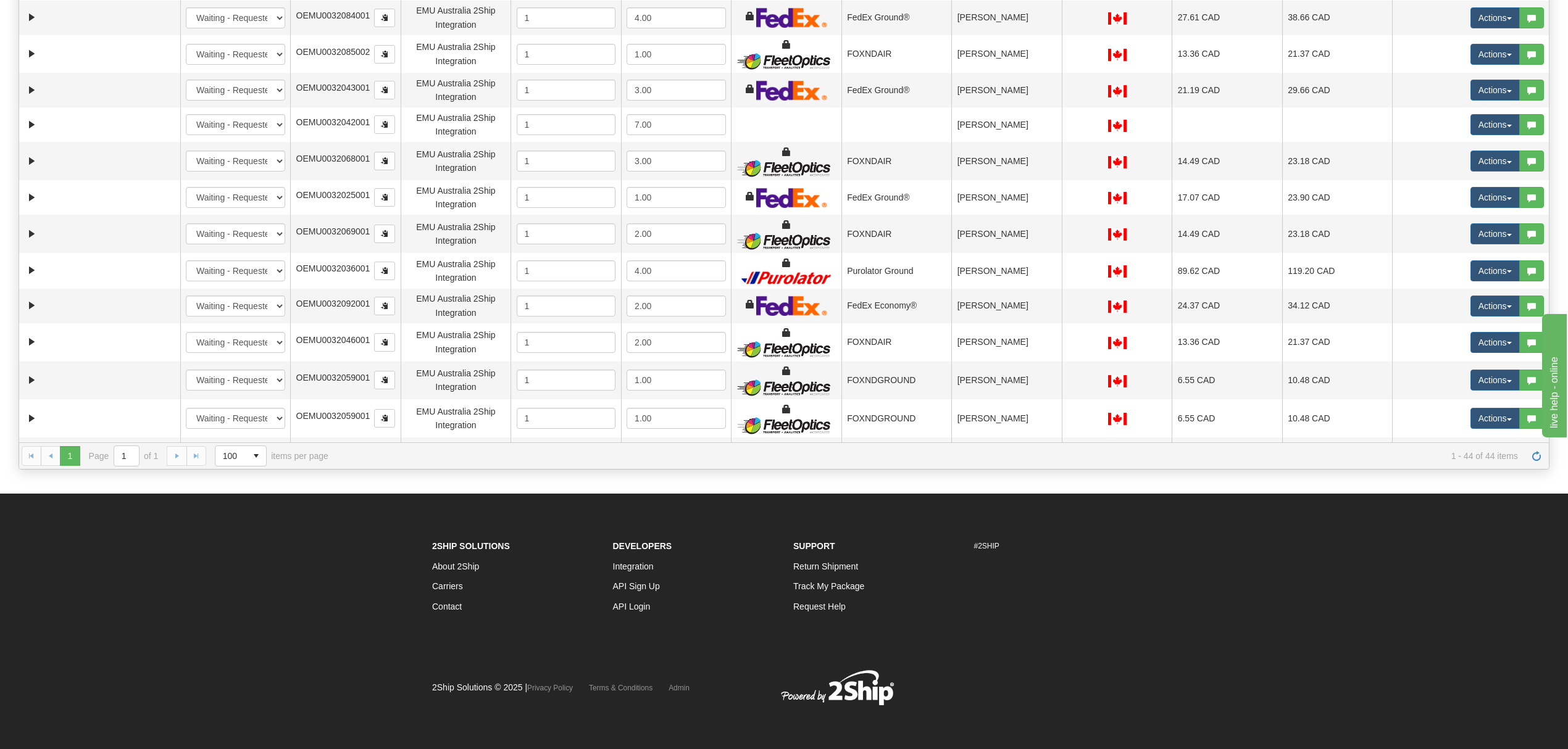
scroll to position [818, 0]
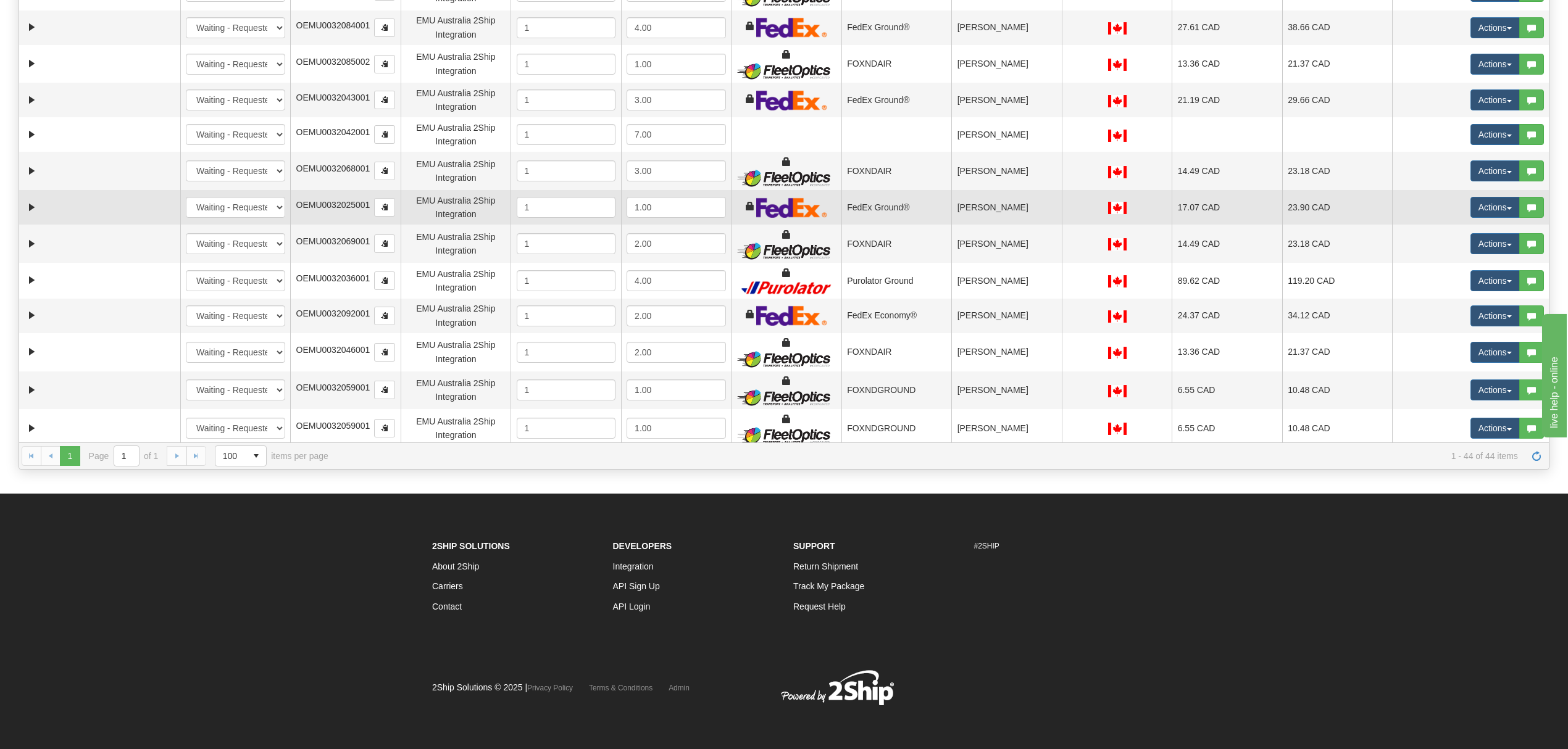
click at [1024, 203] on td "[PERSON_NAME]" at bounding box center [1006, 207] width 110 height 34
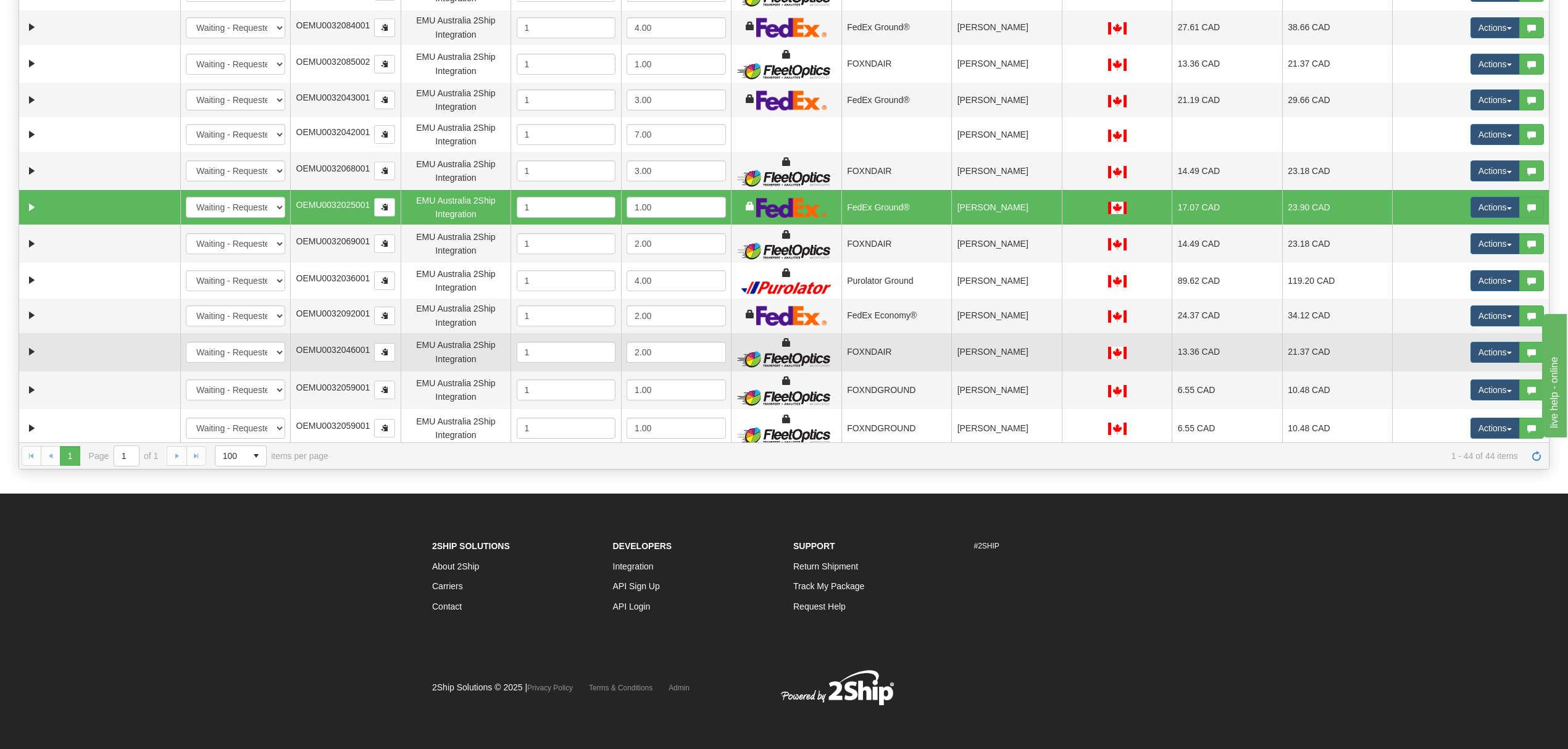
click at [986, 359] on td "[PERSON_NAME]" at bounding box center [1006, 352] width 110 height 39
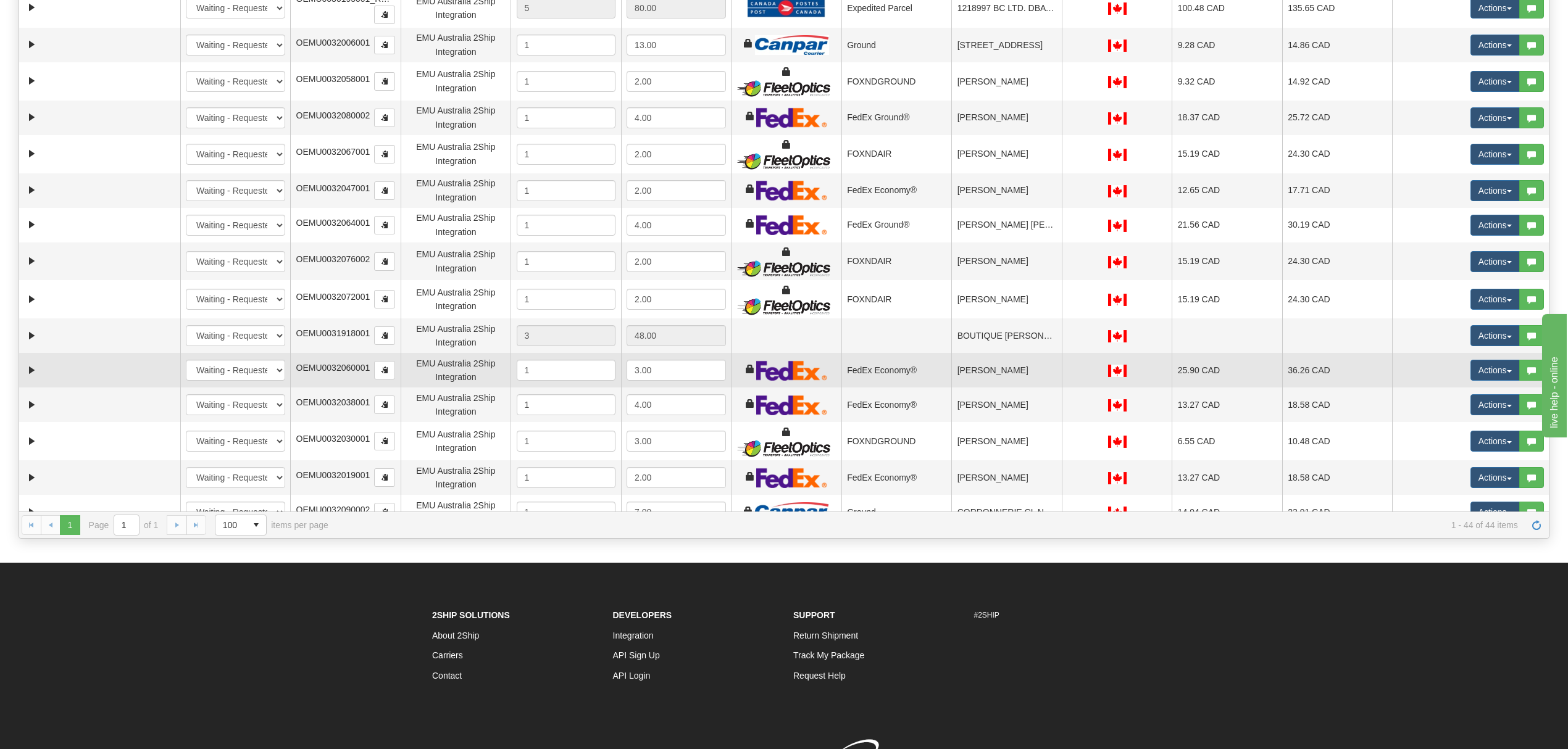
scroll to position [8, 0]
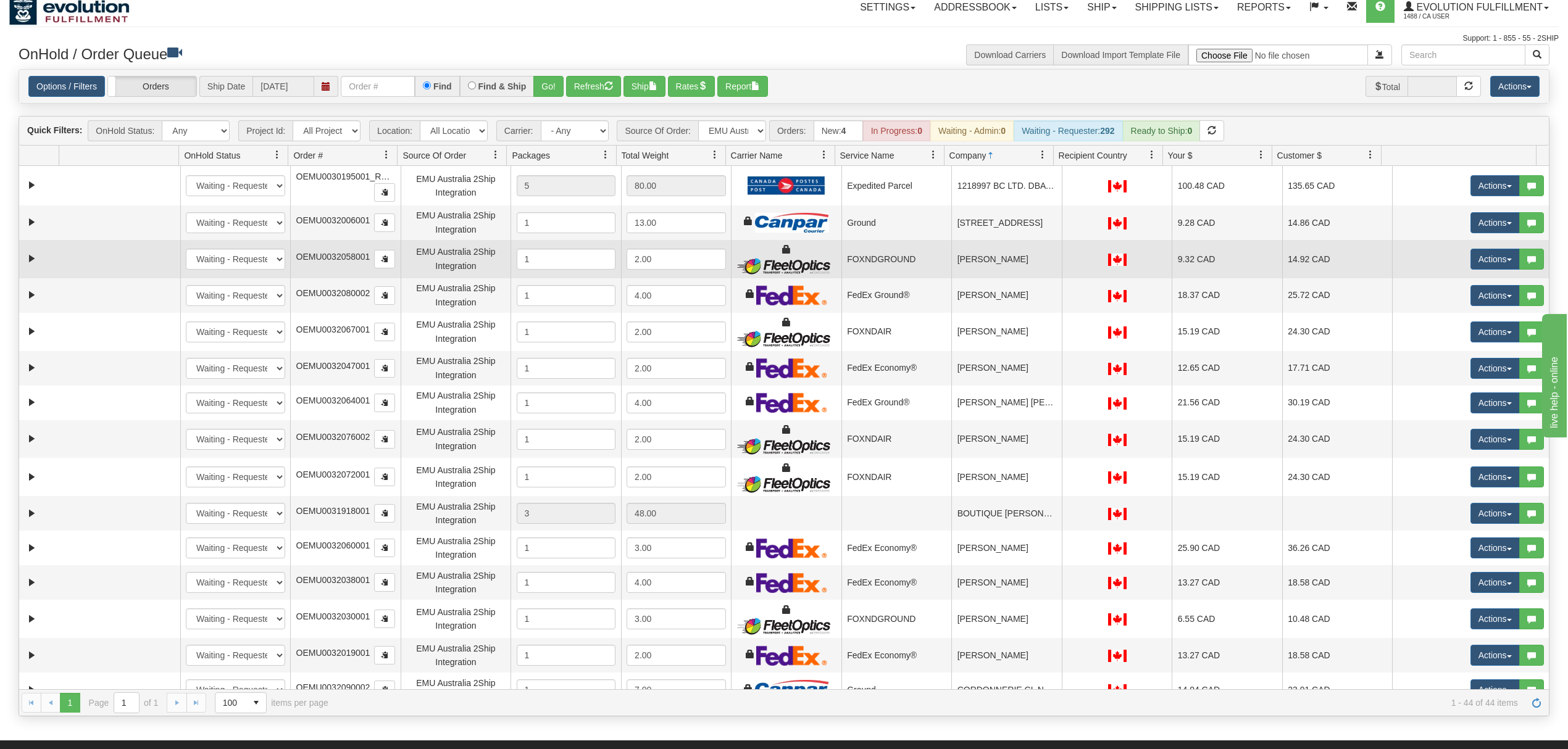
click at [1016, 275] on td "[PERSON_NAME]" at bounding box center [1006, 259] width 110 height 39
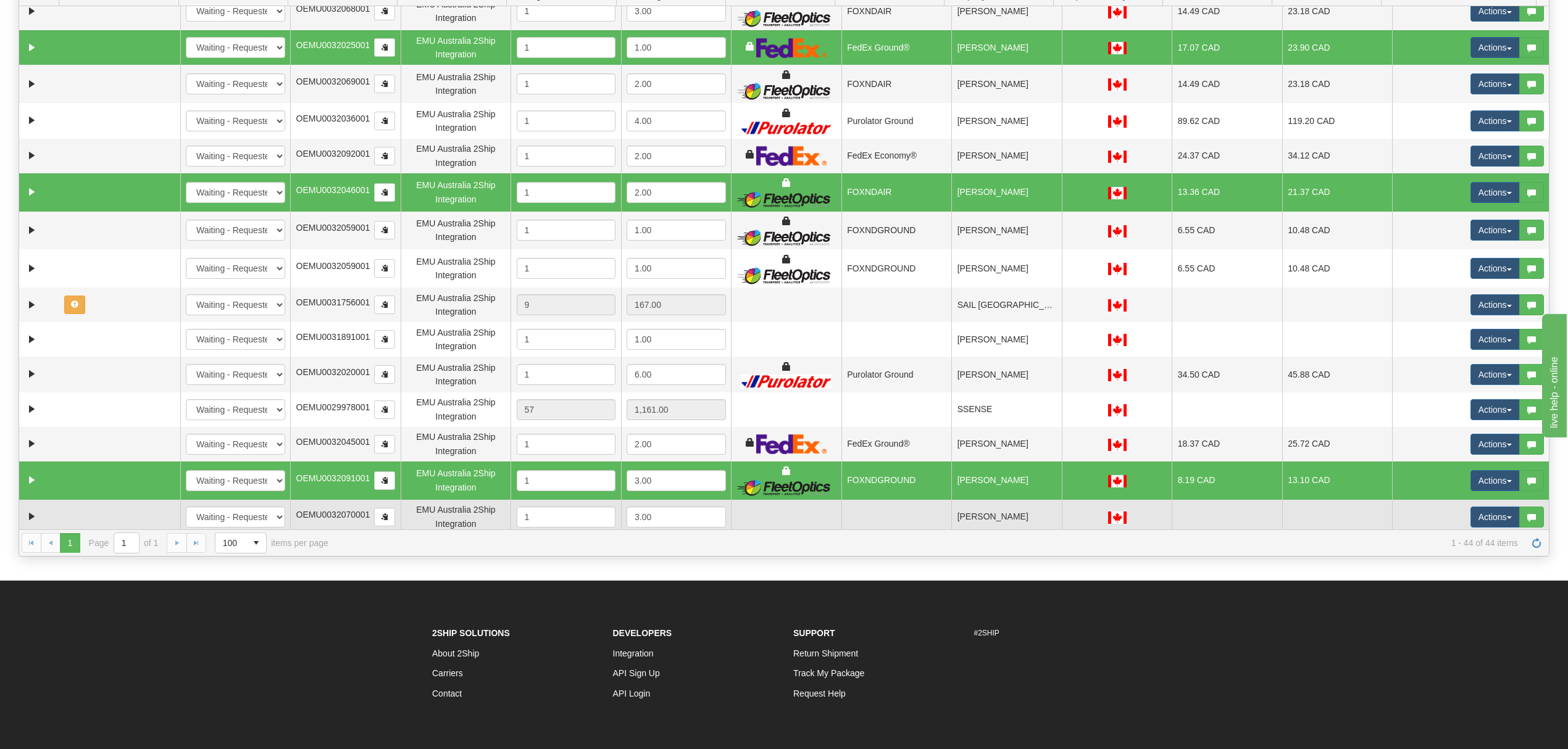
scroll to position [173, 0]
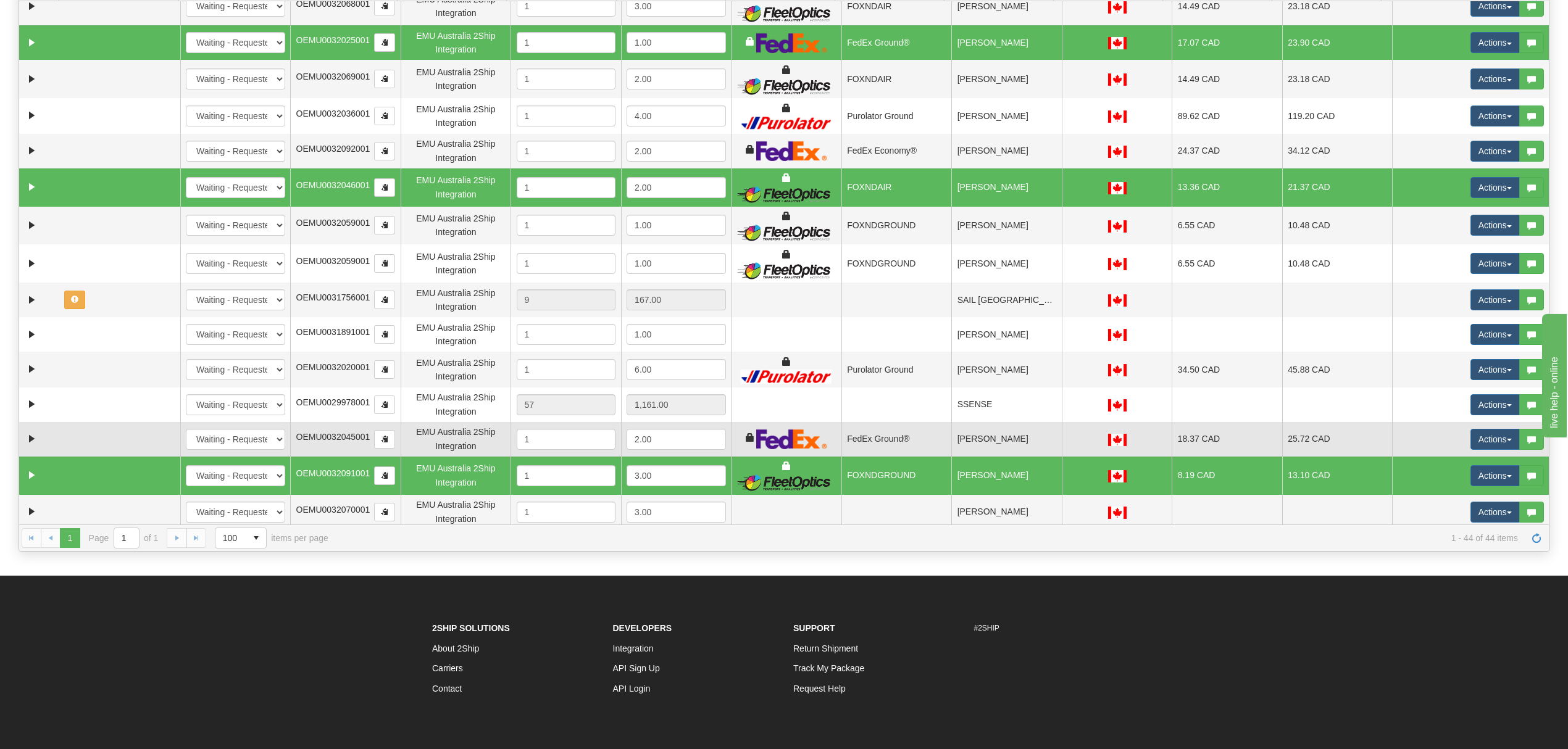
click at [1014, 443] on td "[PERSON_NAME]" at bounding box center [1006, 439] width 110 height 34
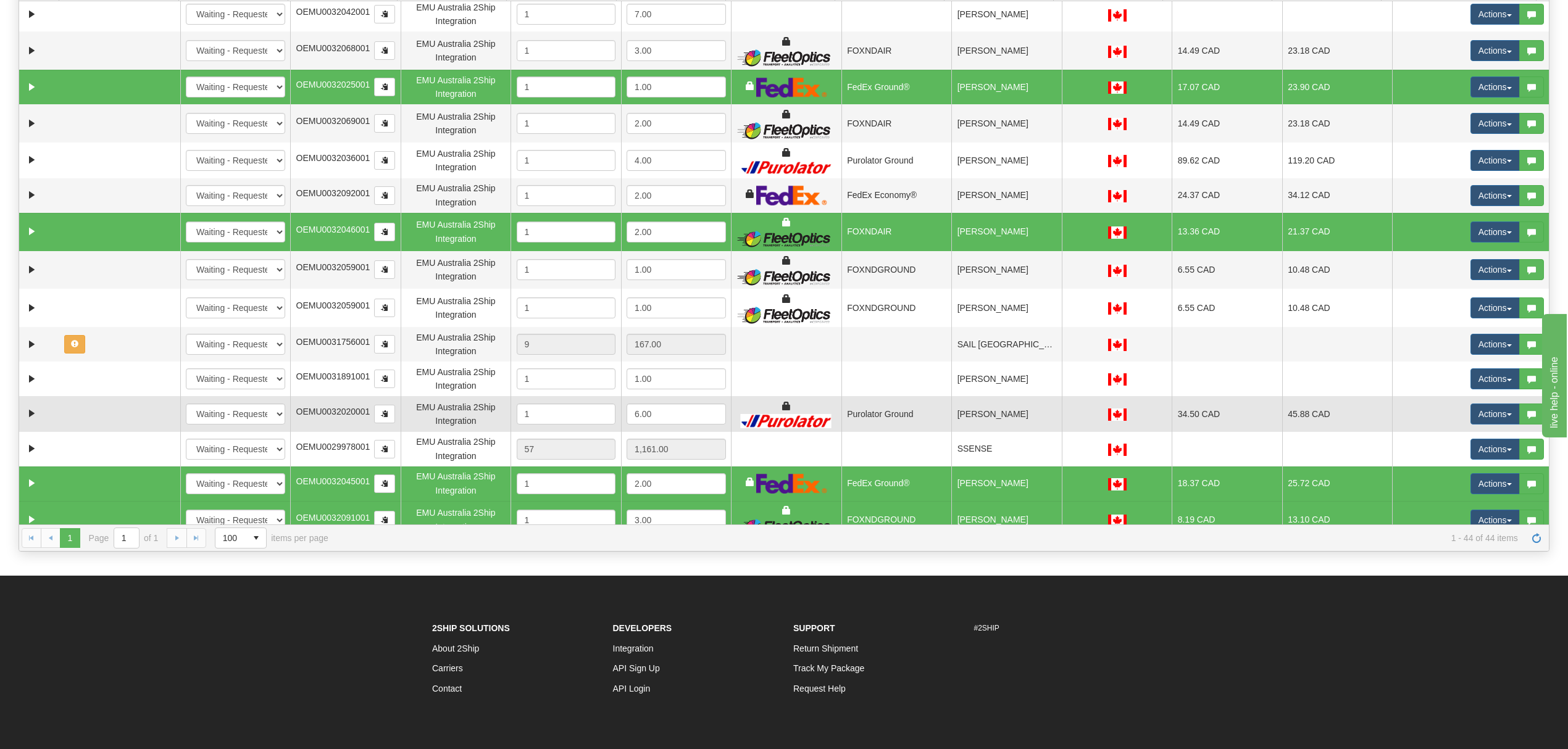
scroll to position [983, 0]
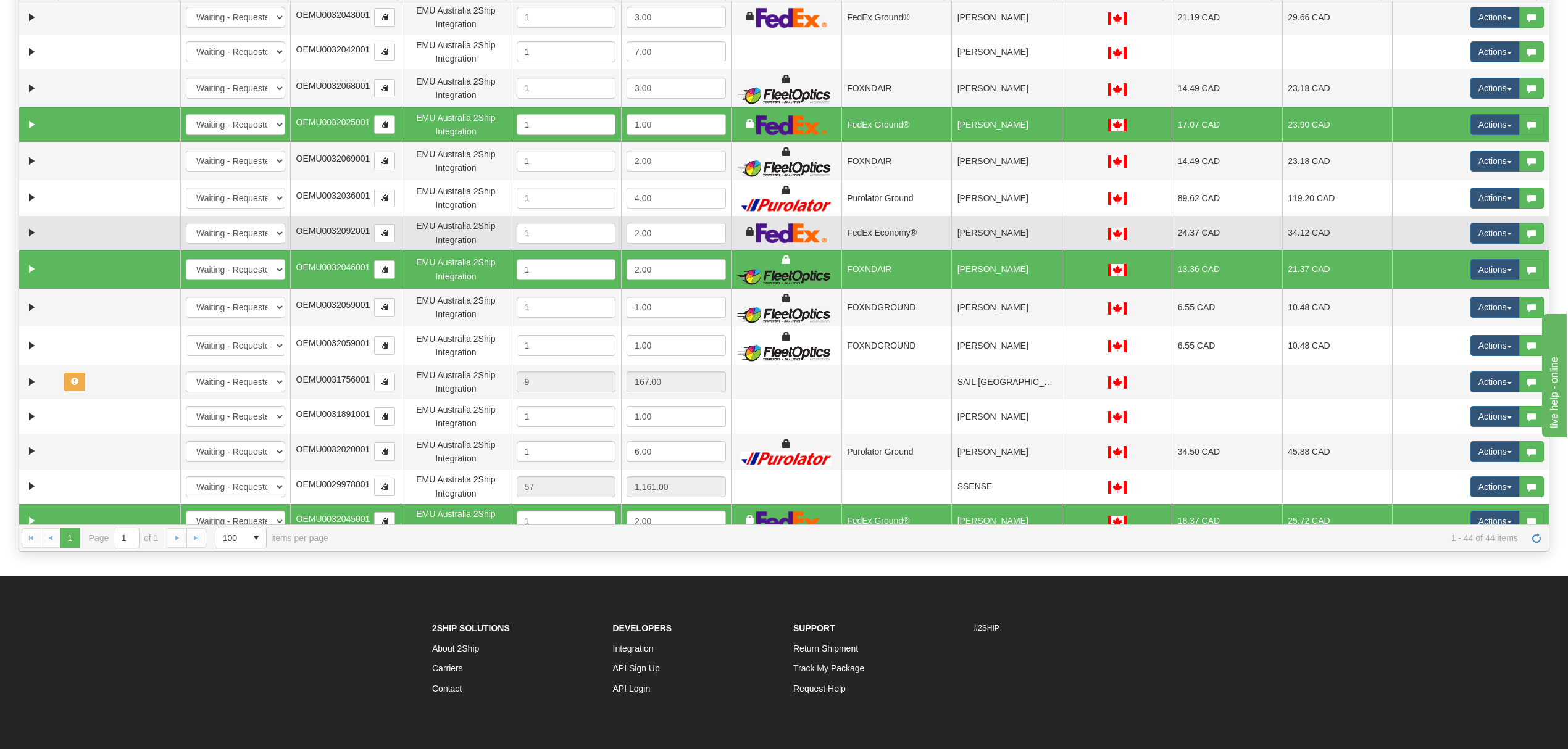
click at [999, 239] on td "[PERSON_NAME]" at bounding box center [1006, 233] width 110 height 34
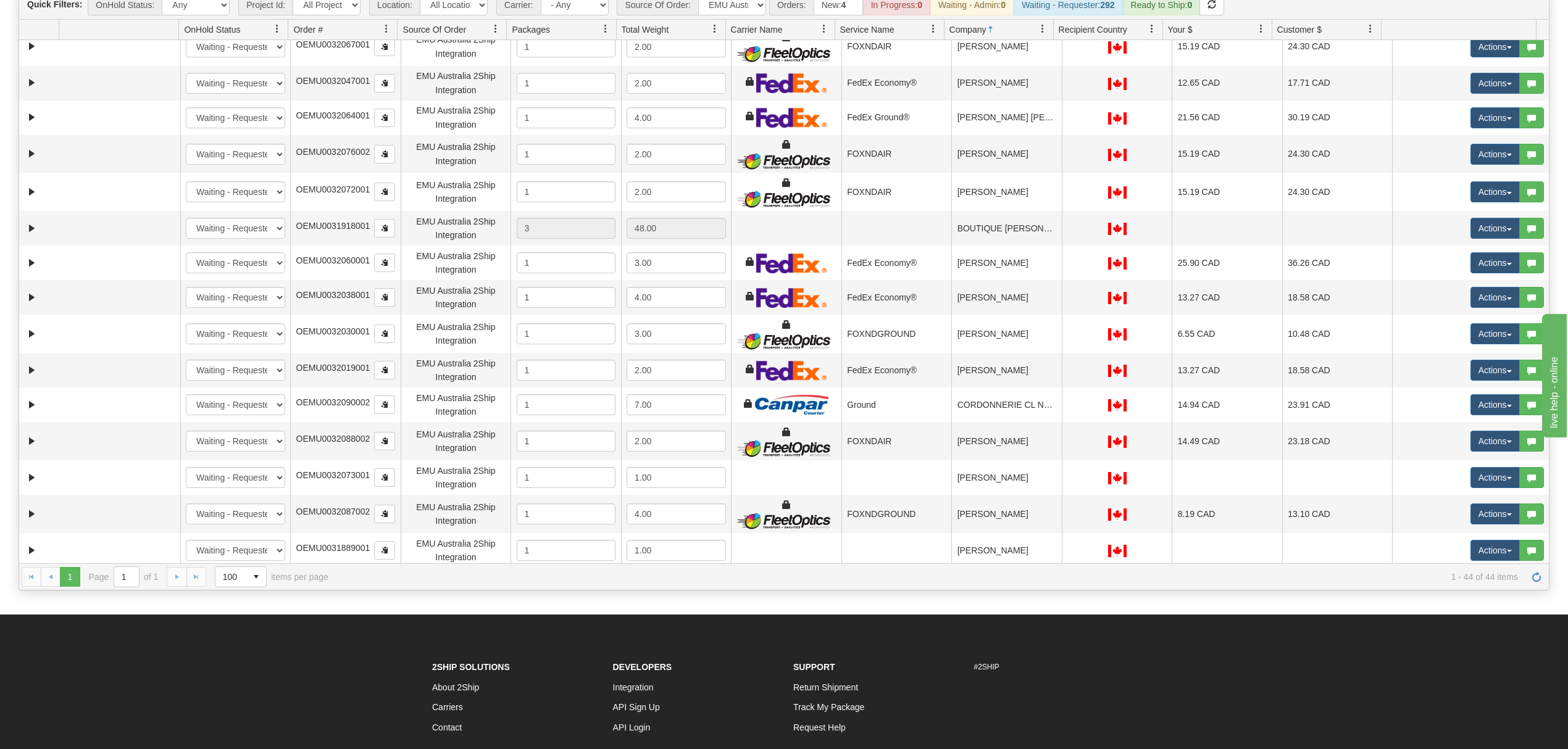
scroll to position [133, 0]
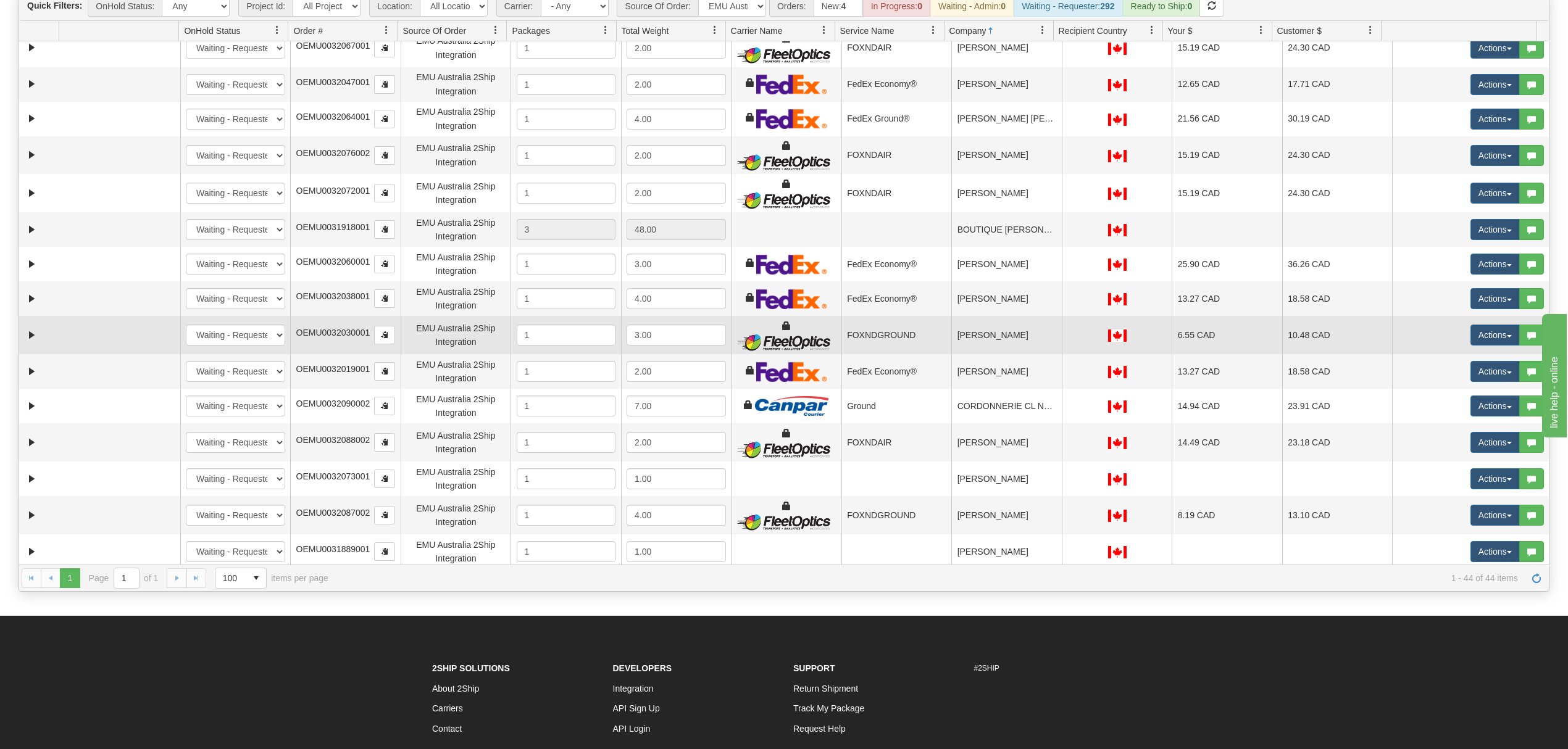
click at [1019, 334] on td "[PERSON_NAME]" at bounding box center [1006, 335] width 110 height 39
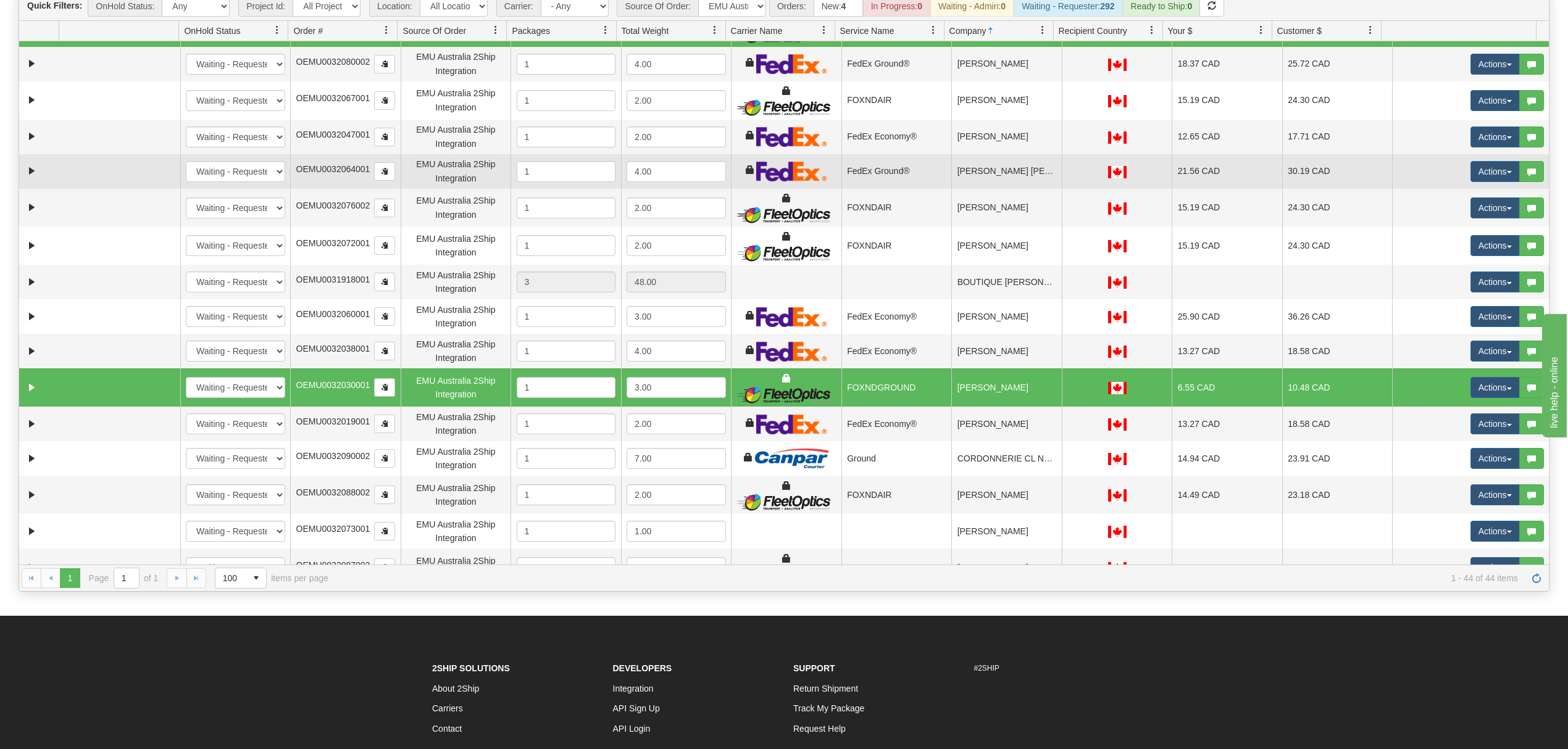
scroll to position [77, 0]
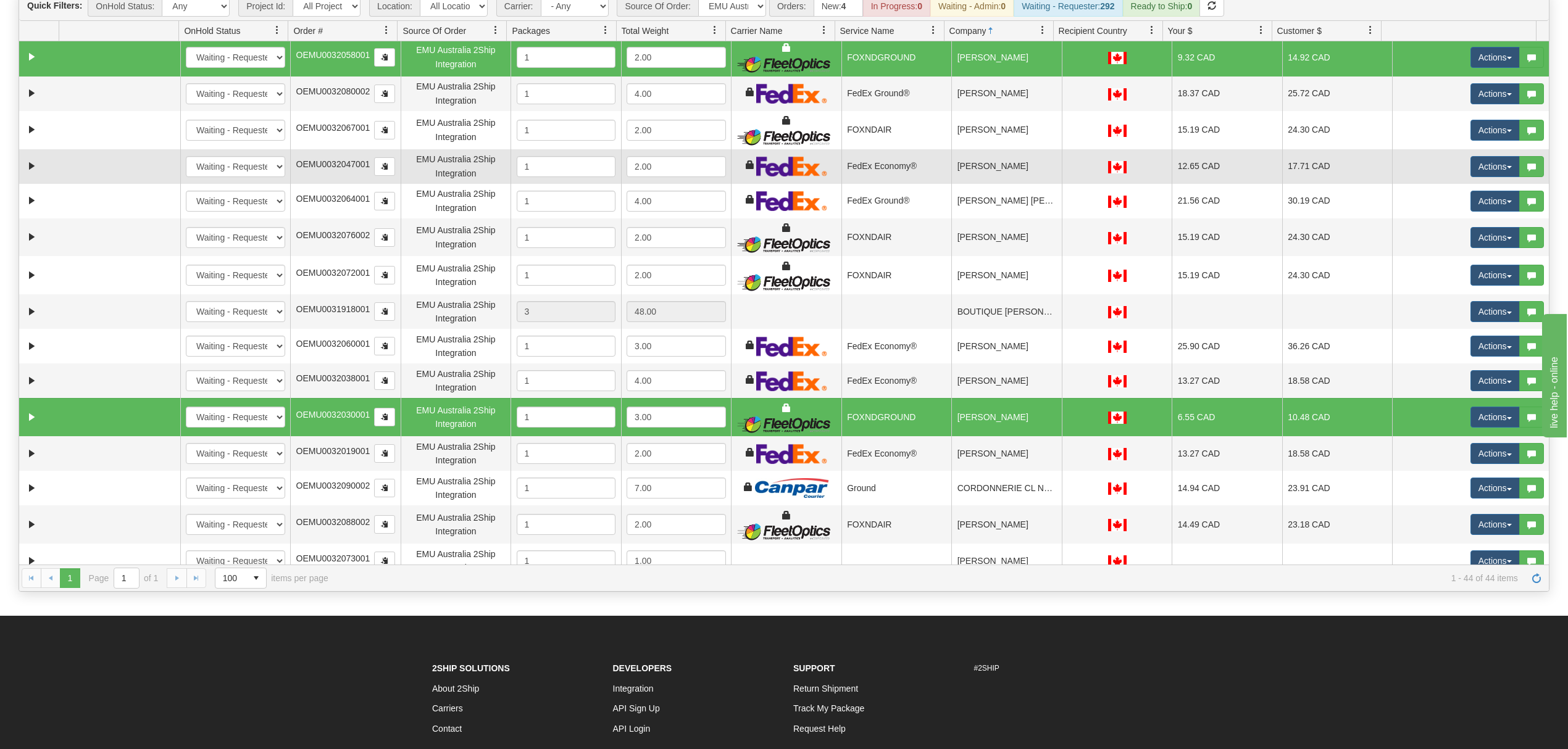
click at [1036, 172] on td "[PERSON_NAME]" at bounding box center [1006, 166] width 110 height 34
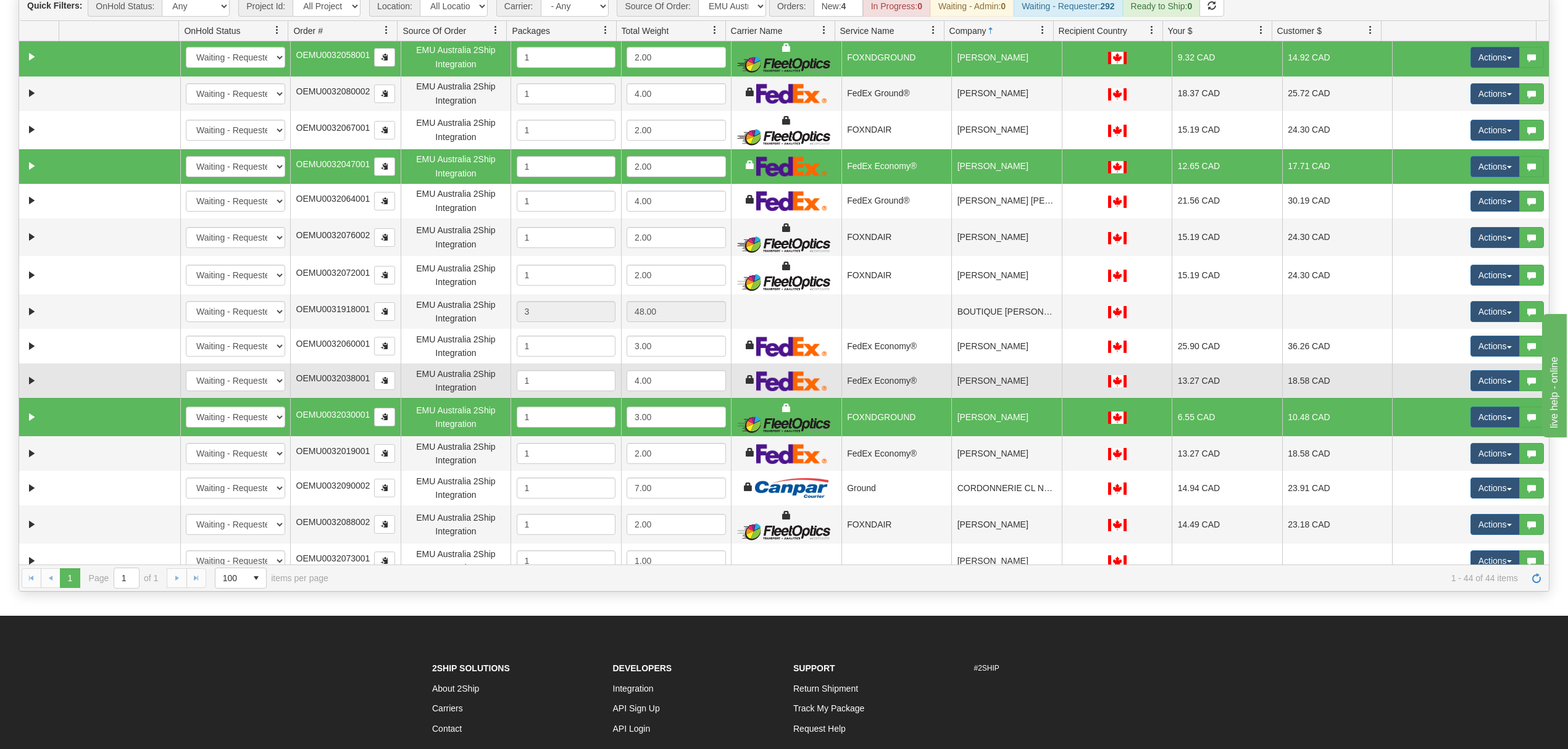
click at [983, 388] on td "[PERSON_NAME]" at bounding box center [1006, 380] width 110 height 34
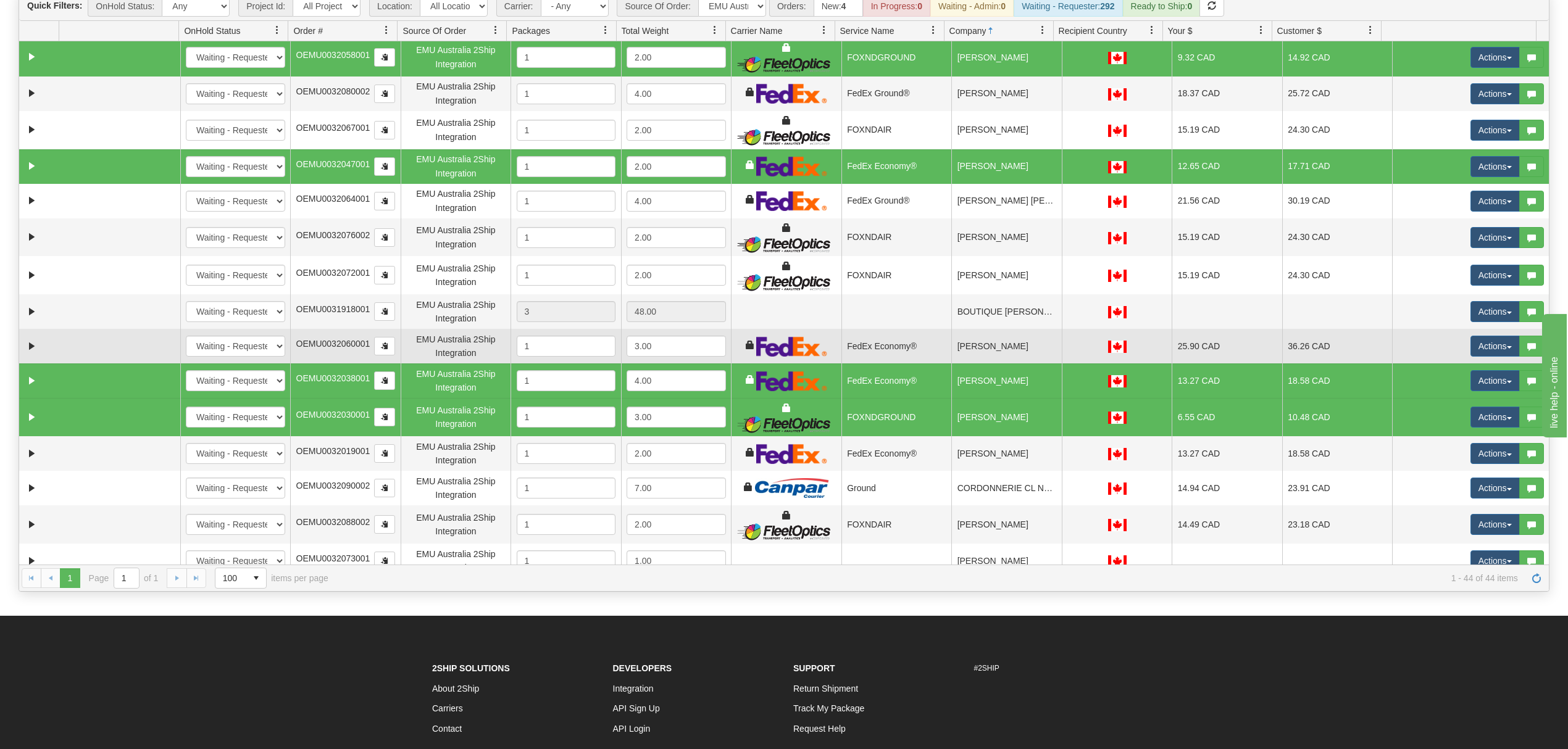
click at [986, 358] on td "[PERSON_NAME]" at bounding box center [1006, 346] width 110 height 34
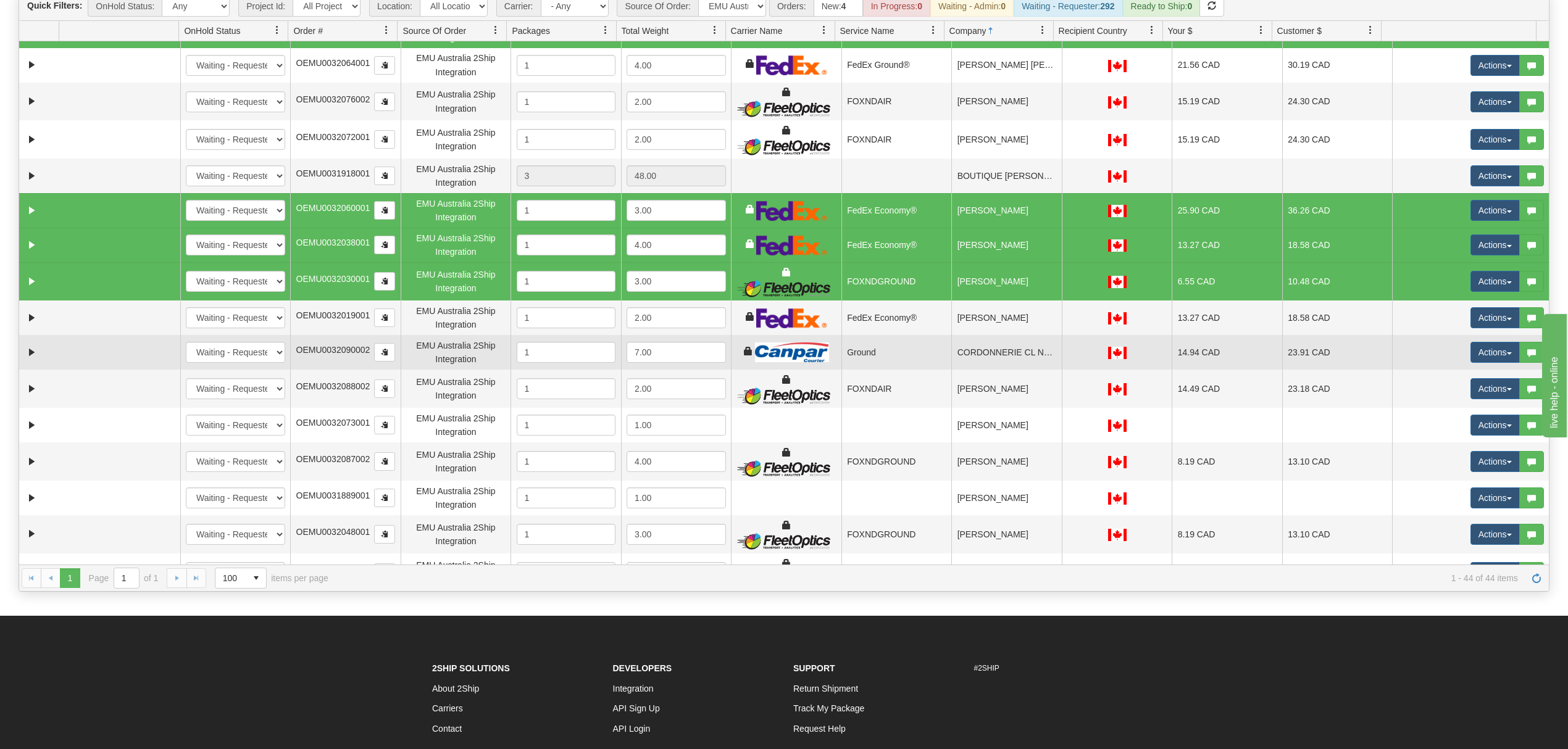
scroll to position [242, 0]
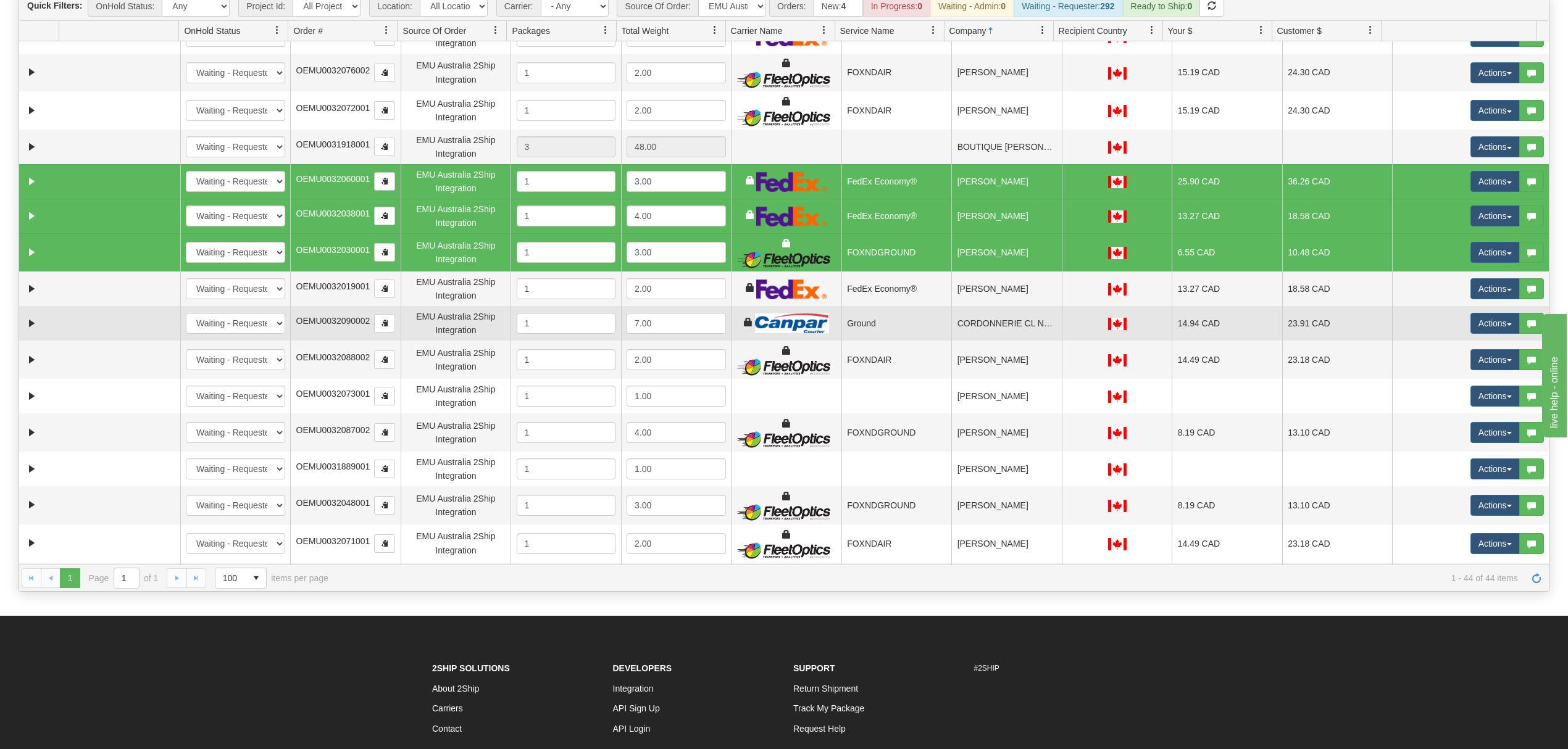
click at [971, 329] on td "CORDONNERIE CL NETTOYEUR" at bounding box center [1006, 323] width 110 height 34
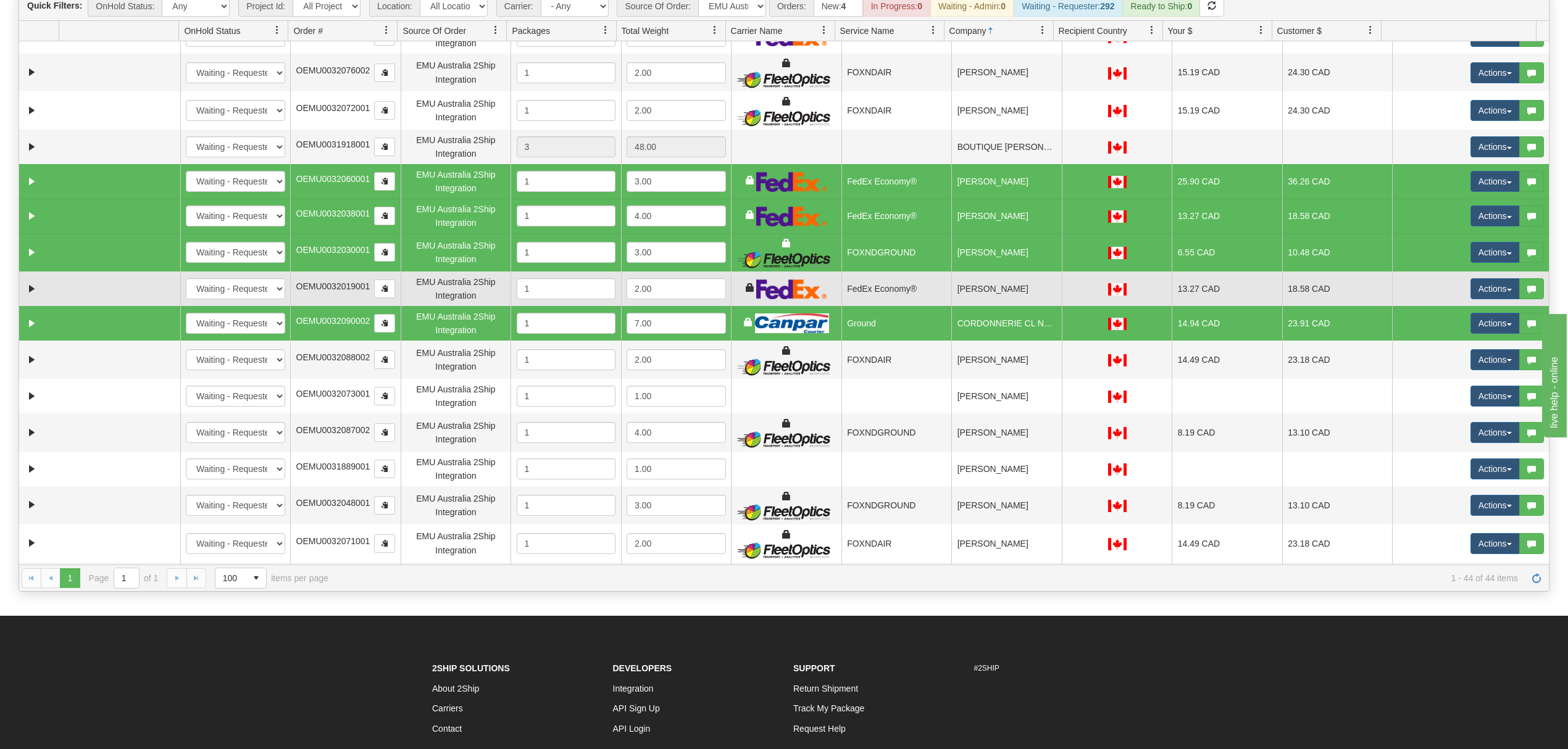
click at [995, 302] on td "[PERSON_NAME]" at bounding box center [1006, 288] width 110 height 34
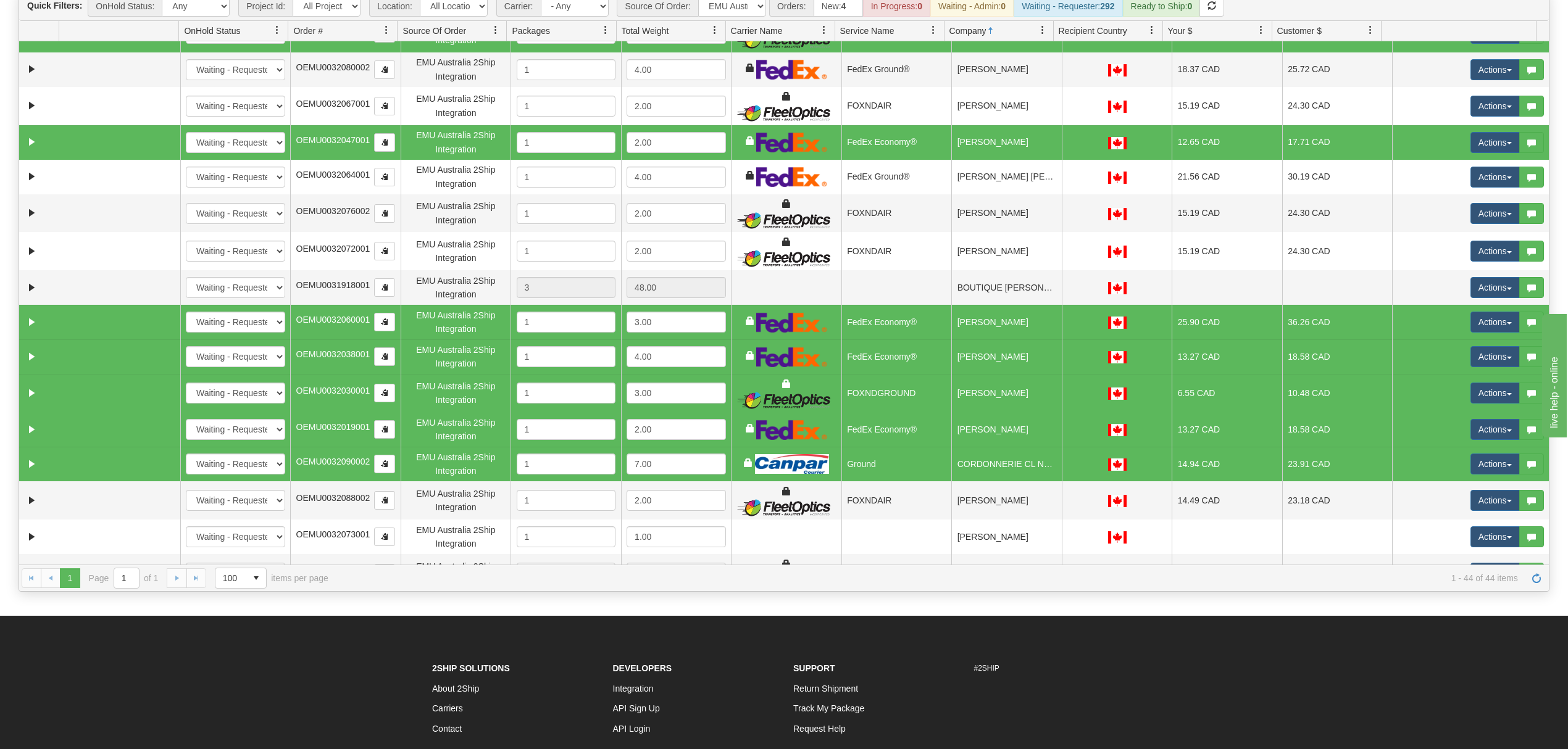
scroll to position [0, 0]
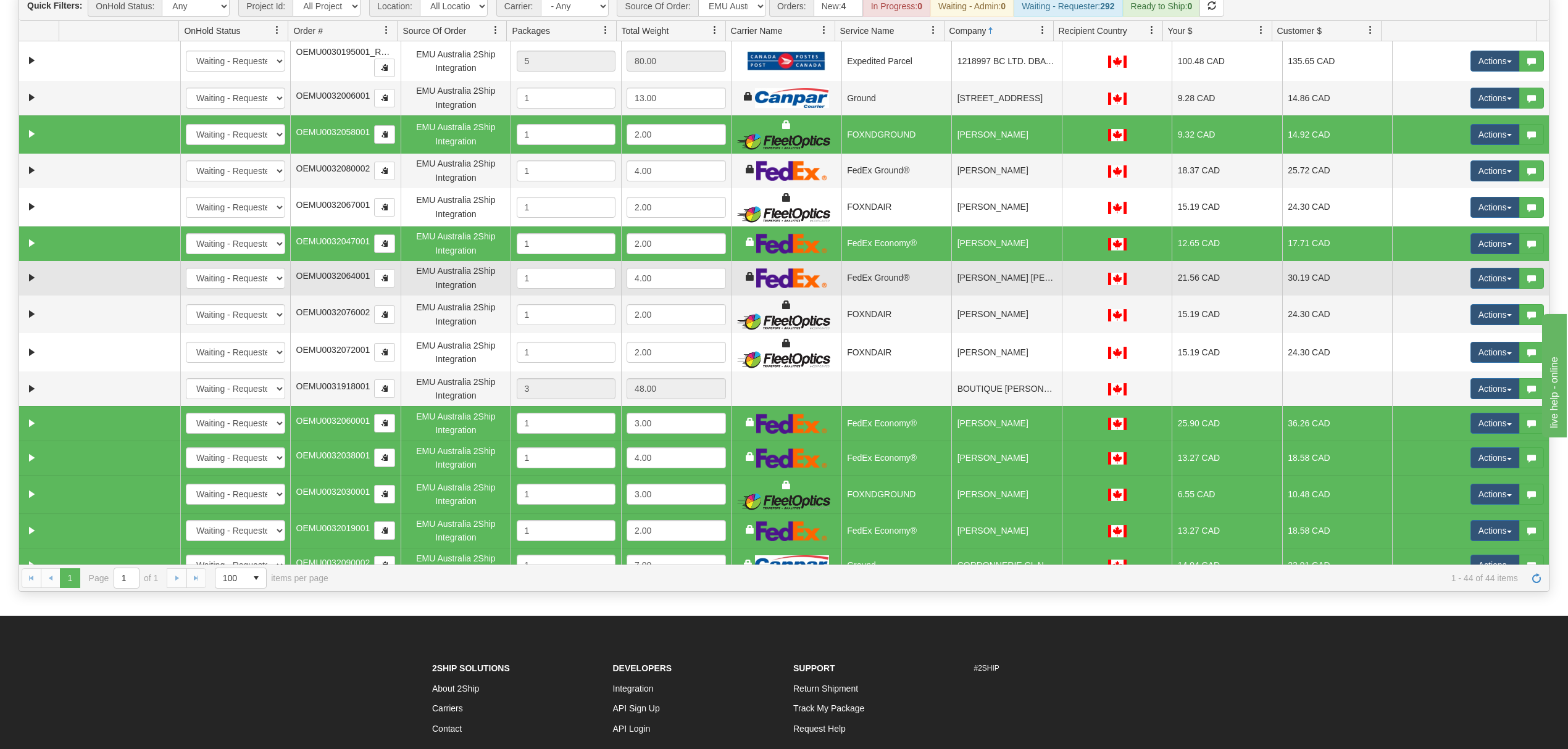
click at [1000, 285] on td "[PERSON_NAME] [PERSON_NAME] Tree" at bounding box center [1006, 278] width 110 height 34
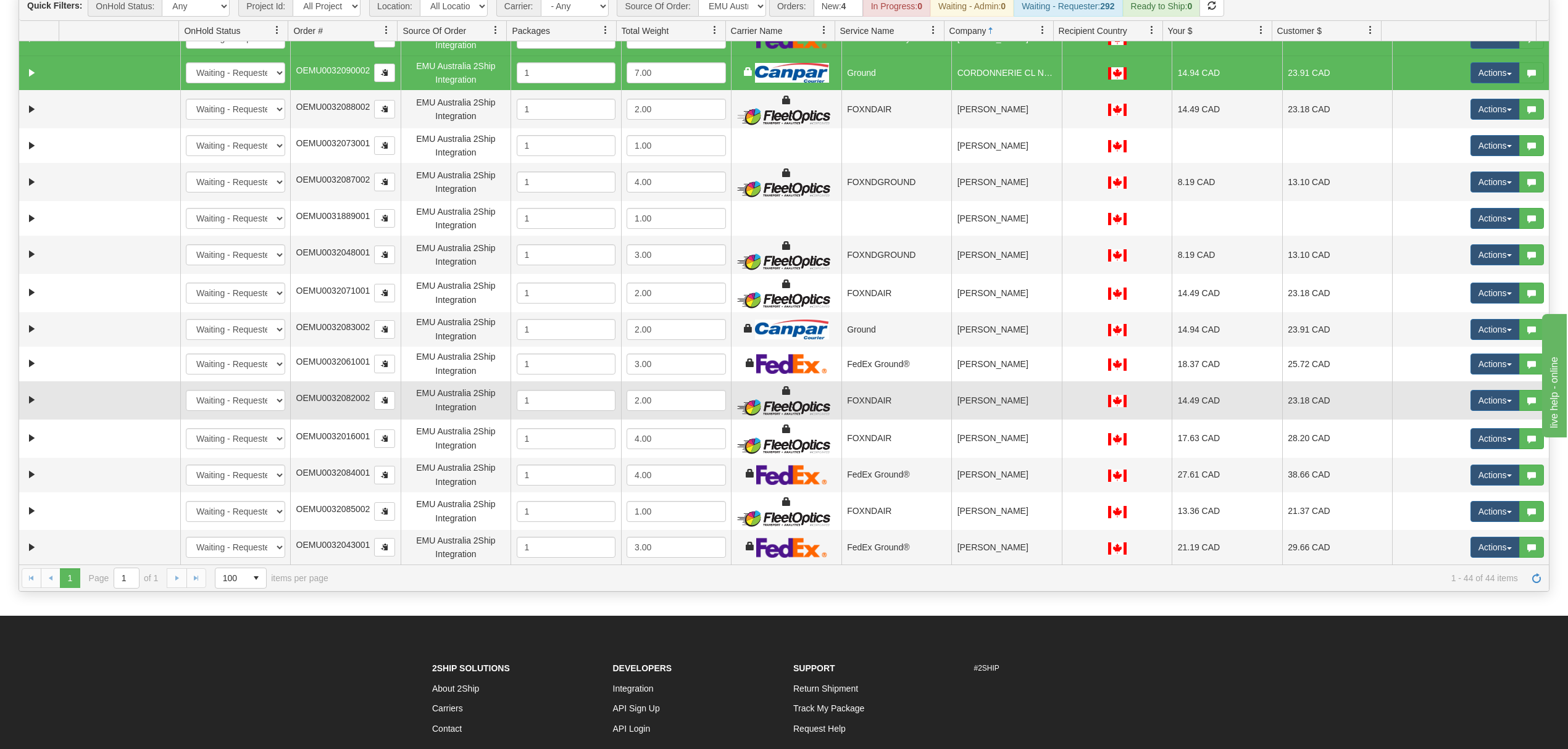
scroll to position [494, 0]
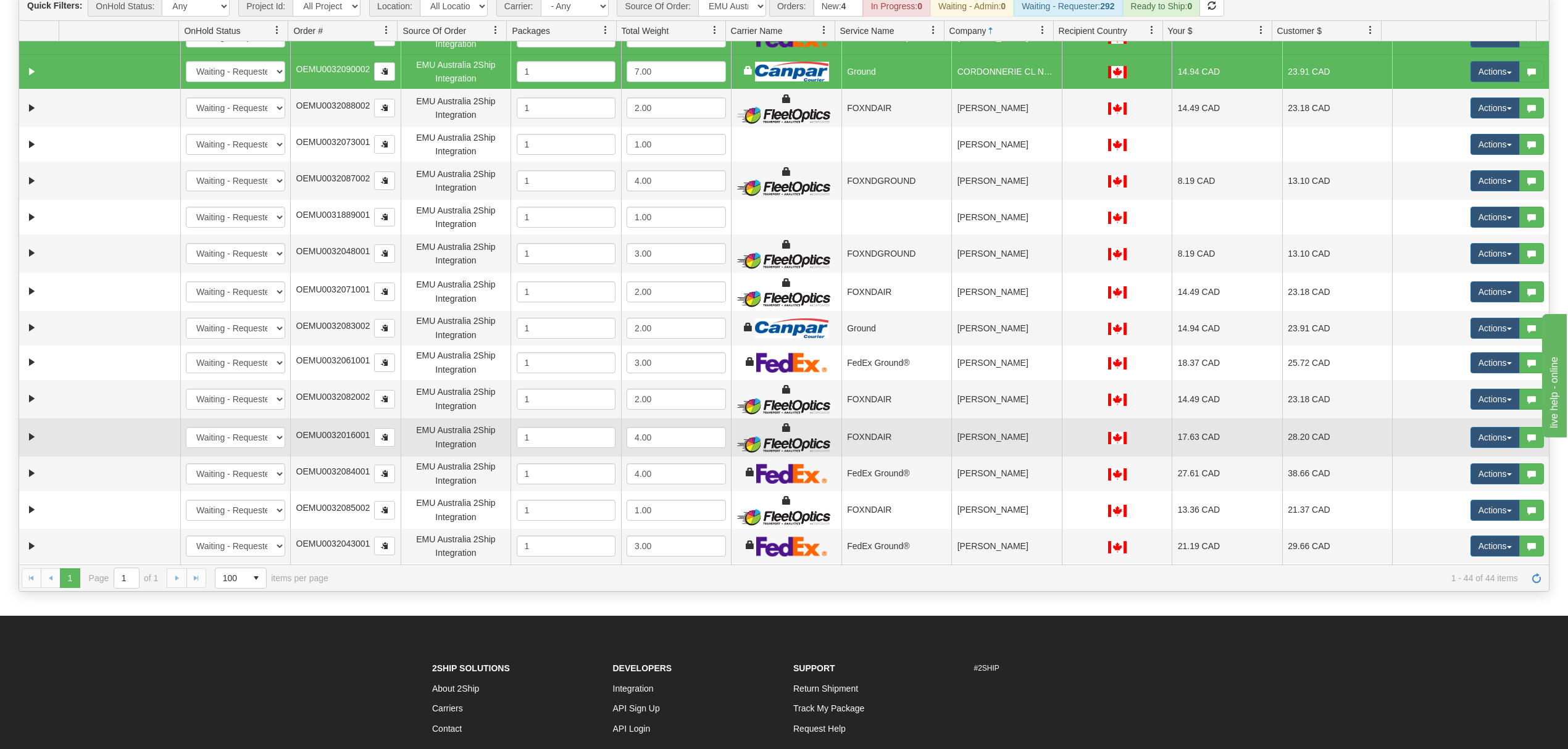
click at [983, 440] on td "[PERSON_NAME]" at bounding box center [1006, 438] width 110 height 39
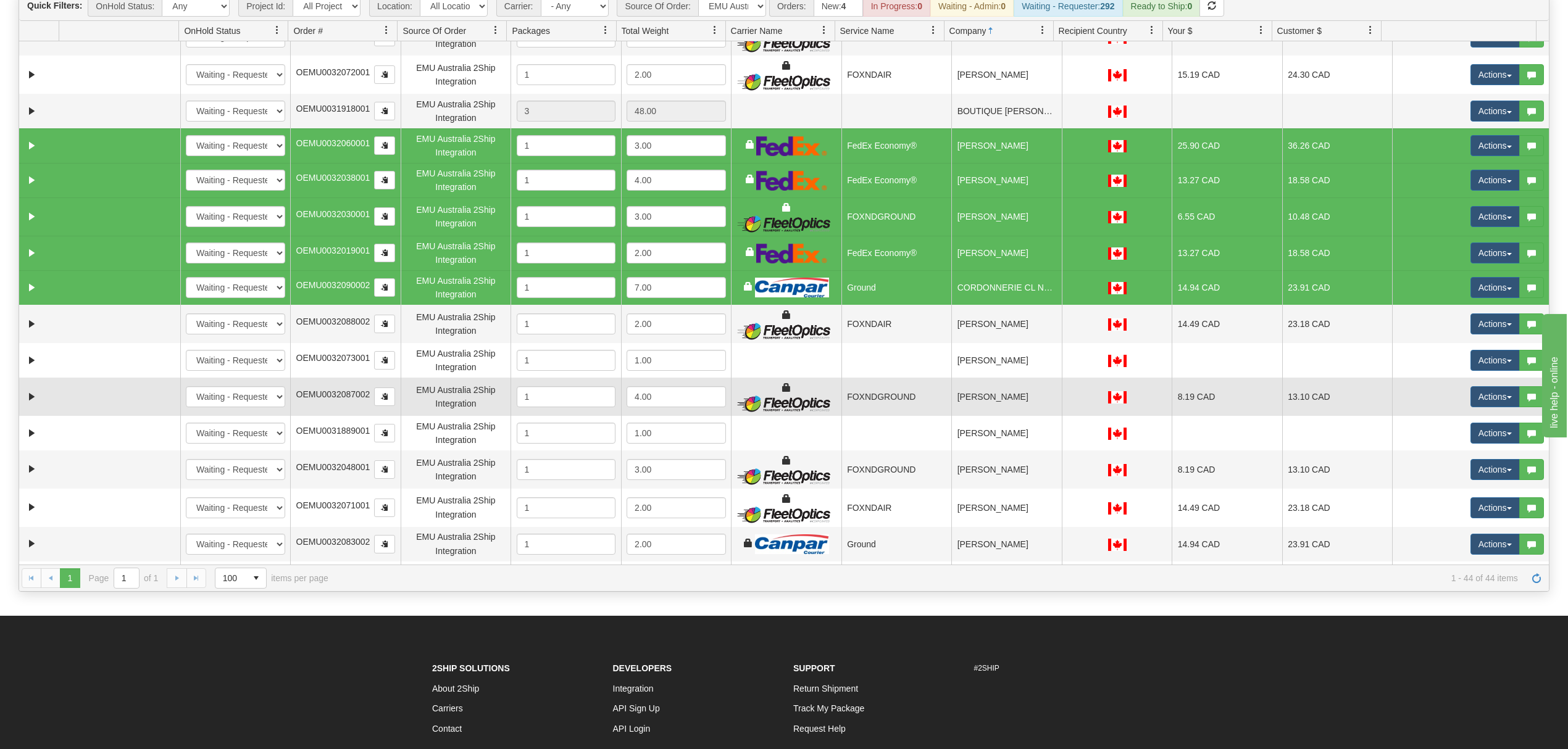
scroll to position [247, 0]
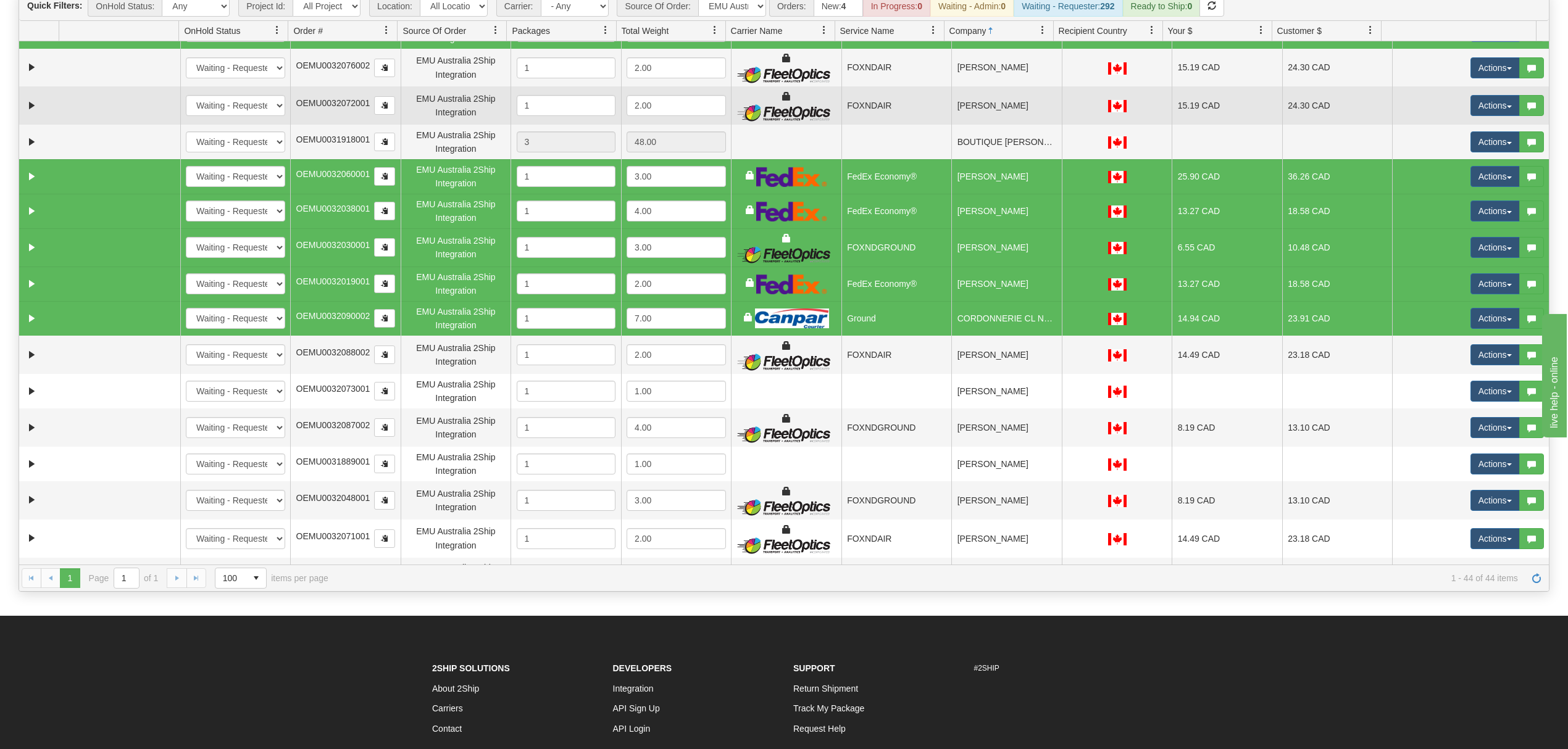
click at [1028, 115] on td "[PERSON_NAME]" at bounding box center [1006, 105] width 110 height 39
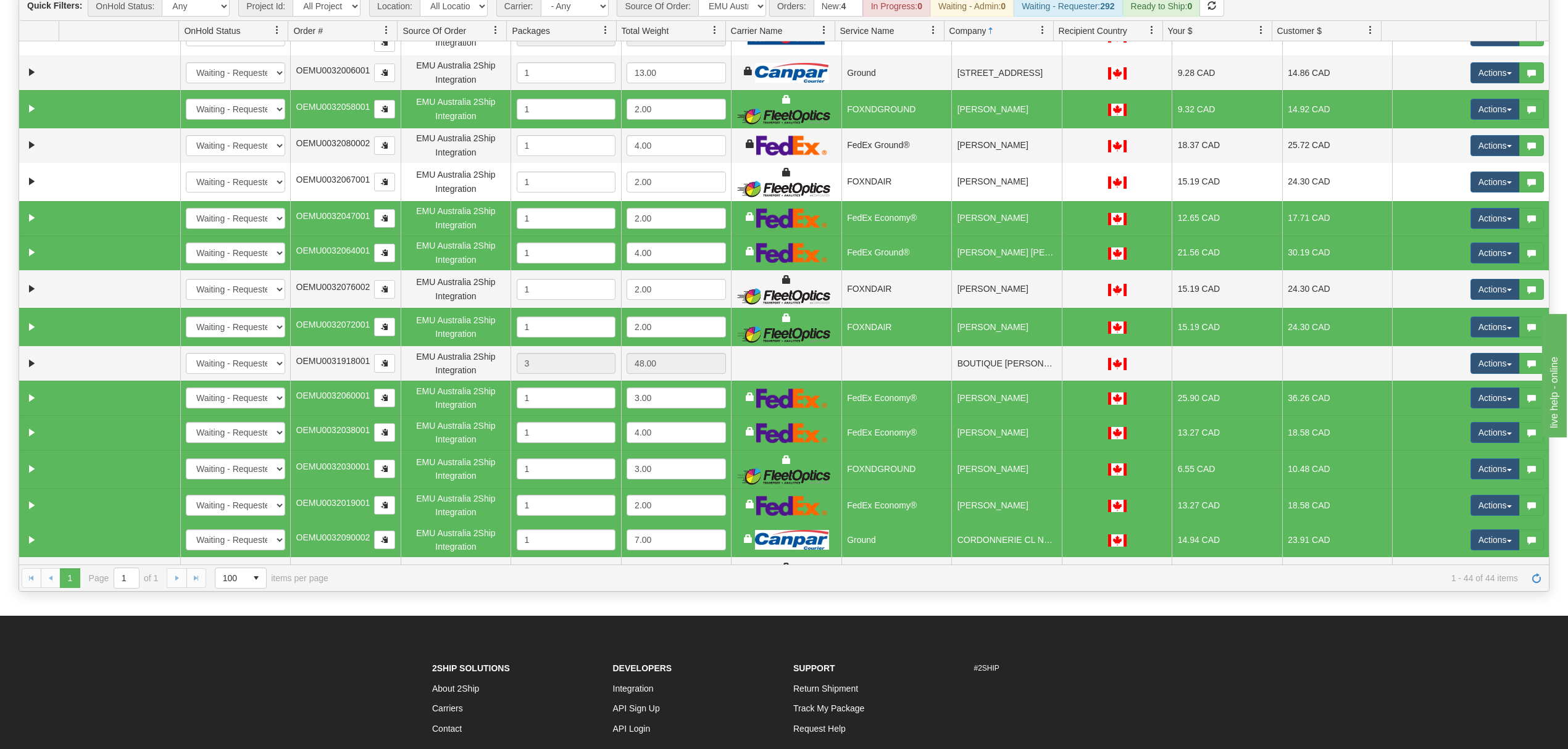
scroll to position [0, 0]
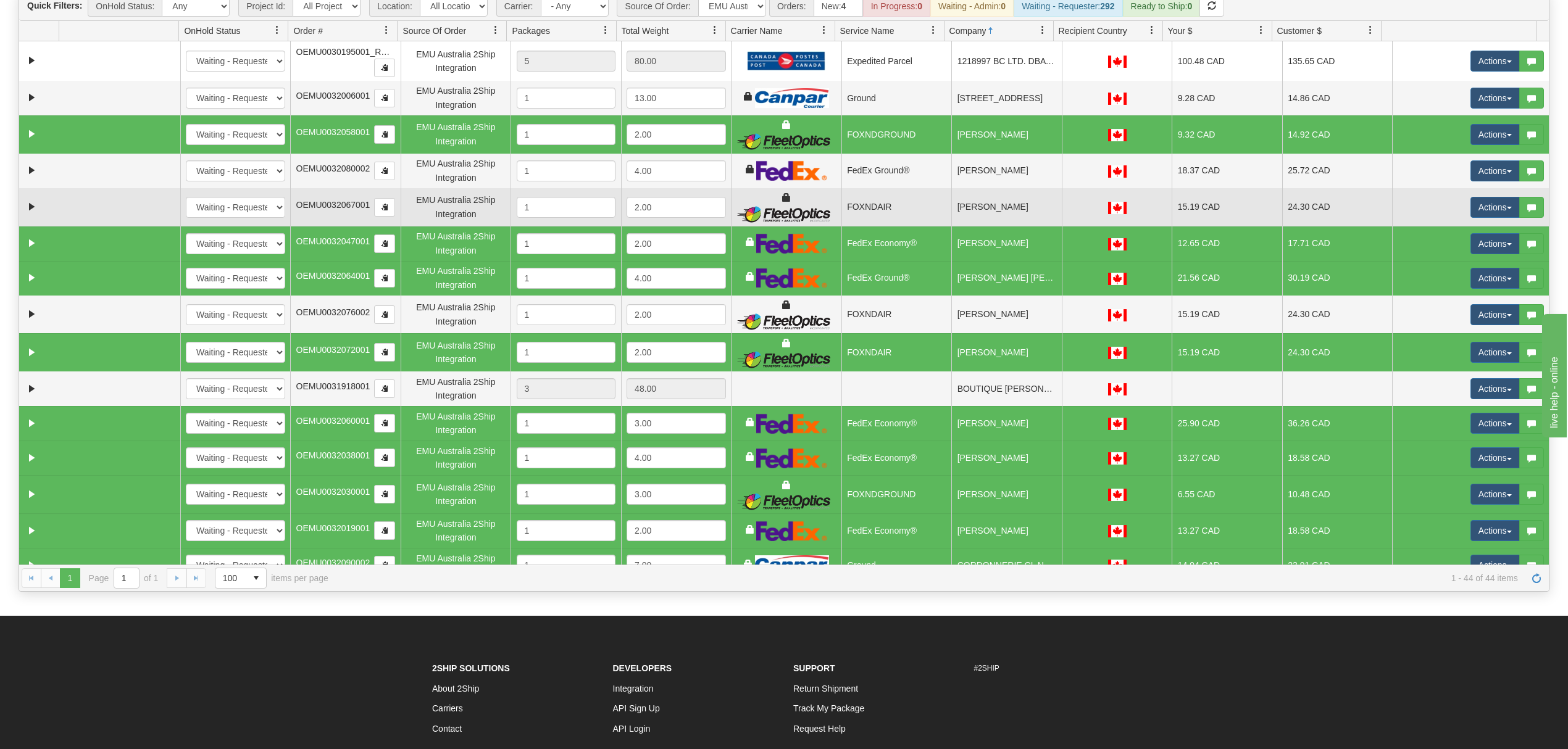
click at [1006, 208] on td "[PERSON_NAME]" at bounding box center [1006, 207] width 110 height 39
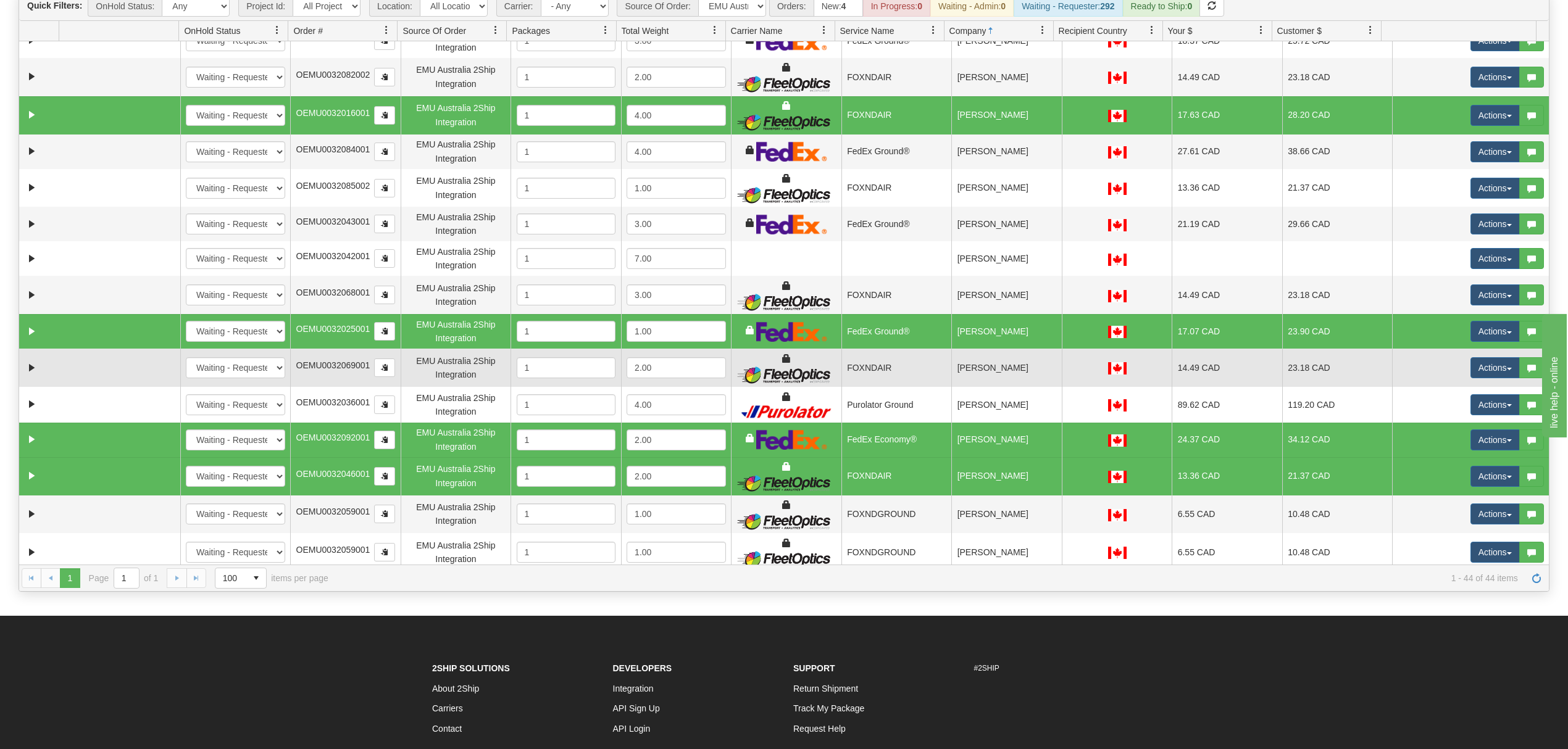
scroll to position [823, 0]
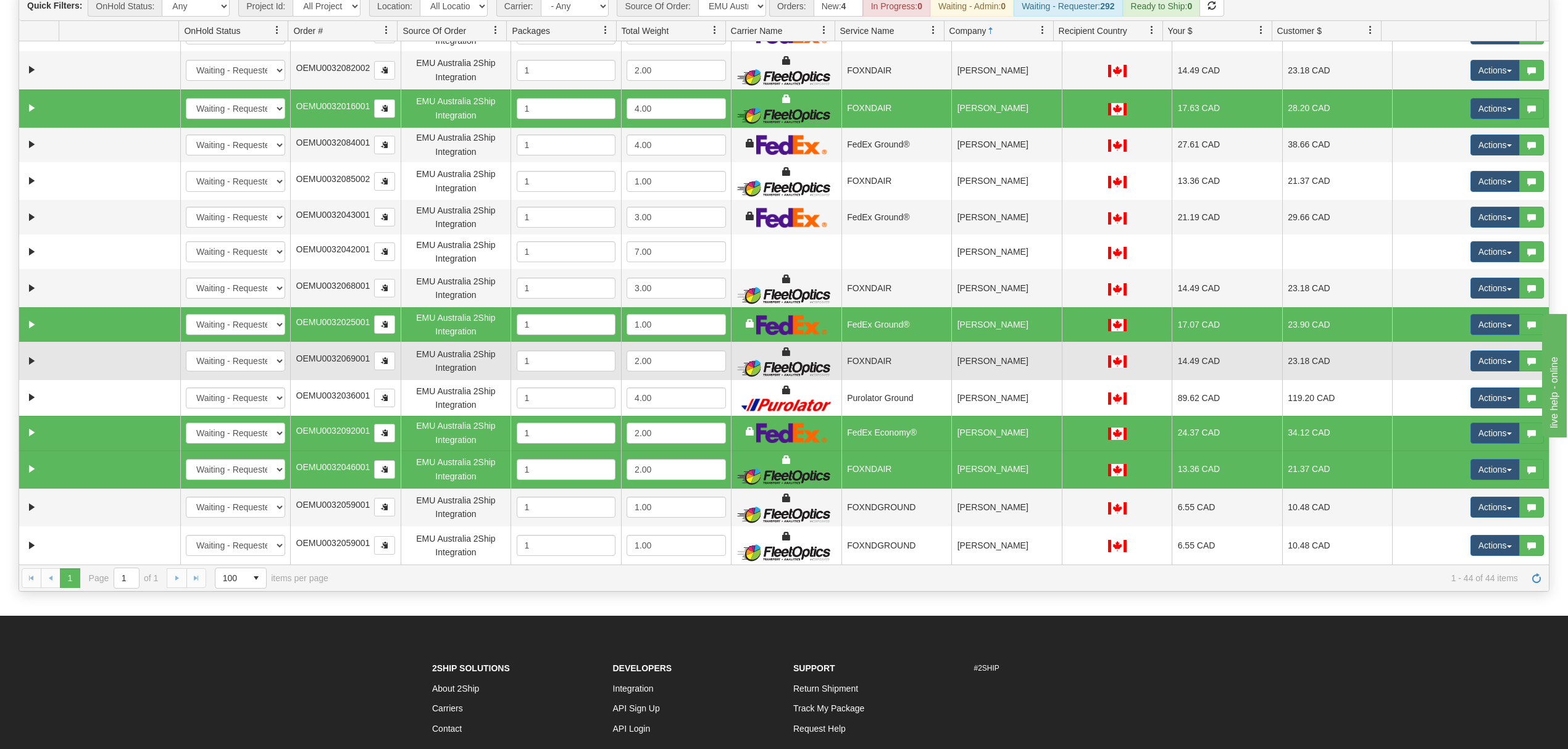
click at [1026, 367] on td "[PERSON_NAME]" at bounding box center [1006, 360] width 110 height 39
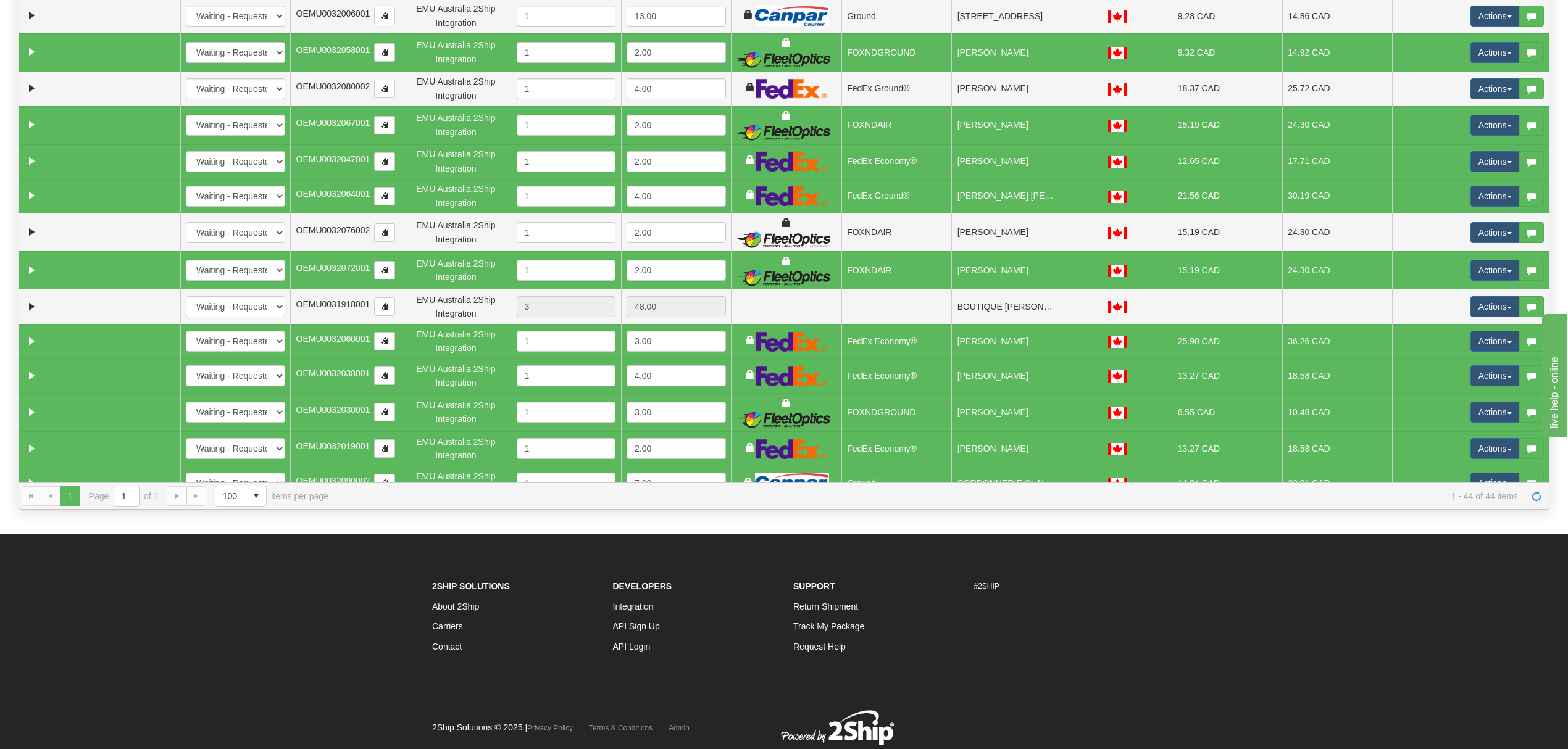
scroll to position [0, 0]
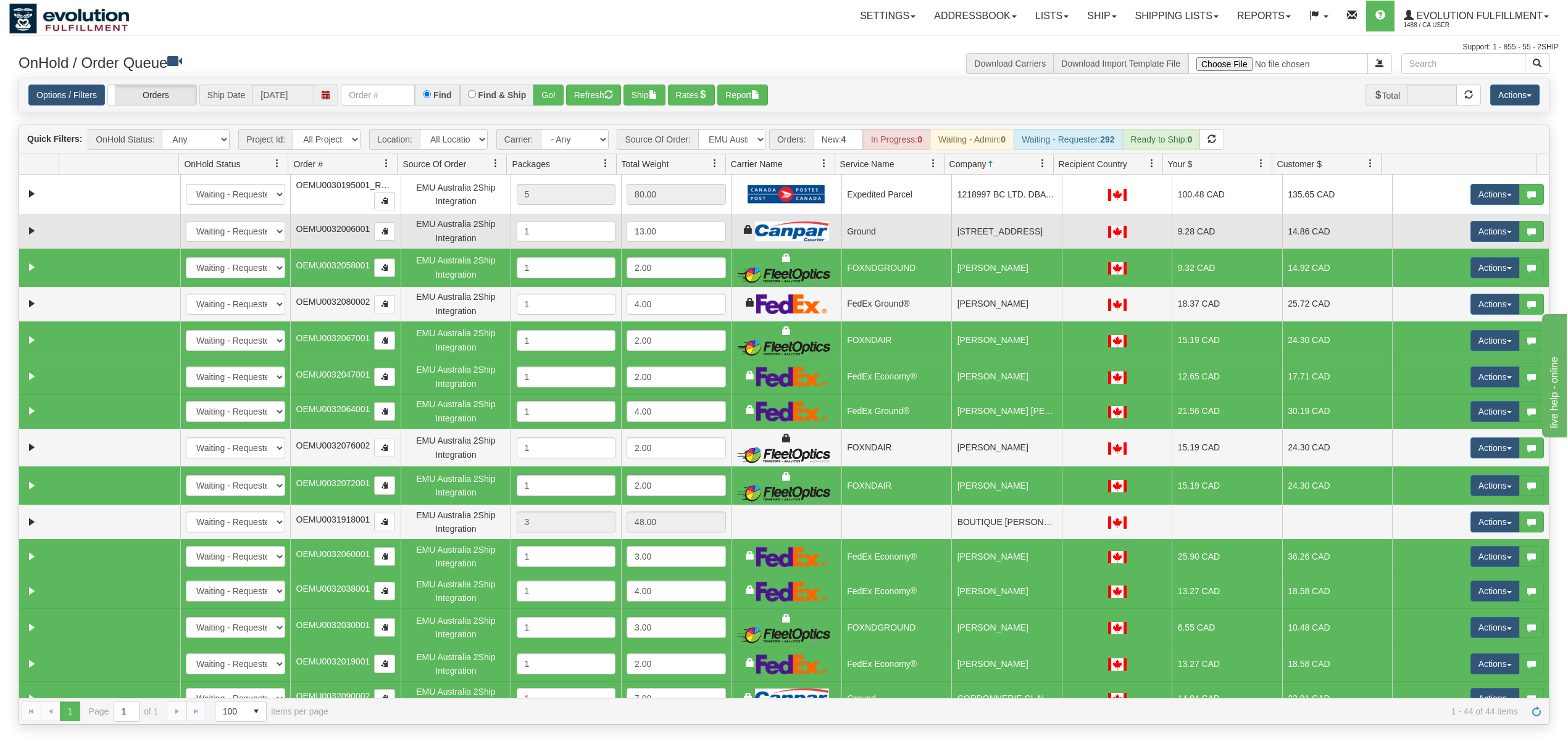
click at [996, 242] on td "[STREET_ADDRESS]" at bounding box center [1006, 231] width 110 height 34
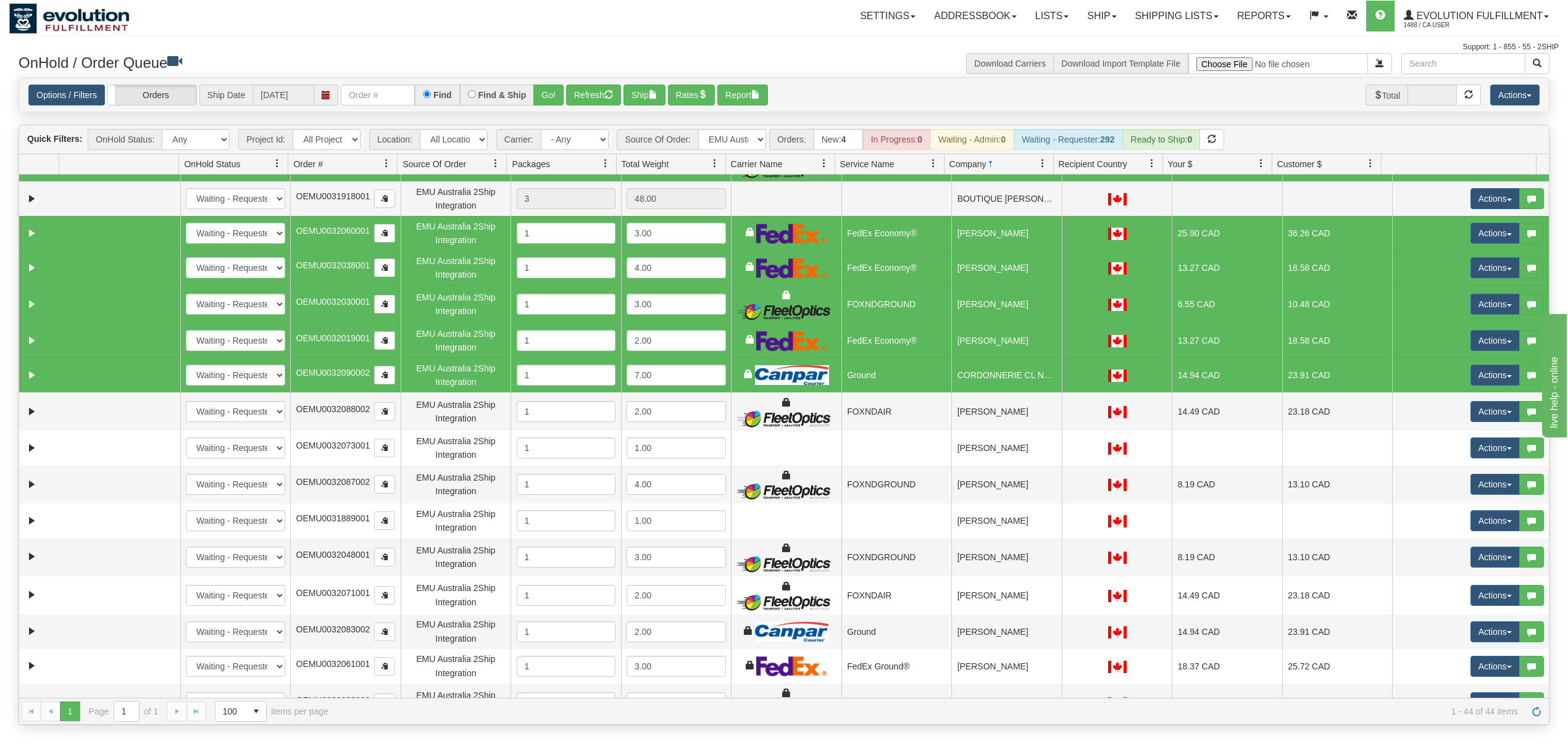
scroll to position [494, 0]
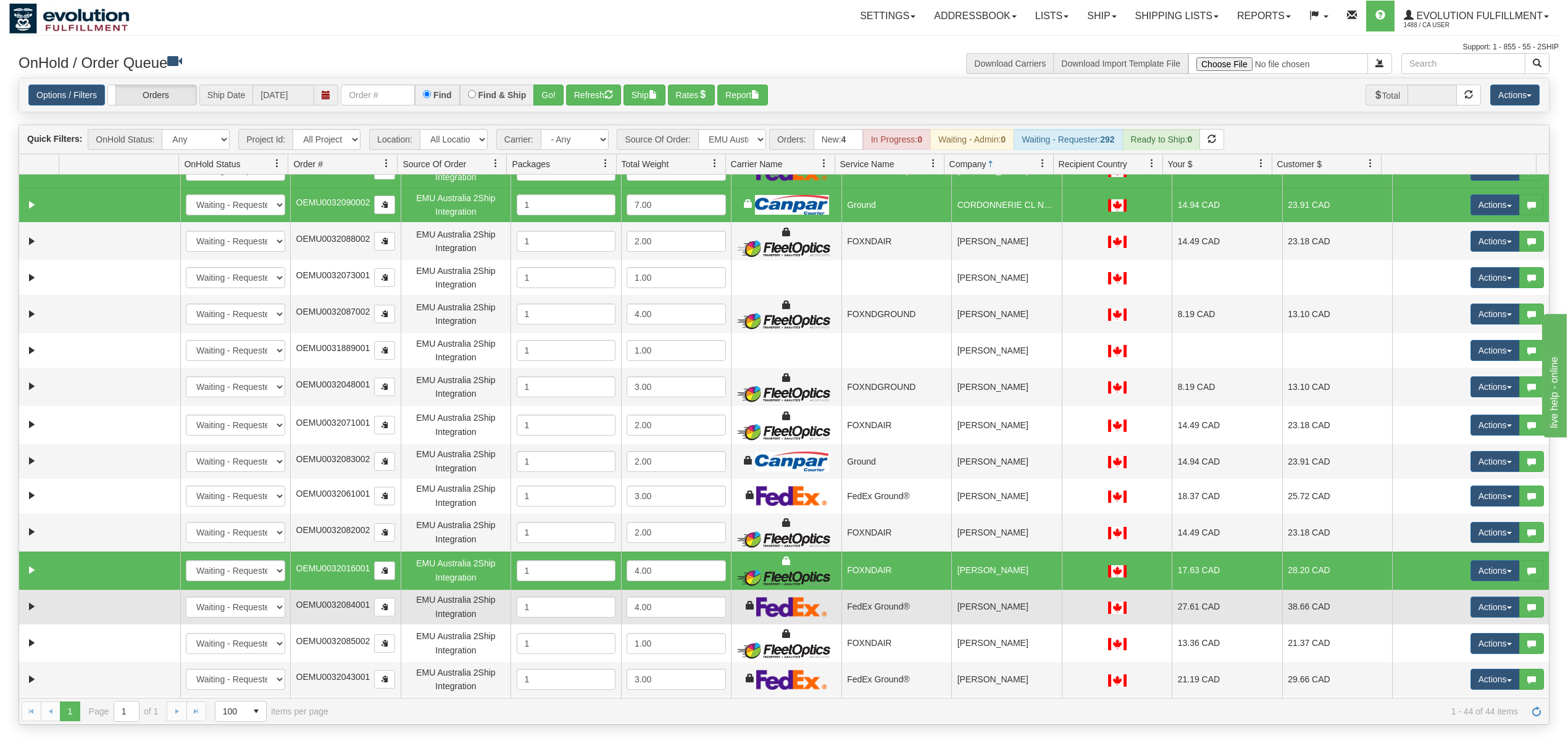
click at [1016, 606] on td "[PERSON_NAME]" at bounding box center [1006, 607] width 110 height 34
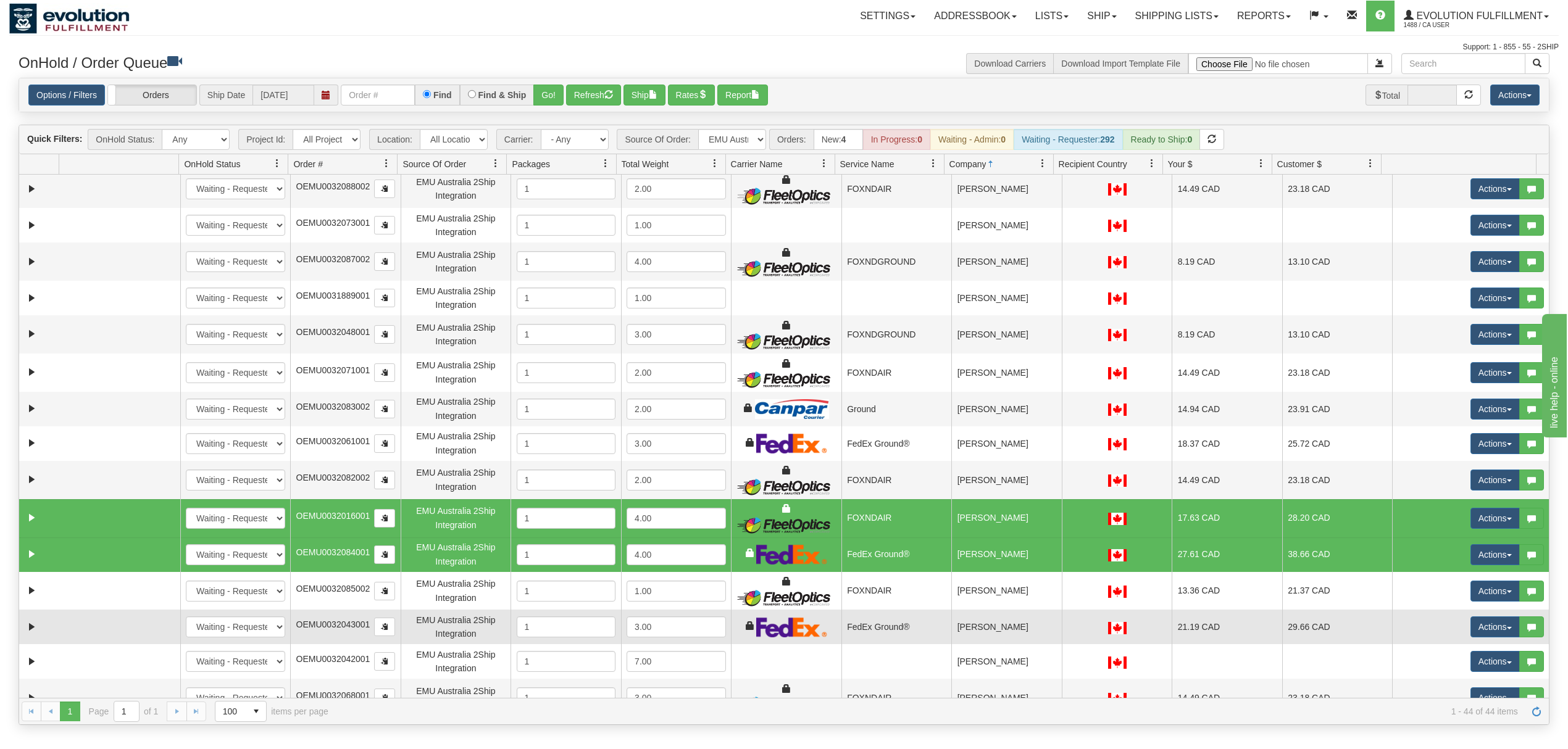
scroll to position [576, 0]
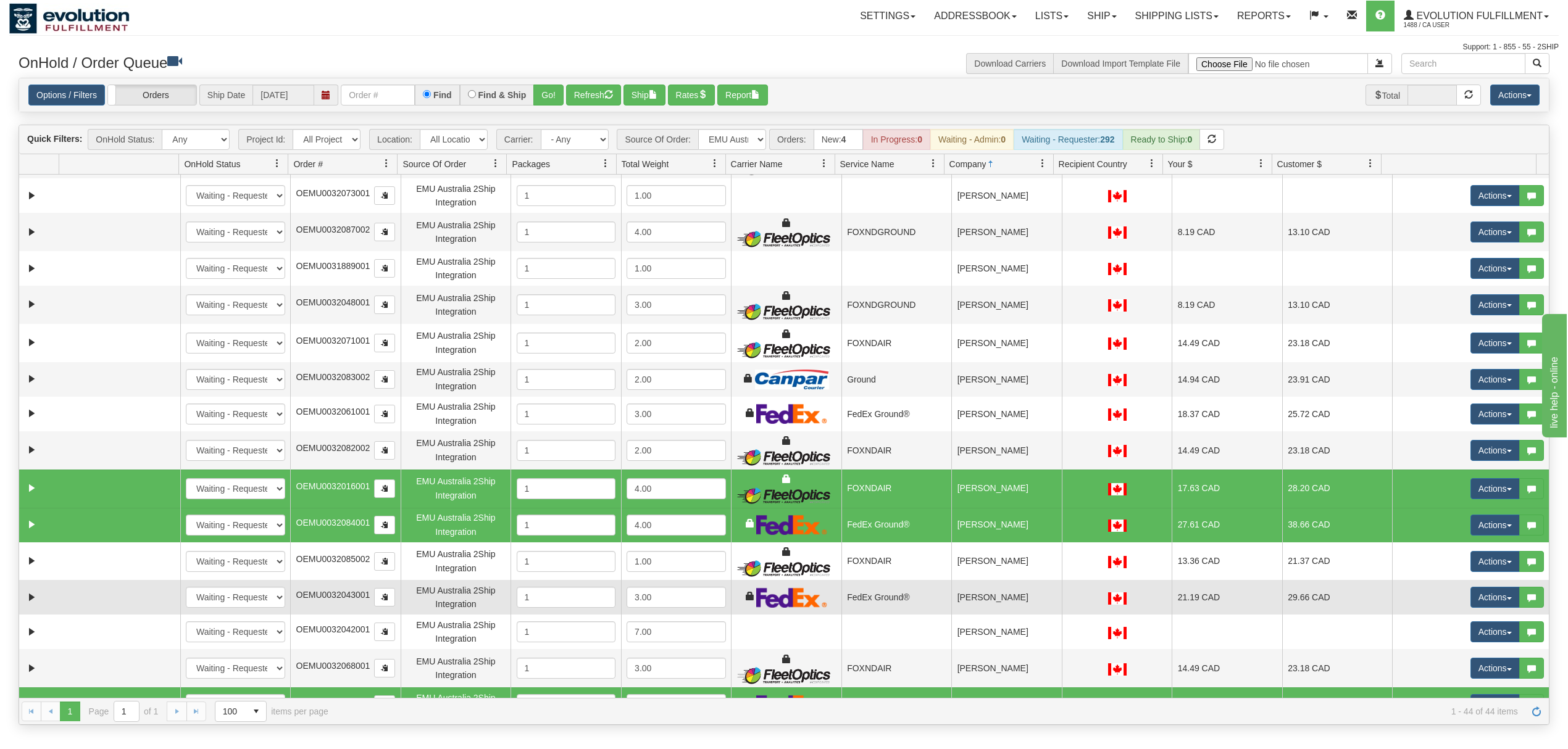
click at [1024, 600] on td "[PERSON_NAME]" at bounding box center [1006, 597] width 110 height 34
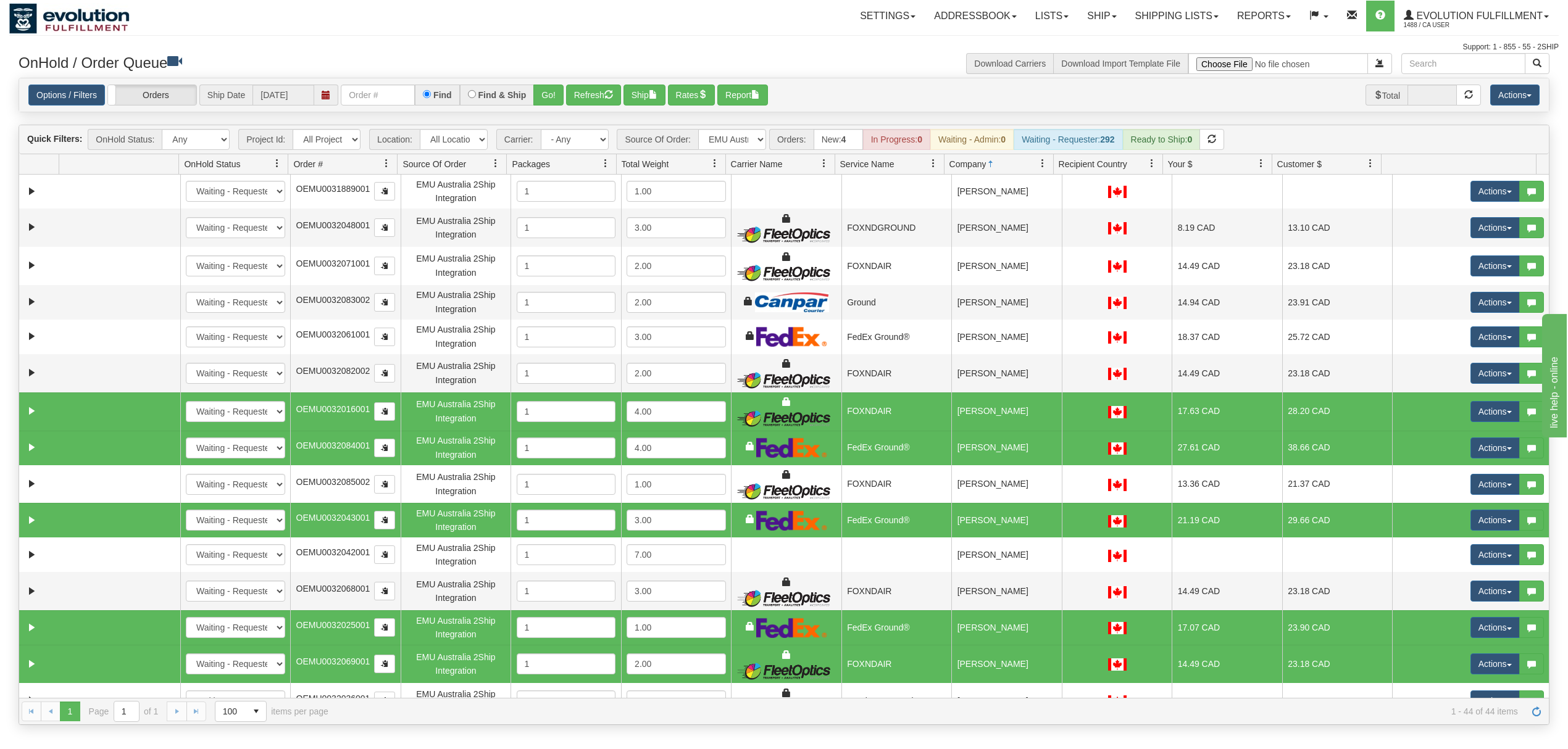
scroll to position [489, 0]
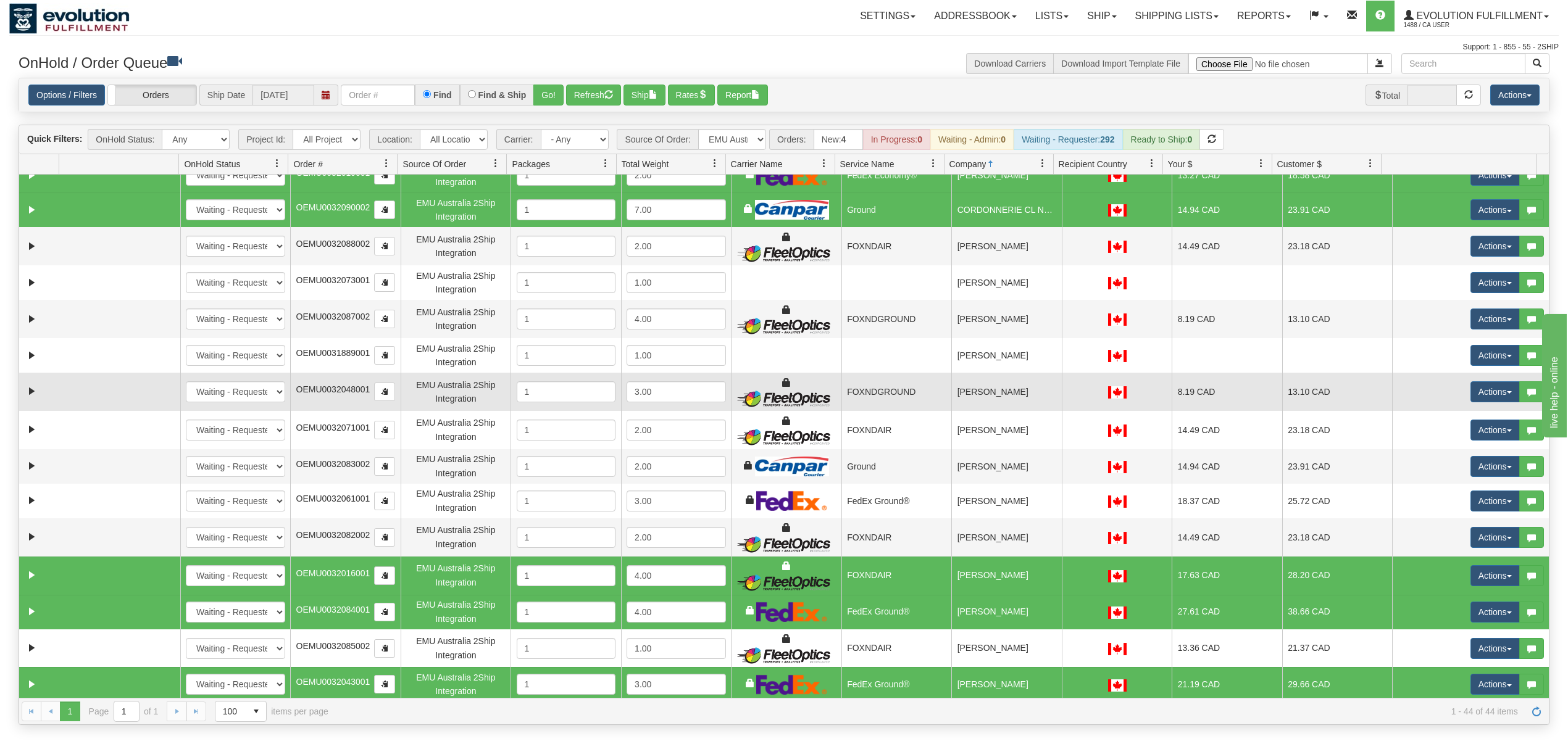
click at [1040, 393] on td "[PERSON_NAME]" at bounding box center [1006, 391] width 110 height 39
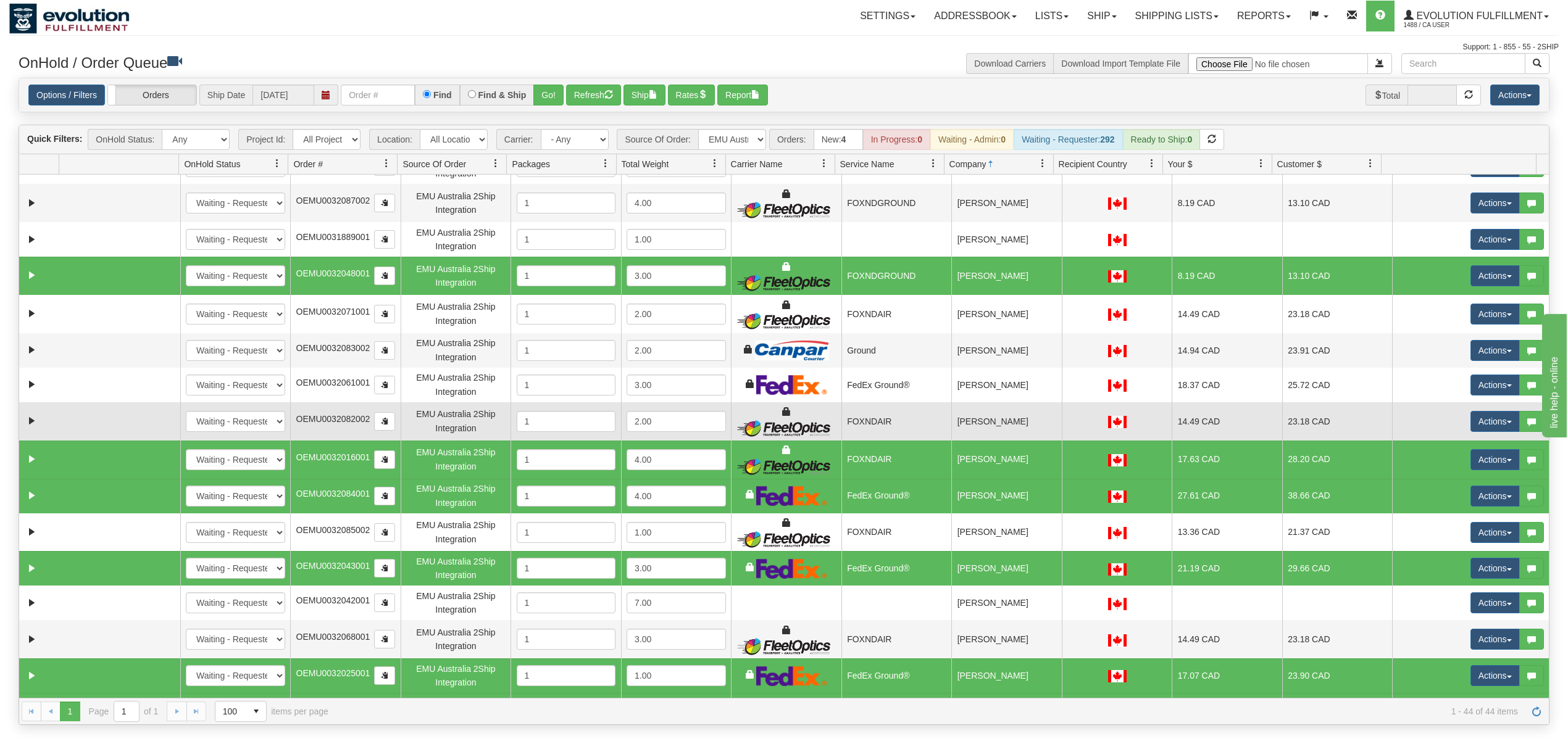
scroll to position [736, 0]
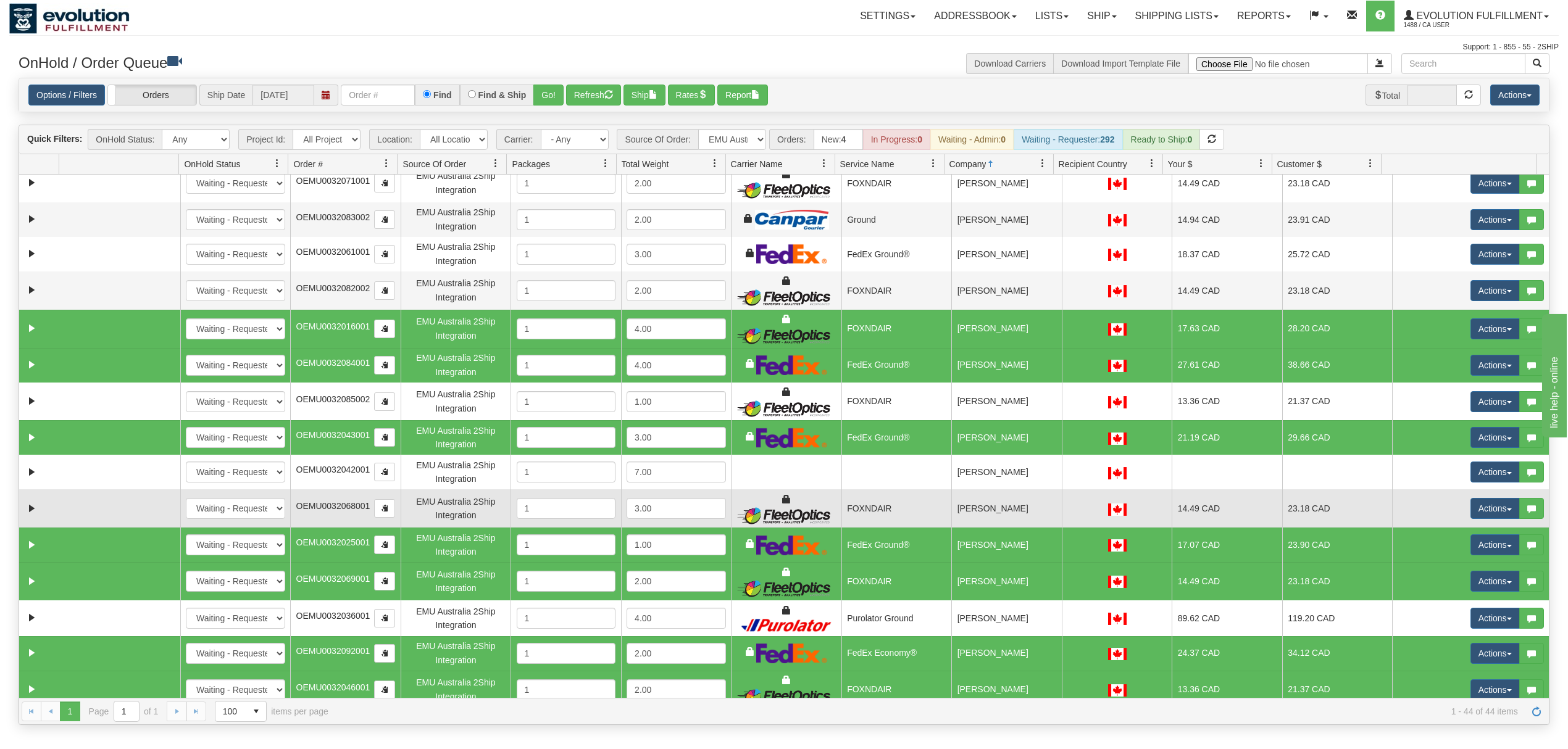
click at [1007, 508] on td "[PERSON_NAME]" at bounding box center [1006, 508] width 110 height 39
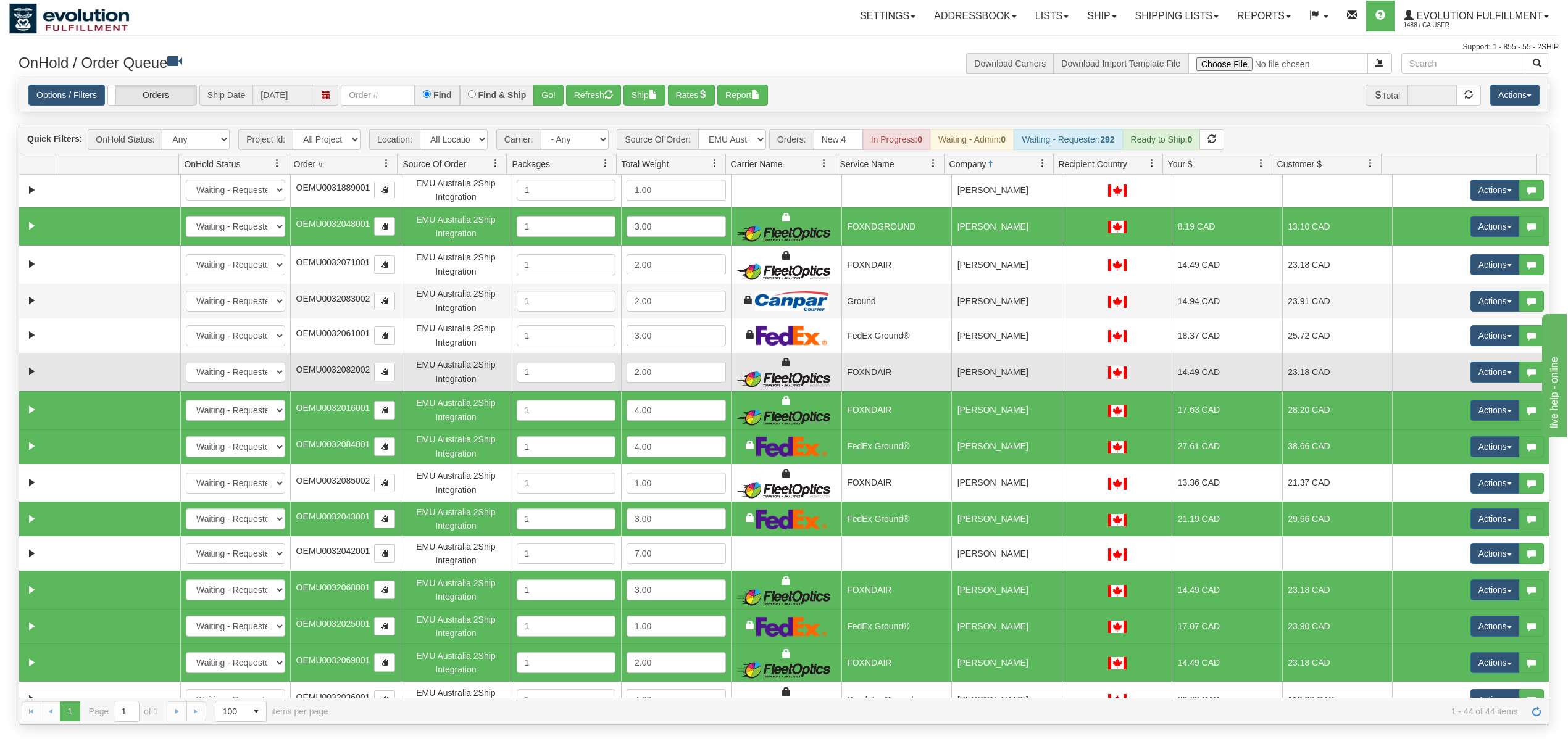
scroll to position [653, 0]
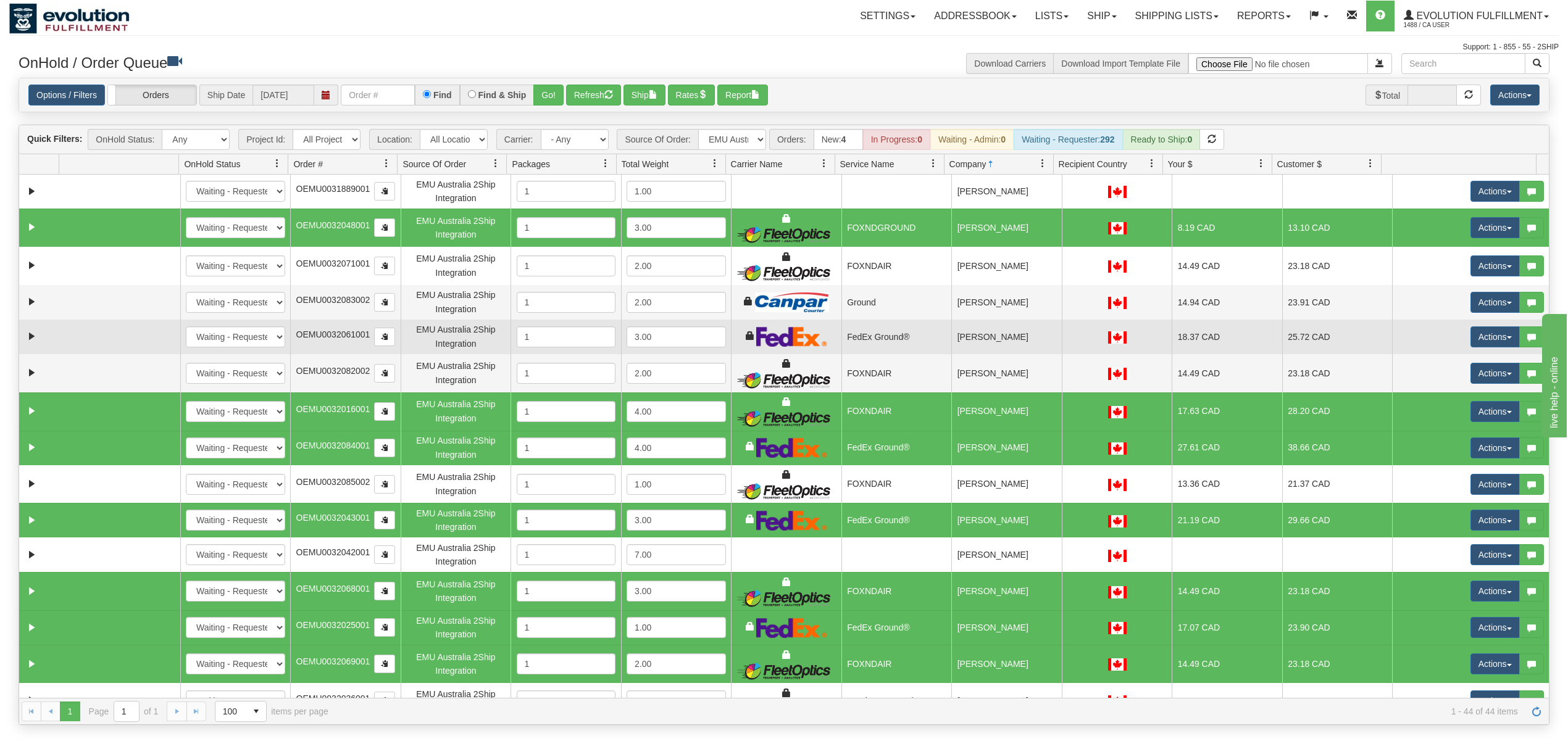
click at [984, 338] on td "[PERSON_NAME]" at bounding box center [1006, 337] width 110 height 34
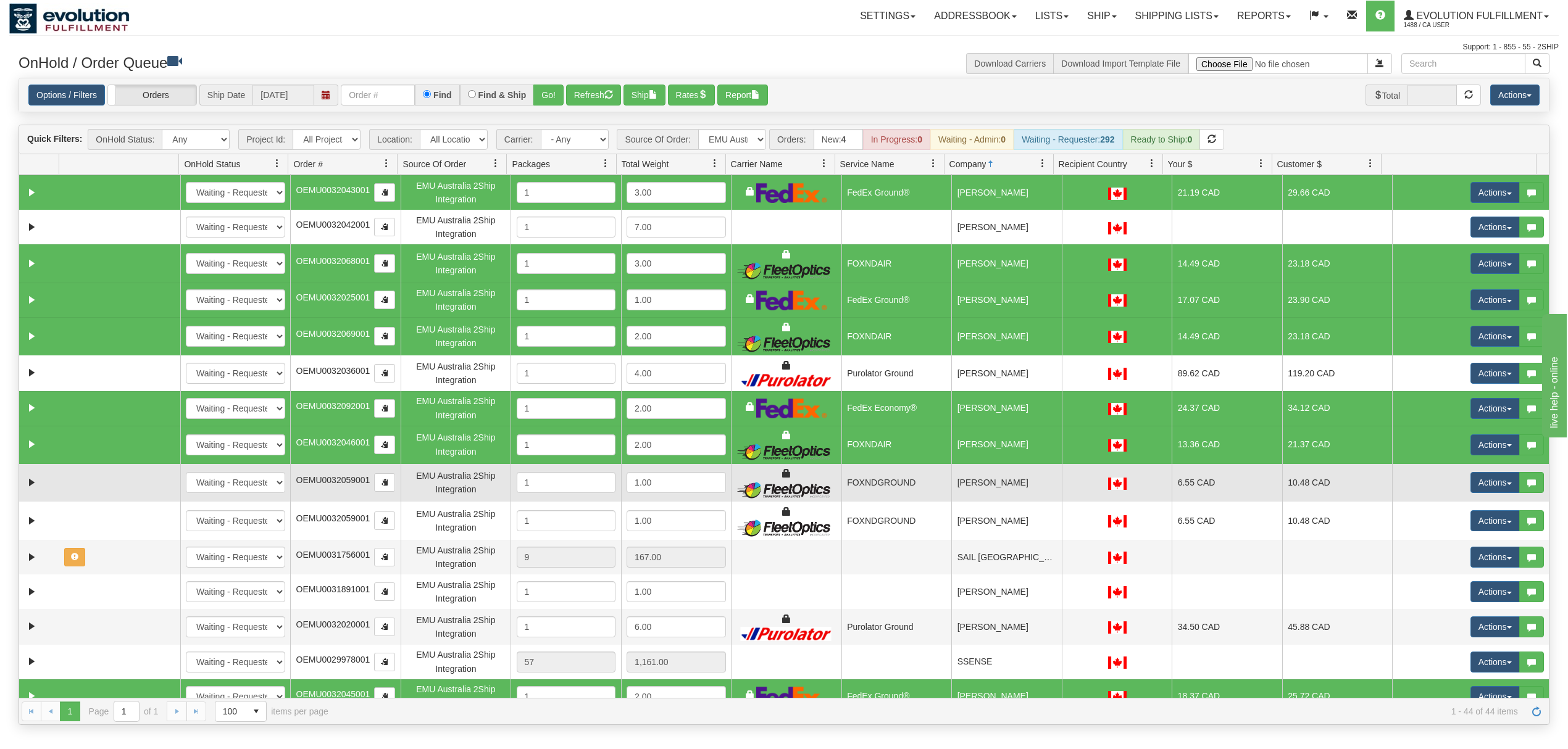
scroll to position [983, 0]
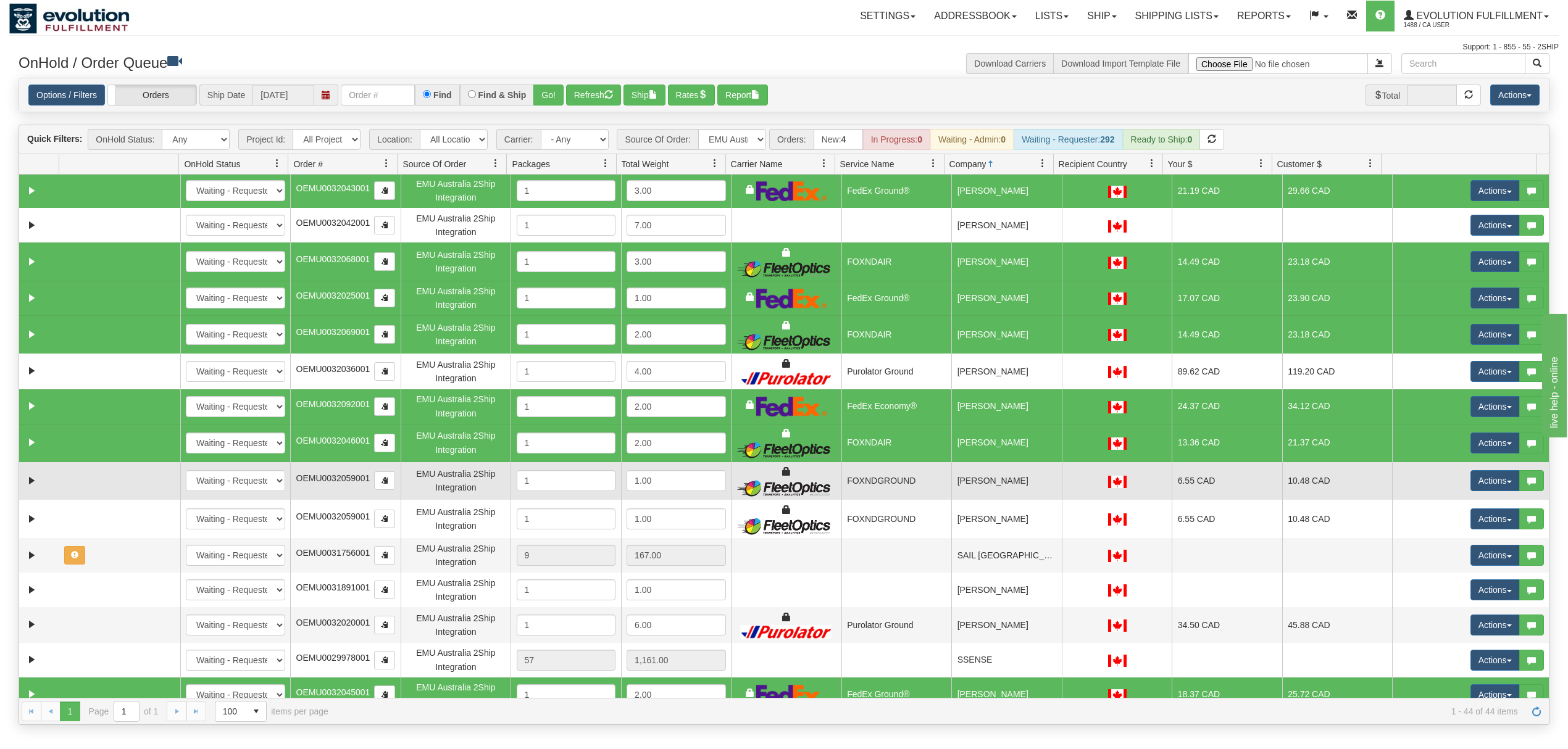
click at [1028, 478] on td "[PERSON_NAME]" at bounding box center [1006, 481] width 110 height 39
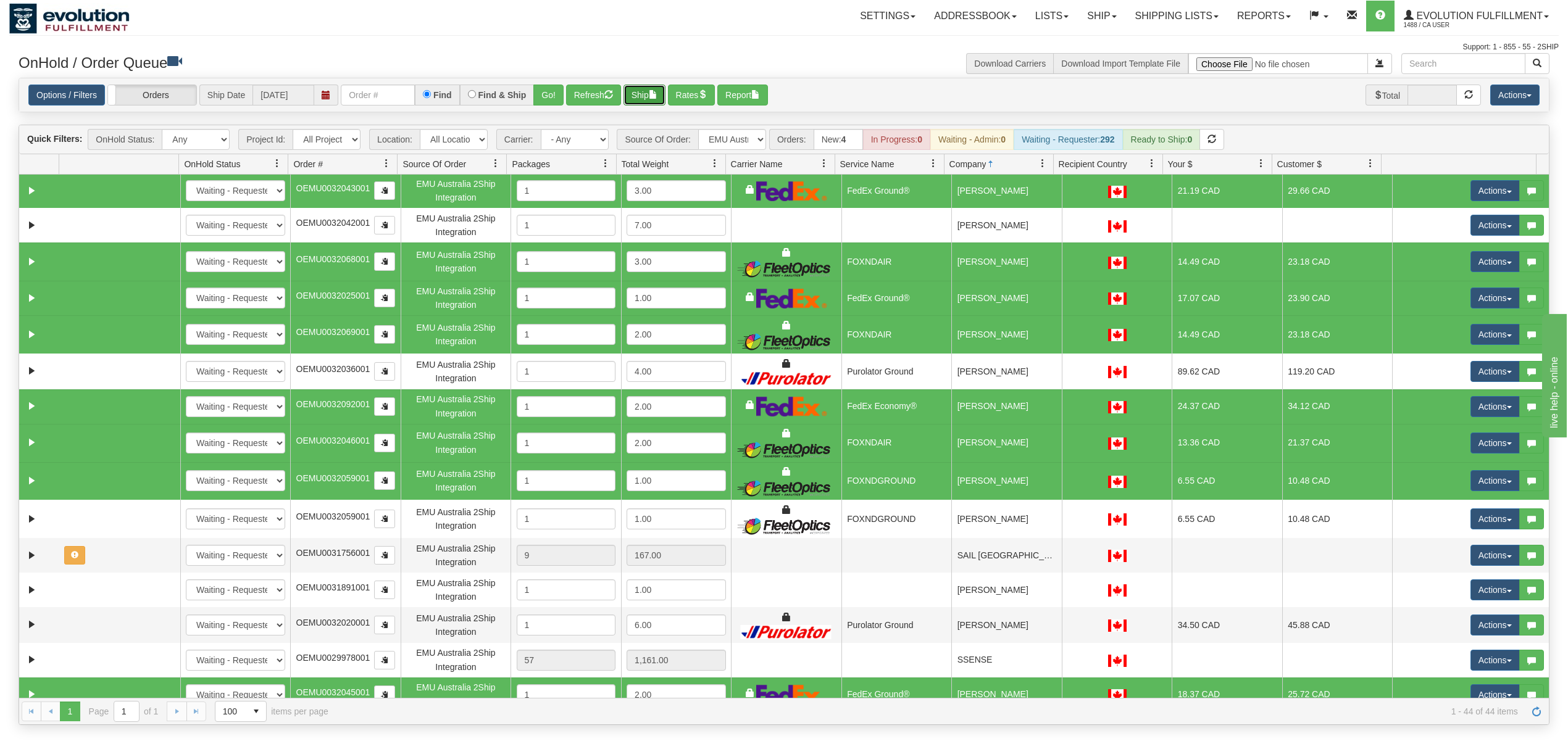
click at [645, 95] on button "Ship" at bounding box center [645, 95] width 42 height 21
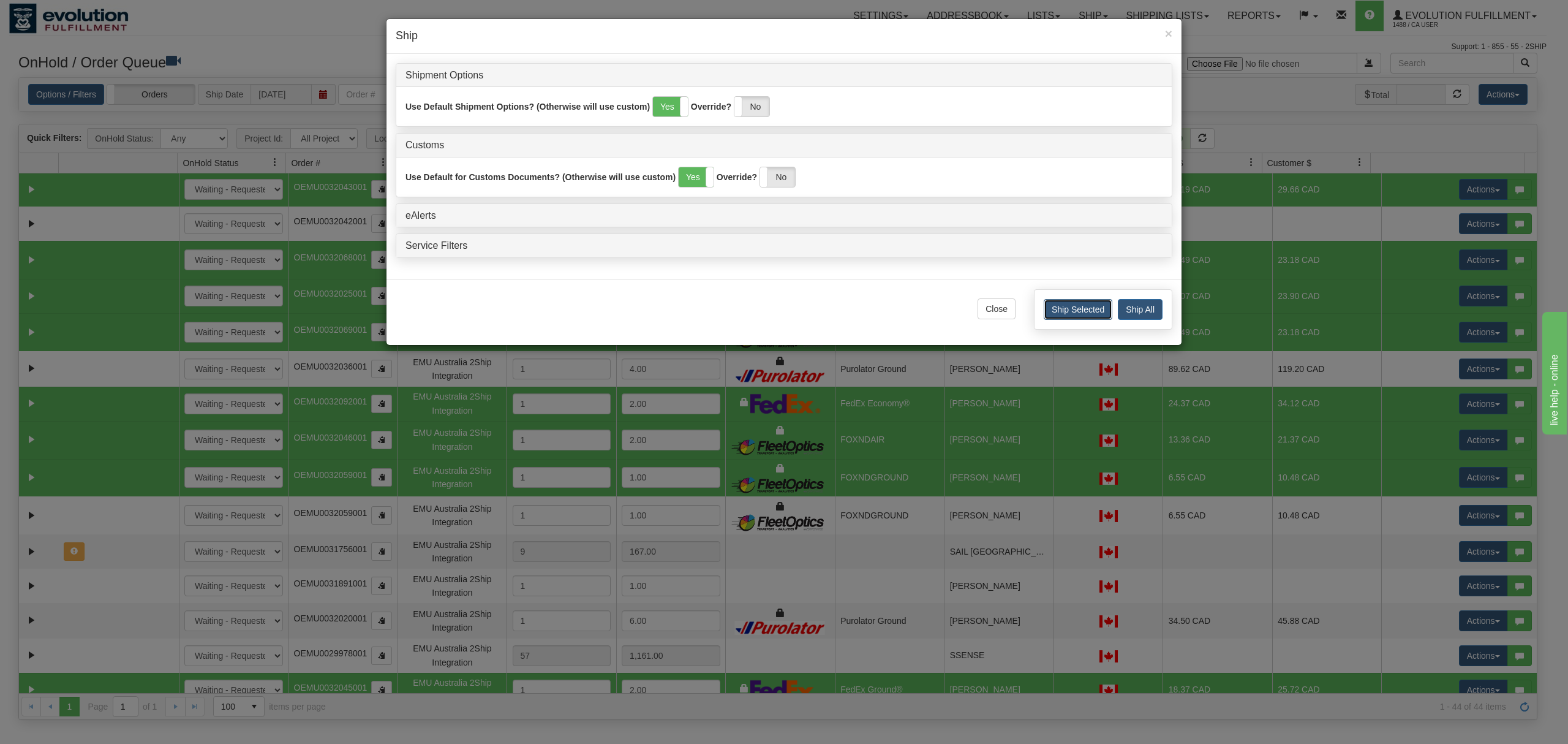
click at [1062, 313] on button "Ship Selected" at bounding box center [1078, 309] width 69 height 21
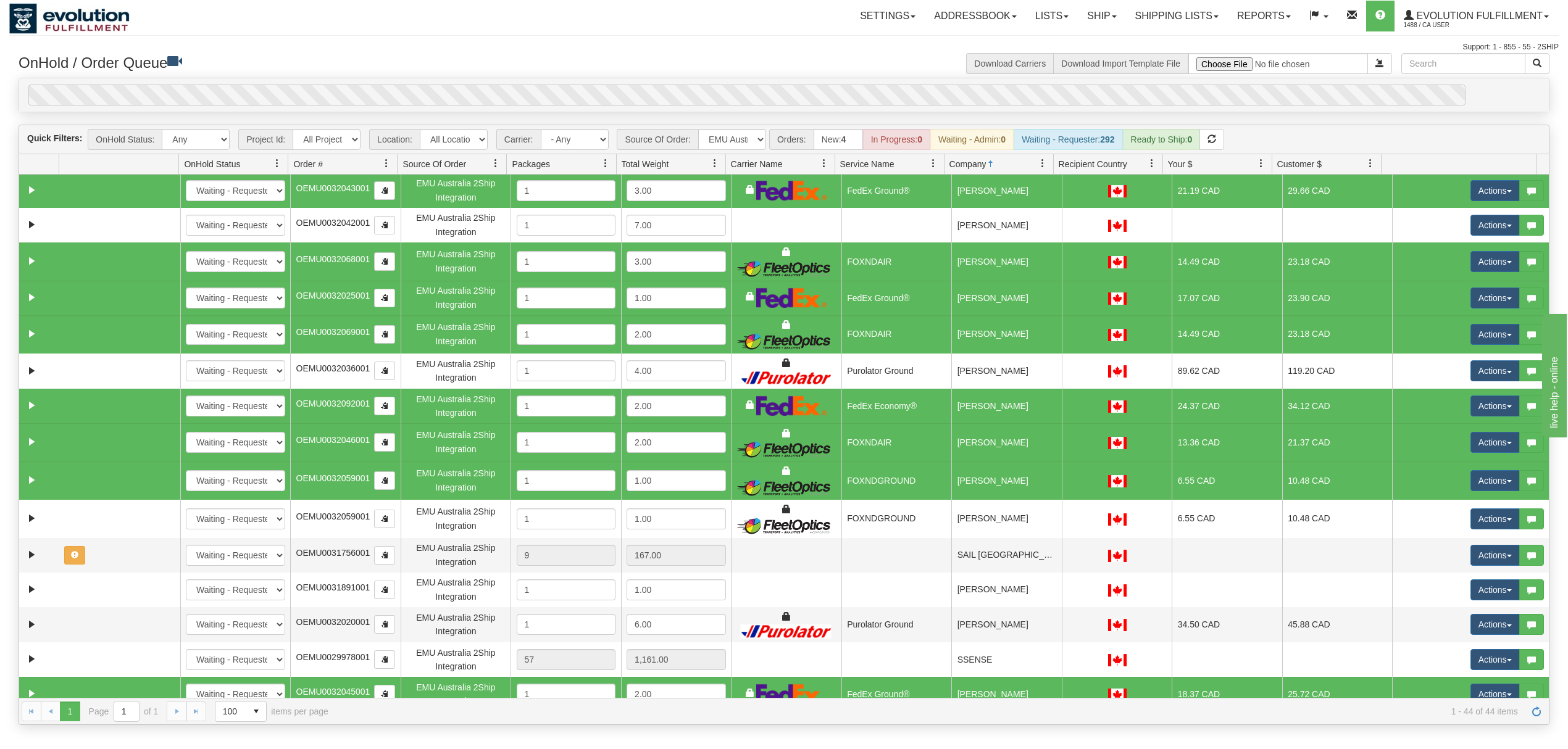
scroll to position [571, 0]
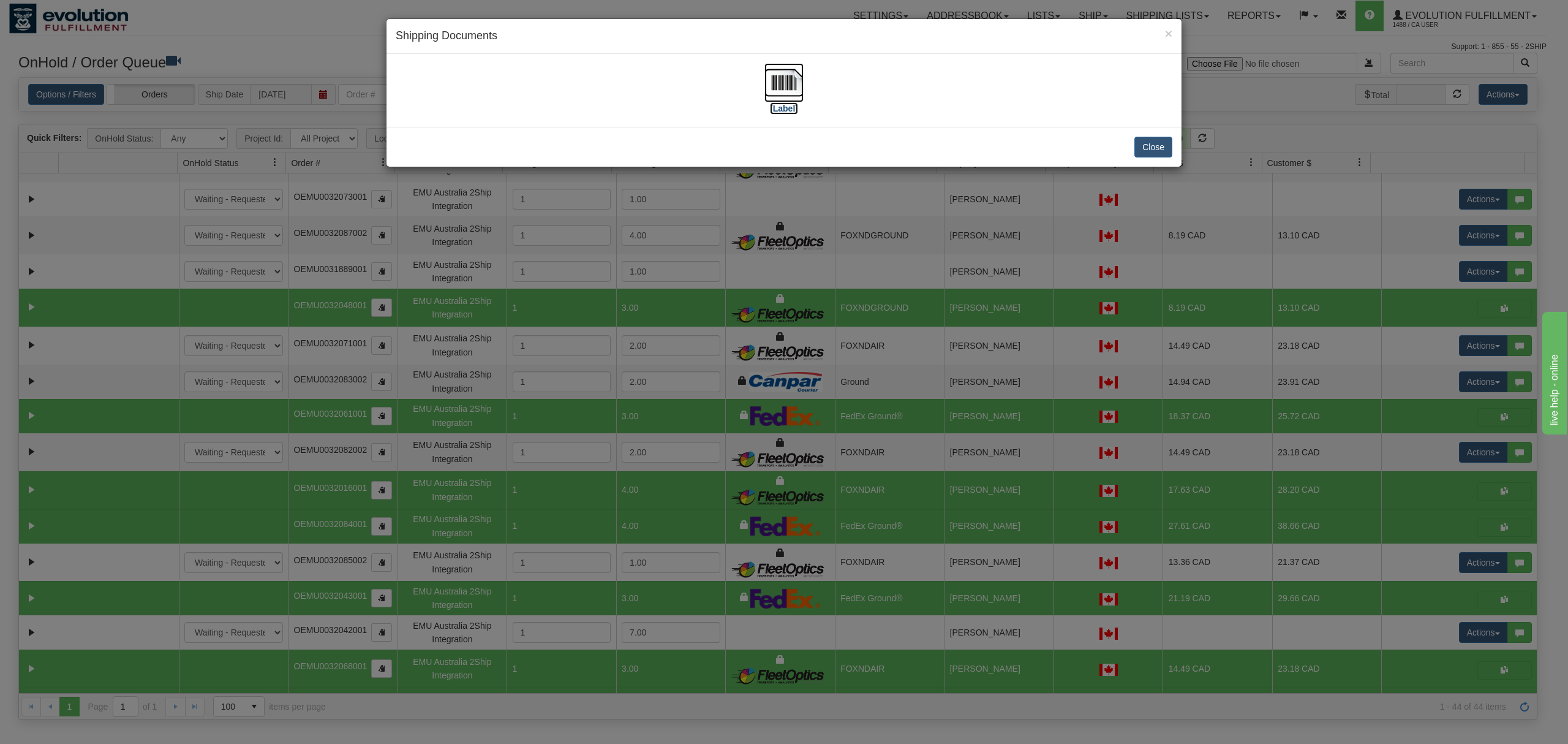
click at [803, 69] on img at bounding box center [784, 83] width 39 height 39
click at [1137, 146] on button "Close" at bounding box center [1153, 147] width 38 height 21
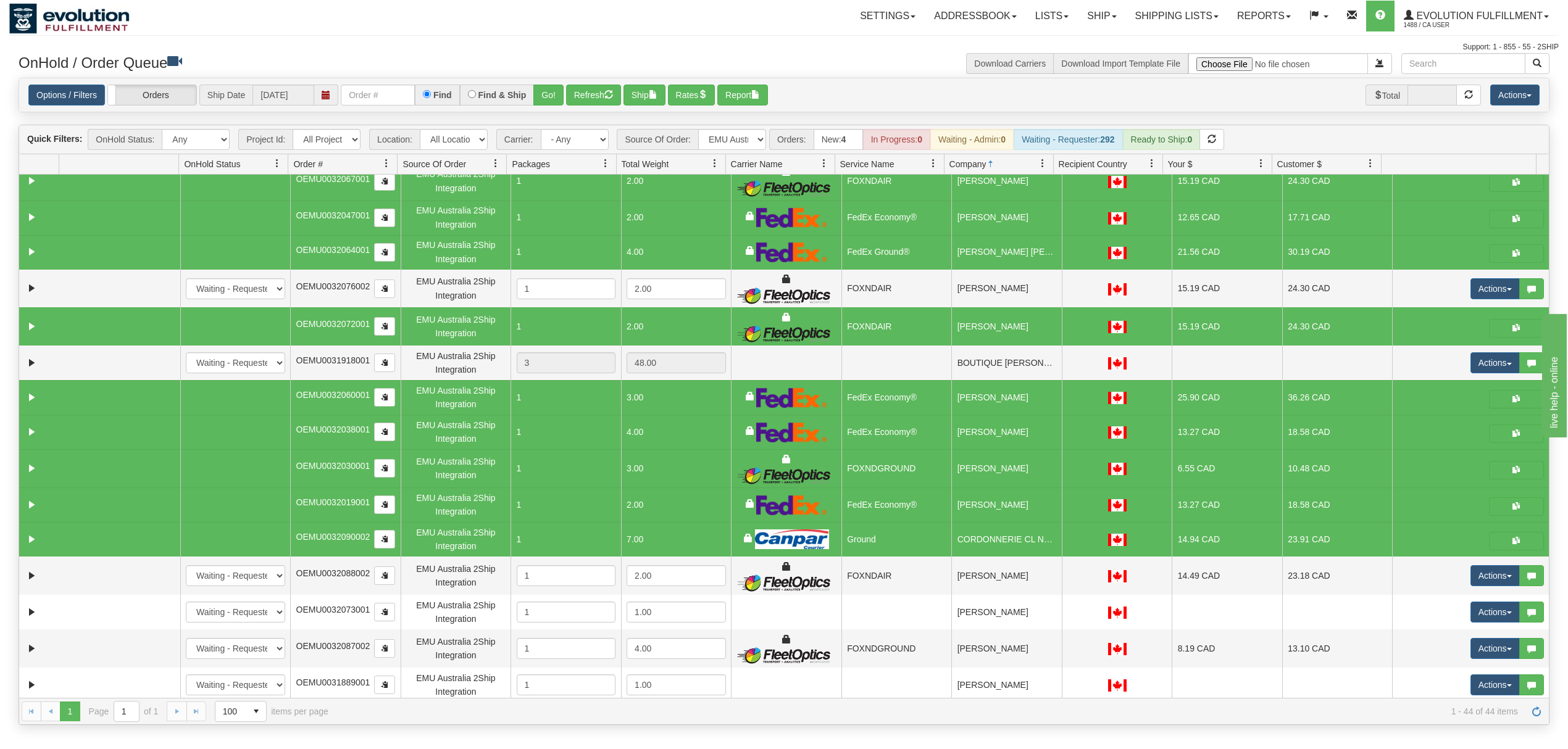
scroll to position [0, 0]
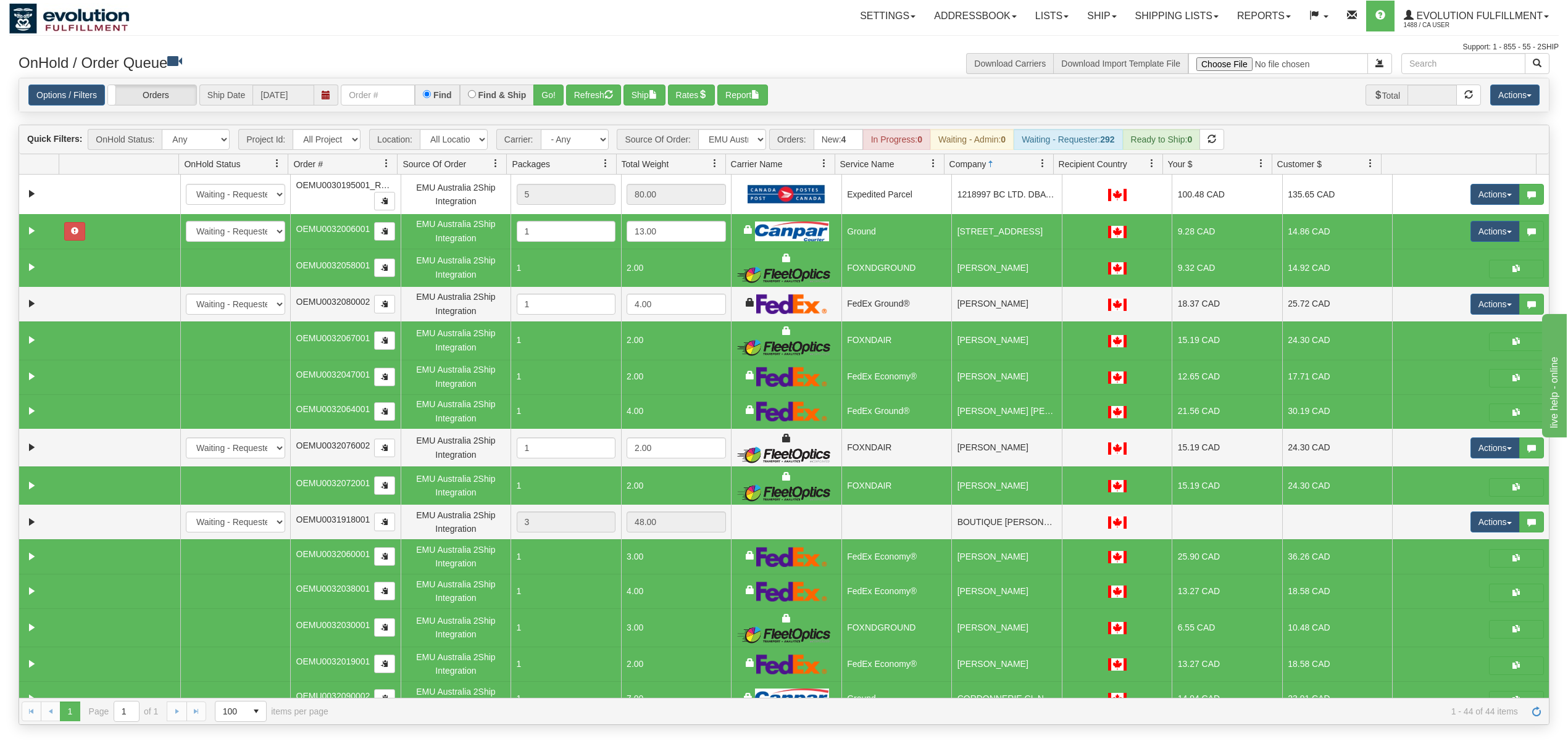
click at [43, 235] on td at bounding box center [39, 231] width 39 height 34
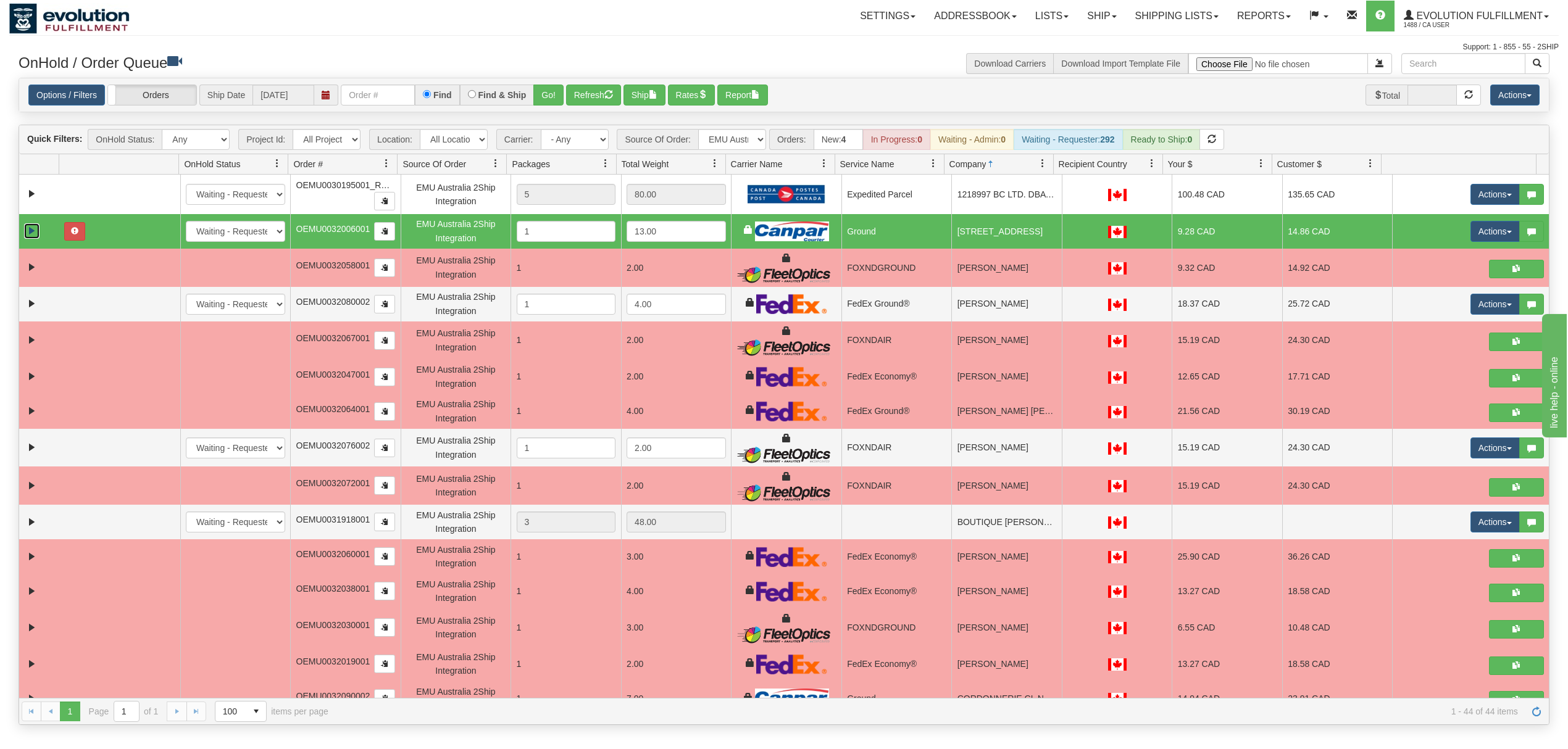
click at [34, 236] on link "Expand" at bounding box center [32, 231] width 15 height 15
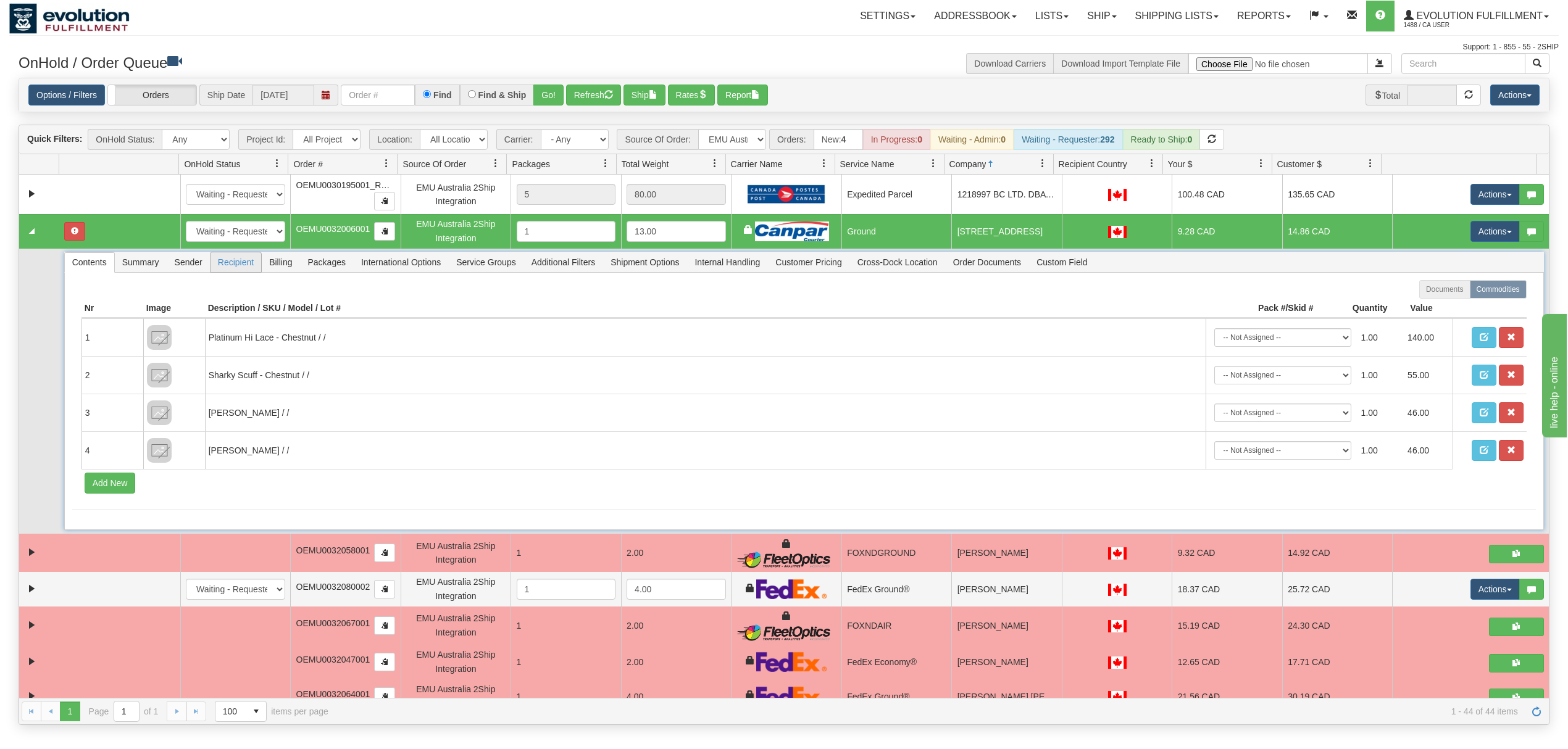
click at [220, 264] on span "Recipient" at bounding box center [236, 262] width 51 height 20
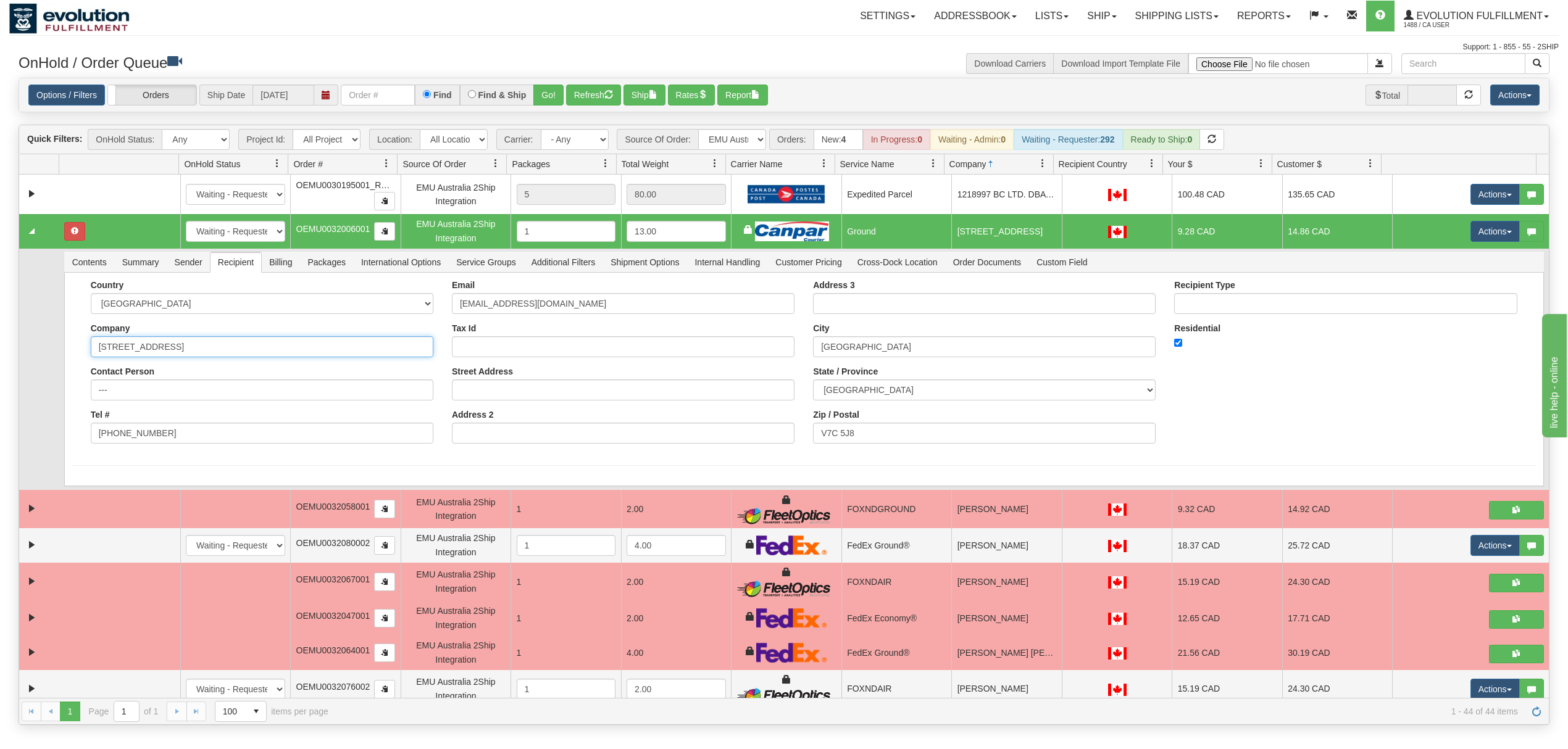
drag, startPoint x: 213, startPoint y: 356, endPoint x: 69, endPoint y: 356, distance: 144.0
click at [69, 356] on div "Country [GEOGRAPHIC_DATA] [GEOGRAPHIC_DATA] [GEOGRAPHIC_DATA] [GEOGRAPHIC_DATA]…" at bounding box center [804, 379] width 1480 height 213
click at [529, 396] on input "Street Address" at bounding box center [623, 390] width 342 height 21
paste input "[STREET_ADDRESS]"
type input "[STREET_ADDRESS]"
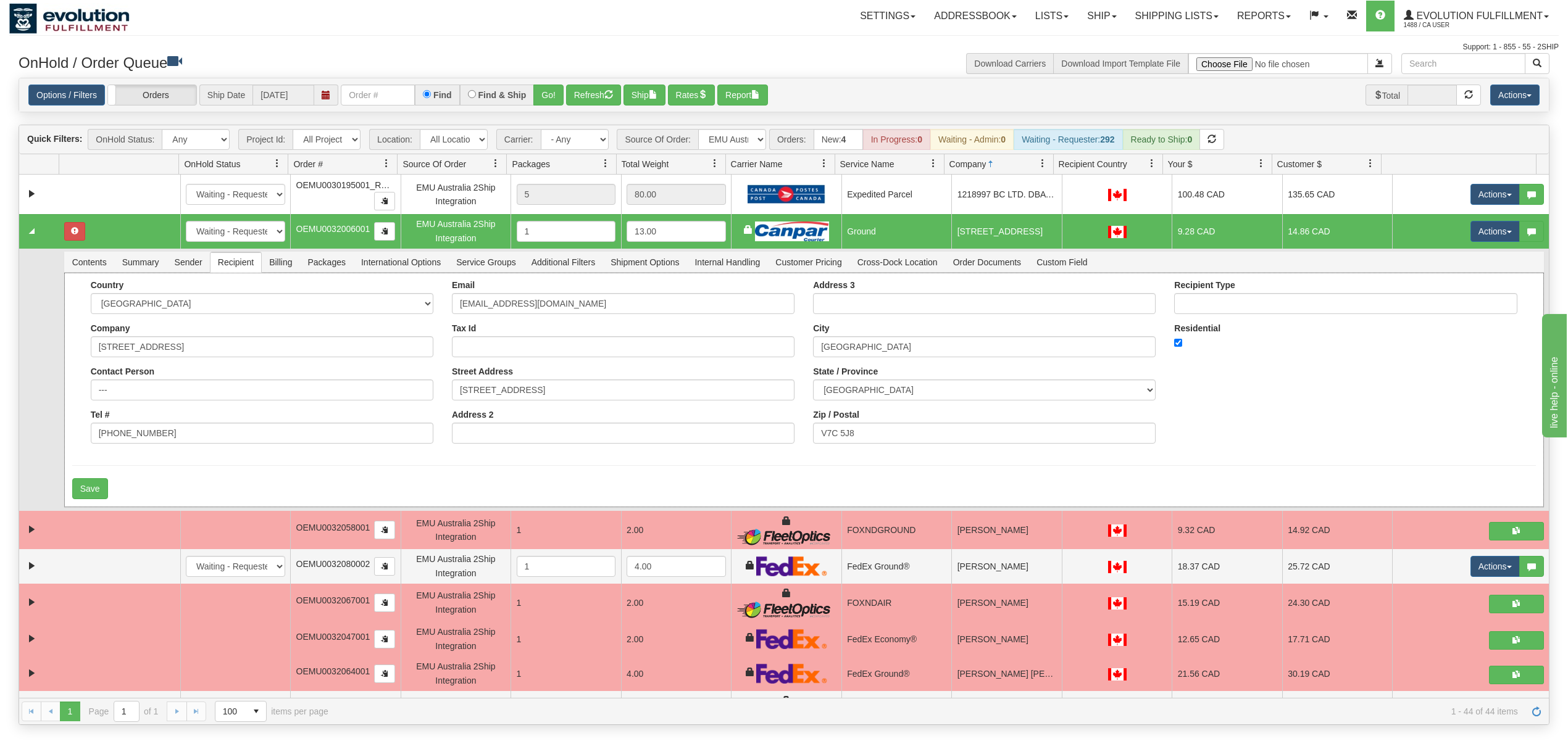
click at [1378, 382] on div "Country [GEOGRAPHIC_DATA] [GEOGRAPHIC_DATA] [GEOGRAPHIC_DATA] [GEOGRAPHIC_DATA]…" at bounding box center [804, 366] width 1463 height 173
click at [1474, 231] on button "Actions" at bounding box center [1495, 231] width 49 height 21
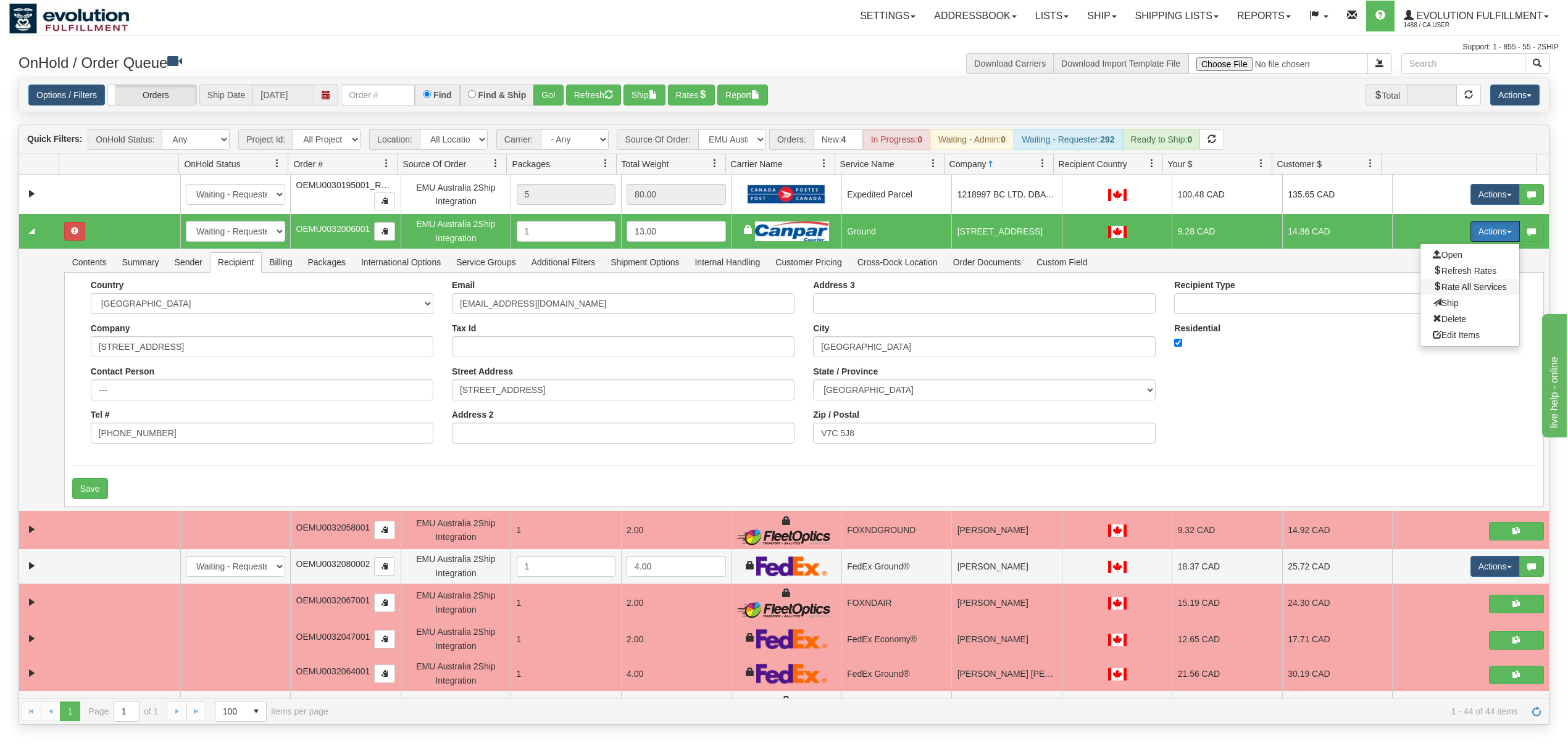
click at [1445, 289] on span "Rate All Services" at bounding box center [1470, 287] width 74 height 10
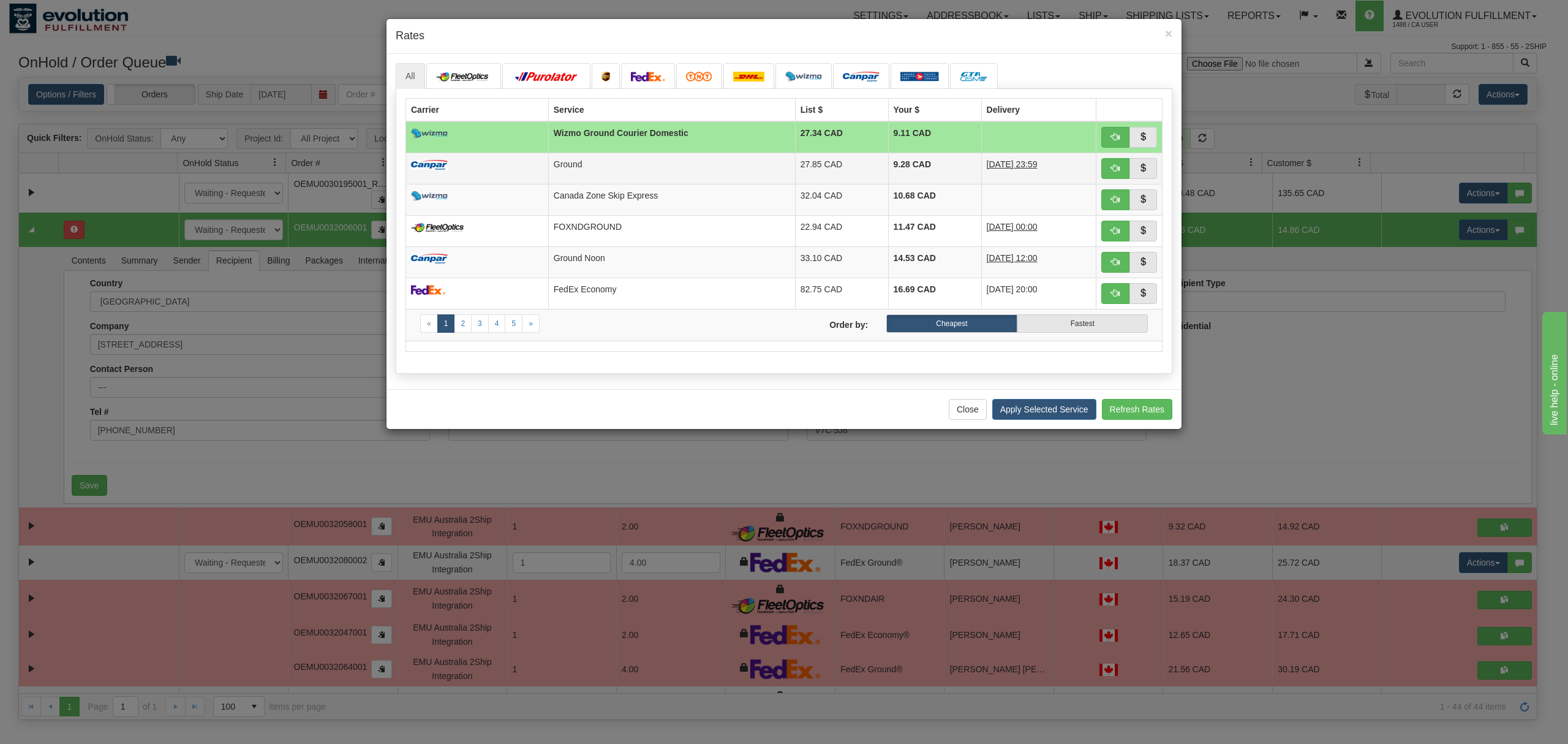
drag, startPoint x: 737, startPoint y: 168, endPoint x: 861, endPoint y: 201, distance: 128.3
click at [738, 168] on td "Ground" at bounding box center [671, 168] width 247 height 31
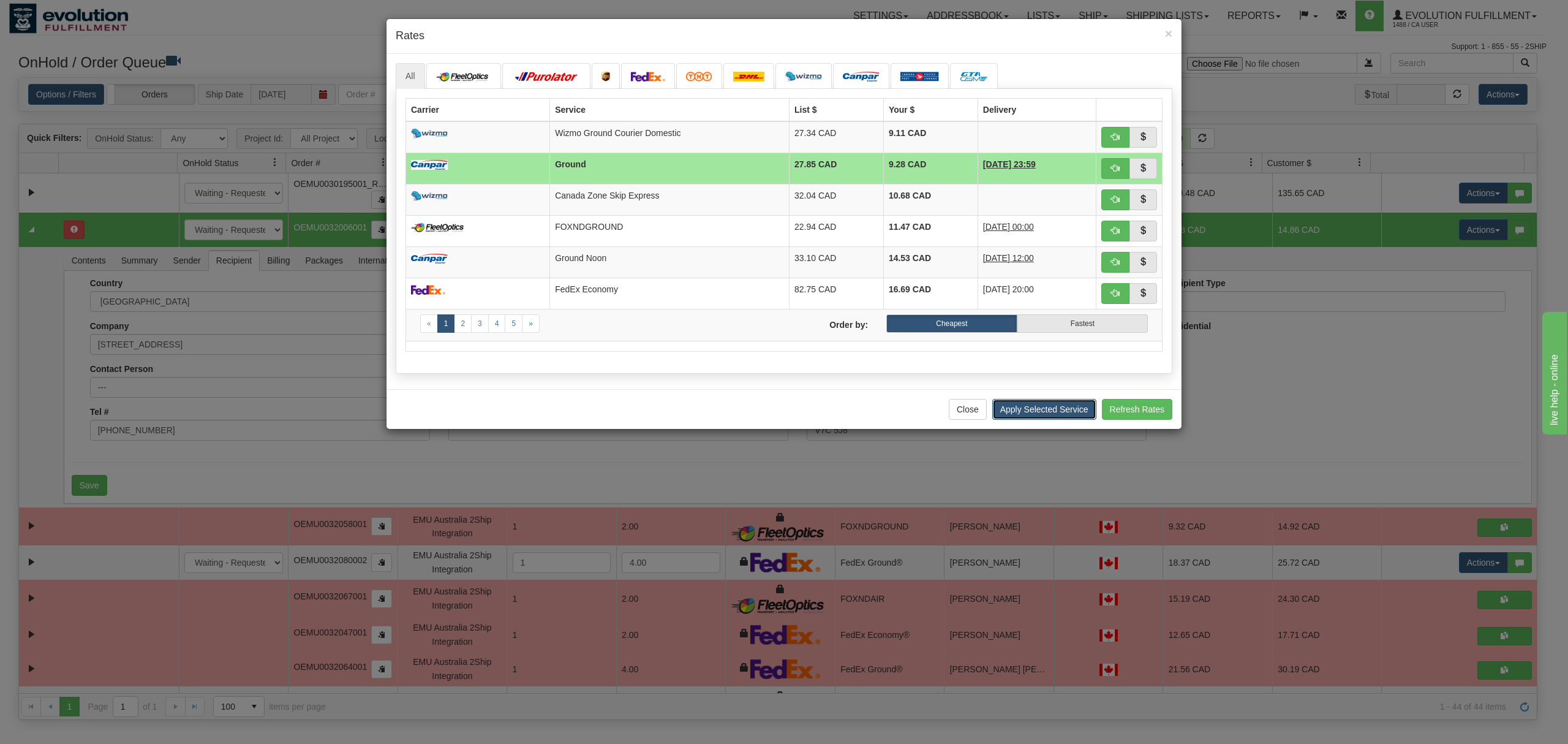
click at [1034, 418] on button "Apply Selected Service" at bounding box center [1044, 410] width 104 height 21
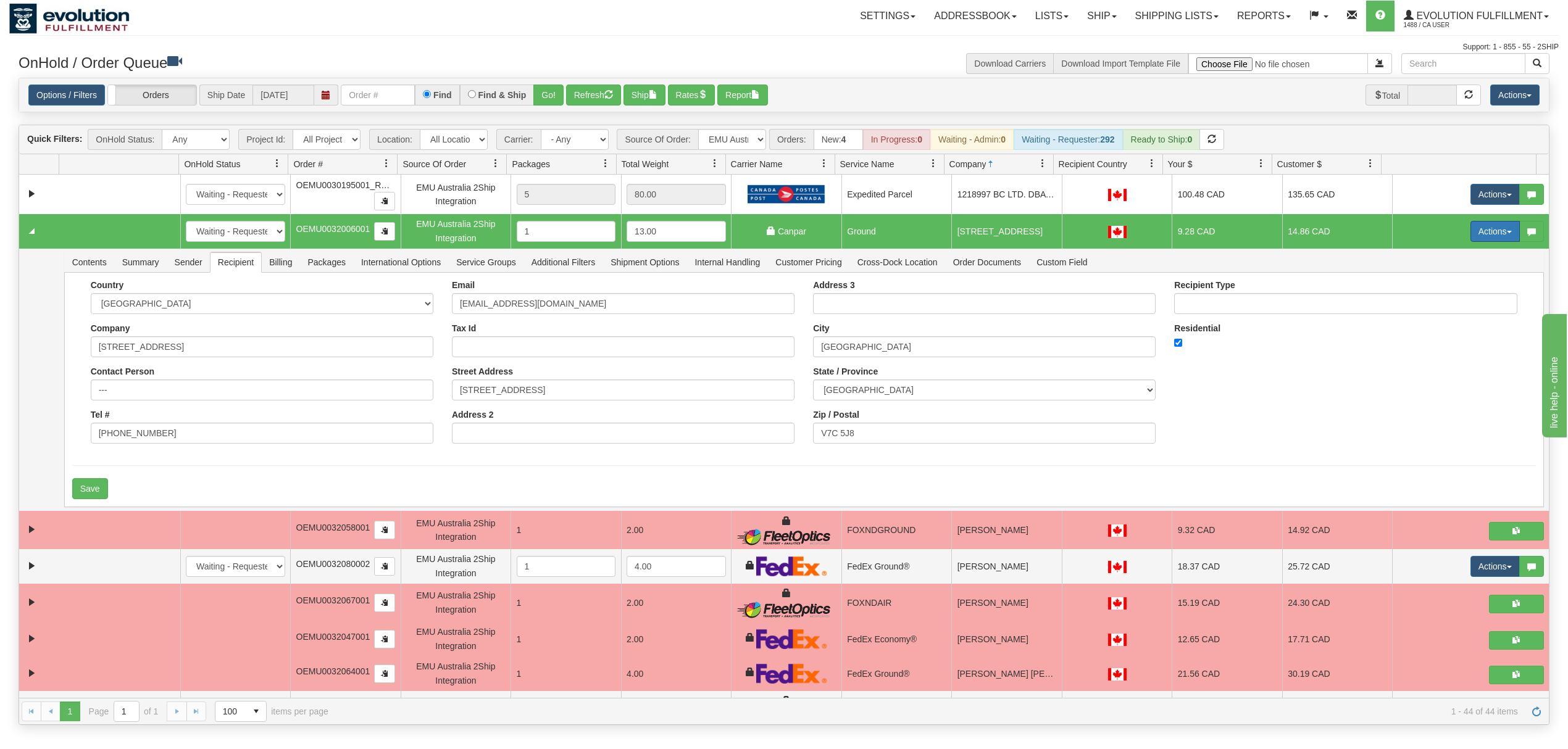
click at [1473, 238] on button "Actions" at bounding box center [1495, 231] width 49 height 21
click at [1433, 302] on span at bounding box center [1437, 302] width 8 height 8
click at [366, 95] on input "text" at bounding box center [378, 95] width 74 height 21
type input "OEMU0032020001"
click at [549, 97] on button "Go!" at bounding box center [548, 95] width 30 height 21
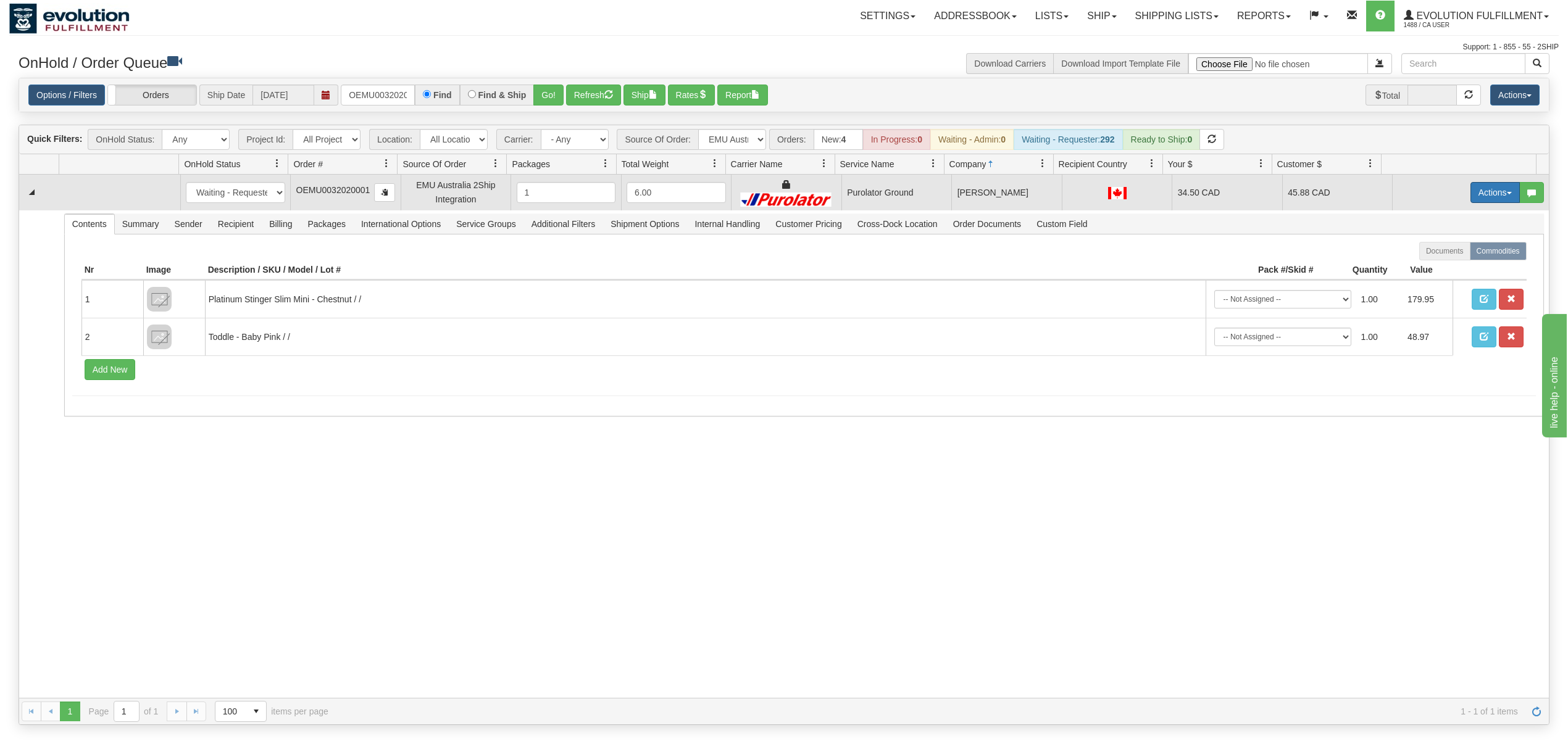
click at [1487, 193] on button "Actions" at bounding box center [1495, 193] width 49 height 21
click at [1467, 248] on span "Rate All Services" at bounding box center [1470, 248] width 74 height 10
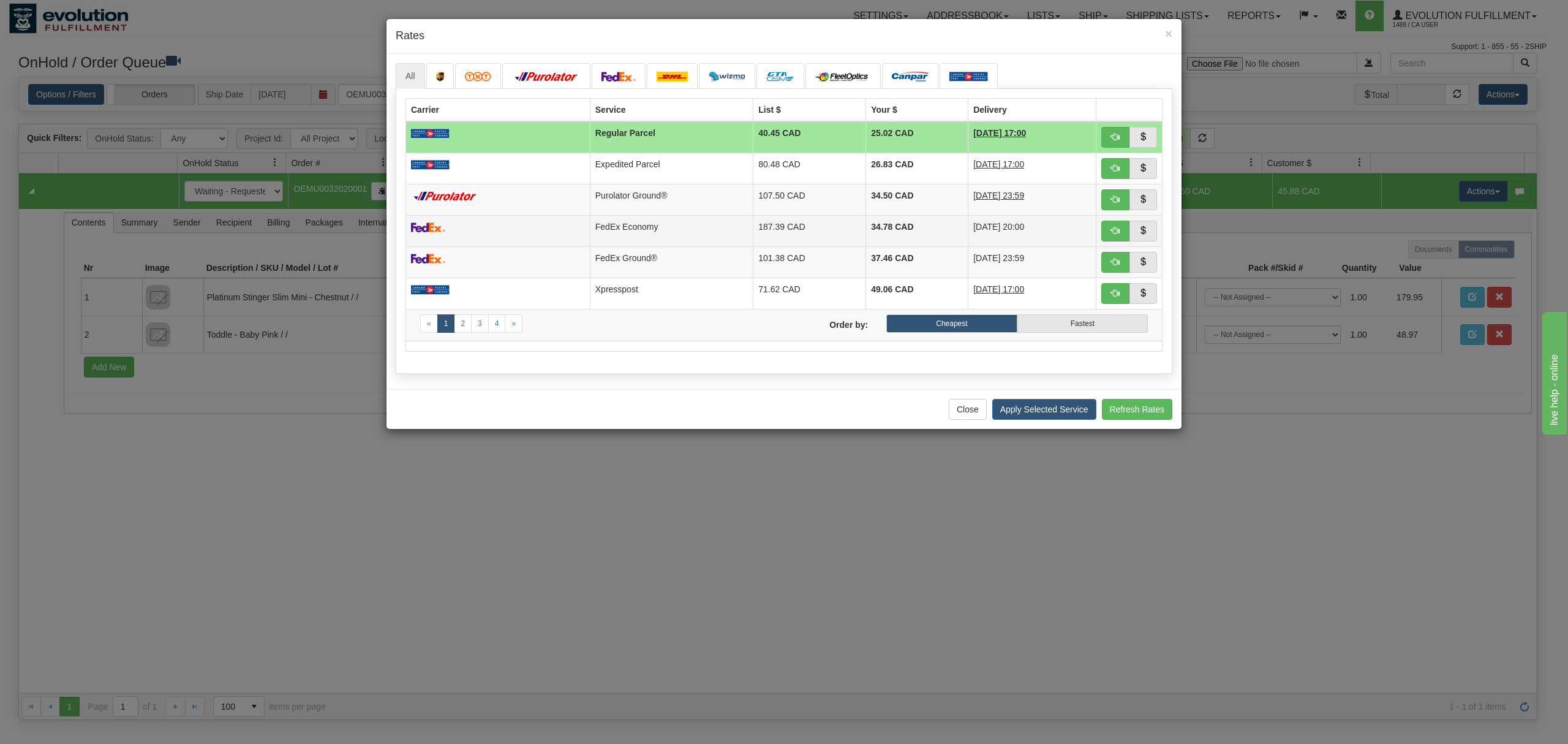
click at [734, 224] on td "FedEx Economy" at bounding box center [671, 231] width 163 height 31
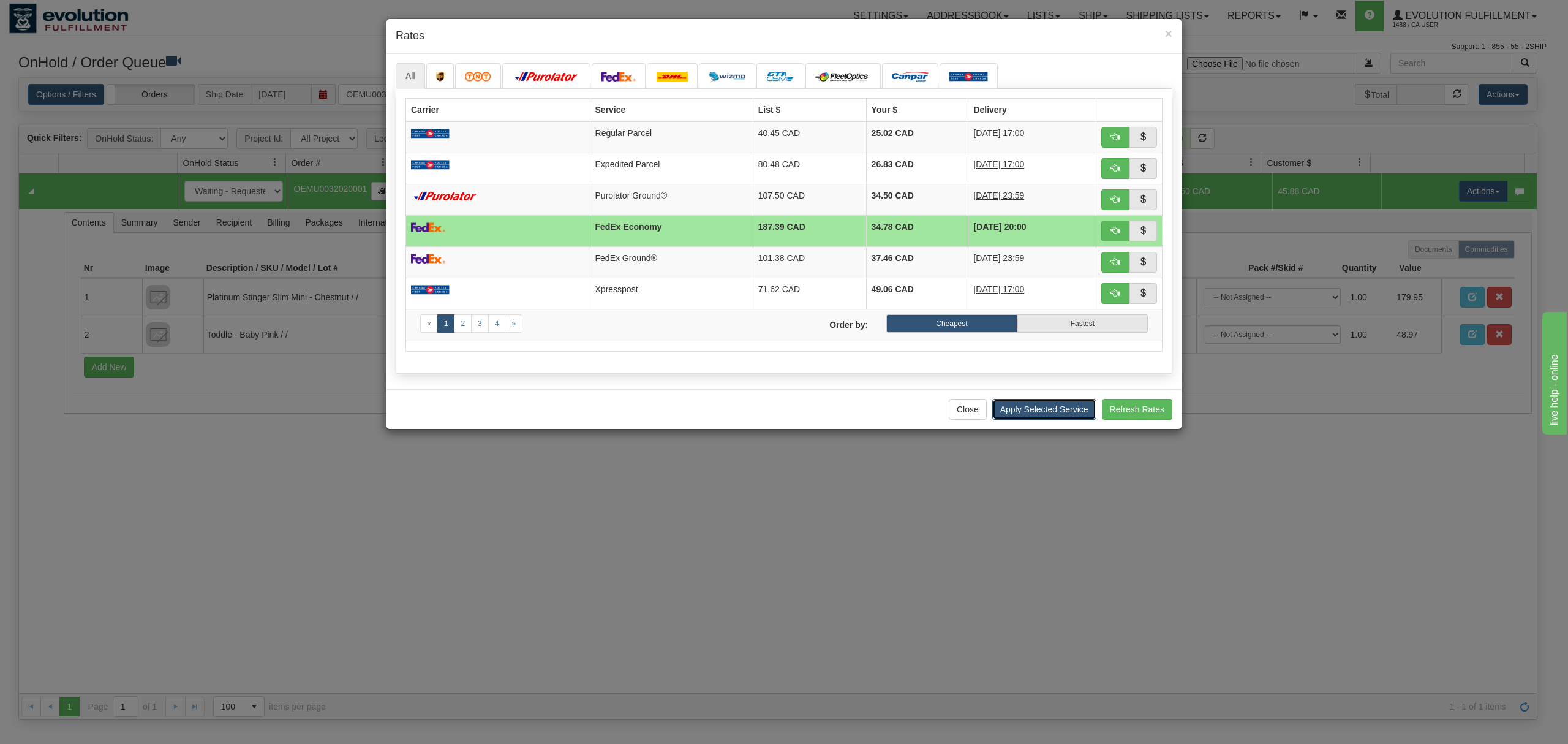
click at [1047, 412] on button "Apply Selected Service" at bounding box center [1044, 410] width 104 height 21
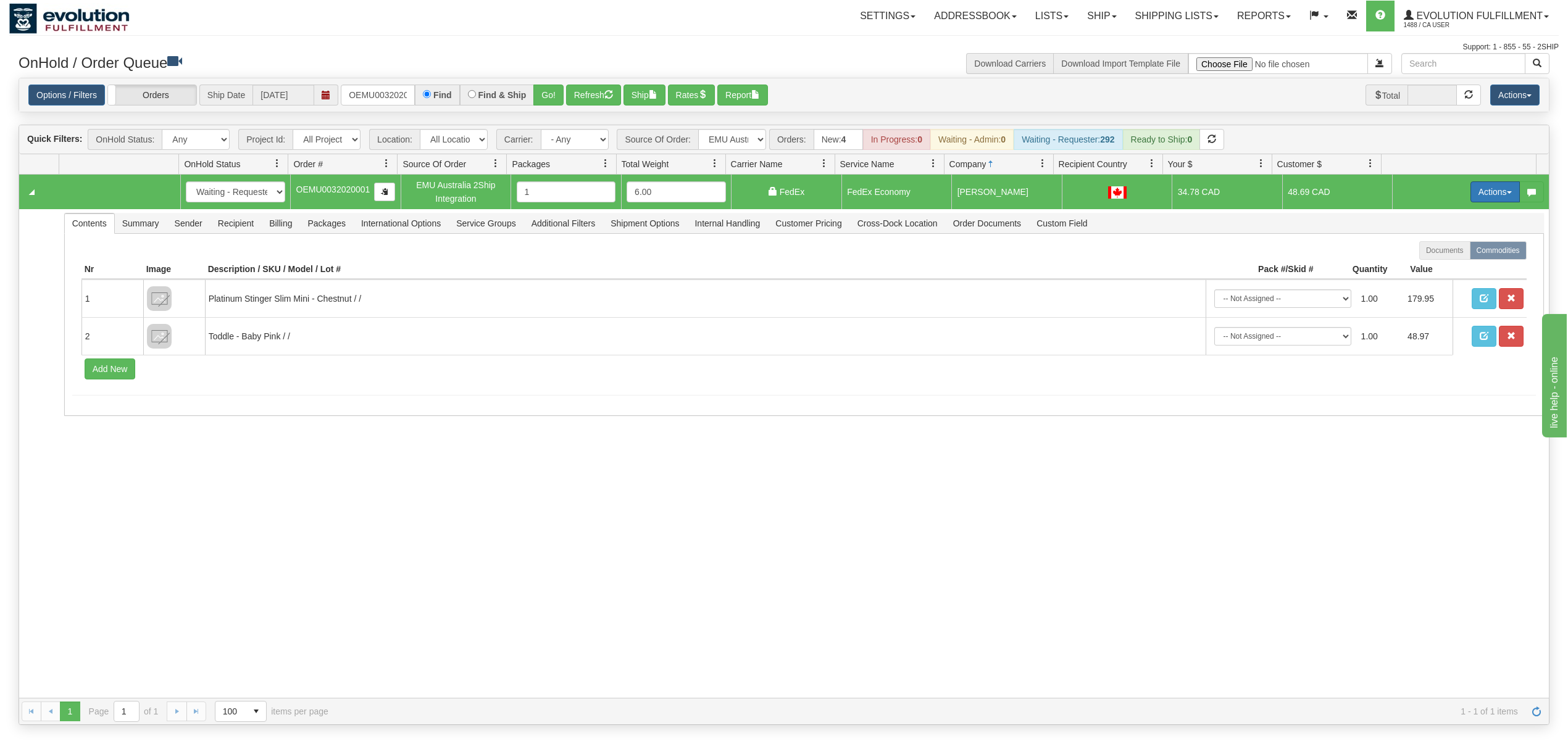
click at [1470, 196] on button "Actions" at bounding box center [1495, 192] width 49 height 21
click at [1433, 267] on span at bounding box center [1437, 263] width 8 height 8
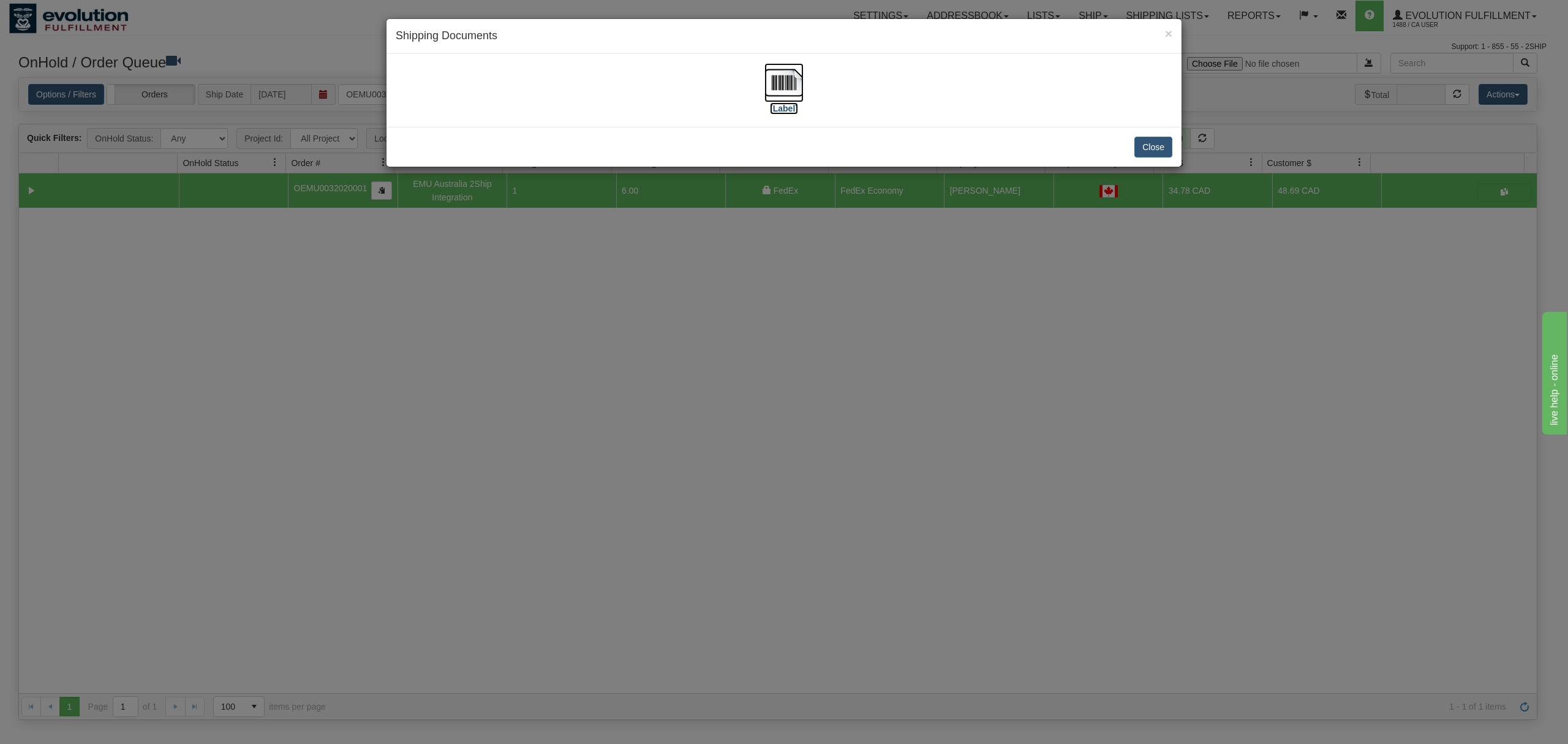
click at [787, 81] on img at bounding box center [784, 83] width 39 height 39
click at [1142, 155] on button "Close" at bounding box center [1153, 147] width 38 height 21
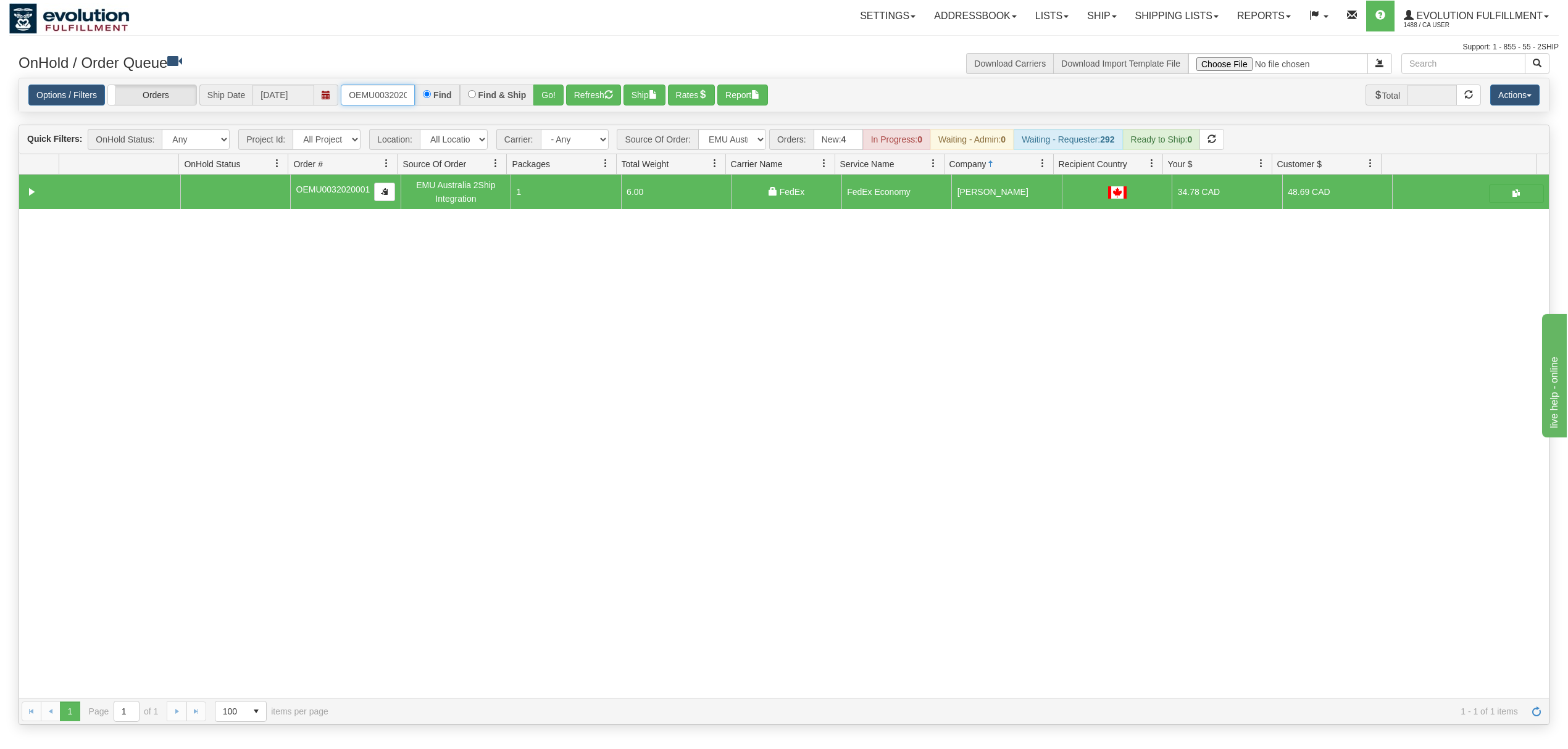
click at [359, 95] on input "OEMU0032020001" at bounding box center [378, 95] width 74 height 21
click at [406, 90] on input "OMBK17603681 BO01" at bounding box center [378, 95] width 74 height 21
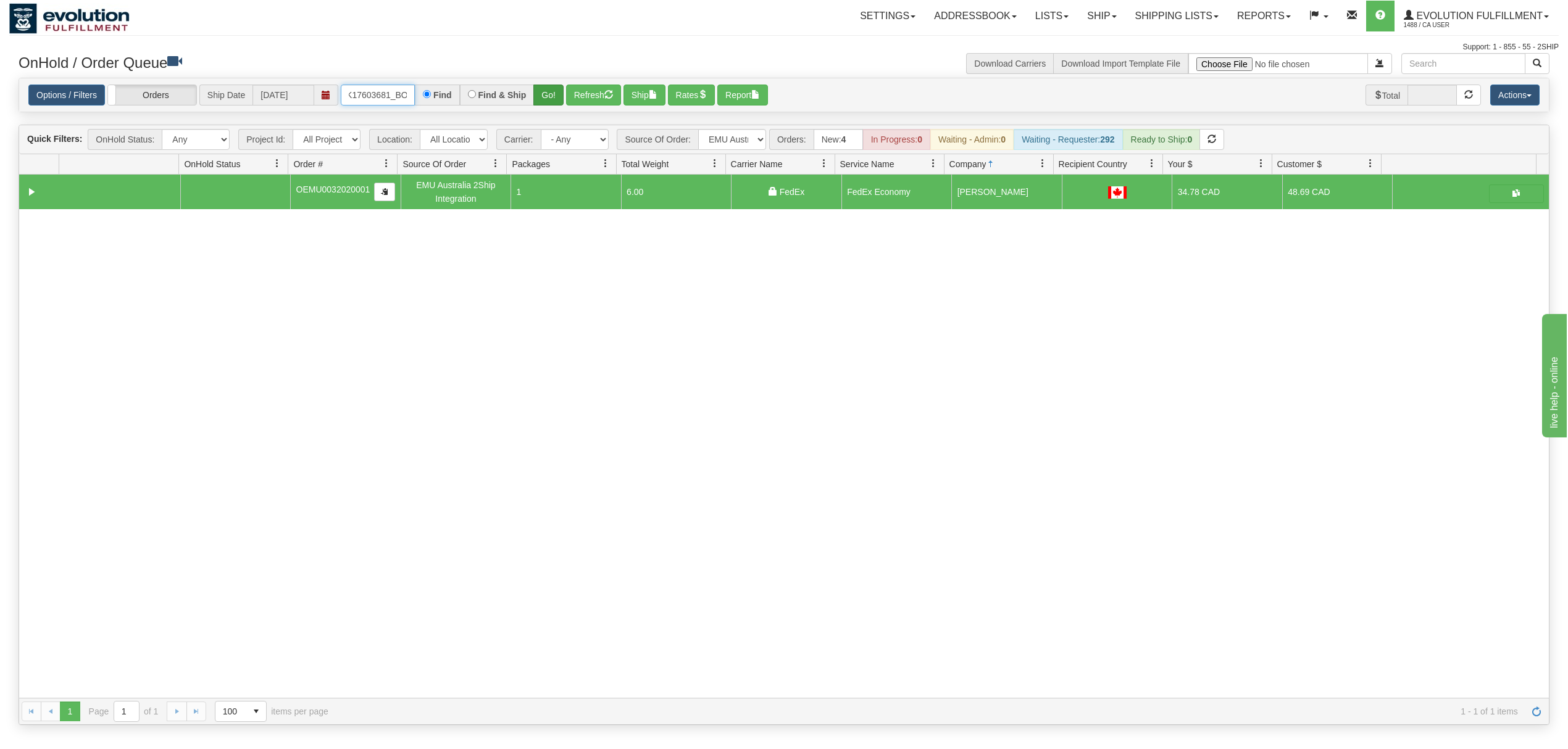
type input "OMBK17603681_BO01"
click at [541, 104] on button "Go!" at bounding box center [548, 95] width 30 height 21
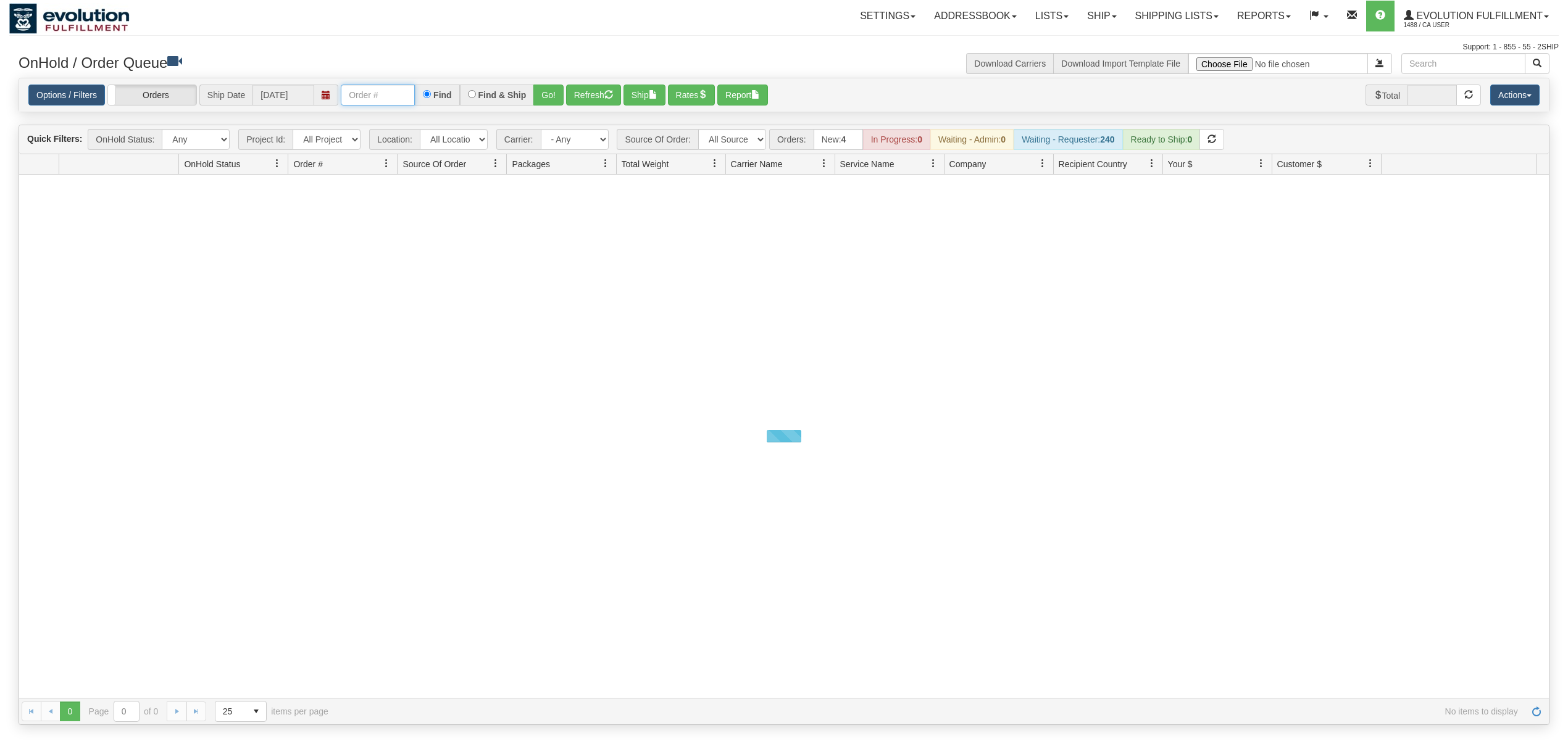
click at [386, 96] on input "text" at bounding box center [378, 95] width 74 height 21
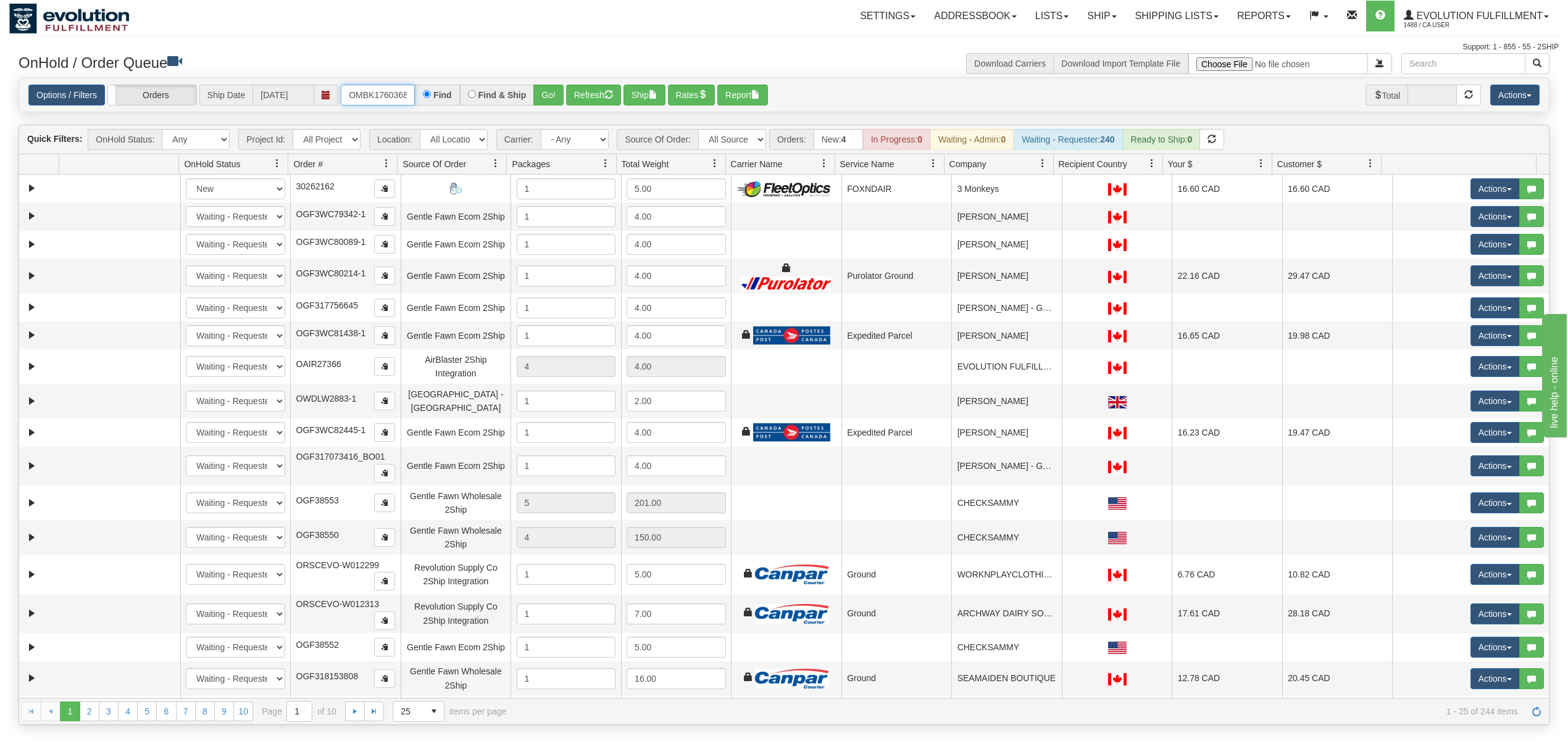
click at [398, 96] on input "OMBK17603681 BO01" at bounding box center [378, 95] width 74 height 21
click at [546, 95] on button "Go!" at bounding box center [548, 95] width 30 height 21
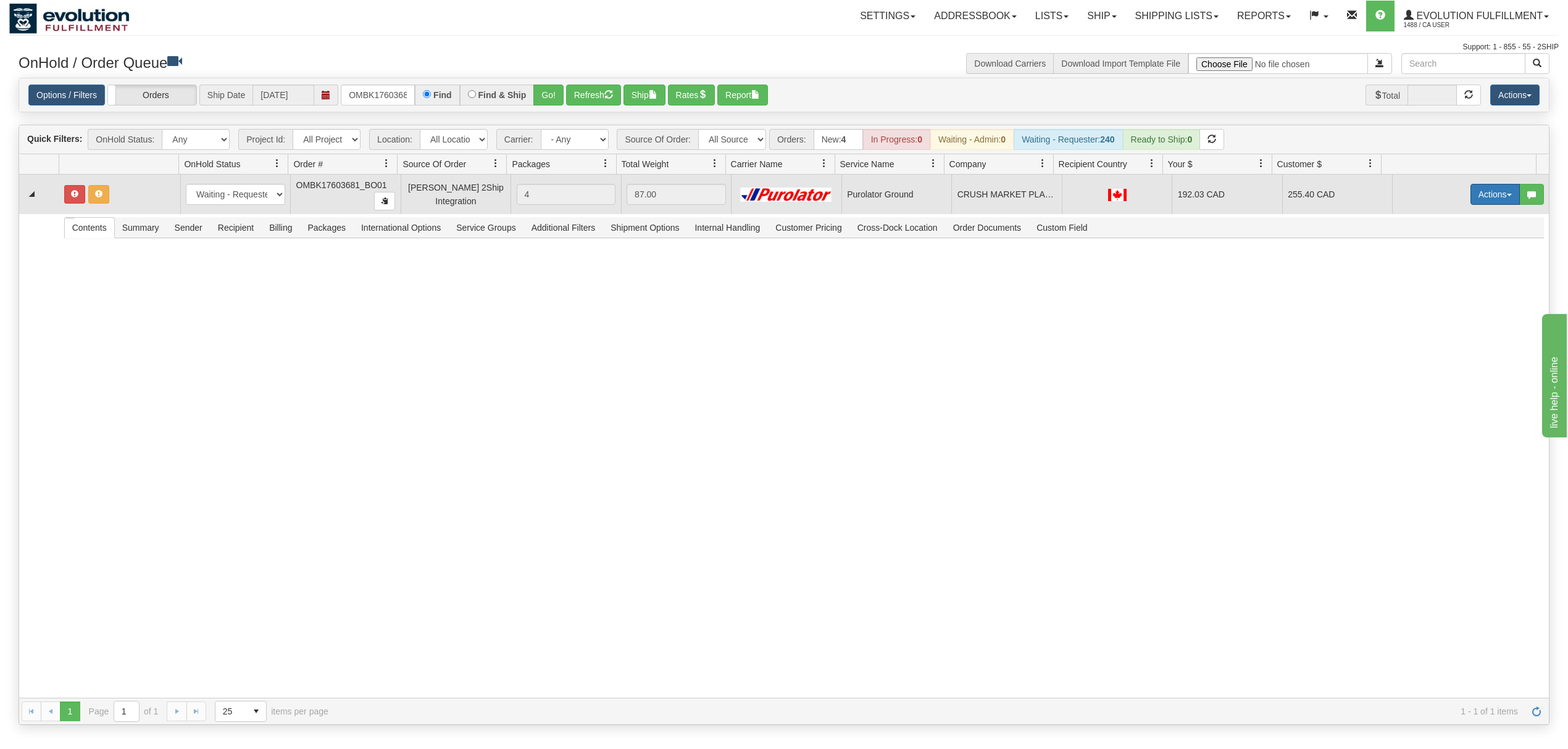
click at [1473, 198] on button "Actions" at bounding box center [1495, 194] width 49 height 21
click at [1452, 250] on span "Rate All Services" at bounding box center [1470, 250] width 74 height 10
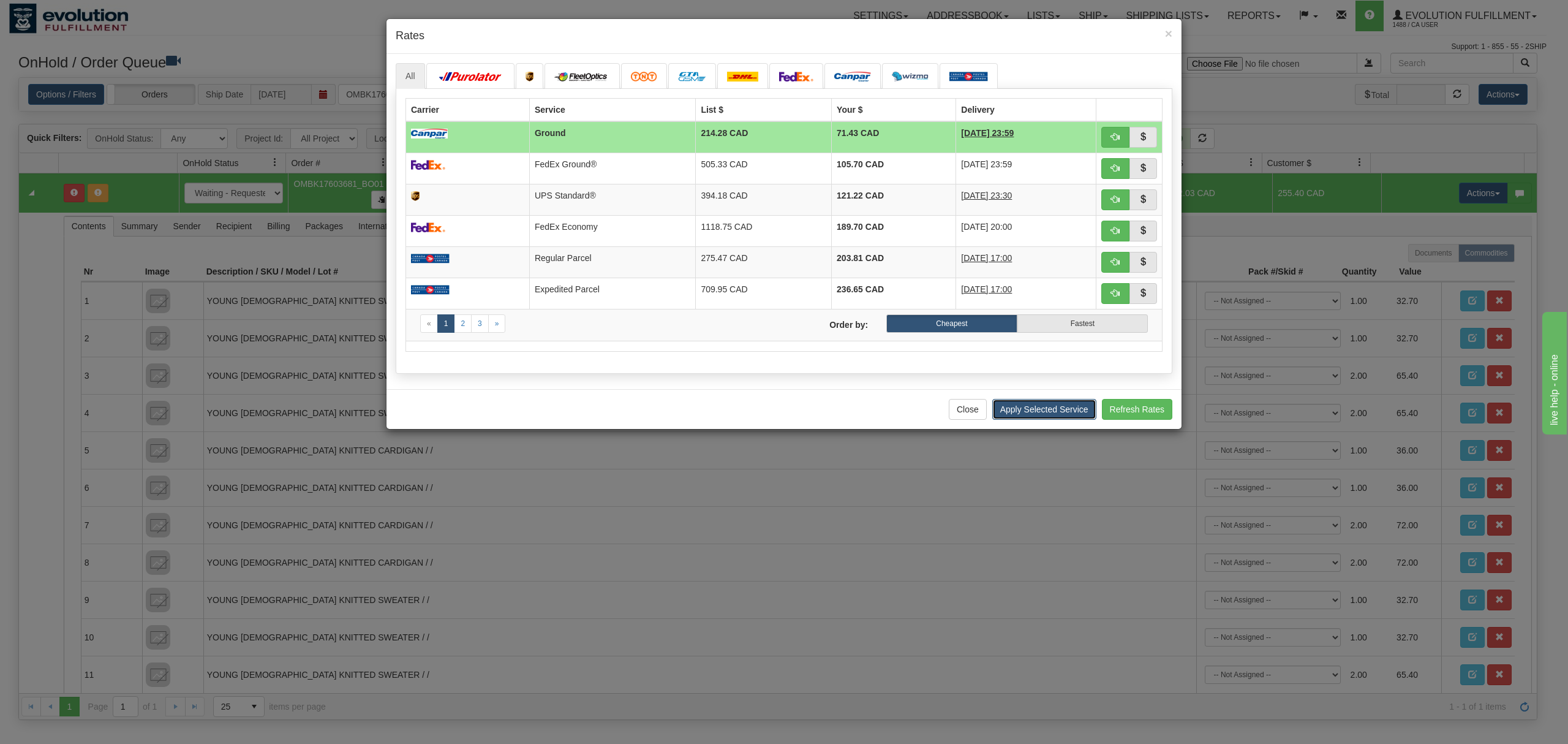
click at [1049, 413] on button "Apply Selected Service" at bounding box center [1044, 410] width 104 height 21
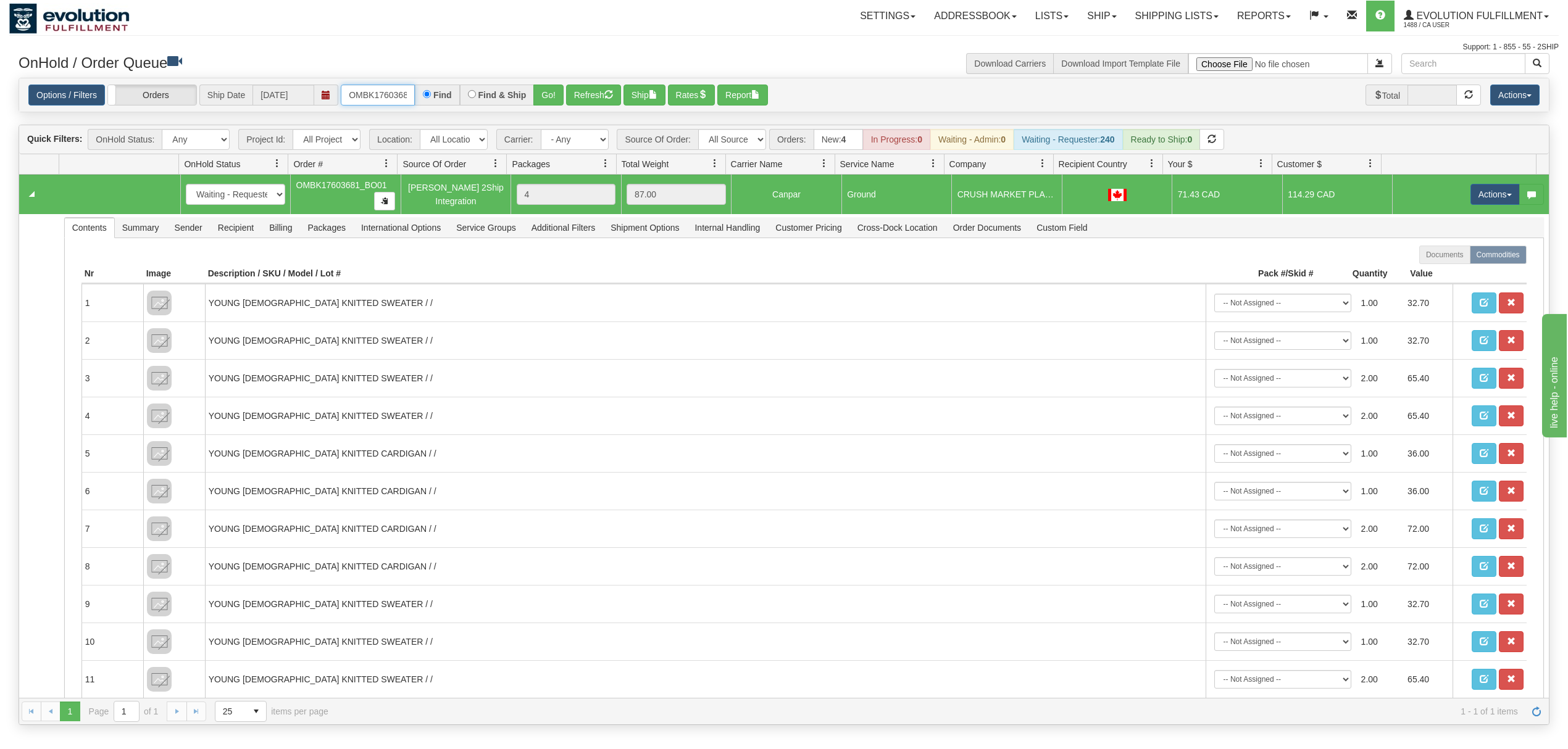
click at [368, 102] on input "OMBK17603681_BO01" at bounding box center [378, 95] width 74 height 21
click at [551, 99] on button "Go!" at bounding box center [548, 95] width 30 height 21
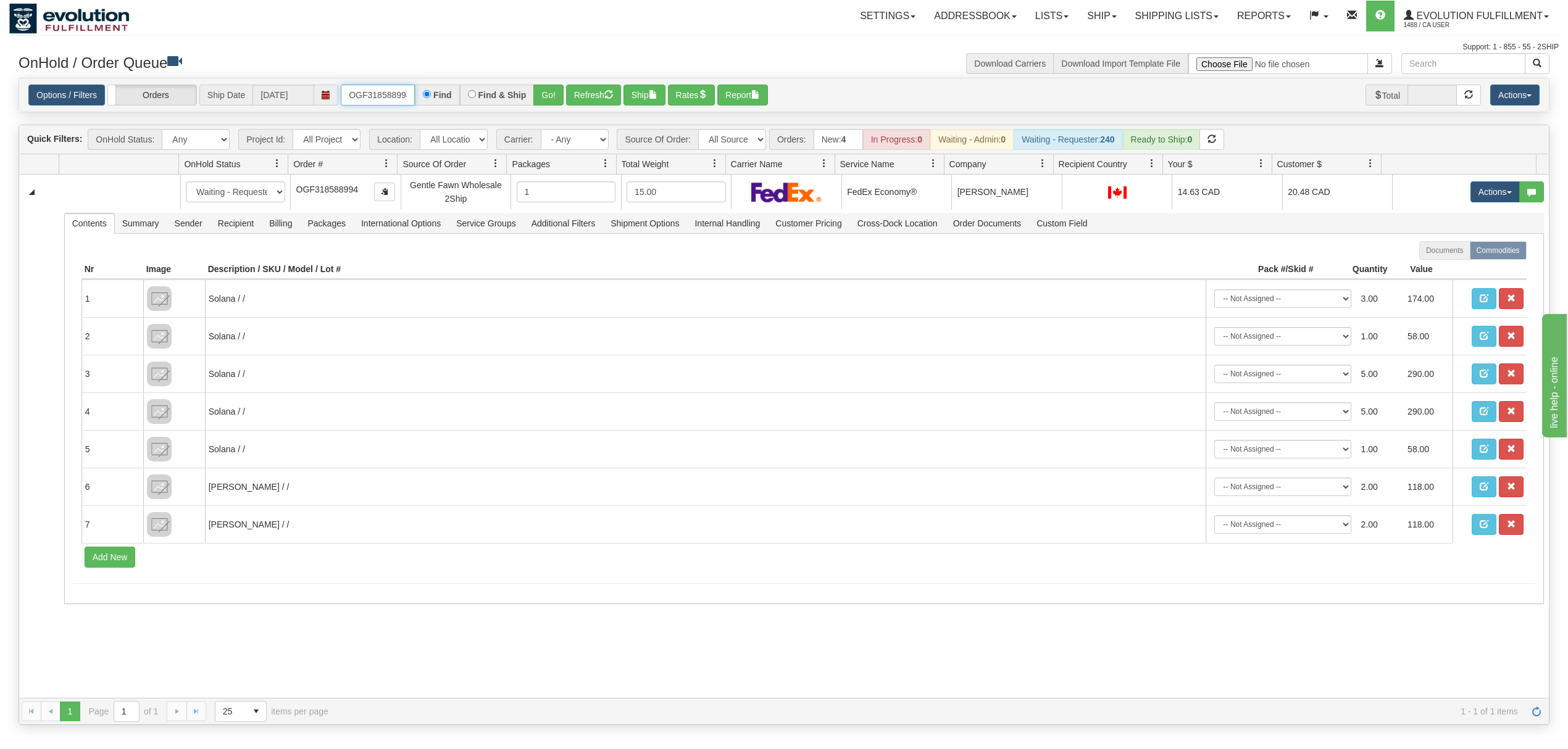
click at [396, 100] on input "OGF318588994" at bounding box center [378, 95] width 74 height 21
click at [396, 101] on input "OGF318588994" at bounding box center [378, 95] width 74 height 21
type input "OGF317603078"
click at [553, 99] on button "Go!" at bounding box center [548, 95] width 30 height 21
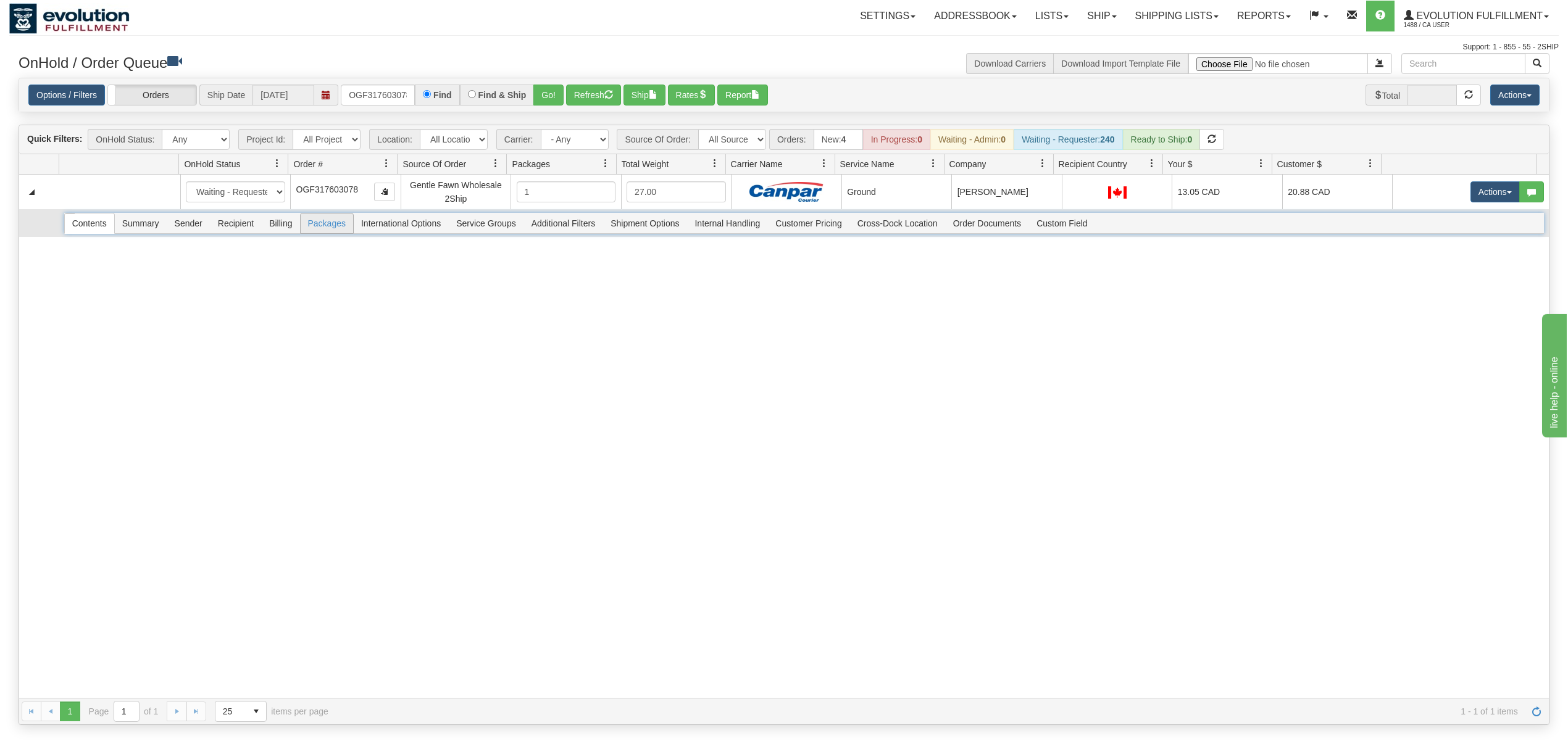
click at [335, 226] on span "Packages" at bounding box center [326, 223] width 53 height 20
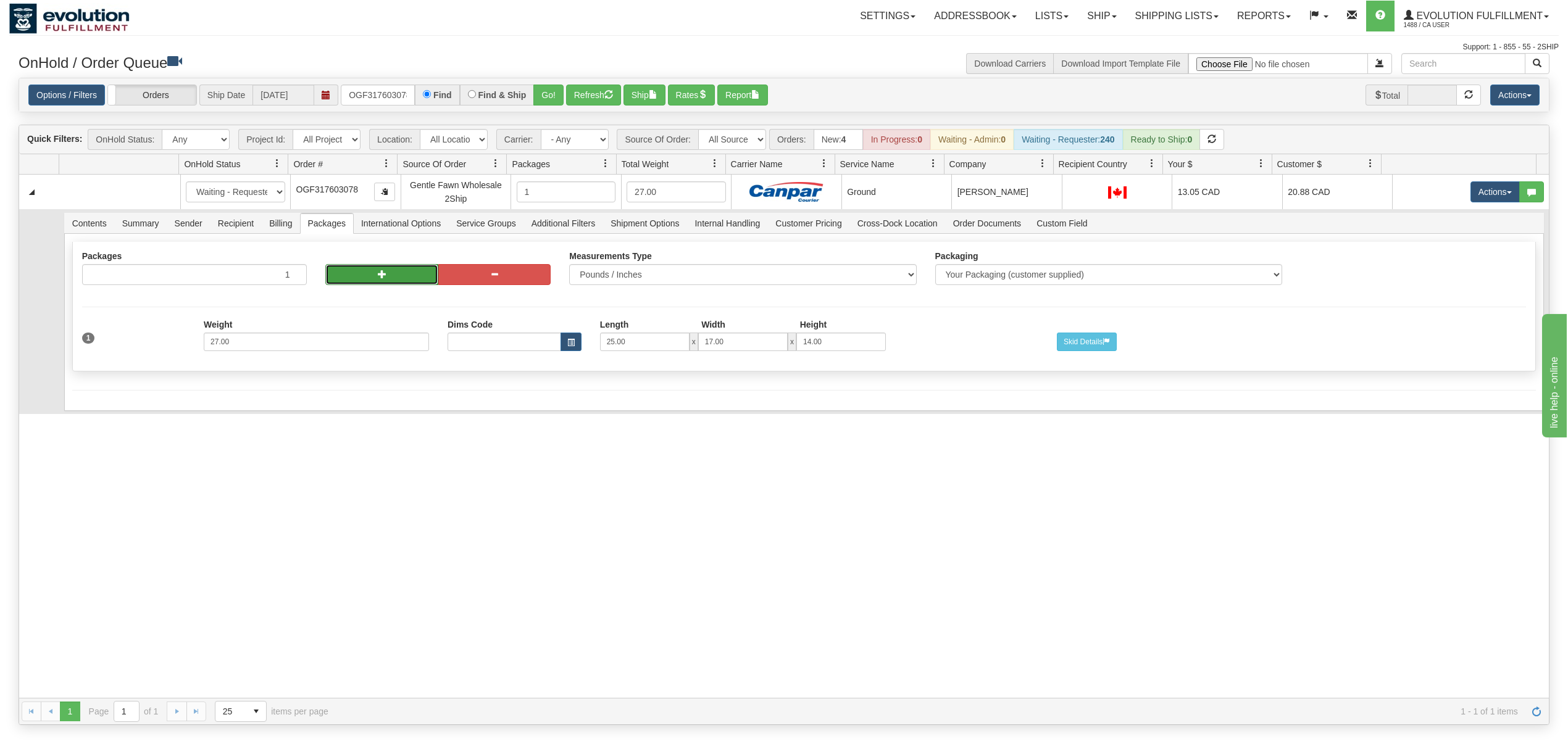
click at [354, 280] on button "button" at bounding box center [382, 275] width 112 height 21
radio input "true"
type input "2"
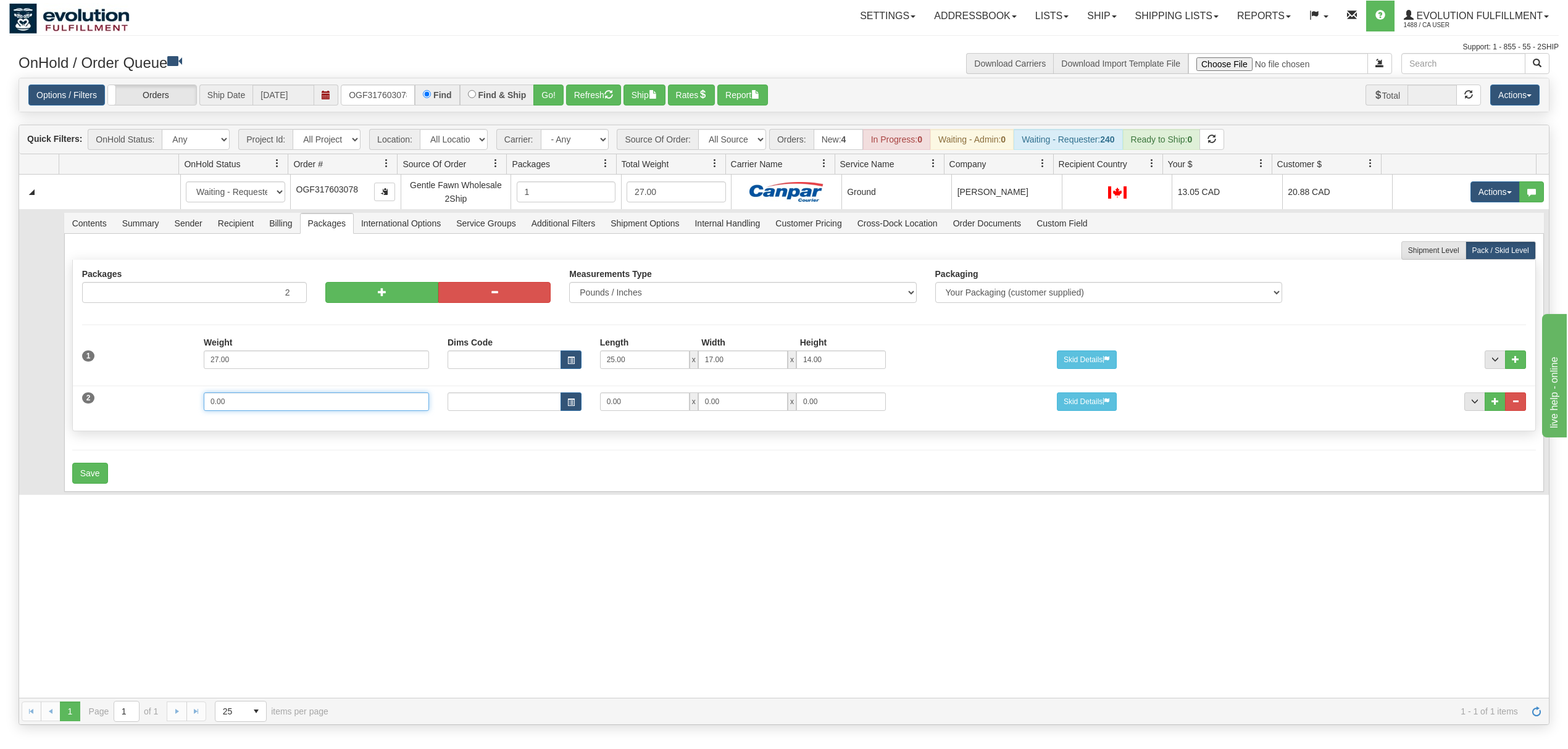
drag, startPoint x: 260, startPoint y: 412, endPoint x: 156, endPoint y: 428, distance: 105.2
click at [156, 428] on div "Packages 2 2 Measurements Type" at bounding box center [804, 345] width 1463 height 172
type input "15"
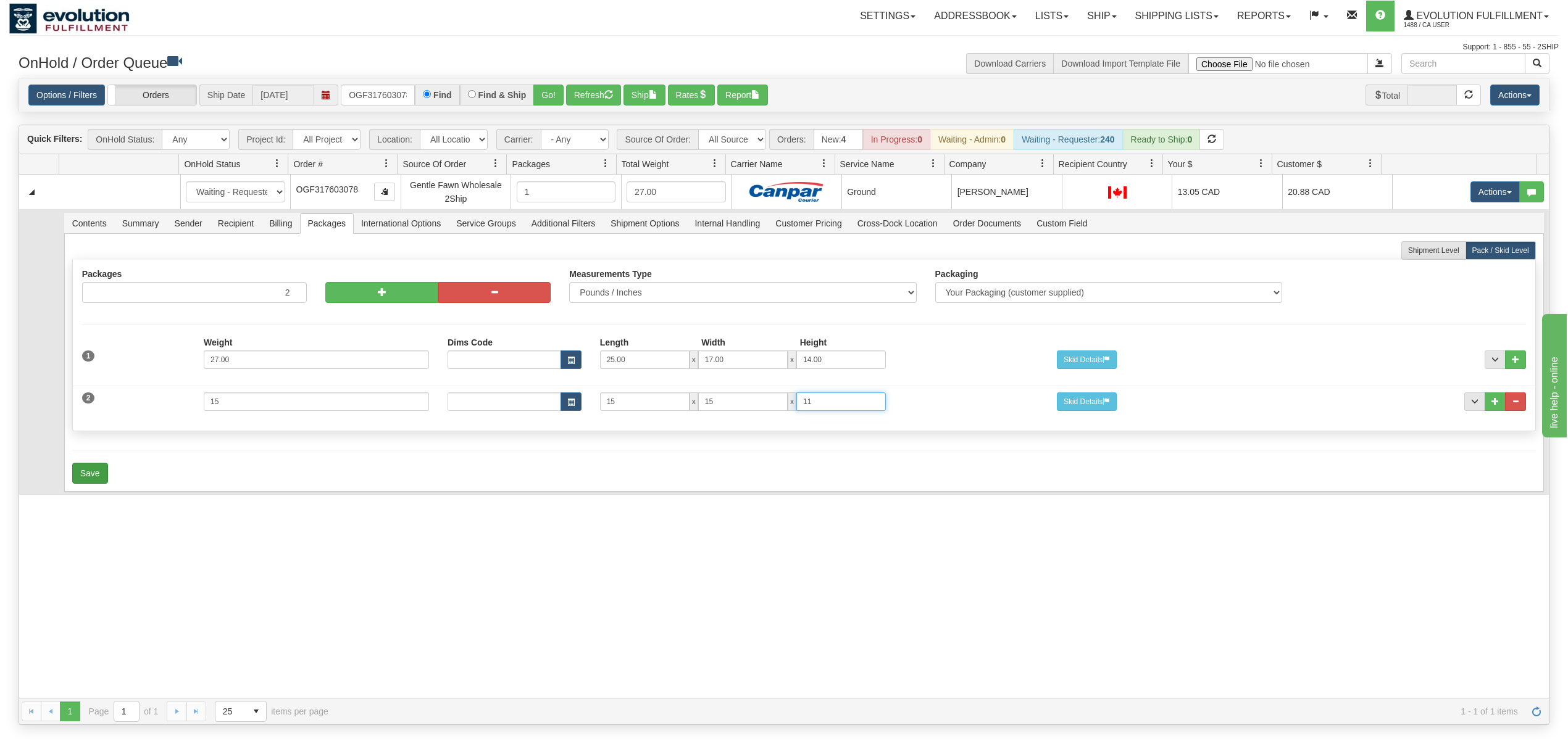
type input "11"
click at [91, 480] on button "Save" at bounding box center [90, 473] width 36 height 21
click at [255, 218] on span "Recipient" at bounding box center [236, 223] width 51 height 20
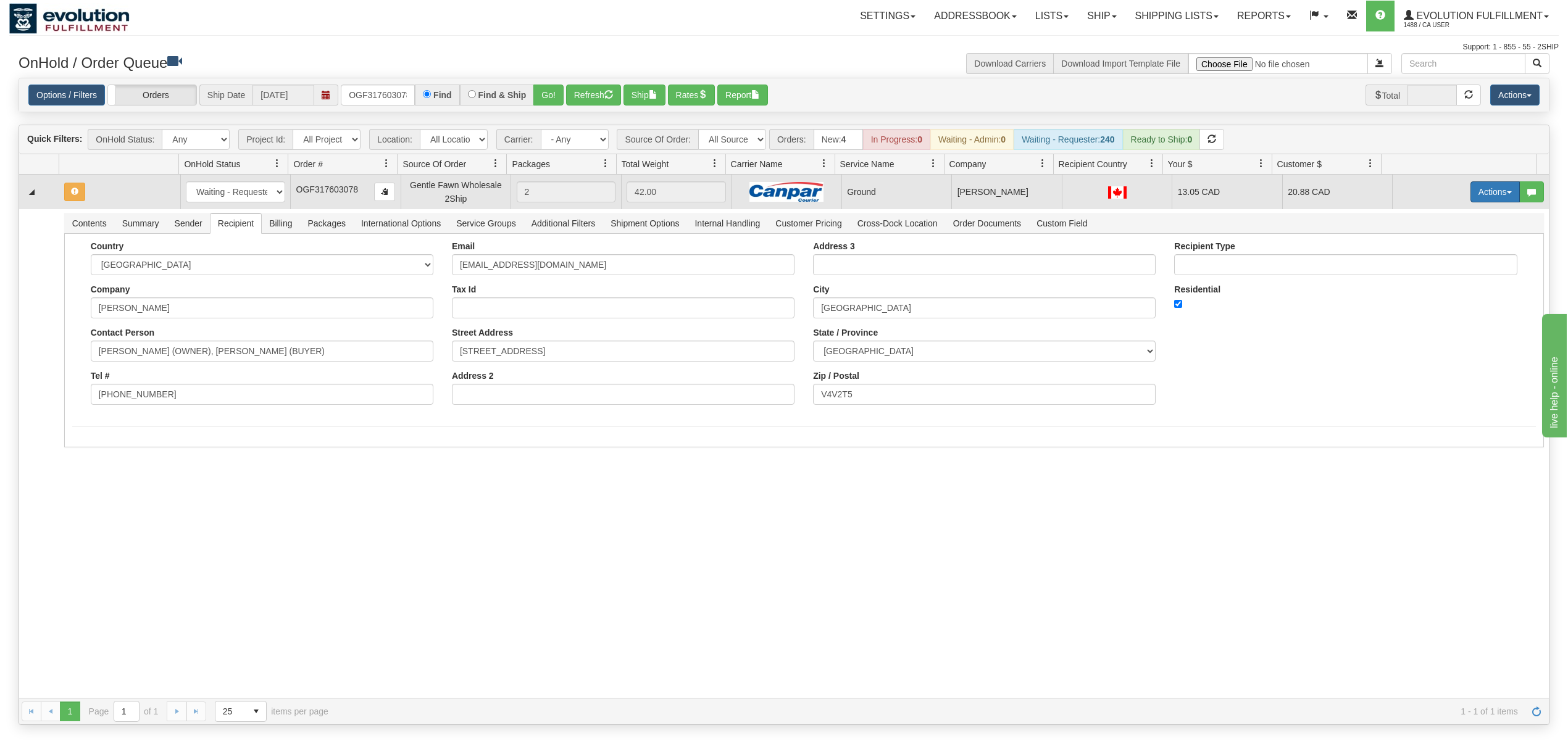
click at [1480, 196] on button "Actions" at bounding box center [1495, 192] width 49 height 21
click at [1456, 249] on span "Rate All Services" at bounding box center [1470, 248] width 74 height 10
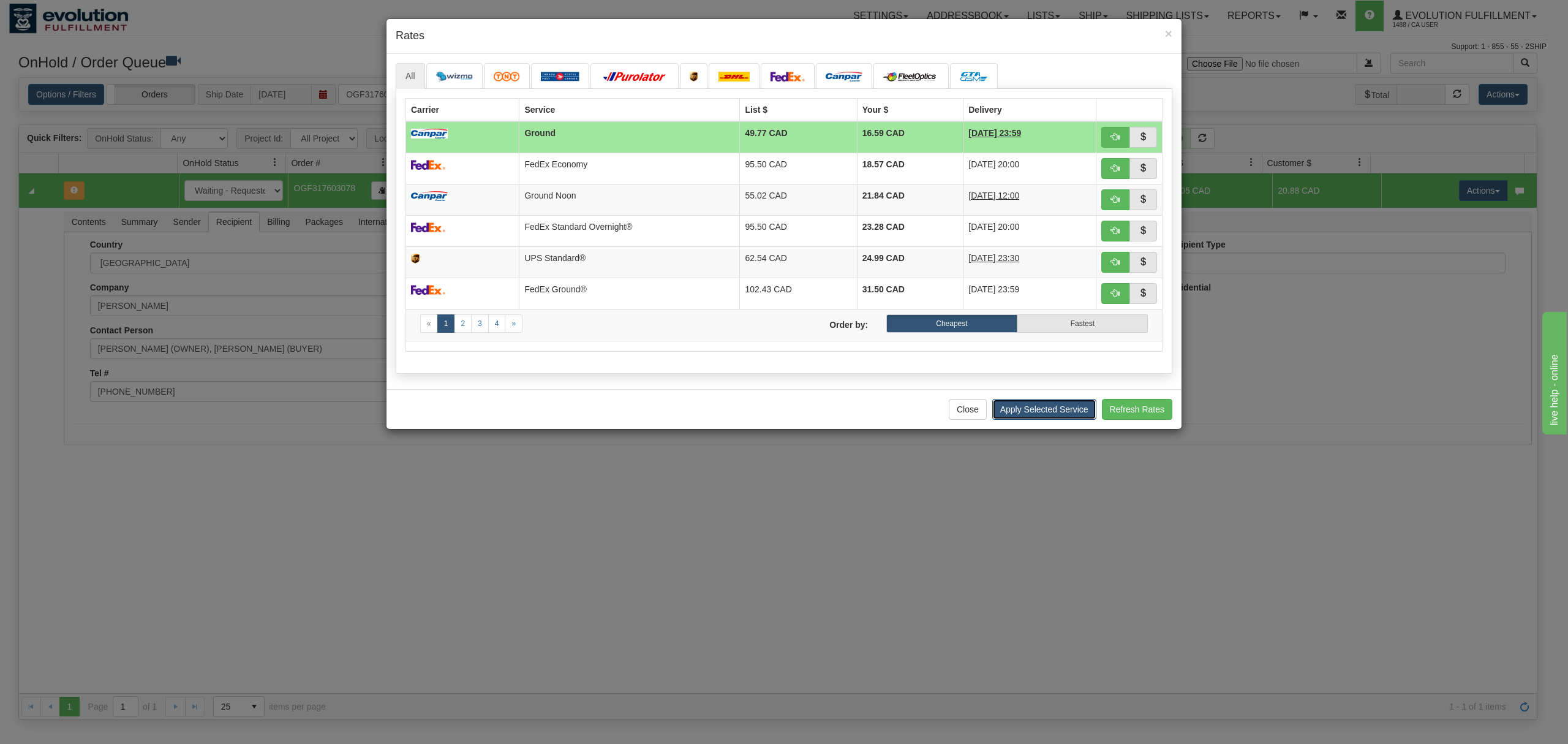
click at [1037, 420] on button "Apply Selected Service" at bounding box center [1044, 410] width 104 height 21
